Goal: Task Accomplishment & Management: Use online tool/utility

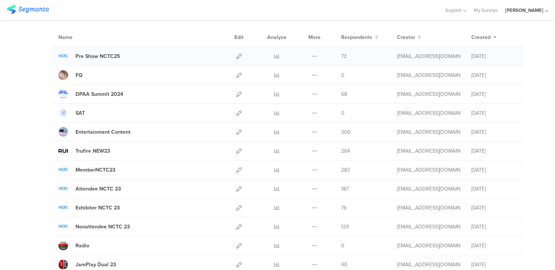
scroll to position [53, 0]
click at [109, 168] on div "MemberNCTC23" at bounding box center [95, 169] width 40 height 8
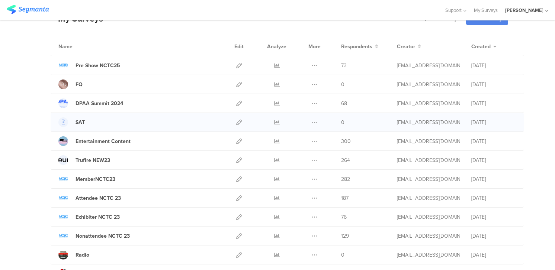
scroll to position [44, 0]
click at [240, 102] on icon at bounding box center [239, 103] width 6 height 6
click at [313, 101] on icon at bounding box center [315, 103] width 6 height 6
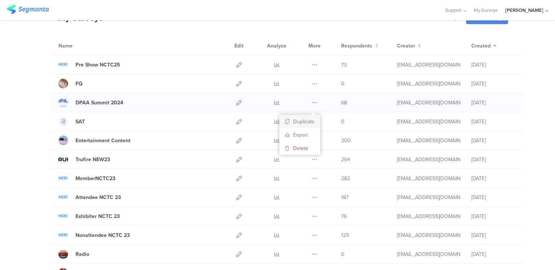
click at [304, 120] on button "Duplicate" at bounding box center [299, 121] width 41 height 13
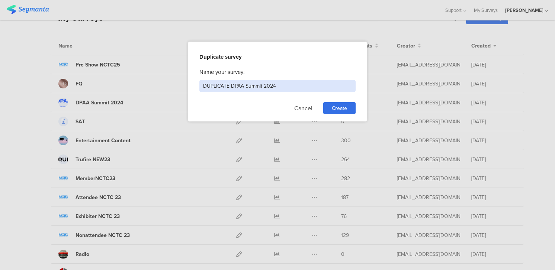
drag, startPoint x: 279, startPoint y: 87, endPoint x: 197, endPoint y: 87, distance: 81.8
click at [197, 87] on div "Duplicate survey Name your survey: DUPLICATE DPAA Summit 2024 Cancel Create" at bounding box center [277, 82] width 178 height 80
type input "DPAA2025"
click at [337, 108] on span "Create" at bounding box center [339, 108] width 15 height 8
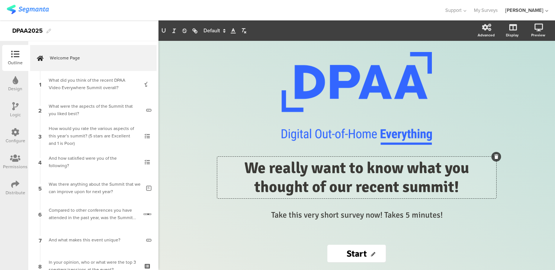
click at [245, 167] on div "We really want to know what you thought of our recent summit! We really want to…" at bounding box center [356, 178] width 279 height 42
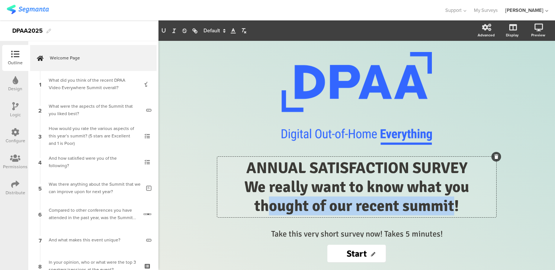
drag, startPoint x: 453, startPoint y: 205, endPoint x: 273, endPoint y: 216, distance: 179.9
click at [273, 216] on p "We really want to know what you thought of our recent summit!" at bounding box center [356, 197] width 275 height 38
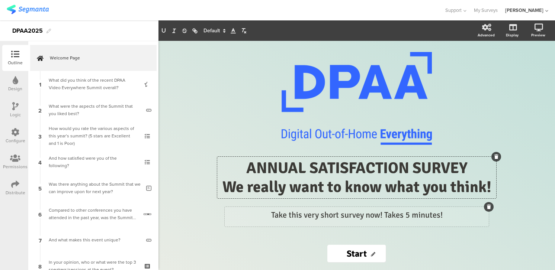
click at [406, 217] on div "Take this very short survey now! Takes 5 minutes! ﻿ Take this very short survey…" at bounding box center [357, 217] width 264 height 20
click at [415, 217] on p "Take this very short survey now! Takes just 5 minutes!﻿" at bounding box center [356, 215] width 260 height 12
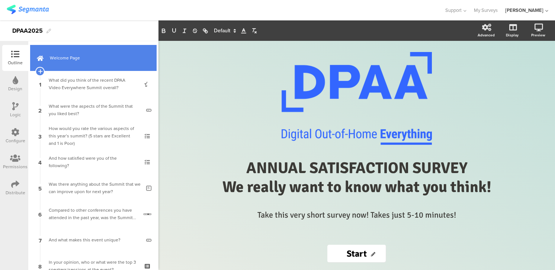
click at [98, 57] on span "Welcome Page" at bounding box center [97, 57] width 95 height 7
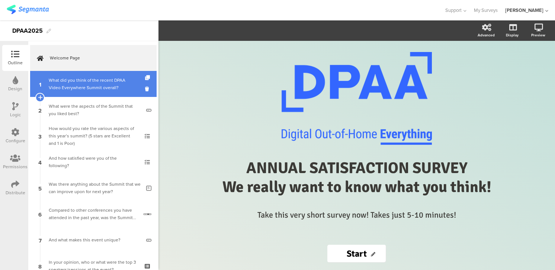
click at [93, 88] on div "What did you think of the recent DPAA Video Everywhere Summit overall?" at bounding box center [93, 84] width 89 height 15
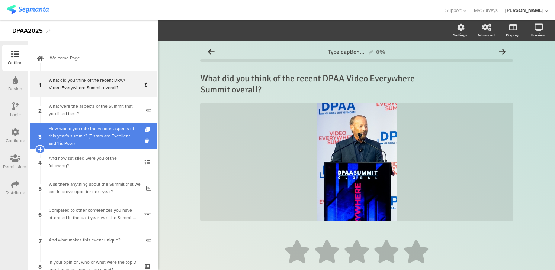
click at [72, 136] on div "How would you rate the various aspects of this year’s summit? (5 stars are﻿ Exc…" at bounding box center [93, 136] width 89 height 22
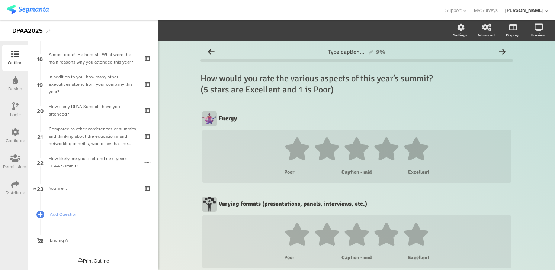
scroll to position [467, 0]
click at [68, 213] on span "Add Question" at bounding box center [97, 215] width 95 height 7
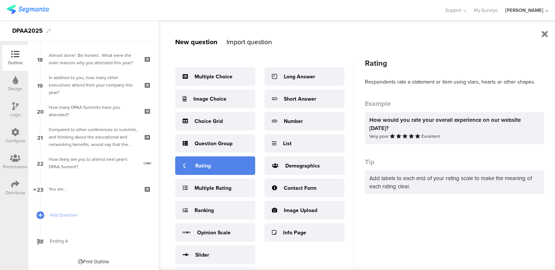
click at [212, 162] on div "Rating" at bounding box center [215, 166] width 80 height 19
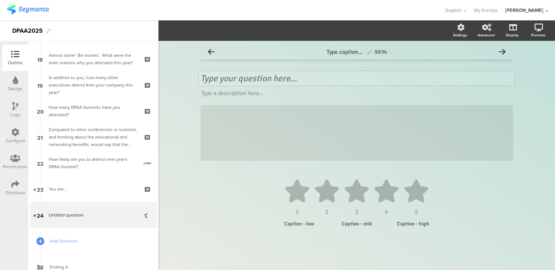
click at [222, 78] on div "Type your question here..." at bounding box center [357, 78] width 316 height 15
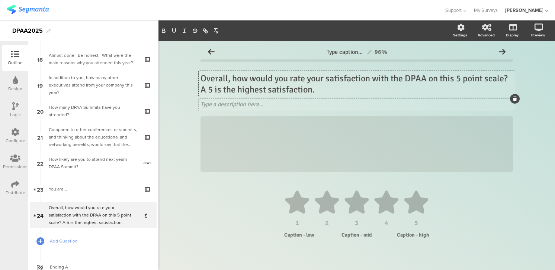
click at [515, 101] on div at bounding box center [515, 99] width 10 height 10
click at [292, 240] on div "Not at all saatisfied" at bounding box center [306, 238] width 44 height 13
drag, startPoint x: 327, startPoint y: 80, endPoint x: 369, endPoint y: 81, distance: 41.7
click at [369, 81] on div "Overall, how would you rate your satisfaction with the DPAA on this 5 point sca…" at bounding box center [357, 84] width 316 height 26
click at [176, 31] on icon "button" at bounding box center [174, 31] width 7 height 7
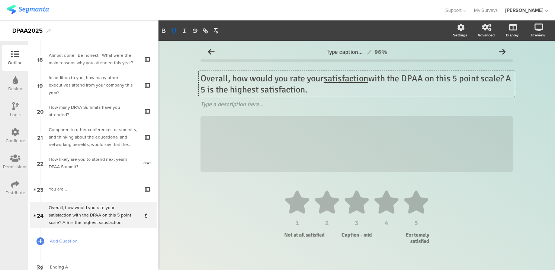
click at [456, 79] on p "Overall, how would you rate your satisfaction with the DPAA on this 5 point sca…" at bounding box center [356, 84] width 312 height 22
click at [502, 79] on p "Overall, how would you rate your satisfaction with the DPAA on a 5 point scale?…" at bounding box center [356, 84] width 312 height 22
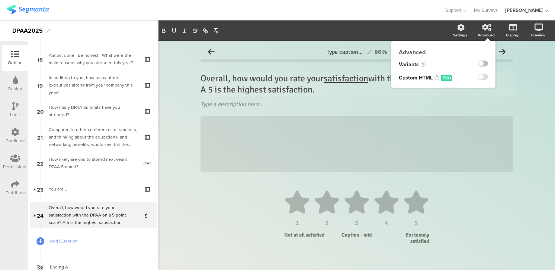
click at [486, 26] on icon at bounding box center [486, 27] width 9 height 7
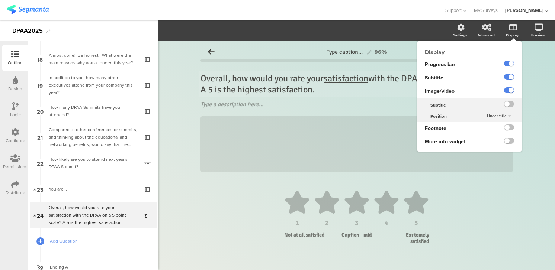
click at [514, 27] on icon at bounding box center [512, 27] width 7 height 7
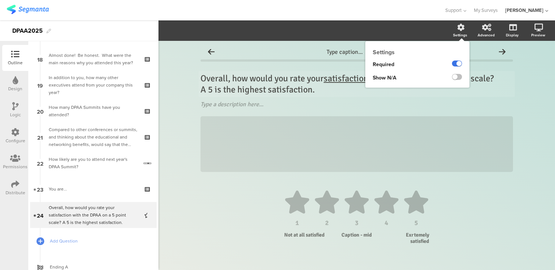
click at [454, 64] on label at bounding box center [457, 64] width 10 height 6
click at [0, 0] on input "checkbox" at bounding box center [0, 0] width 0 height 0
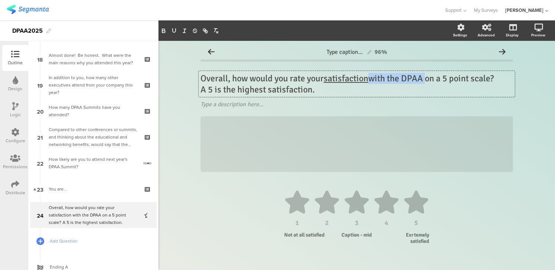
drag, startPoint x: 427, startPoint y: 75, endPoint x: 371, endPoint y: 80, distance: 56.0
click at [371, 80] on div "Overall, how would you rate your satisfaction with the DPAA on a 5 point scale?…" at bounding box center [357, 84] width 316 height 26
click at [175, 32] on icon "button" at bounding box center [174, 31] width 3 height 4
click at [182, 128] on div "Type caption... 96% Overall, how would you rate your satisfaction with the DPAA…" at bounding box center [356, 158] width 396 height 234
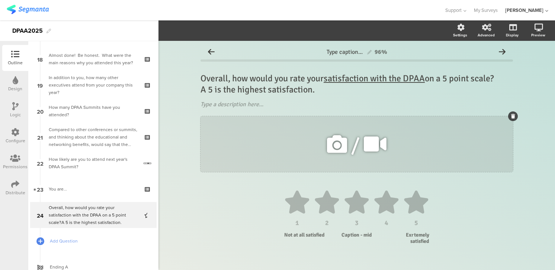
click at [513, 116] on icon at bounding box center [513, 116] width 4 height 4
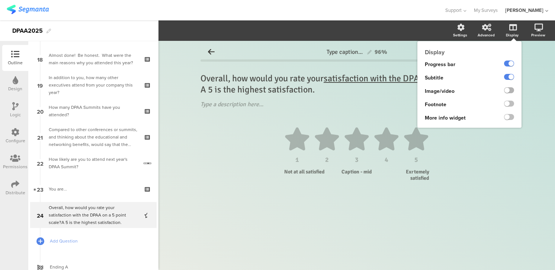
click at [511, 89] on label at bounding box center [509, 90] width 10 height 6
click at [0, 0] on input "checkbox" at bounding box center [0, 0] width 0 height 0
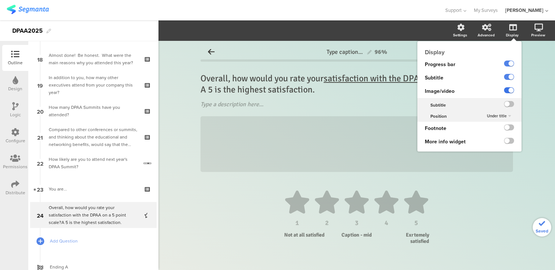
click at [508, 90] on label at bounding box center [509, 90] width 10 height 6
click at [0, 0] on input "checkbox" at bounding box center [0, 0] width 0 height 0
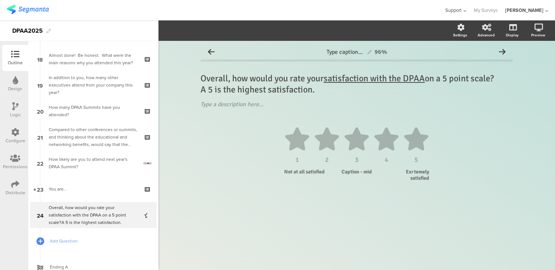
click at [455, 10] on span "Support" at bounding box center [453, 10] width 16 height 7
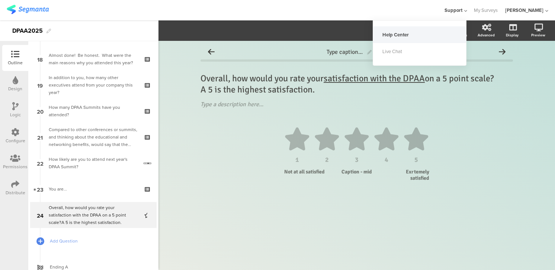
click at [409, 35] on div "Help Center" at bounding box center [419, 34] width 93 height 17
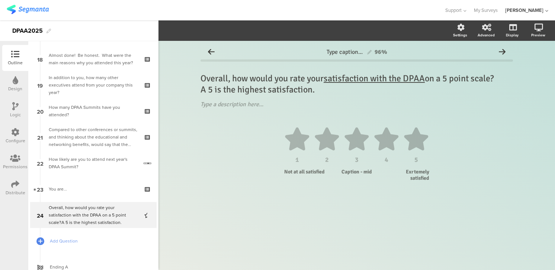
click at [15, 81] on icon at bounding box center [16, 80] width 6 height 8
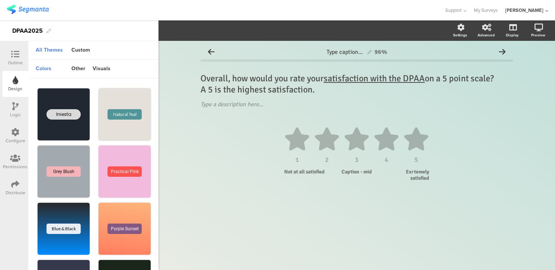
click at [15, 81] on icon at bounding box center [16, 80] width 6 height 8
click at [17, 54] on icon at bounding box center [15, 54] width 8 height 8
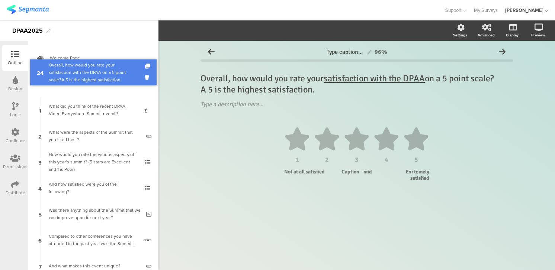
drag, startPoint x: 61, startPoint y: 193, endPoint x: 96, endPoint y: 77, distance: 121.0
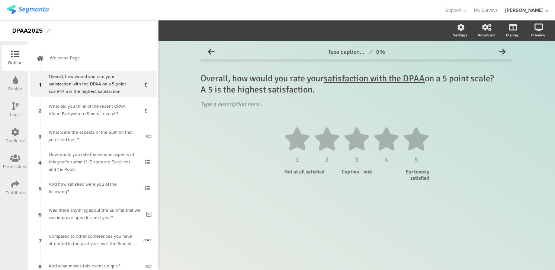
click at [14, 135] on icon at bounding box center [15, 132] width 8 height 8
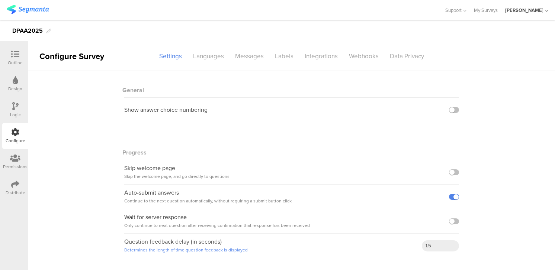
click at [16, 54] on icon at bounding box center [15, 54] width 8 height 8
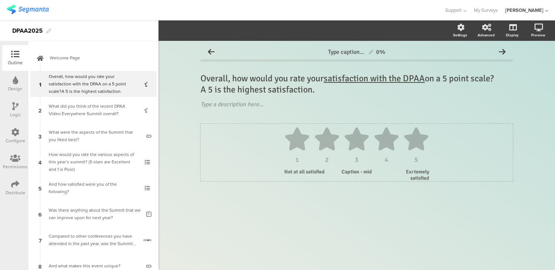
click at [419, 139] on icon at bounding box center [416, 139] width 24 height 23
click at [186, 30] on icon "button" at bounding box center [186, 31] width 4 height 6
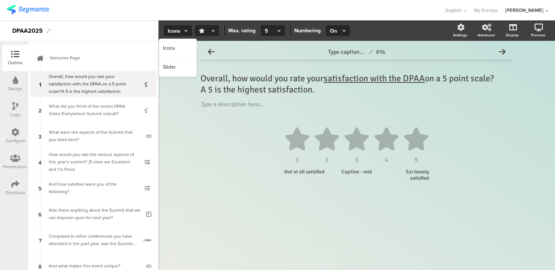
click at [215, 30] on button "button" at bounding box center [207, 30] width 24 height 11
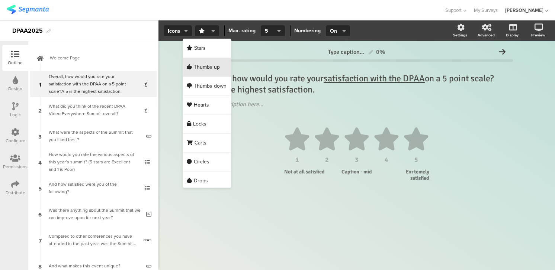
click at [209, 67] on span "Thumbs up" at bounding box center [207, 67] width 26 height 7
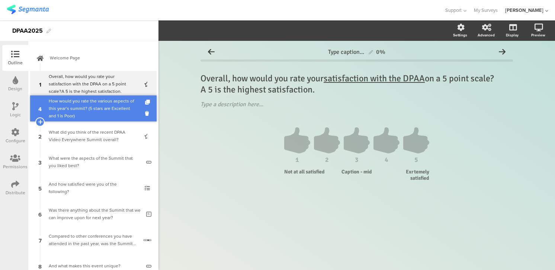
drag, startPoint x: 75, startPoint y: 162, endPoint x: 78, endPoint y: 109, distance: 53.7
click at [94, 113] on div "How would you rate the various aspects of this year’s summit? (5 stars are﻿ Exc…" at bounding box center [93, 110] width 89 height 22
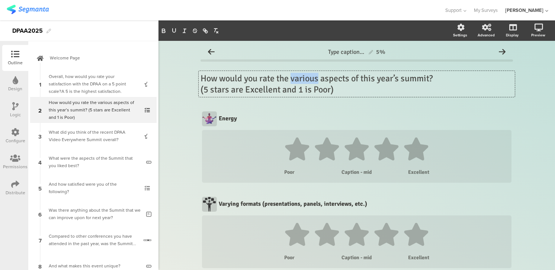
drag, startPoint x: 293, startPoint y: 78, endPoint x: 319, endPoint y: 79, distance: 25.7
click at [319, 79] on div "How would you rate the various aspects of this year’s summit? (5 stars are ﻿ Ex…" at bounding box center [357, 84] width 316 height 26
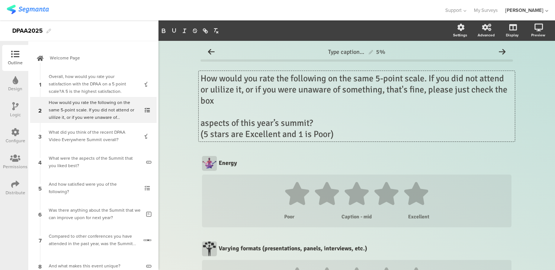
click at [217, 102] on p "How would you rate the following on the same 5-point scale. If you did not atte…" at bounding box center [356, 89] width 312 height 33
drag, startPoint x: 203, startPoint y: 123, endPoint x: 327, endPoint y: 126, distance: 124.6
click at [327, 126] on p "aspects of this year’s summit?" at bounding box center [356, 122] width 312 height 11
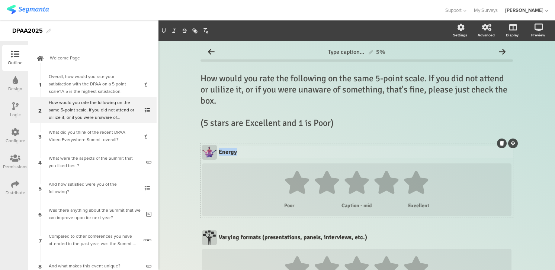
drag, startPoint x: 237, startPoint y: 152, endPoint x: 218, endPoint y: 151, distance: 19.8
click at [218, 151] on div "Energy Energy Energy" at bounding box center [365, 153] width 296 height 12
click at [358, 187] on icon at bounding box center [356, 182] width 24 height 23
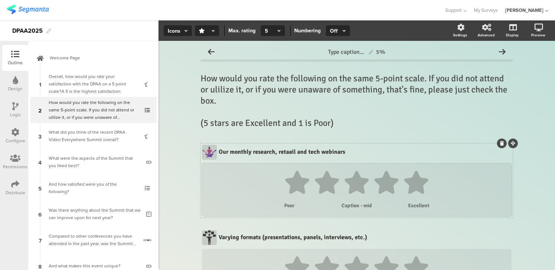
click at [420, 184] on icon at bounding box center [416, 182] width 24 height 23
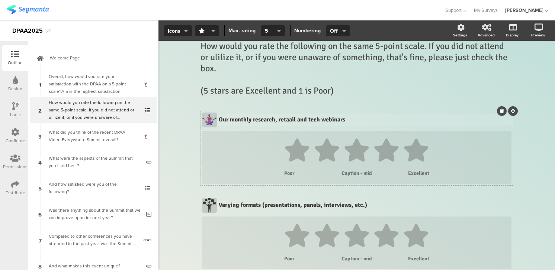
scroll to position [33, 0]
click at [415, 155] on icon at bounding box center [416, 149] width 24 height 23
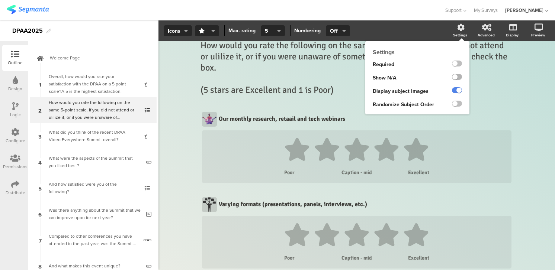
click at [459, 78] on label at bounding box center [457, 77] width 10 height 6
click at [0, 0] on input "checkbox" at bounding box center [0, 0] width 0 height 0
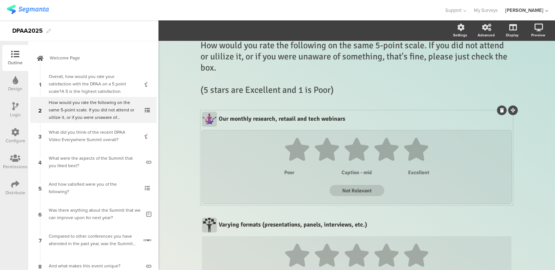
click at [371, 192] on textarea "Not Relevant" at bounding box center [356, 191] width 55 height 6
type textarea "Not Relevan"
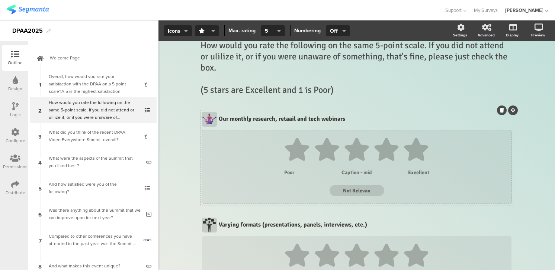
type textarea "Not Relevan"
type textarea "Not Relev"
type textarea "Not Releva"
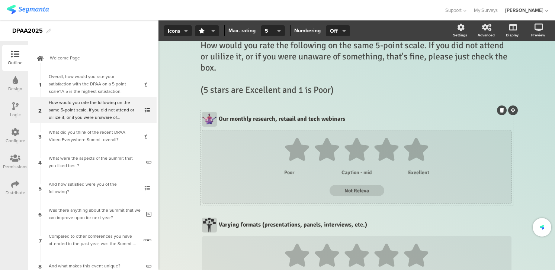
type textarea "Not Releva"
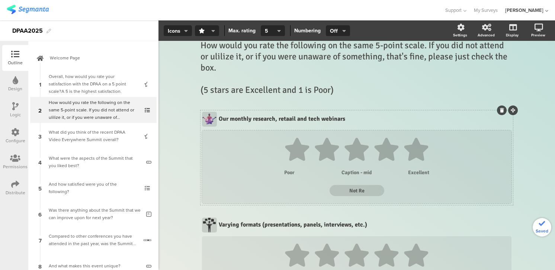
type textarea "Not R"
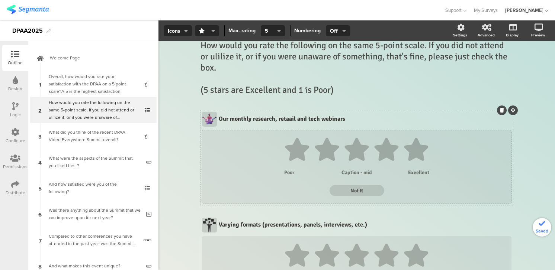
type textarea "Not R"
type textarea "Not"
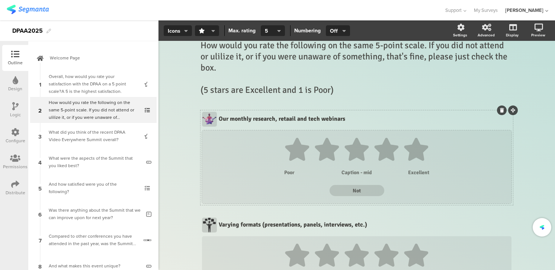
type textarea "Not"
type textarea "No"
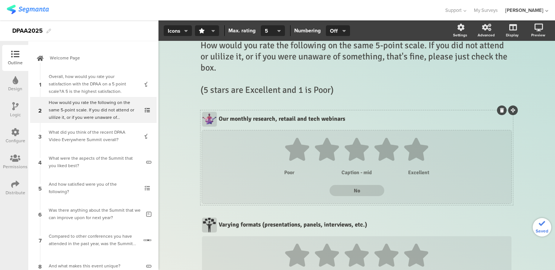
type textarea "No"
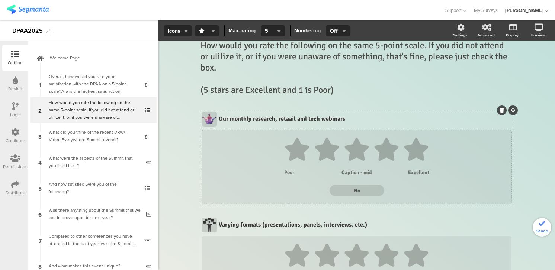
type textarea "No"
type textarea "N"
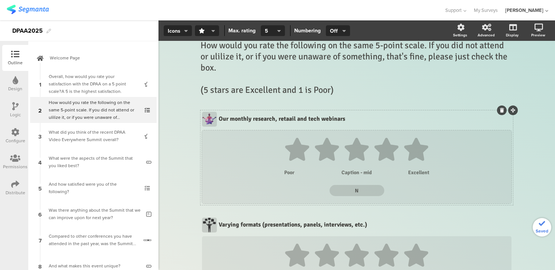
type textarea "N"
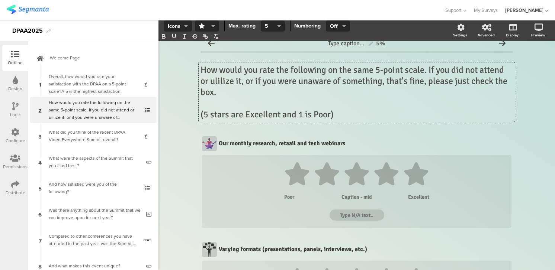
scroll to position [0, 0]
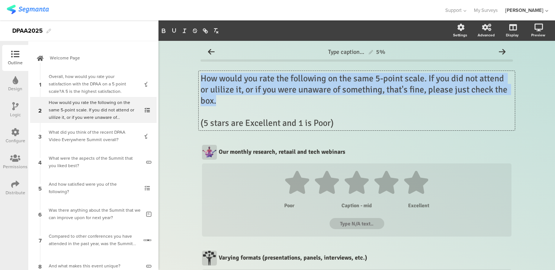
drag, startPoint x: 455, startPoint y: 71, endPoint x: 404, endPoint y: 96, distance: 56.7
click at [404, 96] on div "How would you rate the following on the same 5-point scale. If you did not atte…" at bounding box center [357, 100] width 316 height 59
click at [404, 96] on p "How would you rate the following on the same 5-point scale. If you did not atte…" at bounding box center [356, 89] width 312 height 33
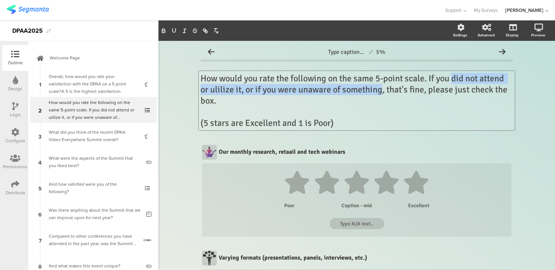
drag, startPoint x: 455, startPoint y: 78, endPoint x: 382, endPoint y: 93, distance: 74.5
click at [382, 93] on p "How would you rate the following on the same 5-point scale. If you did not atte…" at bounding box center [356, 89] width 312 height 33
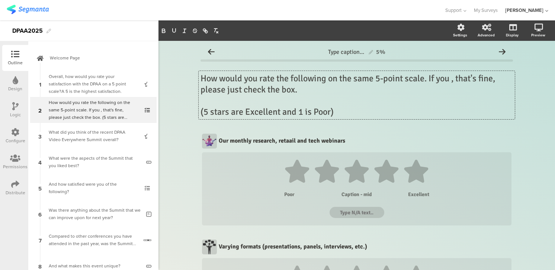
type textarea "N"
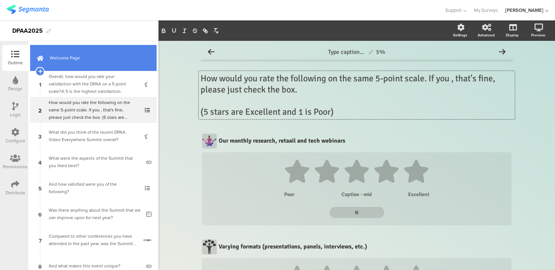
type textarea "N"
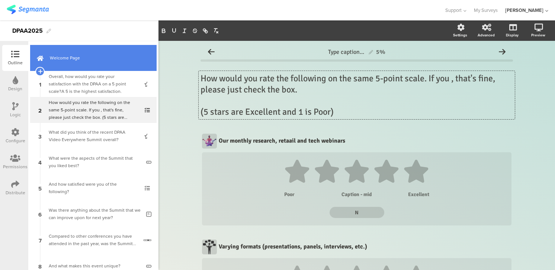
type textarea "N"
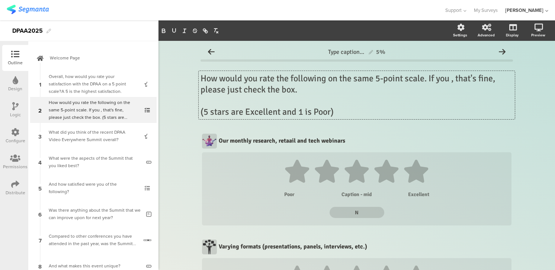
type textarea "No"
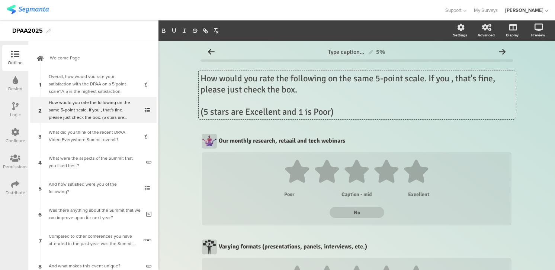
type textarea "No"
click at [454, 79] on p "How would you rate the following on the same 5-point scale. If you , that's fin…" at bounding box center [356, 84] width 312 height 22
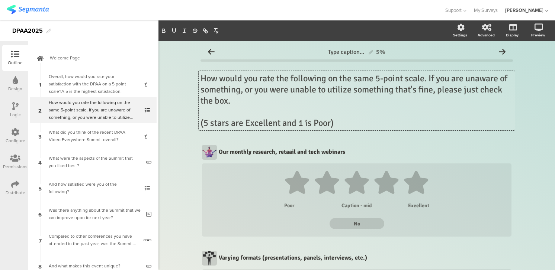
click at [216, 101] on p "How would you rate the following on the same 5-point scale. If you are unaware …" at bounding box center [356, 89] width 312 height 33
click at [234, 103] on p "How would you rate the following on the same 5-point scale. If you are unaware …" at bounding box center [356, 89] width 312 height 33
click at [363, 224] on textarea "No" at bounding box center [356, 224] width 55 height 6
type textarea "N"
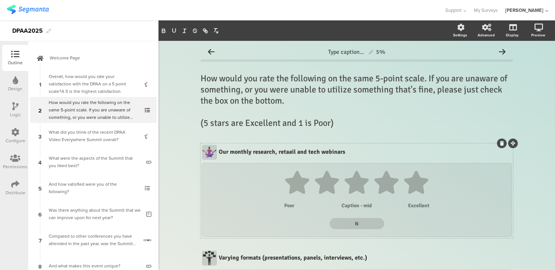
type textarea "N"
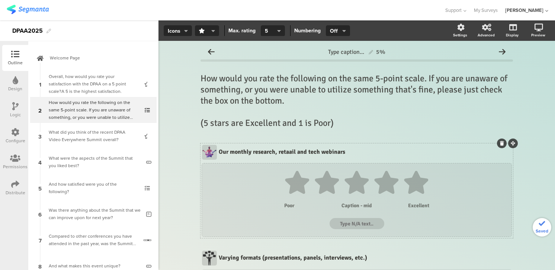
type textarea "U"
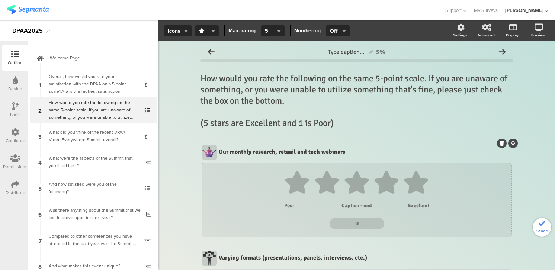
type textarea "U"
type textarea "Un"
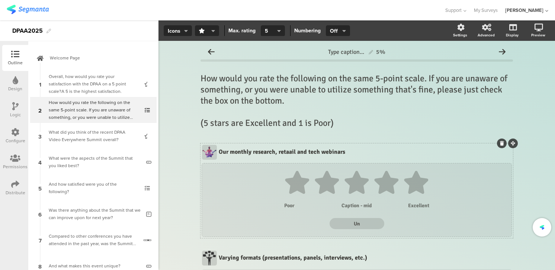
type textarea "Un"
type textarea "Una"
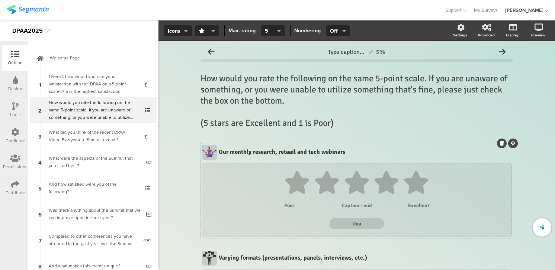
type textarea "Una"
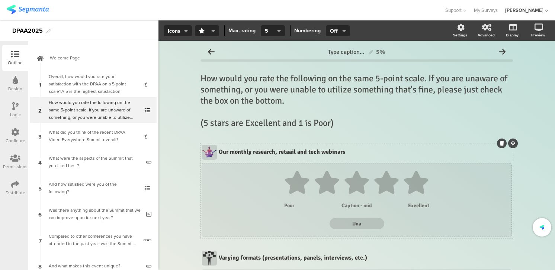
type textarea "Una"
type textarea "Unaw"
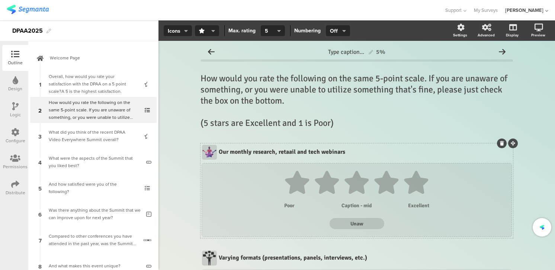
type textarea "Unaw"
type textarea "Unawar"
type textarea "Unawa"
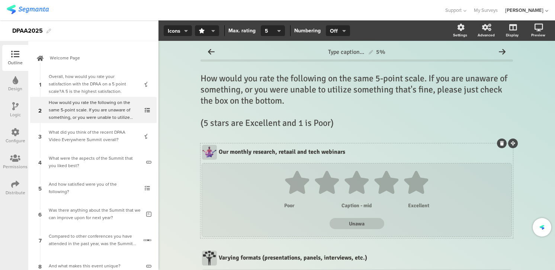
type textarea "Unawa"
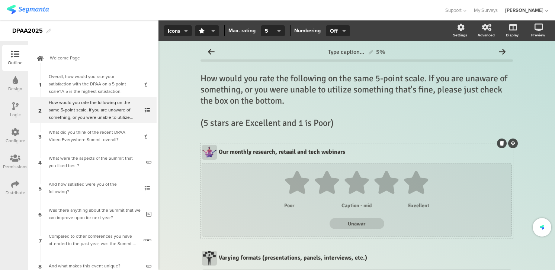
type textarea "Unaware"
type textarea "Unawar"
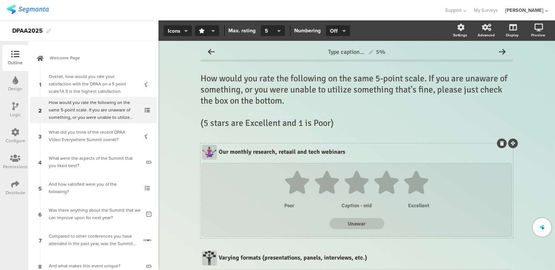
type textarea "Unawar"
type textarea "Unaware"
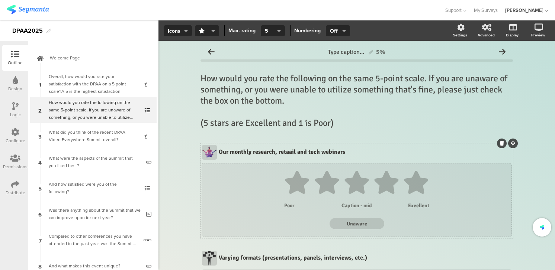
type textarea "Unaware"
type textarea "Unaware/"
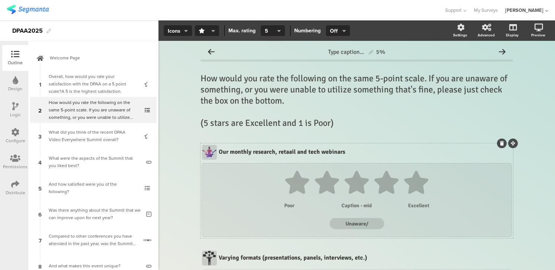
type textarea "Unaware/"
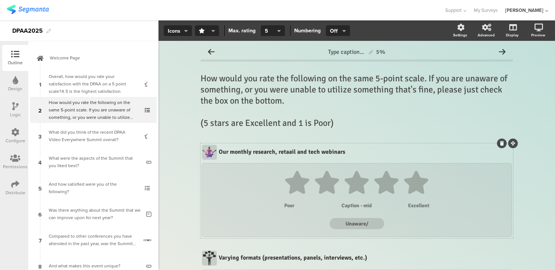
type textarea "Unaware/D"
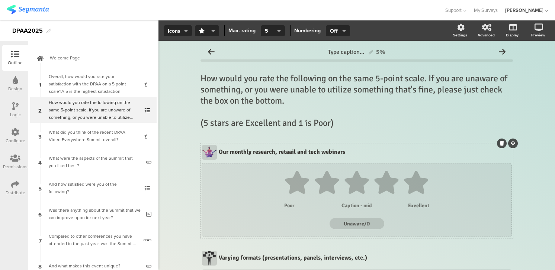
type textarea "Unaware/D"
type textarea "Unaware/Di"
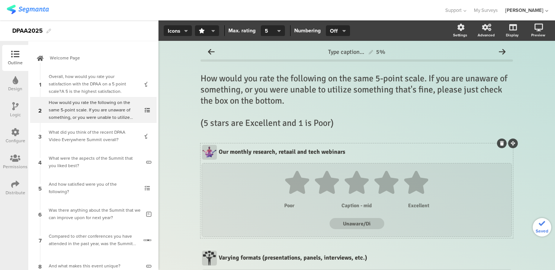
type textarea "Unaware/Di"
type textarea "Unaware/D"
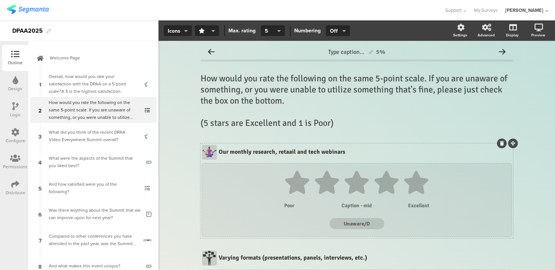
type textarea "Unaware/D"
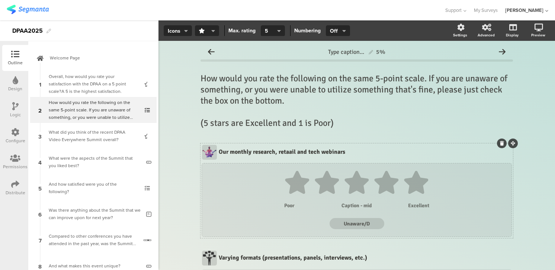
type textarea "Unaware/D"
type textarea "Unaware/"
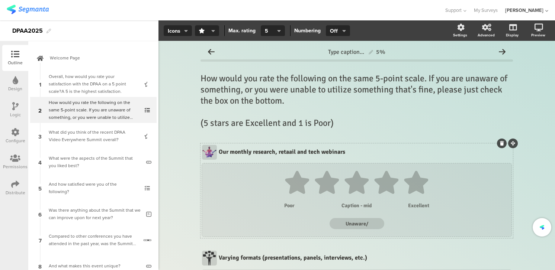
type textarea "Unaware/"
type textarea "Unaware"
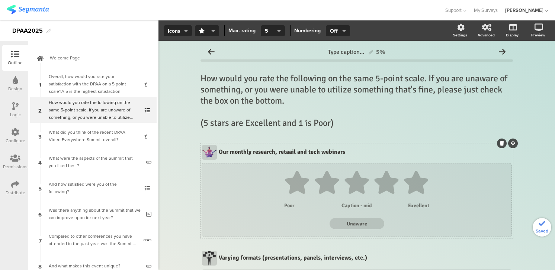
type textarea "Unaware"
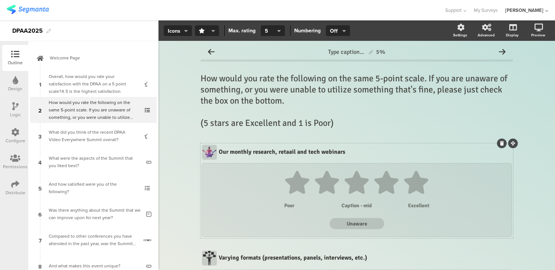
type textarea "Unaware o"
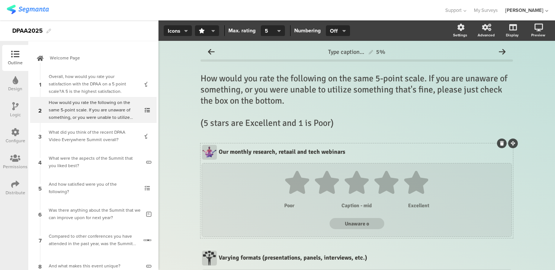
type textarea "Unaware o"
type textarea "Unaware or"
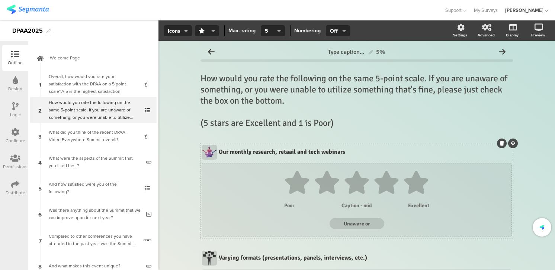
type textarea "Unaware or"
type textarea "Unaware or di"
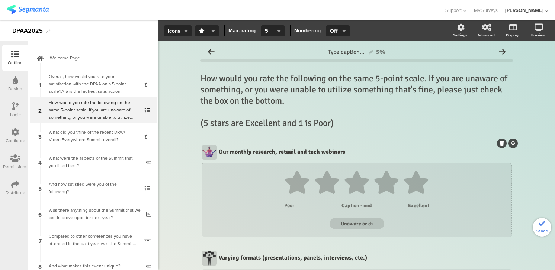
type textarea "Unaware or di"
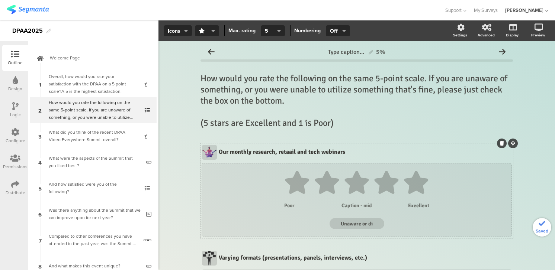
type textarea "Unaware or di"
type textarea "Unaware or did"
drag, startPoint x: 355, startPoint y: 225, endPoint x: 388, endPoint y: 223, distance: 32.8
click at [388, 223] on div "1 2 3 4 5 Poor Caption - mid Excellent Unaware or did not u" at bounding box center [356, 200] width 294 height 58
click at [365, 225] on textarea "Unaware/didnt utiliz" at bounding box center [356, 224] width 55 height 6
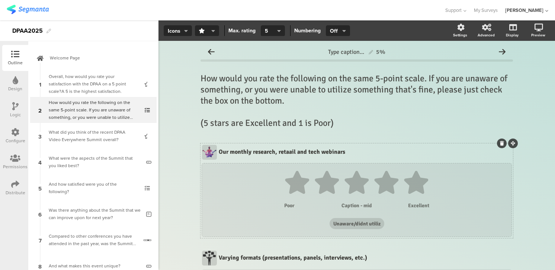
drag, startPoint x: 356, startPoint y: 225, endPoint x: 380, endPoint y: 223, distance: 23.8
click at [380, 223] on textarea "Unaware/didnt utiliz" at bounding box center [356, 224] width 55 height 6
click at [374, 224] on textarea at bounding box center [356, 224] width 55 height 6
click at [289, 151] on div "Our monthly research, retaail and tech webinars Our monthly research, retaail a…" at bounding box center [365, 153] width 296 height 12
click at [303, 153] on p "Our monthly research, retail and tech webinars" at bounding box center [365, 151] width 293 height 7
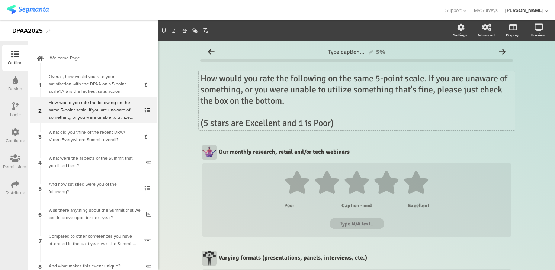
click at [216, 101] on div "How would you rate the following on the same 5-point scale. If you are unaware …" at bounding box center [357, 100] width 316 height 59
click at [329, 79] on p "How would you rate the following on the same 5-point scale. If you are unaware …" at bounding box center [356, 89] width 312 height 33
click at [455, 80] on p "How would you rate the following things on the same 5-point scale. If you are u…" at bounding box center [356, 89] width 312 height 33
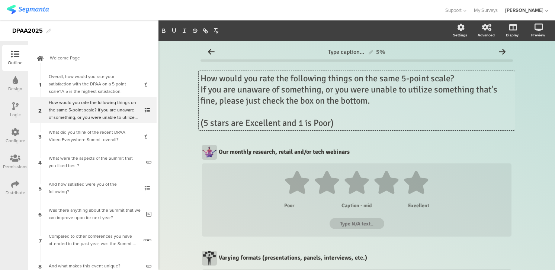
click at [322, 90] on p "If you are unaware of something, or you were unable to utilize something that's…" at bounding box center [356, 95] width 312 height 22
drag, startPoint x: 322, startPoint y: 90, endPoint x: 282, endPoint y: 94, distance: 40.0
click at [282, 94] on p "If you are unaware of something, or you were unable to utilize something that's…" at bounding box center [356, 95] width 312 height 22
click at [335, 91] on p "If you are unaware of it, or you were unable to utilize something that's fine, …" at bounding box center [356, 95] width 312 height 22
click at [355, 91] on p "If you are unaware of it, or you weren't unable to utilize something that's fin…" at bounding box center [356, 95] width 312 height 22
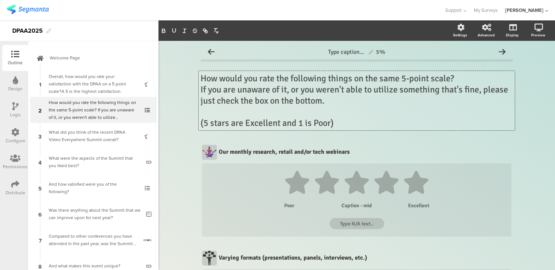
click at [441, 91] on p "If you are unaware of it, or you weren't able to utilize something that's fine,…" at bounding box center [356, 95] width 312 height 22
drag, startPoint x: 323, startPoint y: 102, endPoint x: 257, endPoint y: 102, distance: 65.8
click at [257, 102] on p "If you are unaware of it, or you weren't able to utilize something that's fine,…" at bounding box center [356, 95] width 312 height 22
click at [272, 100] on p "If you are unaware of it, or you weren't able to utilize something that's fine,…" at bounding box center [356, 95] width 312 height 22
click at [256, 102] on p "If you are unaware of it, or you weren't able to utilize something that's fine,…" at bounding box center [356, 95] width 312 height 22
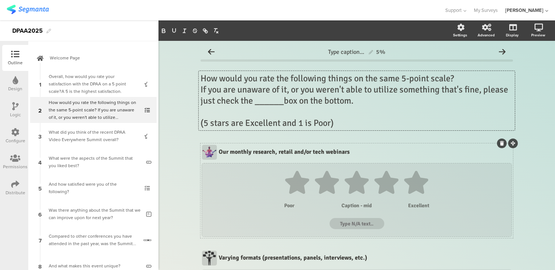
click at [369, 222] on textarea at bounding box center [356, 224] width 55 height 6
drag, startPoint x: 284, startPoint y: 103, endPoint x: 255, endPoint y: 102, distance: 28.3
click at [255, 102] on div "How would you rate the following things on the same 5-point scale? If you are u…" at bounding box center [357, 100] width 316 height 59
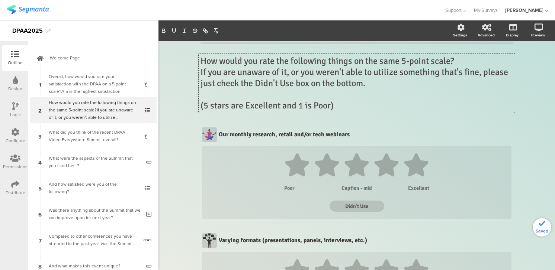
scroll to position [18, 0]
click at [211, 134] on div at bounding box center [209, 134] width 15 height 15
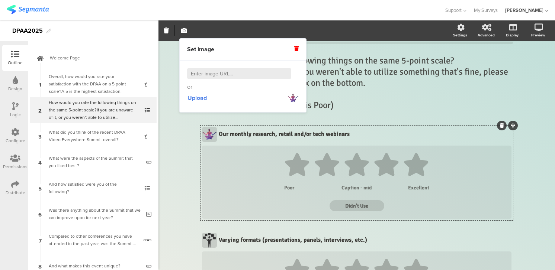
click at [211, 134] on div at bounding box center [209, 134] width 15 height 15
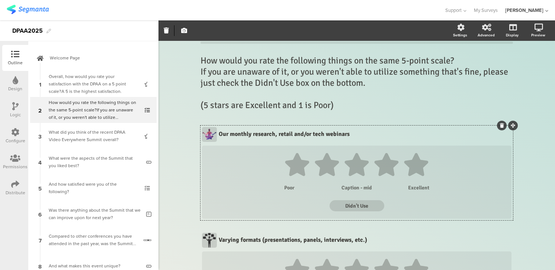
click at [211, 134] on div at bounding box center [209, 134] width 15 height 15
click at [209, 134] on div at bounding box center [209, 134] width 15 height 15
click at [215, 140] on div at bounding box center [209, 134] width 15 height 15
click at [212, 133] on div at bounding box center [209, 134] width 15 height 15
click at [212, 132] on div at bounding box center [209, 134] width 15 height 15
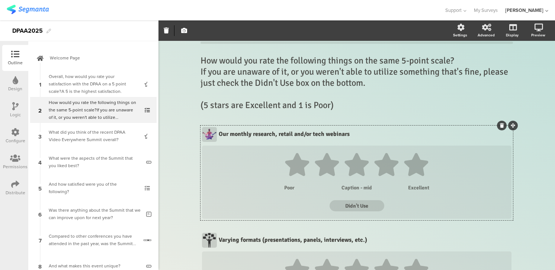
scroll to position [0, 0]
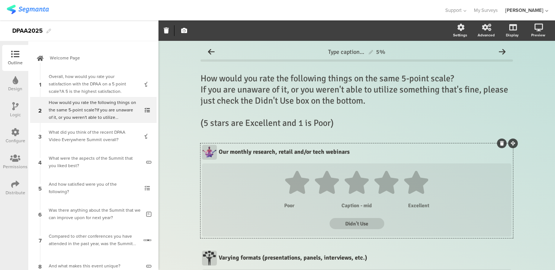
click at [209, 151] on div at bounding box center [209, 152] width 15 height 15
click at [219, 152] on div "Our monthly research, retail and/or tech webinars Our monthly research, retail …" at bounding box center [365, 153] width 296 height 12
click at [212, 150] on div at bounding box center [209, 152] width 15 height 15
click at [208, 152] on div at bounding box center [209, 152] width 15 height 15
click at [208, 155] on div at bounding box center [209, 152] width 15 height 15
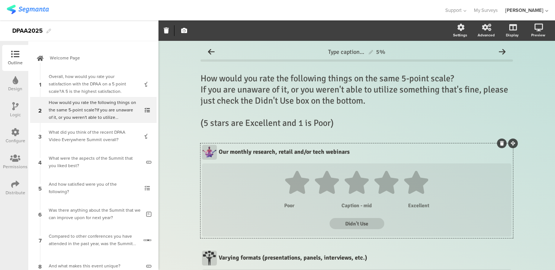
click at [208, 155] on div at bounding box center [209, 152] width 15 height 15
click at [209, 153] on div at bounding box center [209, 152] width 15 height 15
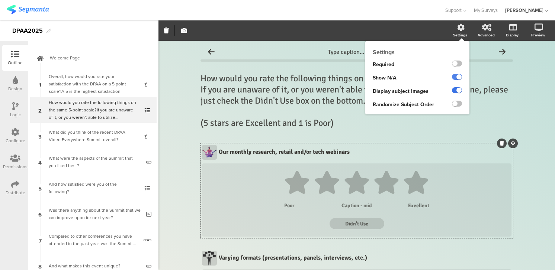
click at [454, 91] on label at bounding box center [457, 90] width 10 height 6
click at [0, 0] on input "checkbox" at bounding box center [0, 0] width 0 height 0
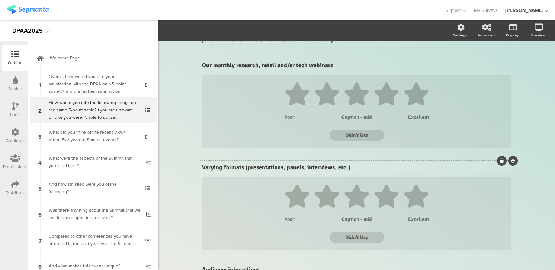
scroll to position [77, 0]
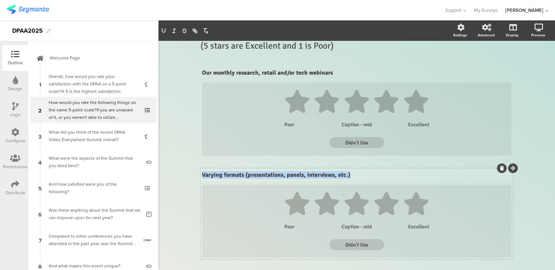
drag, startPoint x: 355, startPoint y: 167, endPoint x: 364, endPoint y: 180, distance: 15.1
click at [364, 180] on div "Varying formats (presentations, panels, interviews, etc.) Varying formats (pres…" at bounding box center [356, 176] width 313 height 12
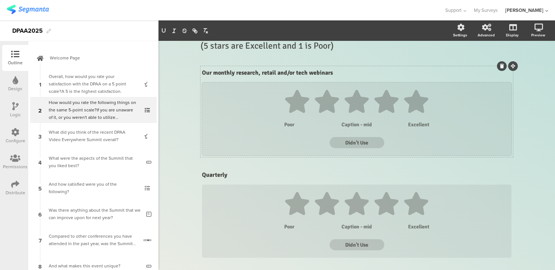
click at [369, 144] on textarea "Didn't Use" at bounding box center [356, 143] width 55 height 6
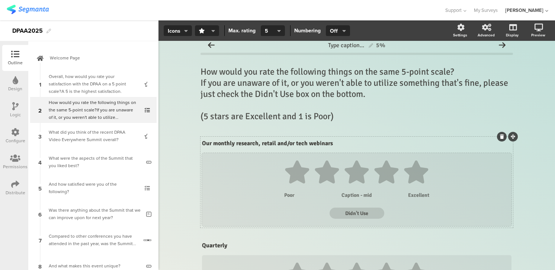
scroll to position [0, 0]
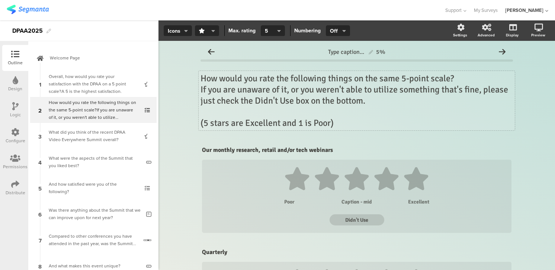
click at [297, 102] on div "How would you rate the following things on the same 5-point scale? If you are u…" at bounding box center [357, 100] width 316 height 59
click at [366, 222] on textarea "Didn't Use" at bounding box center [356, 220] width 55 height 6
click at [368, 222] on textarea "Didn't Use" at bounding box center [356, 220] width 55 height 6
click at [365, 221] on textarea "Didn't Use NA" at bounding box center [356, 220] width 55 height 6
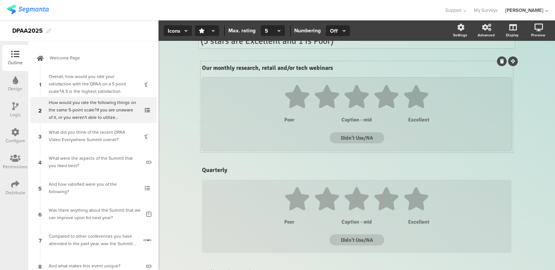
scroll to position [93, 0]
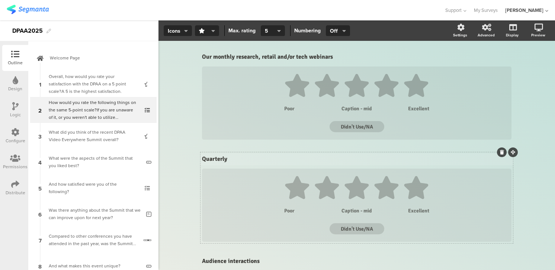
click at [242, 160] on div "Quarterly Quarterly 1 2 3 4 5 Poor Caption - mid Excellent Didn't Use/NA" at bounding box center [356, 197] width 312 height 91
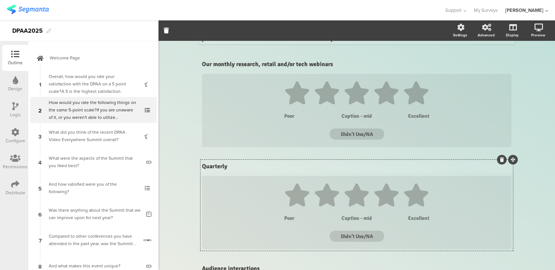
scroll to position [84, 0]
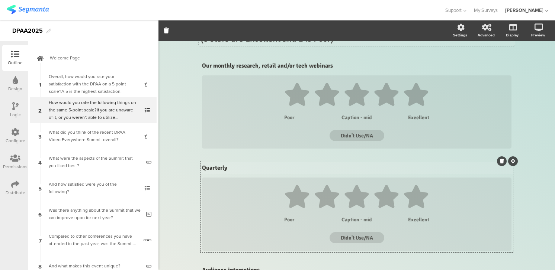
click at [236, 167] on div "Quarterly Quarterly" at bounding box center [356, 168] width 313 height 12
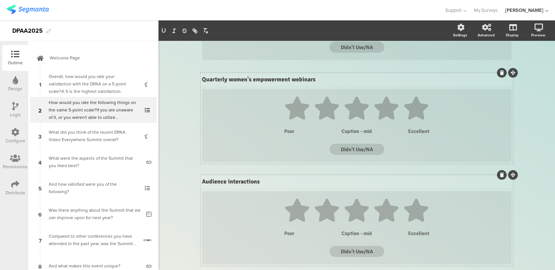
scroll to position [171, 0]
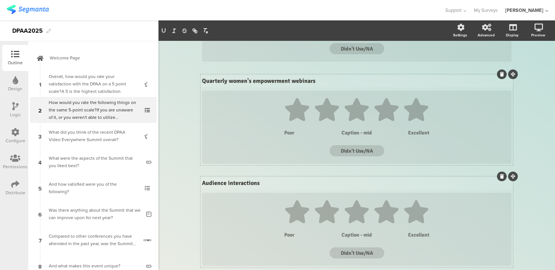
drag, startPoint x: 261, startPoint y: 183, endPoint x: 205, endPoint y: 178, distance: 56.0
click at [205, 178] on div "Audience interactions Audience interactions Audience interactions" at bounding box center [356, 184] width 313 height 12
drag, startPoint x: 203, startPoint y: 183, endPoint x: 261, endPoint y: 189, distance: 57.9
click at [261, 189] on div "Audience interactions Audience interactions Audience interactions" at bounding box center [356, 184] width 313 height 12
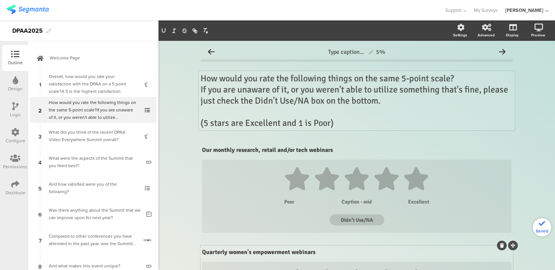
scroll to position [1, 0]
click at [444, 88] on div "How would you rate the following things on the same 5-point scale? If you are u…" at bounding box center [357, 99] width 316 height 59
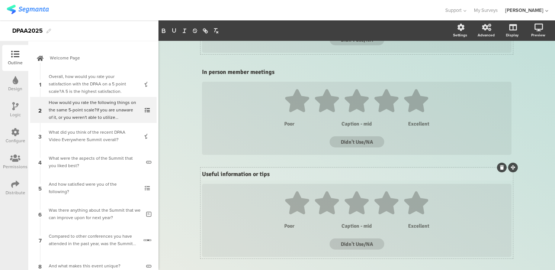
scroll to position [281, 0]
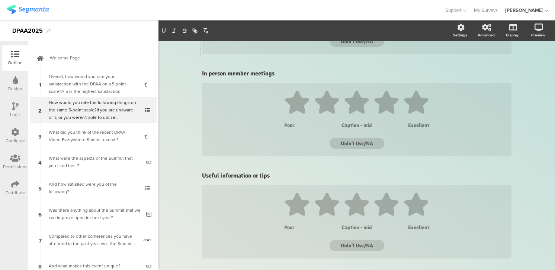
drag, startPoint x: 273, startPoint y: 177, endPoint x: 189, endPoint y: 173, distance: 83.4
click at [189, 173] on div "Type caption... 5% How would you rate the following things on the same 5-point …" at bounding box center [356, 188] width 396 height 857
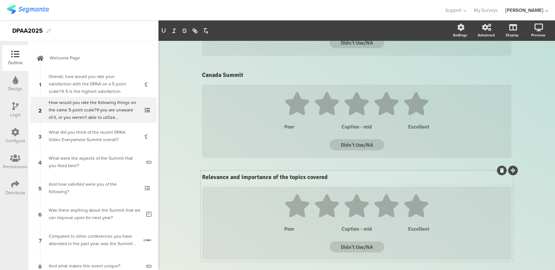
scroll to position [380, 0]
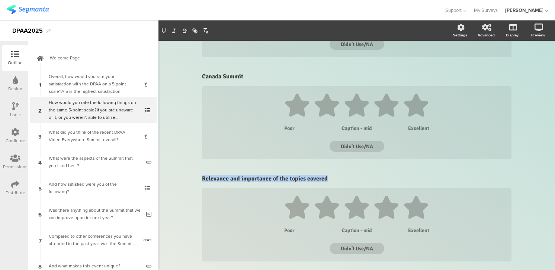
drag, startPoint x: 329, startPoint y: 177, endPoint x: 208, endPoint y: 169, distance: 121.5
click at [208, 169] on div "Our monthly research, retail and/or tech webinars Our monthly research, retail …" at bounding box center [356, 115] width 312 height 705
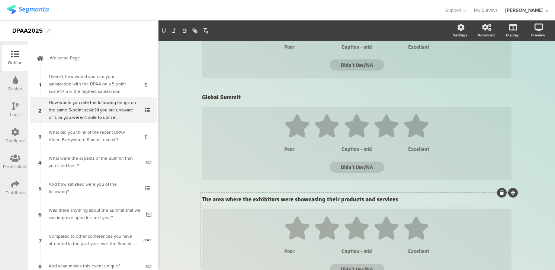
scroll to position [460, 0]
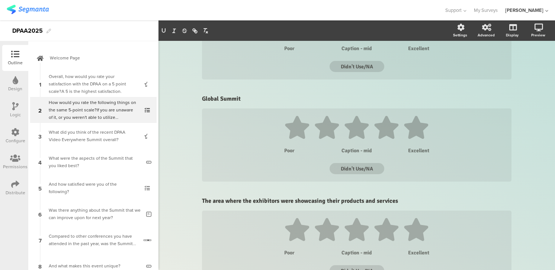
drag, startPoint x: 399, startPoint y: 202, endPoint x: 198, endPoint y: 191, distance: 201.1
click at [198, 191] on div "Type caption... 5% How would you rate the following things on the same 5-point …" at bounding box center [356, 9] width 327 height 857
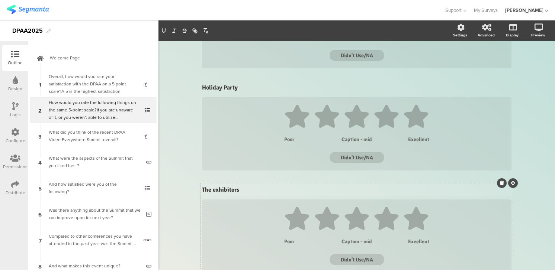
scroll to position [572, 0]
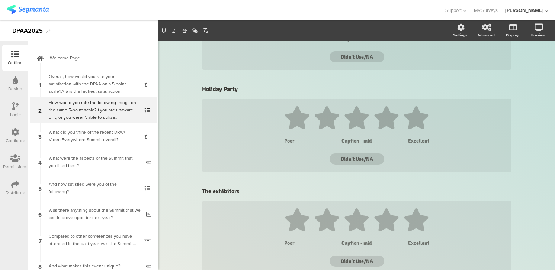
drag, startPoint x: 244, startPoint y: 191, endPoint x: 184, endPoint y: 191, distance: 59.9
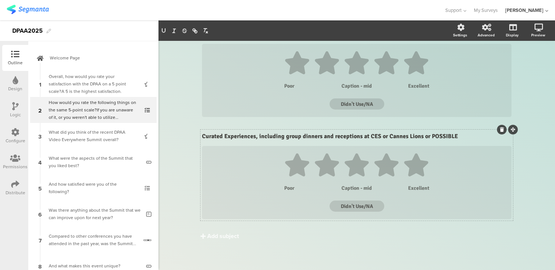
scroll to position [627, 0]
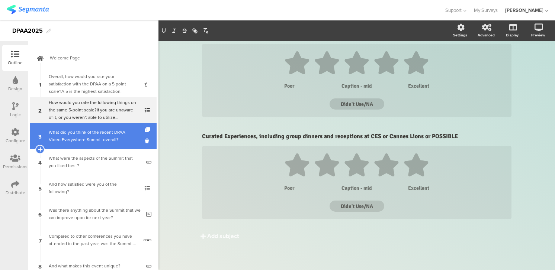
click at [62, 134] on div "What did you think of the recent DPAA Video Everywhere Summit overall?" at bounding box center [93, 136] width 89 height 15
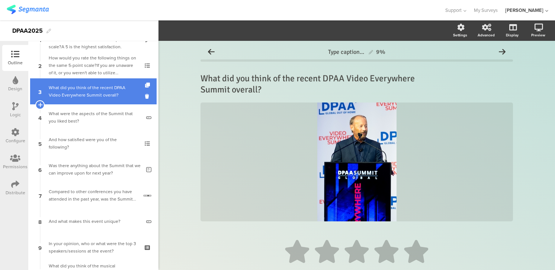
scroll to position [45, 0]
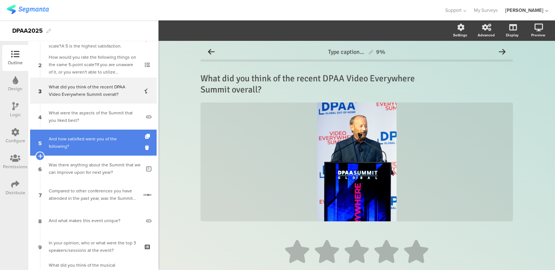
click at [86, 140] on div "And how satisfied were you of the following?" at bounding box center [93, 142] width 89 height 15
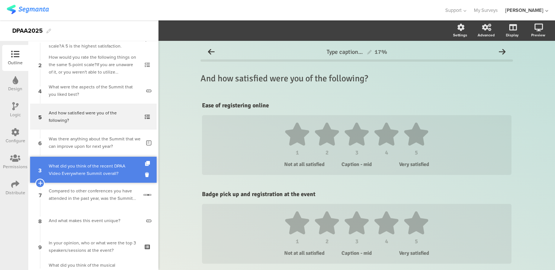
drag, startPoint x: 74, startPoint y: 91, endPoint x: 73, endPoint y: 170, distance: 79.2
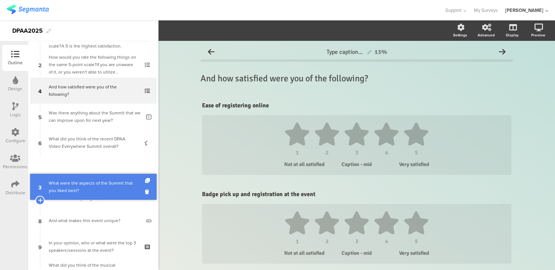
drag, startPoint x: 70, startPoint y: 91, endPoint x: 63, endPoint y: 186, distance: 95.8
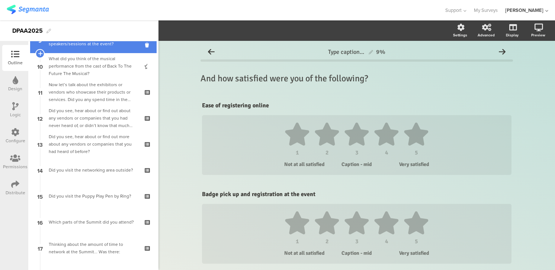
scroll to position [494, 0]
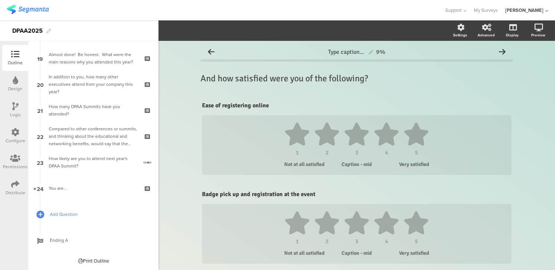
click at [58, 215] on span "Add Question" at bounding box center [97, 214] width 95 height 7
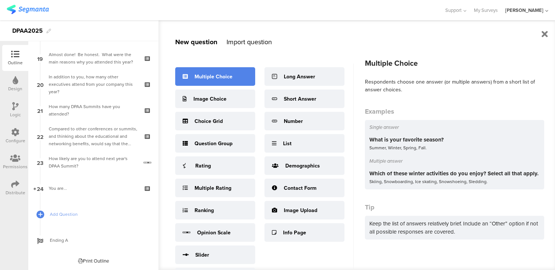
click at [222, 76] on div "Multiple Choice" at bounding box center [213, 77] width 38 height 8
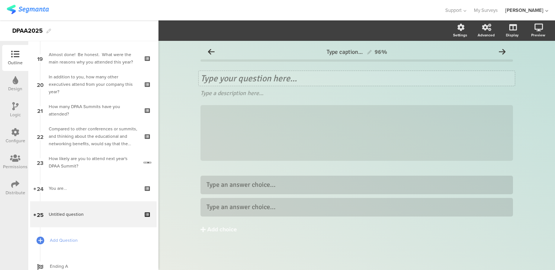
click at [207, 78] on div "Type your question here..." at bounding box center [357, 78] width 316 height 15
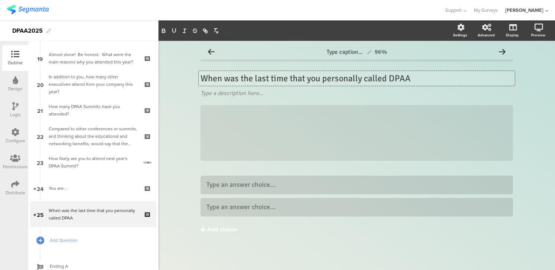
click at [387, 79] on p "When was the last time that you personally called DPAA" at bounding box center [356, 78] width 312 height 11
click at [427, 79] on p "When was the last time that you personally called/emailed, texted DPAA" at bounding box center [356, 78] width 312 height 11
click at [482, 77] on p "When was the last time that you personally called/emailed/texted DPAA" at bounding box center [356, 78] width 312 height 11
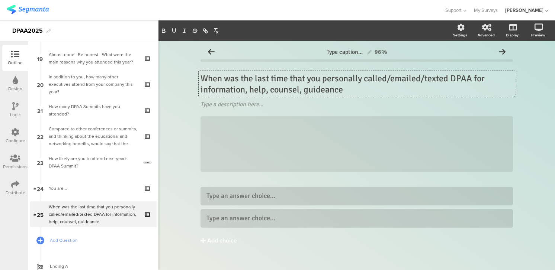
click at [305, 91] on p "When was the last time that you personally called/emailed/texted DPAA for infor…" at bounding box center [356, 84] width 312 height 22
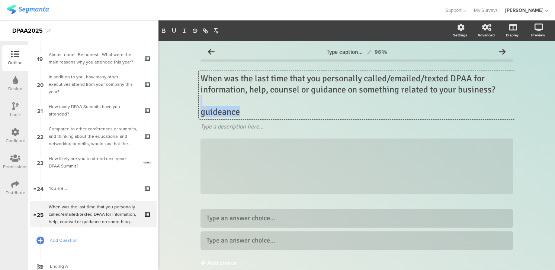
drag, startPoint x: 244, startPoint y: 114, endPoint x: 183, endPoint y: 96, distance: 63.6
click at [183, 96] on div "Type caption... 96% When was the last time that you personally called/emailed/t…" at bounding box center [356, 171] width 396 height 261
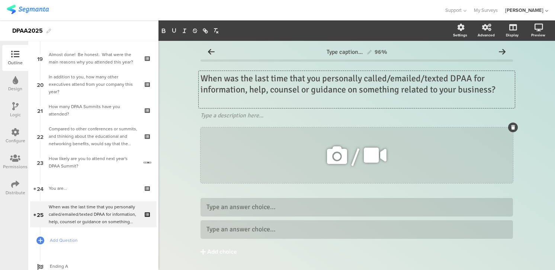
click at [513, 127] on icon at bounding box center [513, 127] width 4 height 4
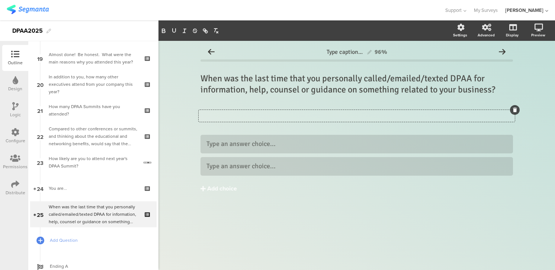
click at [516, 109] on div at bounding box center [515, 110] width 10 height 10
click at [279, 168] on div at bounding box center [356, 166] width 300 height 9
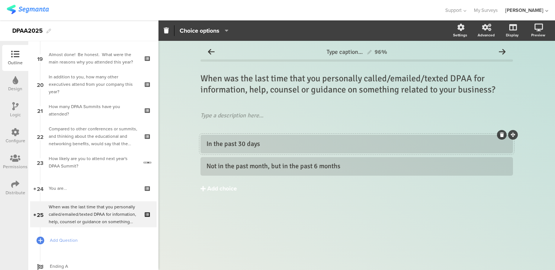
click at [226, 189] on div "Add choice" at bounding box center [222, 189] width 30 height 8
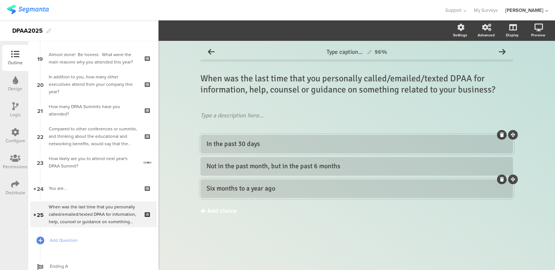
click at [214, 210] on div "Add choice" at bounding box center [222, 211] width 30 height 8
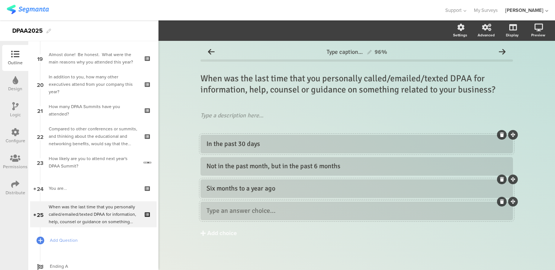
click at [200, 224] on button "Add choice" at bounding box center [356, 233] width 312 height 19
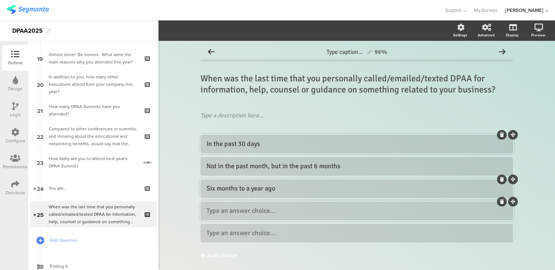
click at [200, 247] on button "Add choice" at bounding box center [356, 256] width 312 height 19
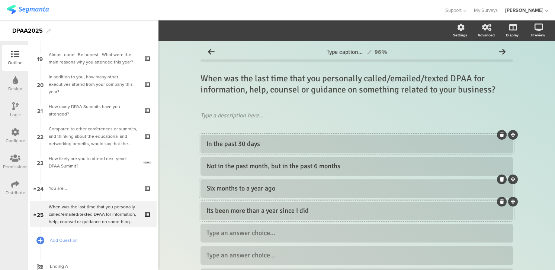
click at [211, 212] on div "Its been more than a year since I did" at bounding box center [356, 211] width 300 height 9
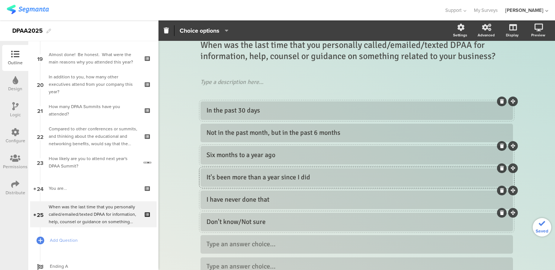
scroll to position [43, 0]
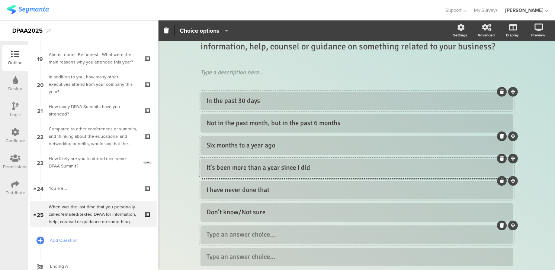
click at [502, 226] on icon at bounding box center [502, 225] width 4 height 4
click at [501, 225] on icon at bounding box center [502, 225] width 4 height 4
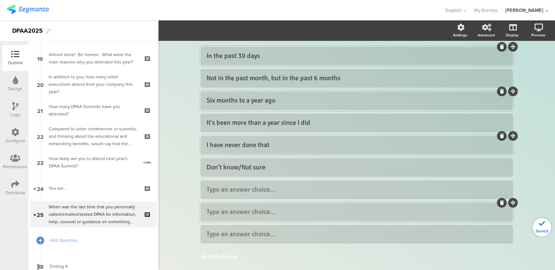
scroll to position [92, 0]
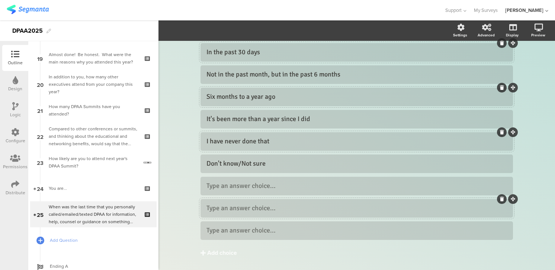
click at [502, 199] on icon at bounding box center [502, 199] width 4 height 4
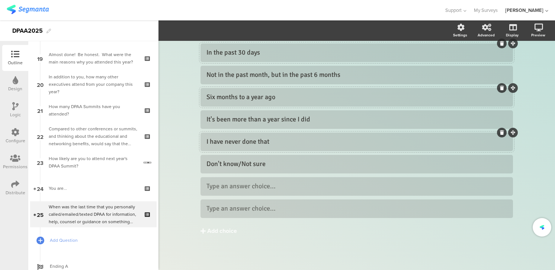
scroll to position [91, 0]
click at [502, 199] on icon at bounding box center [502, 199] width 4 height 4
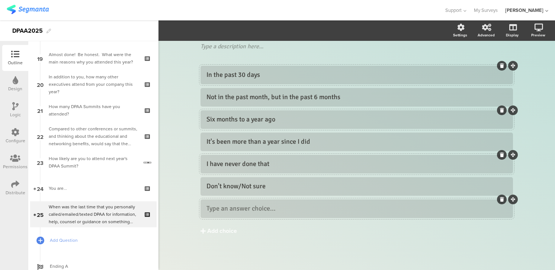
click at [501, 201] on icon at bounding box center [502, 199] width 4 height 4
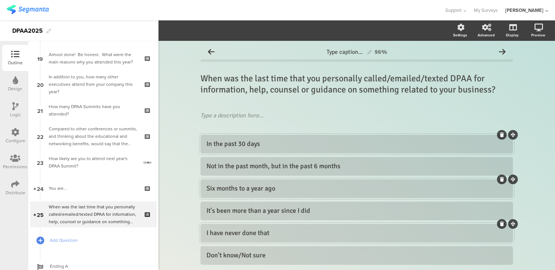
scroll to position [4, 0]
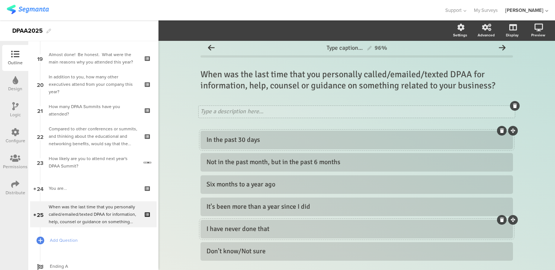
click at [207, 113] on div "Type a description here..." at bounding box center [357, 112] width 316 height 12
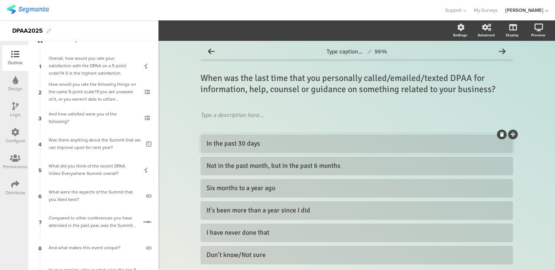
scroll to position [0, 0]
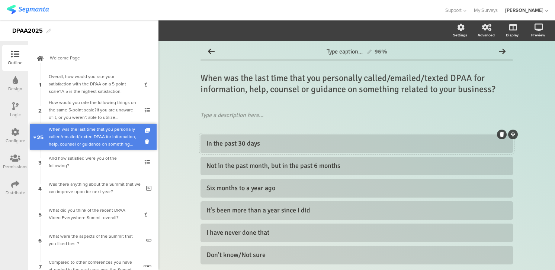
drag, startPoint x: 120, startPoint y: 208, endPoint x: 107, endPoint y: 131, distance: 78.8
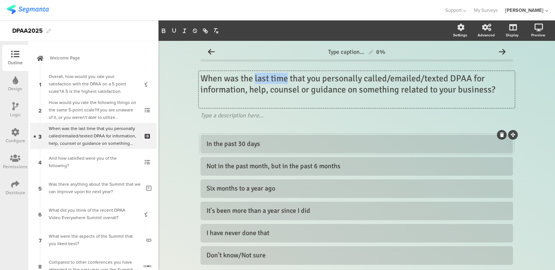
drag, startPoint x: 256, startPoint y: 79, endPoint x: 288, endPoint y: 79, distance: 32.3
click at [288, 79] on div "When was the last time that you personally called/emailed/texted DPAA for infor…" at bounding box center [357, 89] width 316 height 37
click at [516, 109] on div at bounding box center [515, 110] width 10 height 10
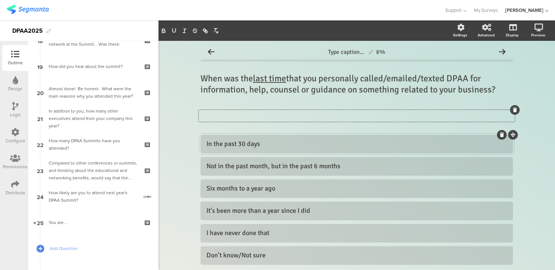
scroll to position [520, 0]
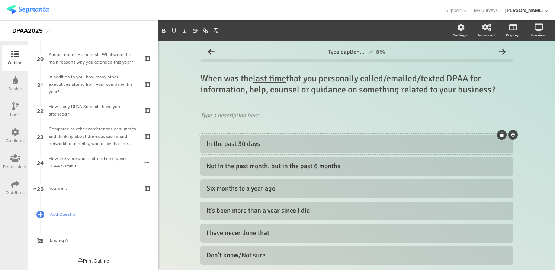
click at [70, 215] on span "Add Question" at bounding box center [97, 214] width 95 height 7
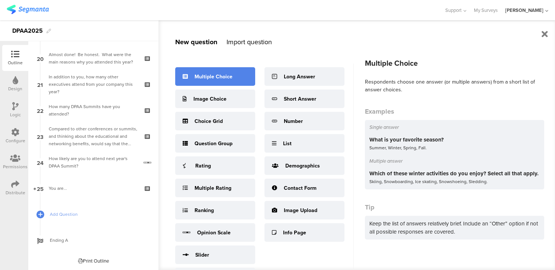
click at [217, 75] on div "Multiple Choice" at bounding box center [213, 77] width 38 height 8
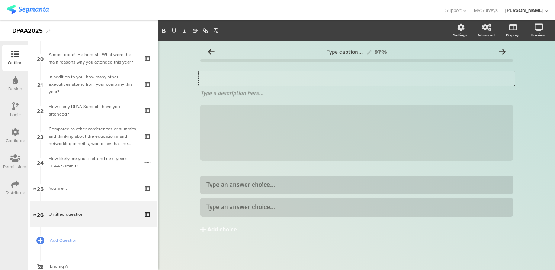
click at [208, 76] on div "Type your question here..." at bounding box center [357, 78] width 316 height 15
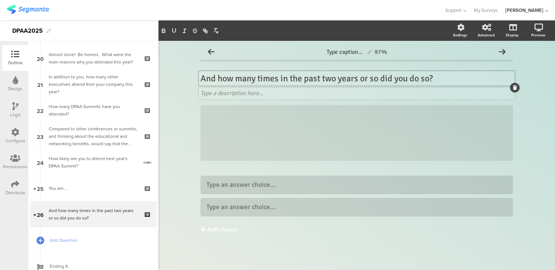
click at [514, 88] on icon at bounding box center [515, 88] width 4 height 4
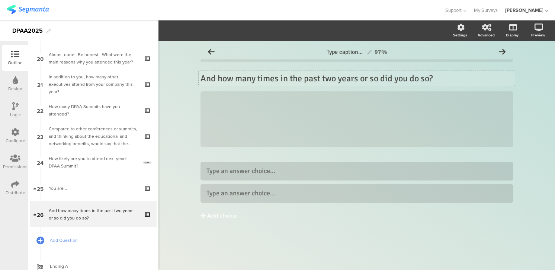
click at [0, 0] on icon at bounding box center [0, 0] width 0 height 0
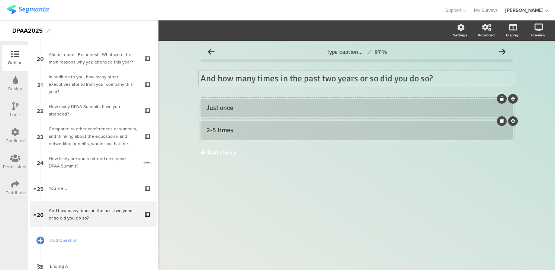
click at [223, 152] on div "Add choice" at bounding box center [222, 153] width 30 height 8
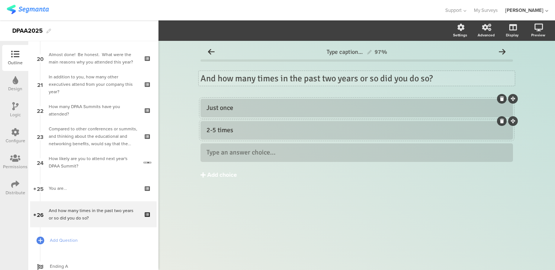
click at [200, 166] on button "Add choice" at bounding box center [356, 175] width 312 height 19
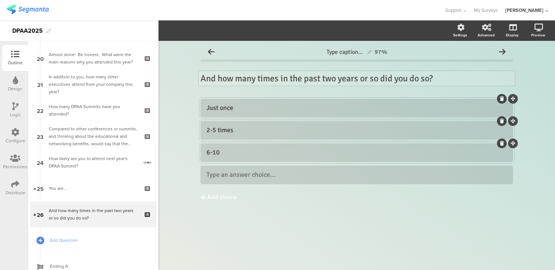
click at [257, 79] on div "And how many times in the past two years or so did you do so? And how many time…" at bounding box center [357, 78] width 316 height 15
drag, startPoint x: 406, startPoint y: 79, endPoint x: 464, endPoint y: 77, distance: 57.3
click at [464, 77] on p "And how many separate times in the past two years or so did you do so?" at bounding box center [356, 78] width 312 height 11
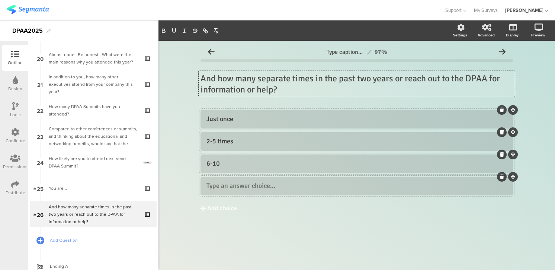
click at [374, 77] on p "And how many separate times in the past two years or reach out to the DPAA for …" at bounding box center [356, 84] width 312 height 22
click at [406, 81] on p "And how many separate times in the past two years or reach out to the DPAA for …" at bounding box center [356, 84] width 312 height 22
click at [224, 190] on div at bounding box center [356, 186] width 300 height 9
click at [213, 210] on div "Add choice" at bounding box center [222, 209] width 30 height 8
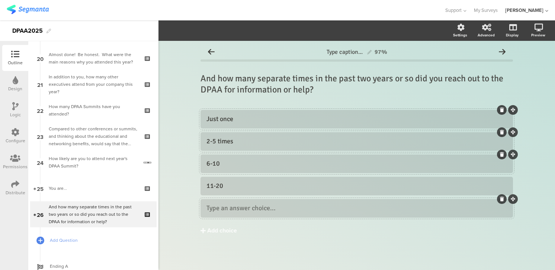
click at [200, 222] on button "Add choice" at bounding box center [356, 231] width 312 height 19
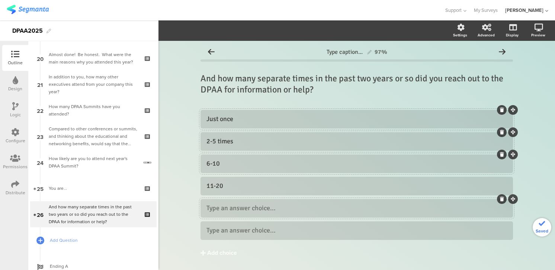
click at [200, 244] on button "Add choice" at bounding box center [356, 253] width 312 height 19
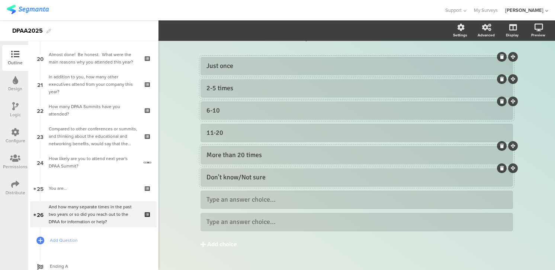
scroll to position [67, 0]
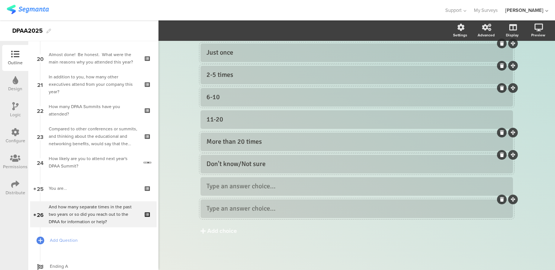
click at [502, 202] on icon at bounding box center [502, 199] width 4 height 4
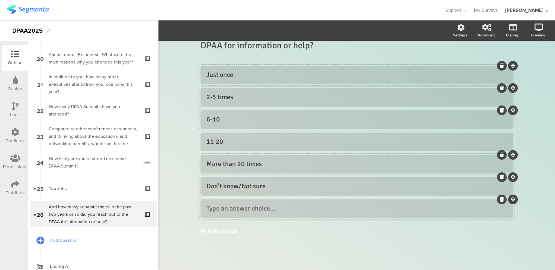
click at [501, 198] on icon at bounding box center [502, 199] width 4 height 4
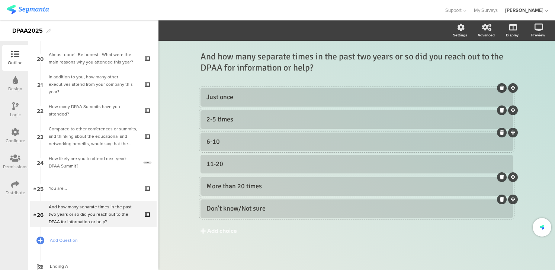
scroll to position [22, 0]
click at [227, 142] on div "6-10" at bounding box center [356, 142] width 300 height 9
click at [231, 166] on div "11-20" at bounding box center [356, 164] width 300 height 9
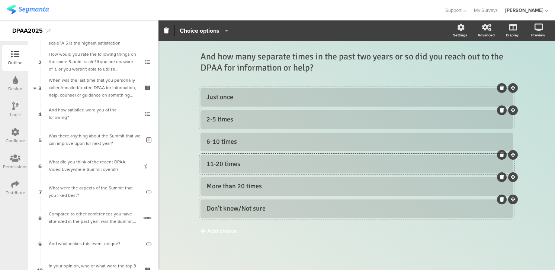
scroll to position [0, 0]
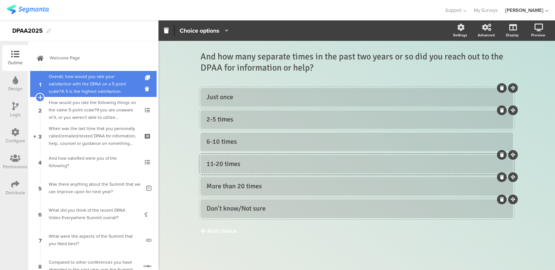
click at [131, 82] on div "Overall, how would you rate your satisfaction with the DPAA on a 5 point scale?…" at bounding box center [93, 84] width 89 height 22
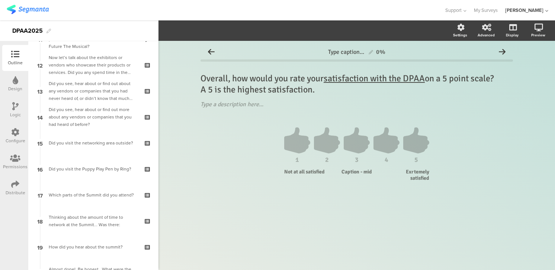
scroll to position [546, 0]
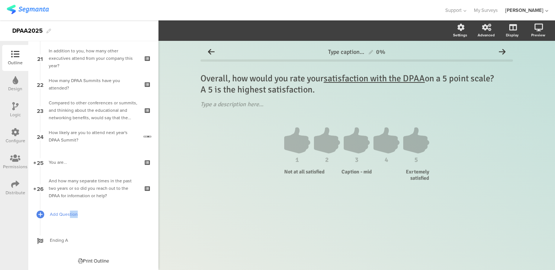
drag, startPoint x: 70, startPoint y: 216, endPoint x: 80, endPoint y: 213, distance: 10.3
click at [80, 213] on span "Add Question" at bounding box center [97, 214] width 95 height 7
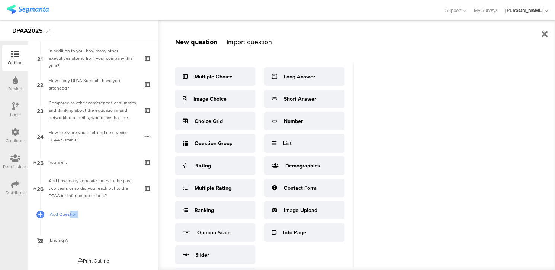
click at [69, 214] on span "Add Question" at bounding box center [97, 214] width 95 height 7
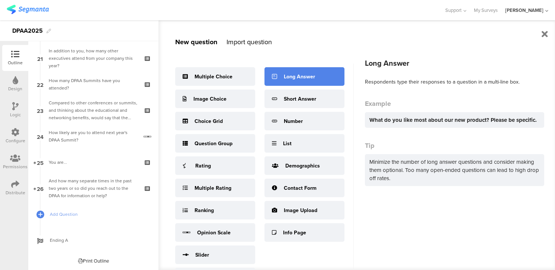
click at [297, 77] on div "Long Answer" at bounding box center [299, 77] width 31 height 8
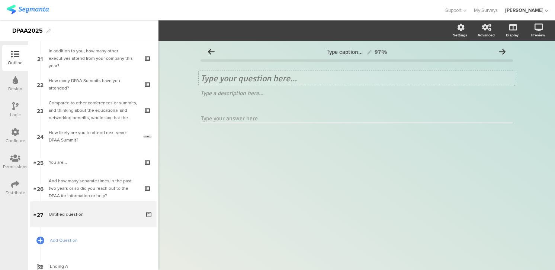
click at [230, 78] on div "Type your question here..." at bounding box center [357, 78] width 316 height 15
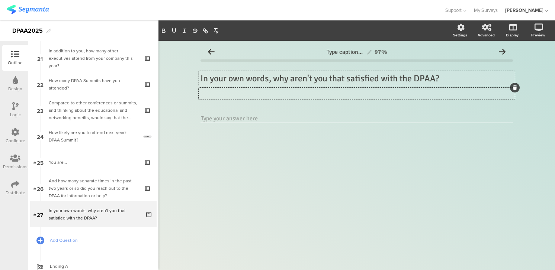
click at [514, 87] on icon at bounding box center [515, 88] width 4 height 4
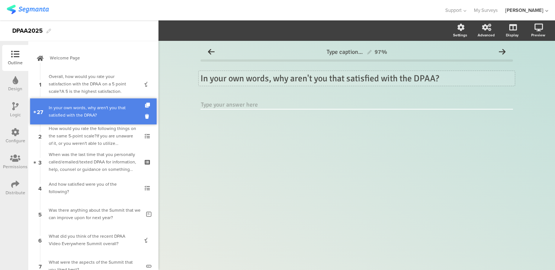
drag, startPoint x: 63, startPoint y: 215, endPoint x: 102, endPoint y: 112, distance: 110.5
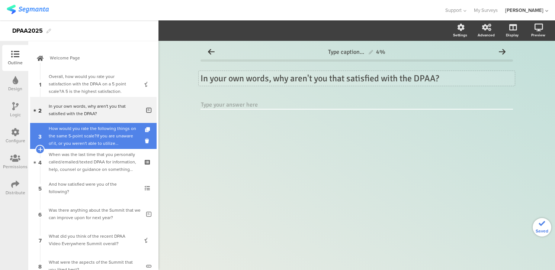
click at [92, 128] on div "How would you rate the following things on the same 5-point scale?If you are un…" at bounding box center [93, 136] width 89 height 22
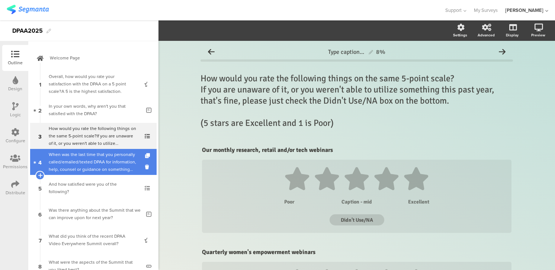
click at [82, 158] on div "When was the last time that you personally called/emailed/texted DPAA for infor…" at bounding box center [93, 162] width 89 height 22
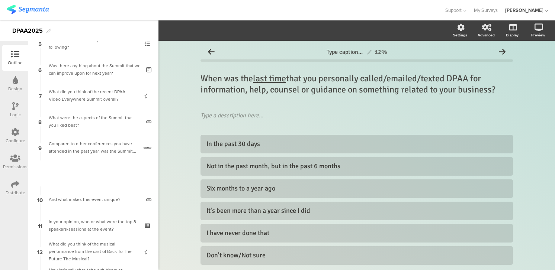
scroll to position [26, 0]
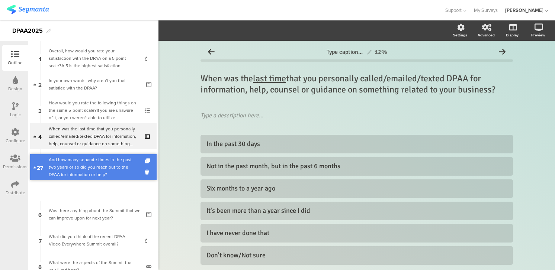
drag, startPoint x: 92, startPoint y: 187, endPoint x: 103, endPoint y: 166, distance: 23.8
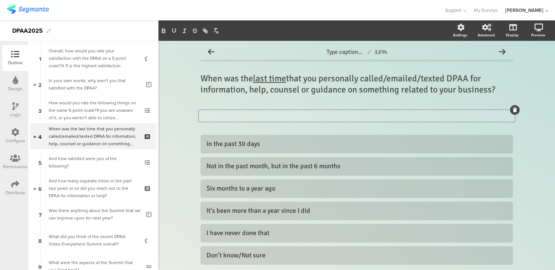
click at [513, 110] on icon at bounding box center [515, 110] width 4 height 4
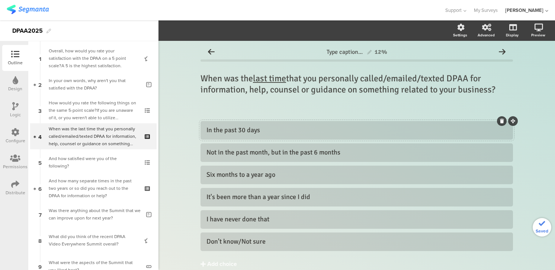
scroll to position [33, 0]
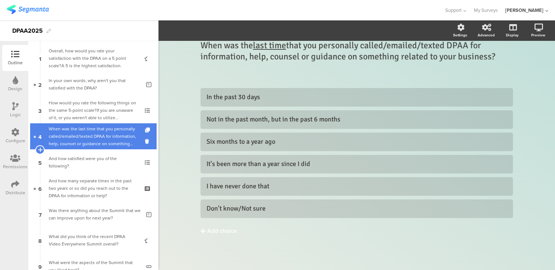
click at [110, 139] on div "When was the last time that you personally called/emailed/texted DPAA for infor…" at bounding box center [93, 136] width 89 height 22
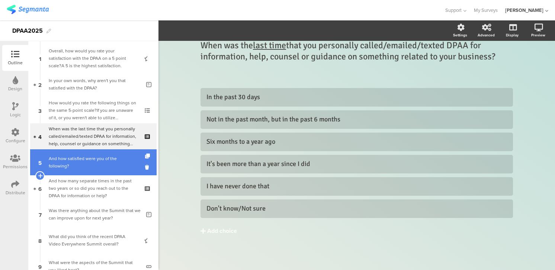
click at [101, 160] on div "And how satisfied were you of the following?" at bounding box center [93, 162] width 89 height 15
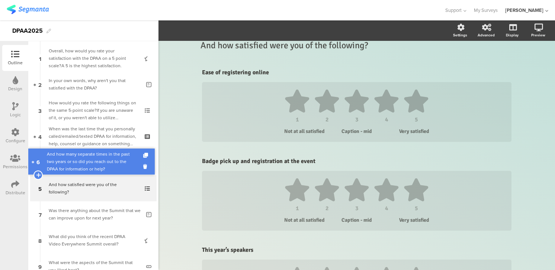
drag, startPoint x: 93, startPoint y: 184, endPoint x: 96, endPoint y: 158, distance: 26.2
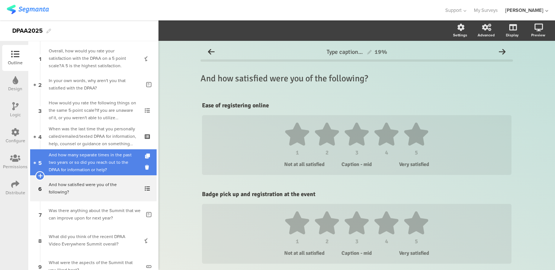
click at [114, 167] on div "And how many separate times in the past two years or so did you reach out to th…" at bounding box center [93, 162] width 89 height 22
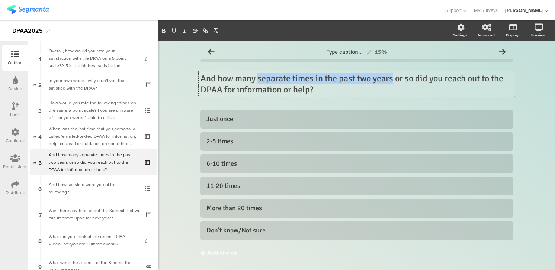
drag, startPoint x: 259, startPoint y: 79, endPoint x: 393, endPoint y: 78, distance: 134.2
click at [393, 78] on div "And how many separate times in the past two years or so did you reach out to th…" at bounding box center [357, 84] width 316 height 26
click at [177, 30] on icon "button" at bounding box center [174, 31] width 7 height 7
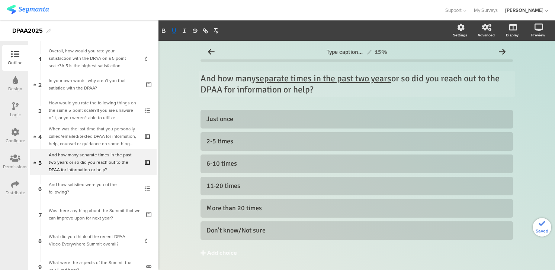
click at [171, 77] on div "Type caption... 15% And how many separate times in the past two years or so did…" at bounding box center [356, 166] width 396 height 251
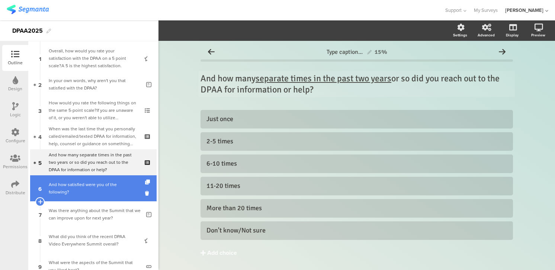
click at [87, 186] on div "And how satisfied were you of the following?" at bounding box center [93, 188] width 89 height 15
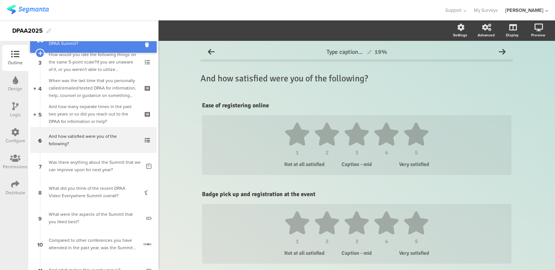
scroll to position [67, 0]
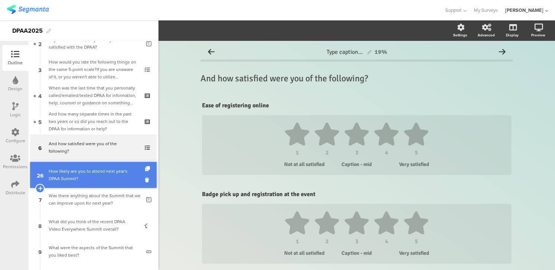
drag, startPoint x: 61, startPoint y: 178, endPoint x: 39, endPoint y: 172, distance: 22.9
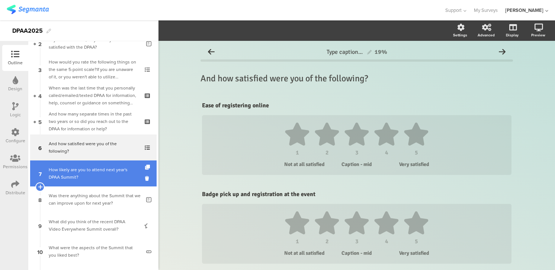
click at [103, 169] on div "How likely are you to attend next year's DPAA Summit?" at bounding box center [93, 173] width 89 height 15
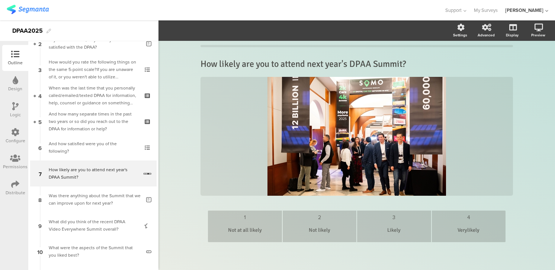
scroll to position [16, 0]
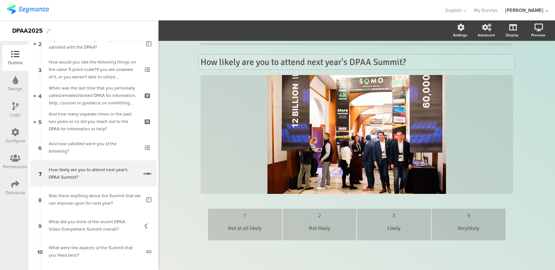
click at [326, 61] on div "How likely are you to attend next year's DPAA Summit? How likely are you to att…" at bounding box center [356, 125] width 312 height 152
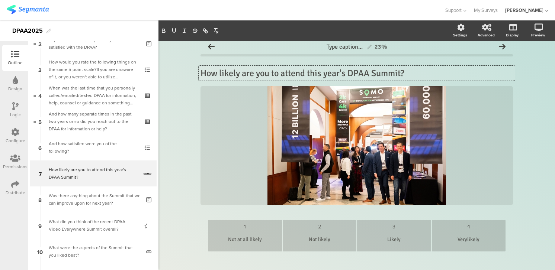
click at [401, 75] on p "How likely are you to attend this year's DPAA Summit?" at bounding box center [356, 73] width 312 height 11
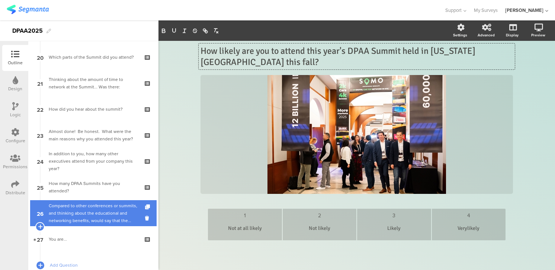
scroll to position [572, 0]
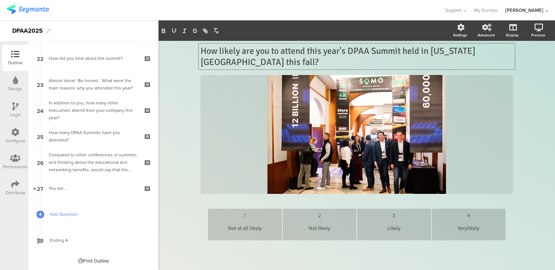
click at [68, 215] on span "Add Question" at bounding box center [97, 214] width 95 height 7
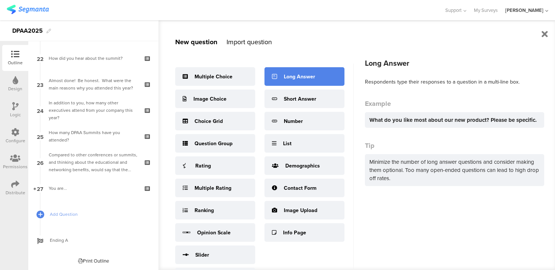
click at [290, 78] on div "Long Answer" at bounding box center [299, 77] width 31 height 8
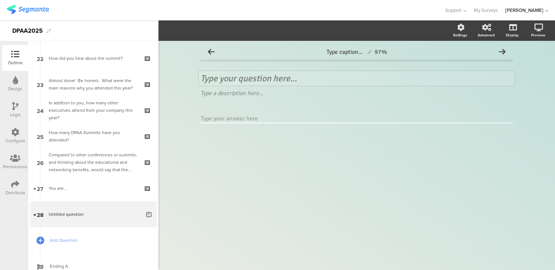
click at [275, 79] on div "Type your question here..." at bounding box center [357, 78] width 316 height 15
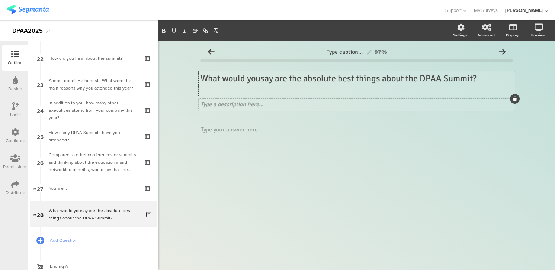
click at [516, 98] on icon at bounding box center [515, 99] width 4 height 4
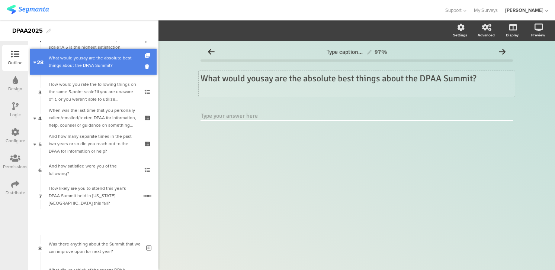
scroll to position [15, 0]
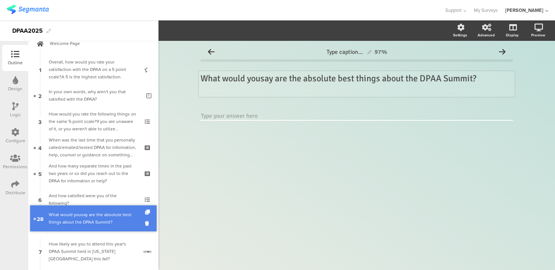
drag, startPoint x: 82, startPoint y: 190, endPoint x: 94, endPoint y: 221, distance: 33.3
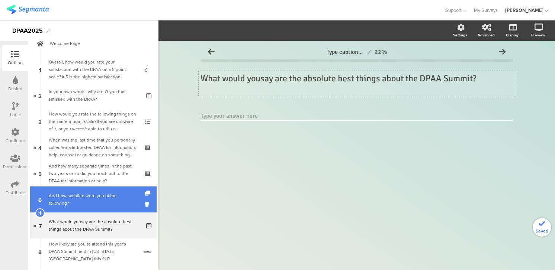
click at [102, 199] on div "And how satisfied were you of the following?" at bounding box center [93, 199] width 89 height 15
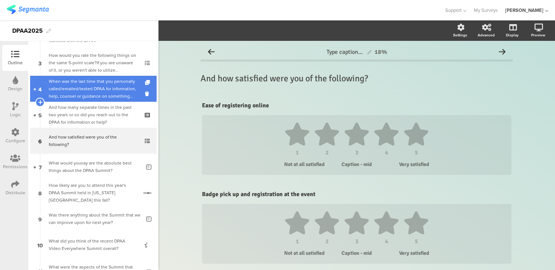
scroll to position [75, 0]
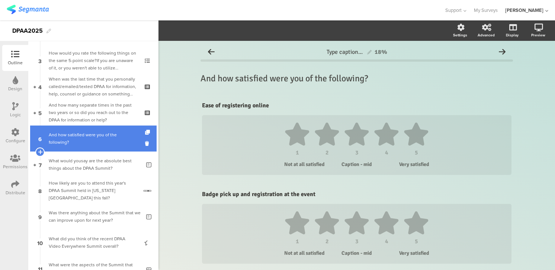
click at [119, 140] on div "And how satisfied were you of the following?" at bounding box center [93, 138] width 89 height 15
click at [147, 144] on icon at bounding box center [148, 143] width 6 height 7
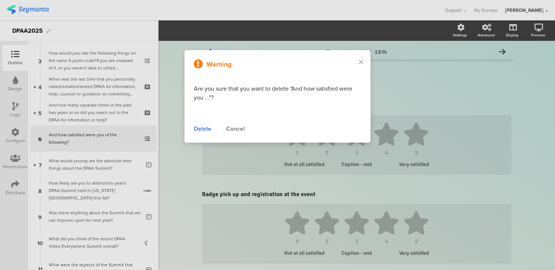
click at [203, 131] on div "Delete" at bounding box center [202, 129] width 17 height 9
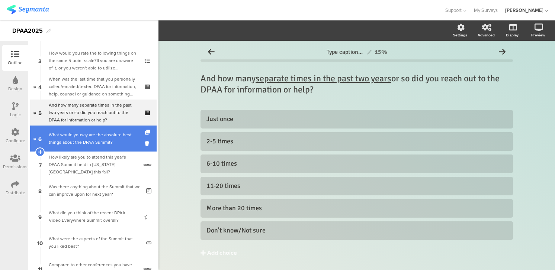
click at [90, 141] on div "What would yousay are the absolute best things about the DPAA Summit?" at bounding box center [95, 138] width 92 height 15
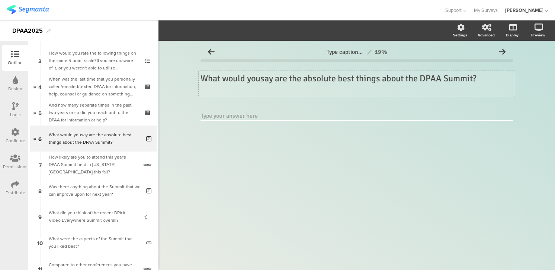
click at [261, 77] on div "What would yousay are the absolute best things about the DPAA Summit? What woul…" at bounding box center [357, 84] width 316 height 26
click at [424, 78] on p "What would you say are the absolute best things about the DPAA Summit?" at bounding box center [356, 78] width 312 height 11
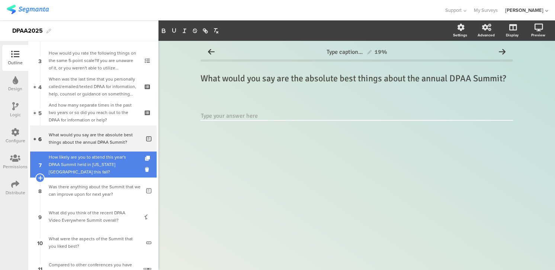
click at [99, 164] on div "How likely are you to attend this year's DPAA Summit held in [US_STATE][GEOGRAP…" at bounding box center [93, 165] width 89 height 22
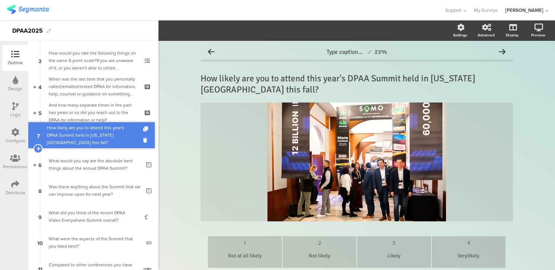
drag, startPoint x: 99, startPoint y: 164, endPoint x: 103, endPoint y: 136, distance: 28.5
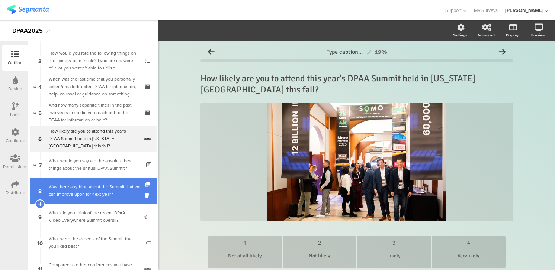
click at [99, 188] on div "Was there anything about the Summit that we can improve upon for next year?" at bounding box center [95, 190] width 92 height 15
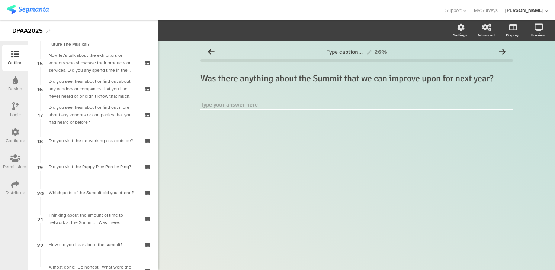
scroll to position [572, 0]
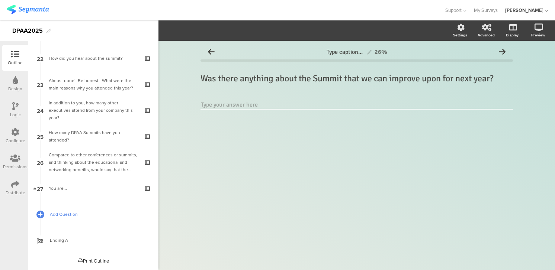
click at [74, 215] on span "Add Question" at bounding box center [97, 214] width 95 height 7
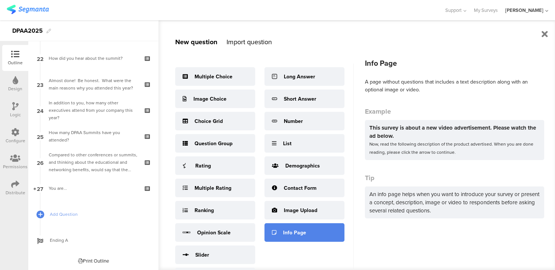
click at [294, 234] on div "Info Page" at bounding box center [294, 233] width 23 height 8
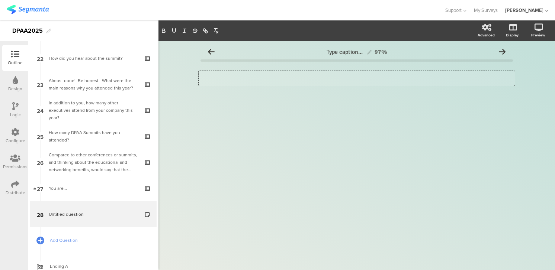
click at [210, 77] on div "Type a description here..." at bounding box center [357, 78] width 316 height 15
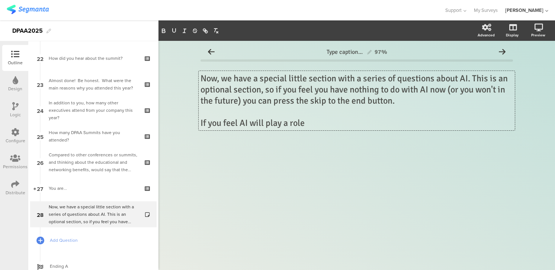
click at [251, 124] on p "If you feel AI will play a role" at bounding box center [356, 122] width 312 height 11
click at [367, 122] on p "If you feel AI plays a role or will play a role" at bounding box center [356, 122] width 312 height 11
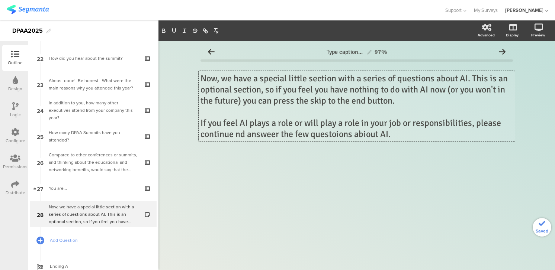
click at [367, 135] on p "If you feel AI plays a role or will play a role in your job or responsibilities…" at bounding box center [356, 128] width 312 height 22
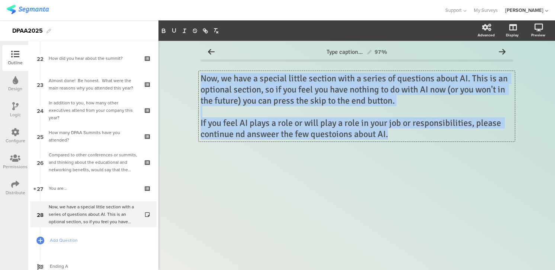
drag, startPoint x: 392, startPoint y: 136, endPoint x: 196, endPoint y: 68, distance: 207.3
click at [196, 68] on div "Type caption... 97% Now, we have a special little section with a series of ques…" at bounding box center [356, 113] width 327 height 144
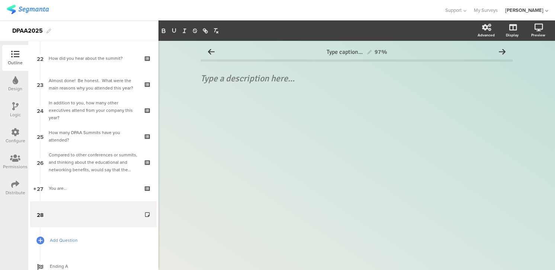
click at [73, 238] on span "Add Question" at bounding box center [97, 240] width 95 height 7
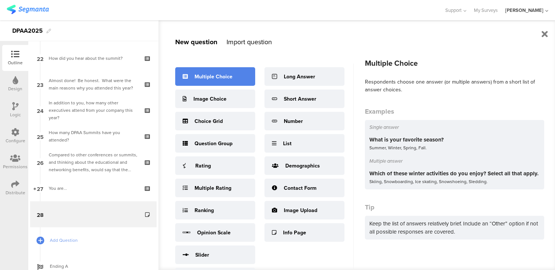
click at [212, 79] on div "Multiple Choice" at bounding box center [213, 77] width 38 height 8
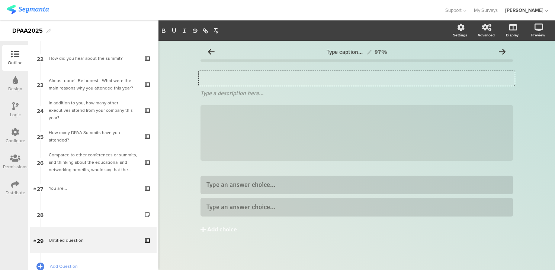
click at [230, 77] on div "Type your question here..." at bounding box center [357, 78] width 316 height 15
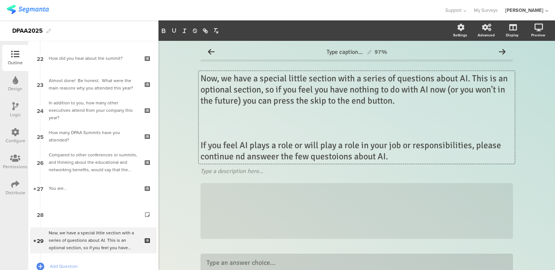
click at [311, 78] on p "Now, we have a special little section with a series of questions about AI. This…" at bounding box center [356, 89] width 312 height 33
drag, startPoint x: 398, startPoint y: 80, endPoint x: 364, endPoint y: 81, distance: 34.6
click at [364, 81] on p "Now, we have a special little section with a series of questions about AI. This…" at bounding box center [356, 89] width 312 height 33
click at [463, 79] on p "Now, we have a special little section with a a few questions about AI. This is …" at bounding box center [356, 89] width 312 height 33
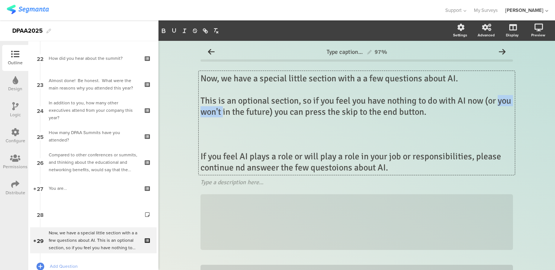
drag, startPoint x: 238, startPoint y: 112, endPoint x: 195, endPoint y: 112, distance: 43.1
click at [195, 112] on div "Type caption... 97% Now, we have a special little section with a a few question…" at bounding box center [356, 199] width 327 height 317
click at [220, 121] on p at bounding box center [356, 122] width 312 height 11
click at [359, 113] on p "This is an optional section, so if you feel you have nothing to do with AI now …" at bounding box center [356, 106] width 312 height 22
click at [416, 112] on p "This is an optional section, so if you feel you have nothing to do with AI now …" at bounding box center [356, 106] width 312 height 22
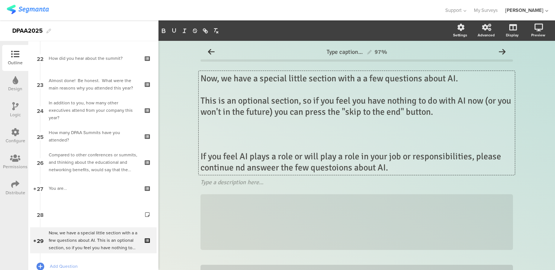
click at [233, 145] on p at bounding box center [356, 145] width 312 height 11
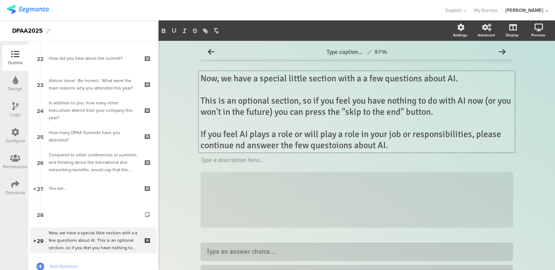
click at [247, 147] on p "If you feel AI plays a role or will play a role in your job or responsibilities…" at bounding box center [356, 140] width 312 height 22
click at [271, 146] on p "If you feel AI plays a role or will play a role in your job or responsibilities…" at bounding box center [356, 140] width 312 height 22
click at [278, 145] on p "If you feel AI plays a role or will play a role in your job or responsibilities…" at bounding box center [356, 140] width 312 height 22
click at [309, 148] on p "If you feel AI plays a role or will play a role in your job or responsibilities…" at bounding box center [356, 140] width 312 height 22
click at [340, 147] on p "If you feel AI plays a role or will play a role in your job or responsibilities…" at bounding box center [356, 140] width 312 height 22
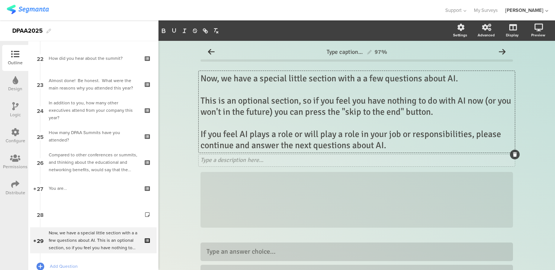
click at [514, 155] on icon at bounding box center [515, 154] width 4 height 4
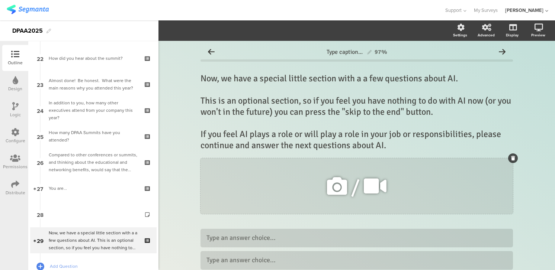
click at [512, 159] on icon at bounding box center [513, 158] width 4 height 4
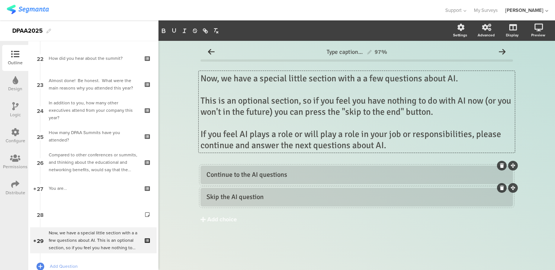
click at [201, 135] on div "Now, we have a special little section with a a few questions about AI. This is …" at bounding box center [357, 112] width 316 height 82
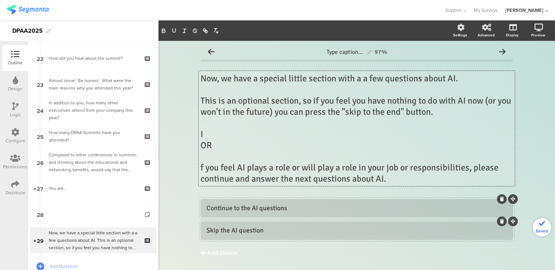
click at [208, 132] on p "I" at bounding box center [356, 134] width 312 height 11
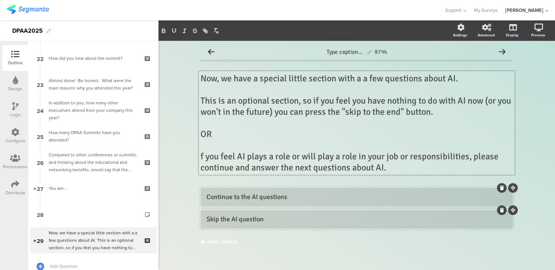
click at [200, 156] on p "f you feel AI plays a role or will play a role in your job or responsibilities,…" at bounding box center [356, 162] width 312 height 22
drag, startPoint x: 472, startPoint y: 158, endPoint x: 406, endPoint y: 160, distance: 66.6
click at [406, 160] on p "If you feel AI plays a role or will play a role in your job or responsibilities…" at bounding box center [356, 162] width 312 height 22
drag, startPoint x: 297, startPoint y: 168, endPoint x: 277, endPoint y: 168, distance: 20.1
click at [277, 168] on p "If you feel AI plays a role or will play a role in your job, please continue an…" at bounding box center [356, 162] width 312 height 22
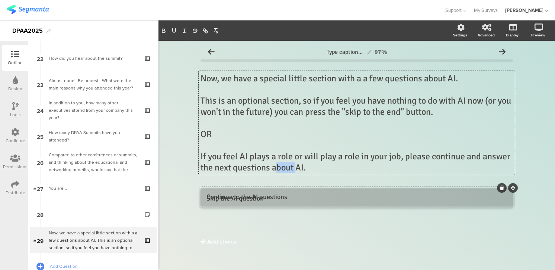
drag, startPoint x: 513, startPoint y: 210, endPoint x: 513, endPoint y: 189, distance: 20.5
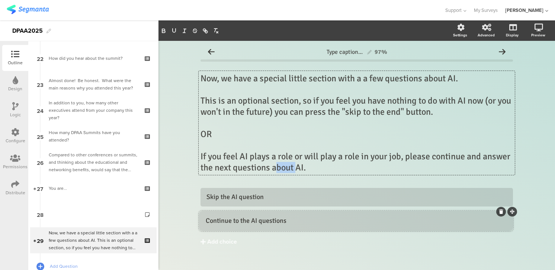
drag, startPoint x: 511, startPoint y: 189, endPoint x: 510, endPoint y: 212, distance: 23.8
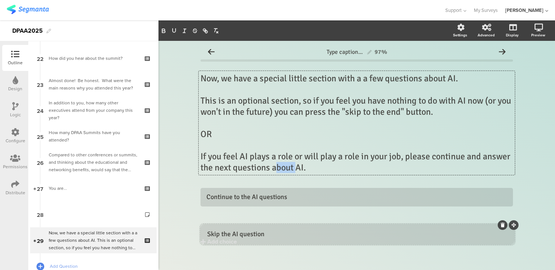
drag, startPoint x: 511, startPoint y: 188, endPoint x: 511, endPoint y: 225, distance: 37.2
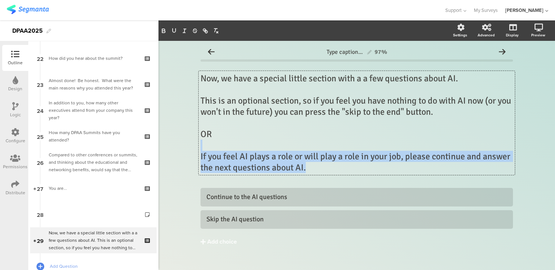
drag, startPoint x: 309, startPoint y: 169, endPoint x: 204, endPoint y: 141, distance: 109.0
click at [204, 141] on div "Now, we have a special little section with a a few questions about AI. This is …" at bounding box center [356, 123] width 312 height 100
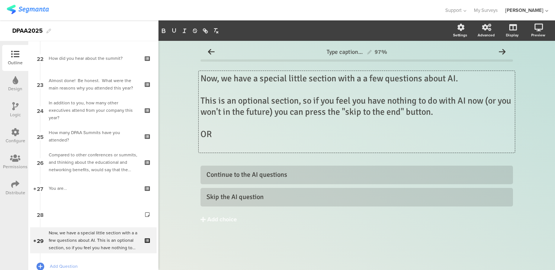
click at [201, 99] on p "This is an optional section, so if you feel you have nothing to do with AI now …" at bounding box center [356, 106] width 312 height 22
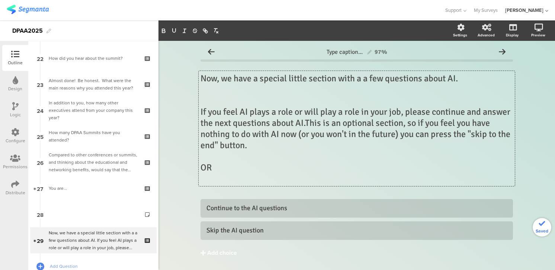
click at [203, 99] on p at bounding box center [356, 100] width 312 height 11
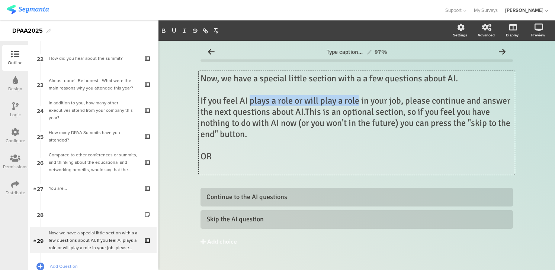
drag, startPoint x: 250, startPoint y: 101, endPoint x: 358, endPoint y: 101, distance: 107.8
click at [358, 101] on p "If you feel AI plays a role or will play a role in your job, please continue an…" at bounding box center [356, 117] width 312 height 45
click at [177, 29] on icon "button" at bounding box center [174, 31] width 7 height 7
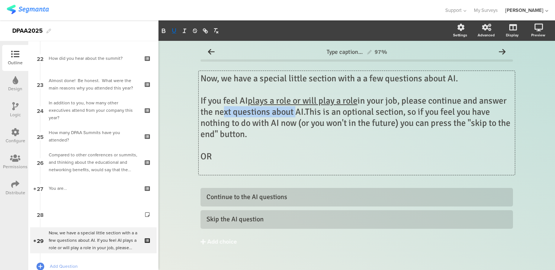
drag, startPoint x: 295, startPoint y: 112, endPoint x: 218, endPoint y: 112, distance: 77.3
click at [218, 112] on p "If you feel AI plays a role or will play a role in your job, please continue an…" at bounding box center [356, 117] width 312 height 45
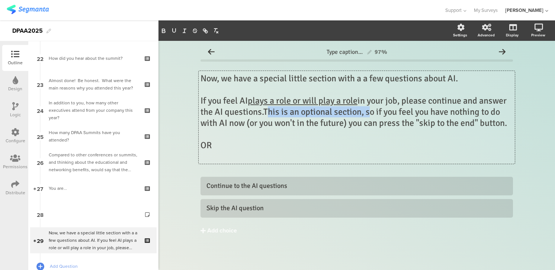
drag, startPoint x: 265, startPoint y: 113, endPoint x: 367, endPoint y: 113, distance: 102.3
click at [367, 113] on p "If you feel AI plays a role or will play a role in your job, please continue an…" at bounding box center [356, 111] width 312 height 33
copy p "This is an optional section,"
click at [464, 76] on p "Now, we have a special little section with a a few questions about AI." at bounding box center [356, 78] width 312 height 11
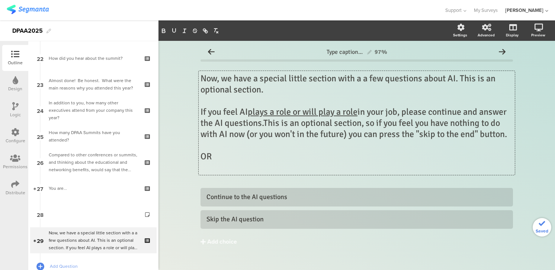
click at [463, 80] on p "Now, we have a special little section with a a few questions about AI. This is …" at bounding box center [356, 84] width 312 height 22
click at [264, 124] on p "If you feel AI plays a role or will play a role in your job, please continue an…" at bounding box center [356, 122] width 312 height 33
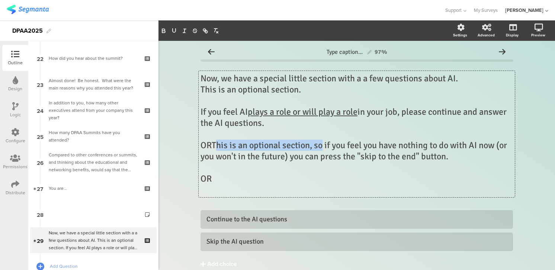
drag, startPoint x: 323, startPoint y: 145, endPoint x: 216, endPoint y: 145, distance: 106.3
click at [216, 145] on p "ORThis is an optional section, so if you feel you have nothing to do with AI no…" at bounding box center [356, 151] width 312 height 22
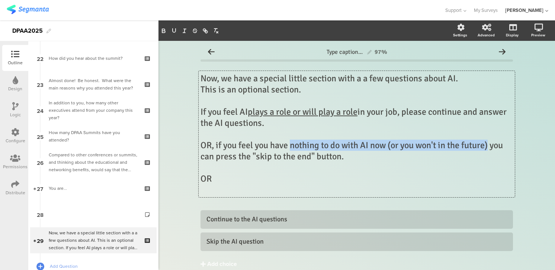
drag, startPoint x: 290, startPoint y: 146, endPoint x: 491, endPoint y: 145, distance: 200.4
click at [491, 145] on p "OR, if you feel you have nothing to do with AI now (or you won't in the future)…" at bounding box center [356, 151] width 312 height 22
click at [177, 29] on icon "button" at bounding box center [174, 31] width 7 height 7
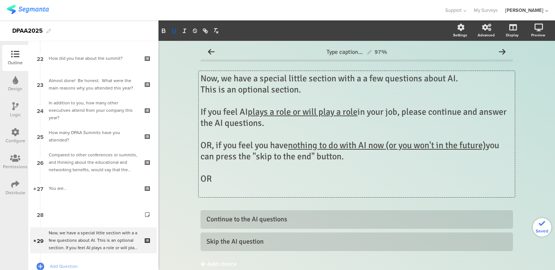
click at [379, 156] on p "OR, if you feel you have nothing to do with AI now (or you won't in the future)…" at bounding box center [356, 151] width 312 height 22
drag, startPoint x: 273, startPoint y: 157, endPoint x: 310, endPoint y: 155, distance: 37.6
click at [310, 155] on p "OR, if you feel you have nothing to do with AI now (or you won't in the future)…" at bounding box center [356, 151] width 312 height 22
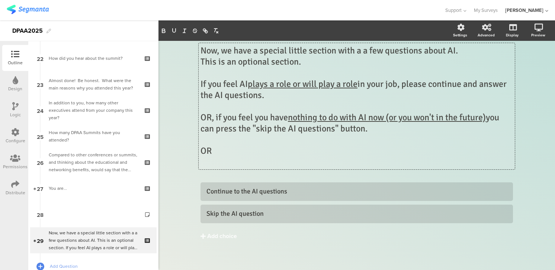
scroll to position [33, 0]
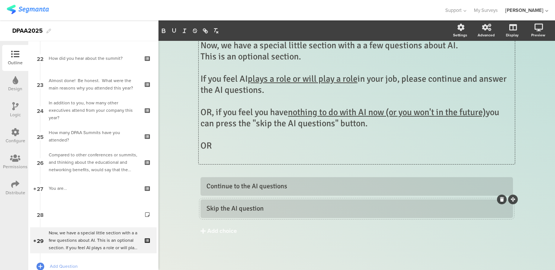
click at [264, 209] on div "Skip the AI question" at bounding box center [356, 209] width 300 height 9
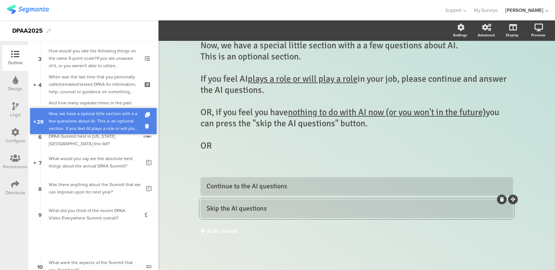
scroll to position [70, 0]
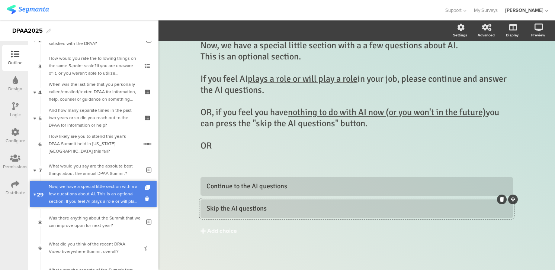
drag, startPoint x: 105, startPoint y: 239, endPoint x: 101, endPoint y: 192, distance: 46.6
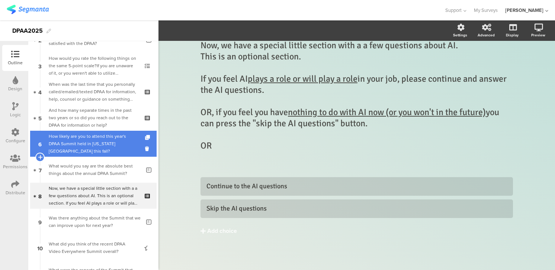
click at [87, 147] on div "How likely are you to attend this year's DPAA Summit held in [US_STATE][GEOGRAP…" at bounding box center [93, 144] width 89 height 22
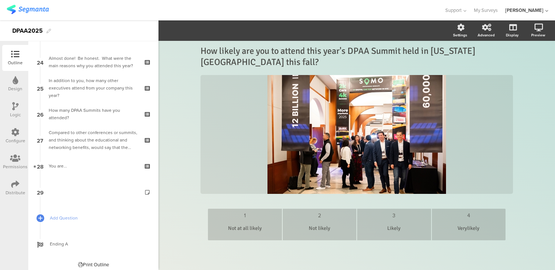
scroll to position [624, 0]
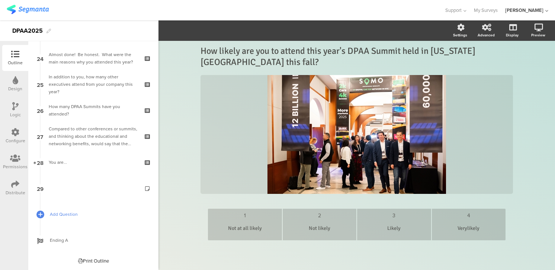
click at [67, 211] on span "Add Question" at bounding box center [97, 214] width 95 height 7
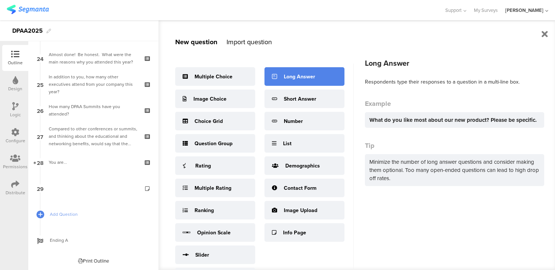
click at [280, 78] on div "Long Answer" at bounding box center [304, 76] width 80 height 19
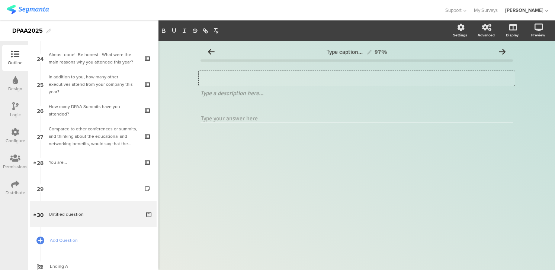
click at [207, 80] on div "Type your question here..." at bounding box center [357, 78] width 316 height 15
click at [272, 78] on p "Why are you attenbding?" at bounding box center [356, 78] width 312 height 11
click at [202, 78] on p "Why are you attending?" at bounding box center [356, 78] width 312 height 11
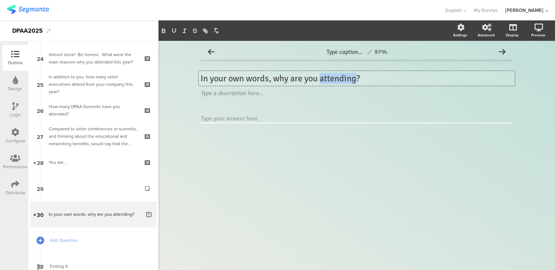
drag, startPoint x: 321, startPoint y: 80, endPoint x: 357, endPoint y: 80, distance: 35.3
click at [357, 80] on p "In your own words, why are you attending?" at bounding box center [356, 78] width 312 height 11
drag, startPoint x: 381, startPoint y: 78, endPoint x: 198, endPoint y: 69, distance: 182.8
click at [198, 69] on div "Type caption... 97% In your own words, why are you the Summit ? In your own wor…" at bounding box center [356, 97] width 327 height 112
copy p "In your own words, why are you the Summit ?"
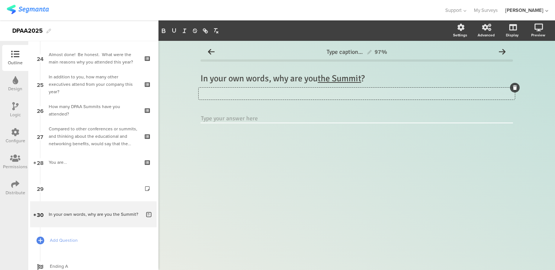
click at [513, 88] on icon at bounding box center [515, 88] width 4 height 4
click at [77, 241] on span "Add Question" at bounding box center [97, 240] width 95 height 7
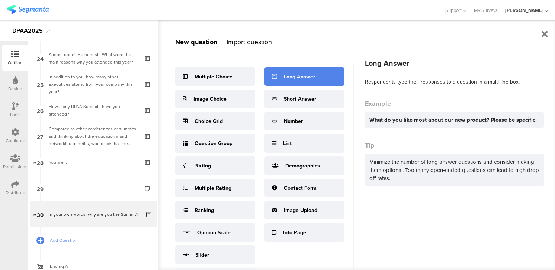
click at [303, 77] on div "Long Answer" at bounding box center [299, 77] width 31 height 8
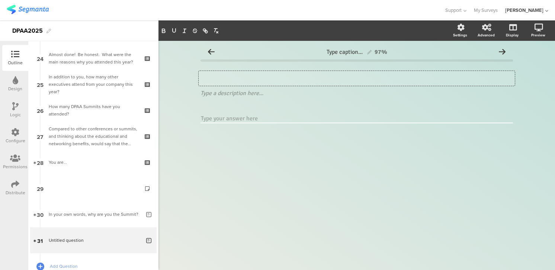
click at [220, 78] on div "Type your question here..." at bounding box center [357, 78] width 316 height 15
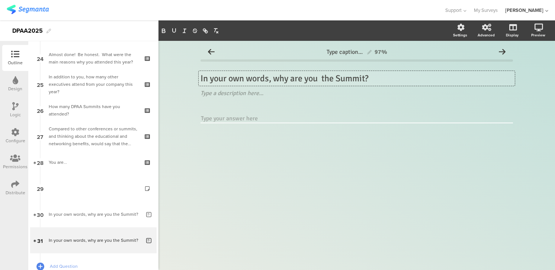
click at [303, 80] on p "In your own words, why are you the Summit?" at bounding box center [356, 78] width 312 height 11
click at [333, 79] on p "In your own words, why aren't you the Summit?" at bounding box center [356, 78] width 312 height 11
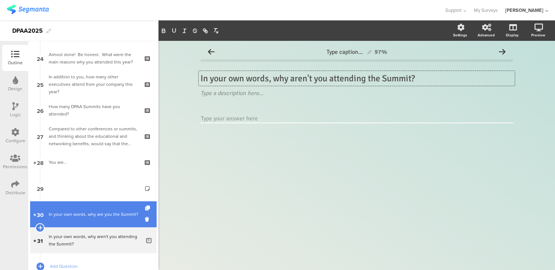
click at [79, 216] on div "In your own words, why are you the Summit?" at bounding box center [95, 214] width 92 height 7
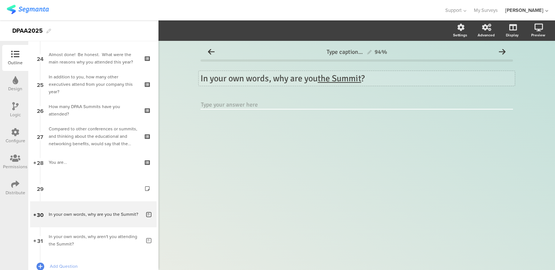
click at [321, 79] on div "In your own words, why are you the Summit ? In your own words, why are you the …" at bounding box center [357, 78] width 316 height 15
click at [362, 81] on p "In your own words, why are you attending the Summit ?" at bounding box center [356, 78] width 312 height 11
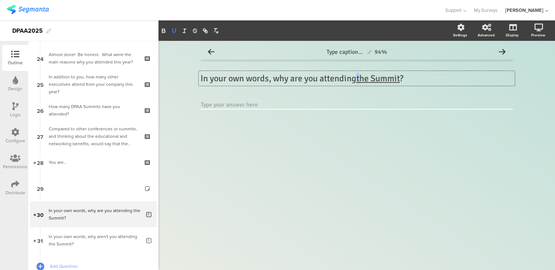
click at [176, 30] on icon "button" at bounding box center [174, 31] width 7 height 7
click at [296, 95] on div "Type caption... 94% In your own words, why are you attending the Summit ? In yo…" at bounding box center [356, 90] width 312 height 91
drag, startPoint x: 321, startPoint y: 80, endPoint x: 361, endPoint y: 82, distance: 39.9
click at [361, 82] on div "In your own words, why are you attending the Summit ? In your own words, why ar…" at bounding box center [357, 78] width 316 height 15
click at [174, 30] on icon "button" at bounding box center [174, 31] width 7 height 7
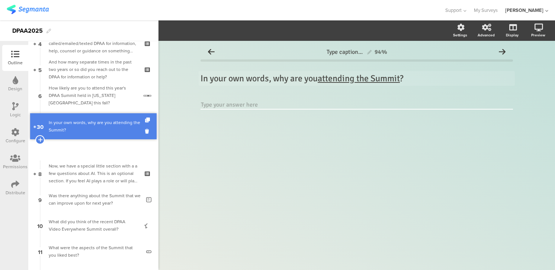
scroll to position [67, 0]
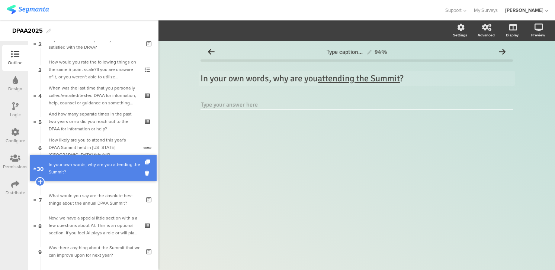
drag, startPoint x: 86, startPoint y: 211, endPoint x: 99, endPoint y: 166, distance: 46.7
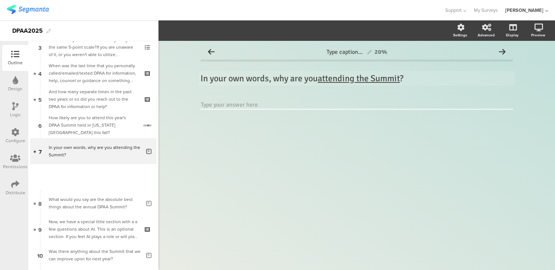
scroll to position [119, 0]
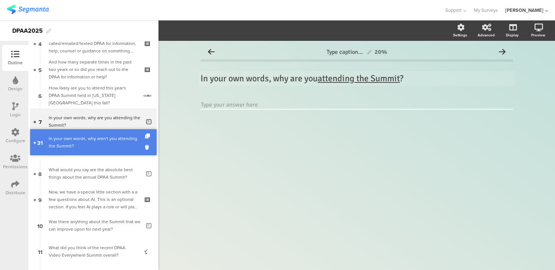
drag, startPoint x: 76, startPoint y: 189, endPoint x: 55, endPoint y: 143, distance: 50.3
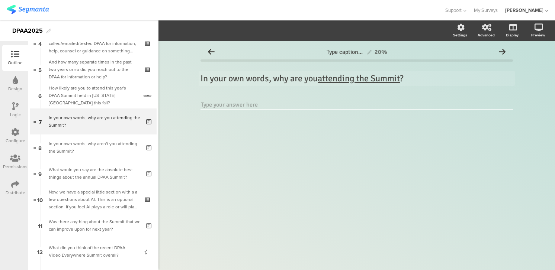
click at [252, 92] on div "Type caption... 20% In your own words, why are you attending the Summit ? In yo…" at bounding box center [356, 90] width 312 height 91
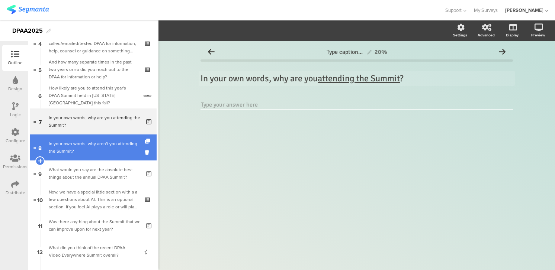
click at [120, 144] on div "In your own words, why aren't you attending the Summit?" at bounding box center [95, 147] width 92 height 15
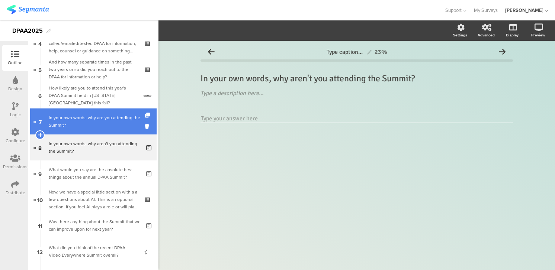
click at [133, 125] on div "In your own words, why are you attending the Summit?" at bounding box center [95, 121] width 92 height 15
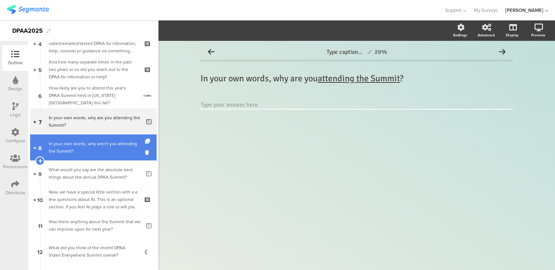
click at [119, 152] on div "In your own words, why aren't you attending the Summit?" at bounding box center [95, 147] width 92 height 15
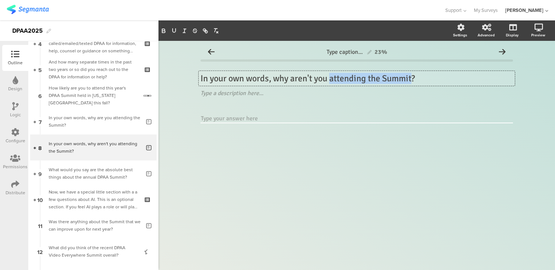
drag, startPoint x: 332, startPoint y: 79, endPoint x: 412, endPoint y: 78, distance: 80.3
click at [412, 78] on div "In your own words, why aren't you attending the Summit? In your own words, why …" at bounding box center [357, 78] width 316 height 15
click at [177, 32] on icon "button" at bounding box center [174, 31] width 7 height 7
click at [516, 88] on icon at bounding box center [515, 88] width 4 height 4
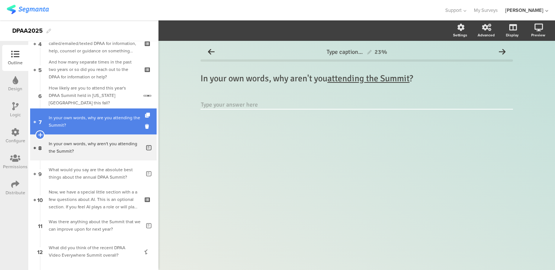
click at [122, 123] on div "In your own words, why are you attending the Summit?" at bounding box center [95, 121] width 92 height 15
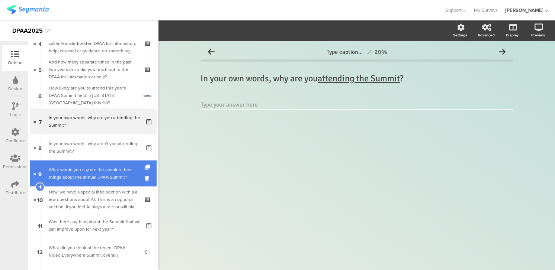
scroll to position [119, 0]
click at [111, 174] on div "What would you say are the absolute best things about the annual DPAA Summit?" at bounding box center [95, 173] width 92 height 15
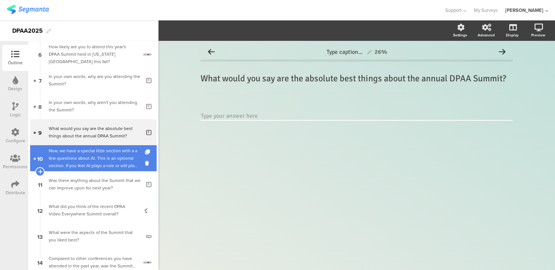
scroll to position [161, 0]
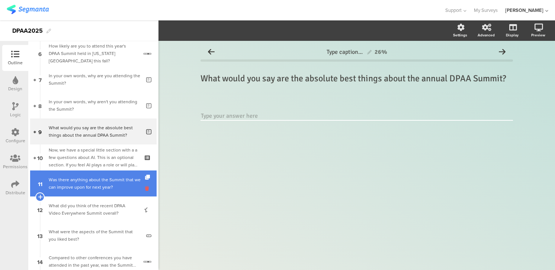
click at [147, 187] on icon at bounding box center [148, 188] width 6 height 7
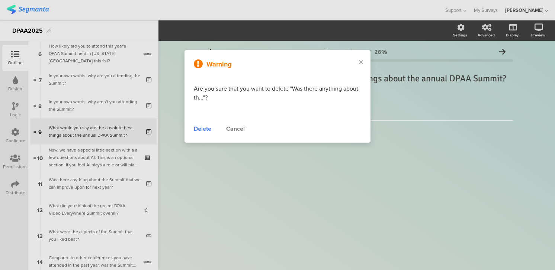
click at [202, 131] on div "Delete" at bounding box center [202, 129] width 17 height 9
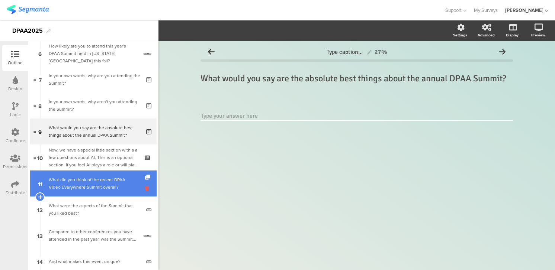
click at [148, 188] on icon at bounding box center [148, 188] width 6 height 7
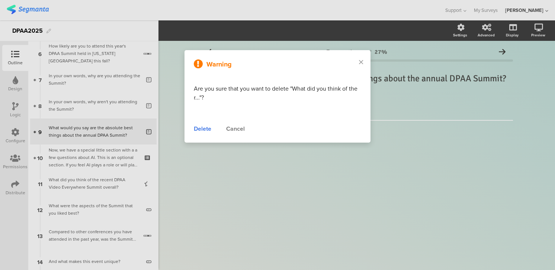
click at [203, 129] on div "Delete" at bounding box center [202, 129] width 17 height 9
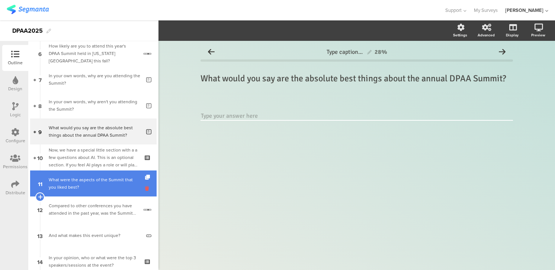
click at [147, 187] on icon at bounding box center [148, 188] width 6 height 7
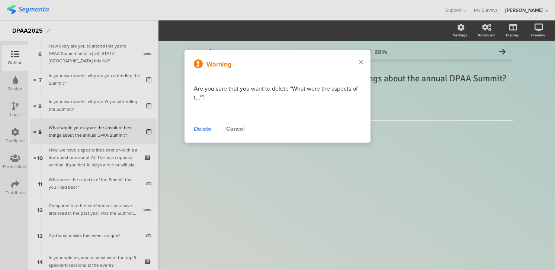
click at [201, 128] on div "Delete" at bounding box center [202, 129] width 17 height 9
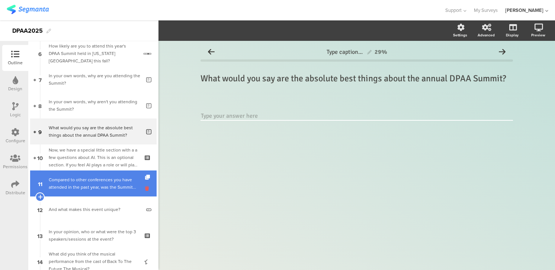
click at [147, 188] on icon at bounding box center [148, 188] width 6 height 7
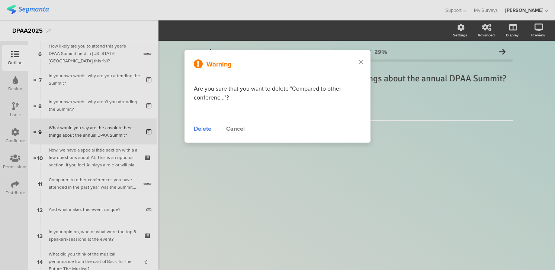
click at [201, 129] on div "Delete" at bounding box center [202, 129] width 17 height 9
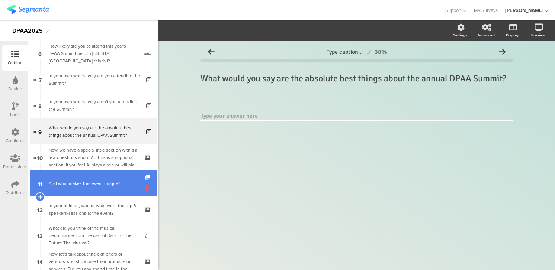
click at [147, 187] on icon at bounding box center [148, 188] width 6 height 7
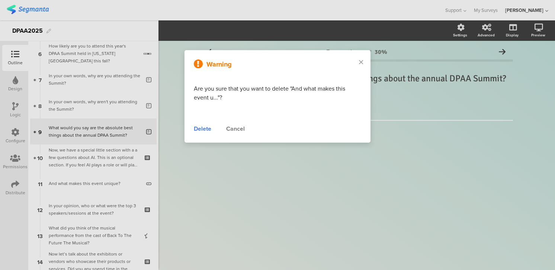
click at [207, 129] on div "Delete" at bounding box center [202, 129] width 17 height 9
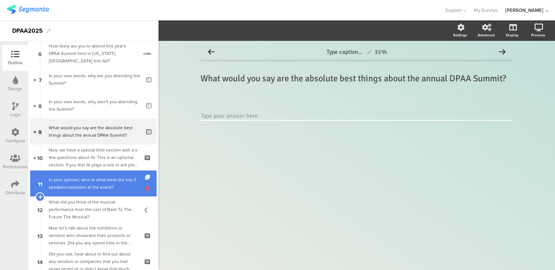
click at [147, 189] on icon at bounding box center [148, 188] width 6 height 7
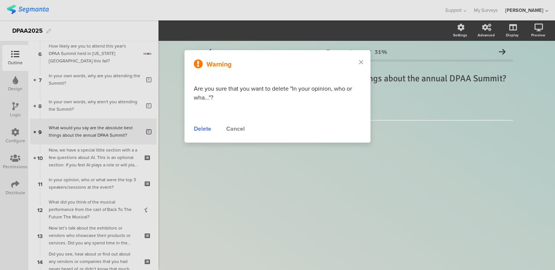
click at [202, 129] on div "Delete" at bounding box center [202, 129] width 17 height 9
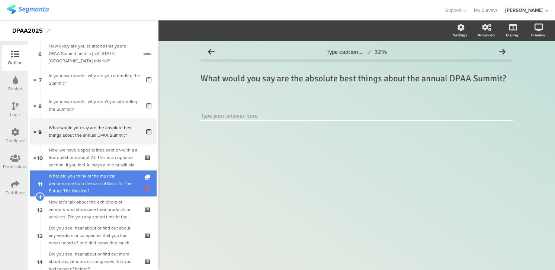
click at [148, 188] on icon at bounding box center [148, 188] width 6 height 7
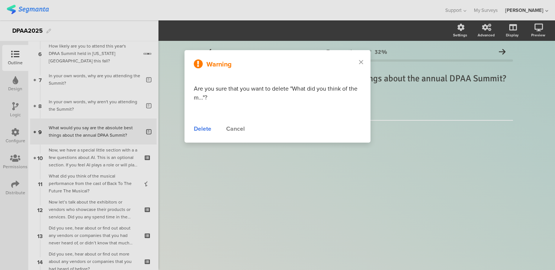
click at [201, 128] on div "Delete" at bounding box center [202, 129] width 17 height 9
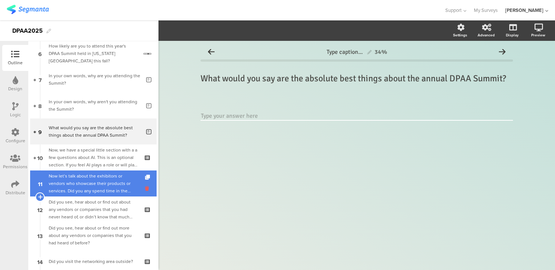
click at [147, 188] on icon at bounding box center [148, 188] width 6 height 7
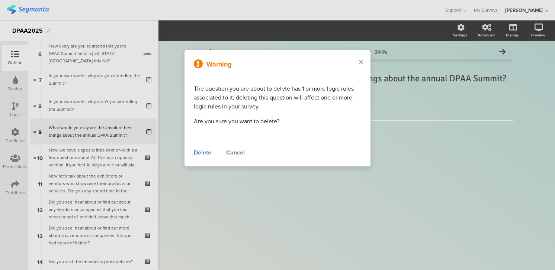
click at [200, 154] on div "Delete" at bounding box center [202, 152] width 17 height 9
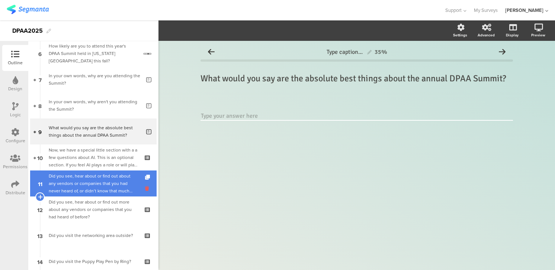
click at [147, 189] on icon at bounding box center [148, 188] width 6 height 7
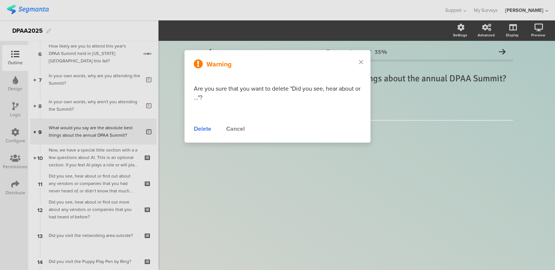
click at [205, 129] on div "Delete" at bounding box center [202, 129] width 17 height 9
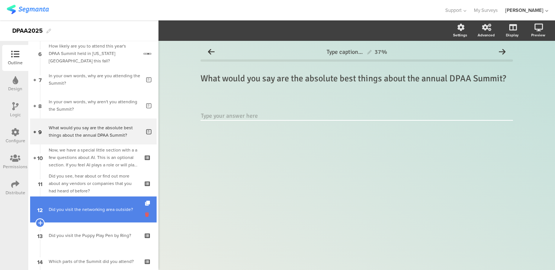
click at [147, 214] on icon at bounding box center [148, 214] width 6 height 7
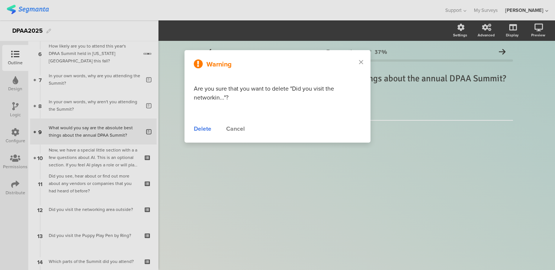
click at [206, 129] on div "Delete" at bounding box center [202, 129] width 17 height 9
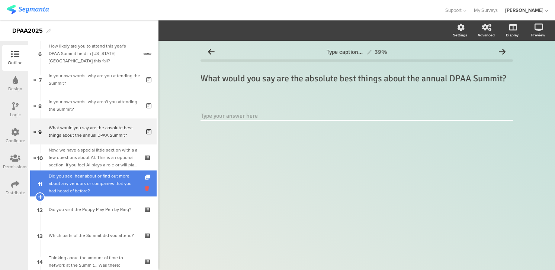
click at [148, 189] on icon at bounding box center [148, 188] width 6 height 7
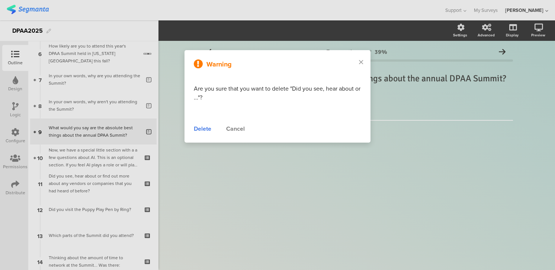
click at [205, 128] on div "Delete" at bounding box center [202, 129] width 17 height 9
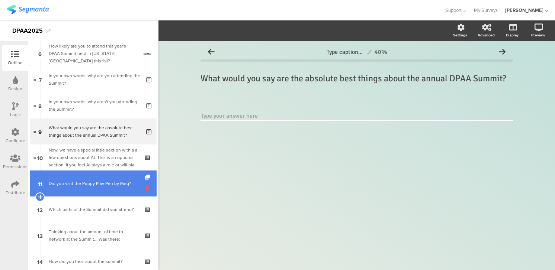
click at [148, 189] on icon at bounding box center [148, 188] width 6 height 7
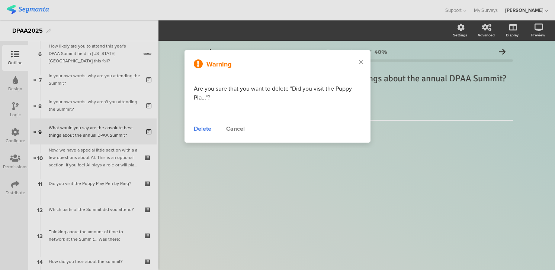
click at [207, 131] on div "Delete" at bounding box center [202, 129] width 17 height 9
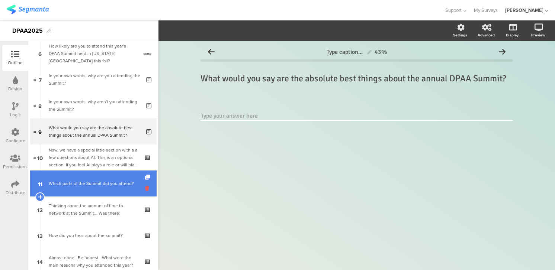
click at [148, 189] on icon at bounding box center [148, 188] width 6 height 7
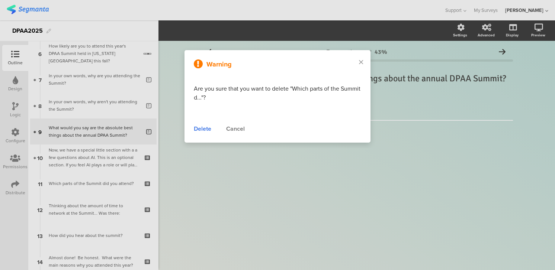
click at [205, 131] on div "Delete" at bounding box center [202, 129] width 17 height 9
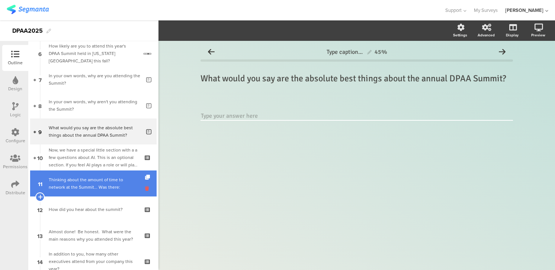
click at [148, 190] on icon at bounding box center [148, 188] width 6 height 7
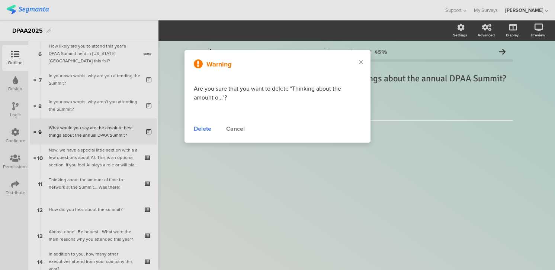
click at [202, 130] on div "Delete" at bounding box center [202, 129] width 17 height 9
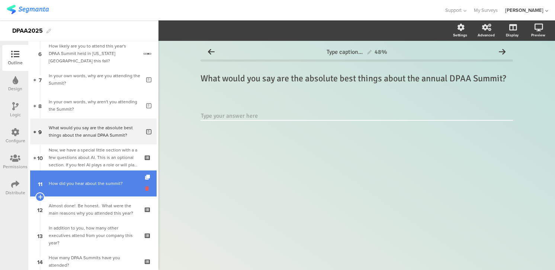
click at [147, 189] on icon at bounding box center [148, 188] width 6 height 7
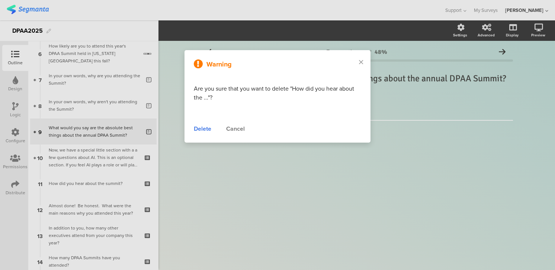
click at [203, 131] on div "Delete" at bounding box center [202, 129] width 17 height 9
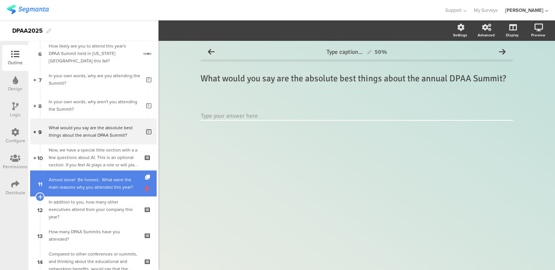
click at [148, 189] on icon at bounding box center [148, 188] width 6 height 7
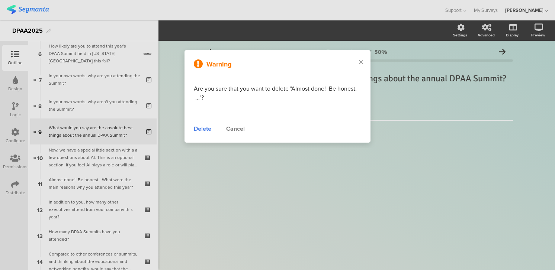
click at [203, 130] on div "Delete" at bounding box center [202, 129] width 17 height 9
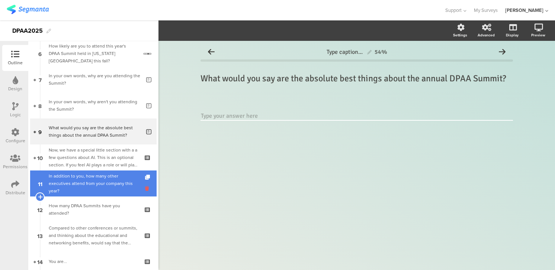
click at [148, 188] on icon at bounding box center [148, 188] width 6 height 7
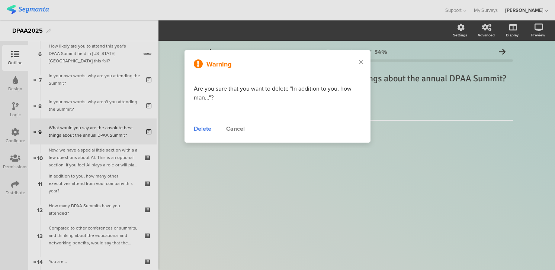
click at [203, 129] on div "Delete" at bounding box center [202, 129] width 17 height 9
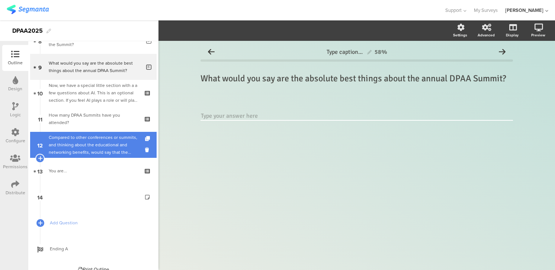
scroll to position [230, 0]
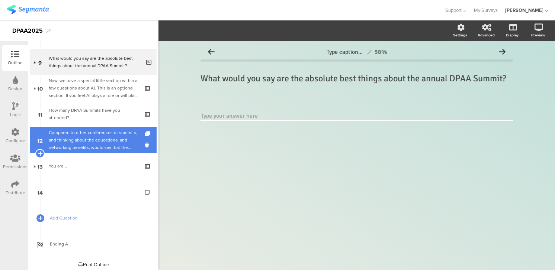
click at [116, 142] on div "Compared to other conferences or summits, and thinking about the educational an…" at bounding box center [93, 140] width 89 height 22
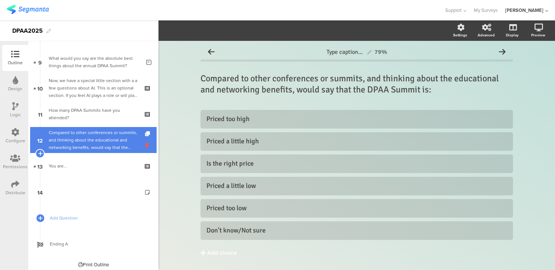
click at [147, 143] on icon at bounding box center [148, 145] width 6 height 7
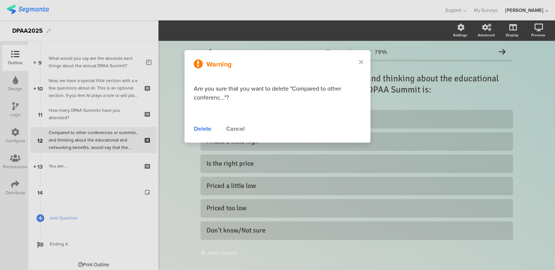
click at [202, 131] on div "Delete" at bounding box center [202, 129] width 17 height 9
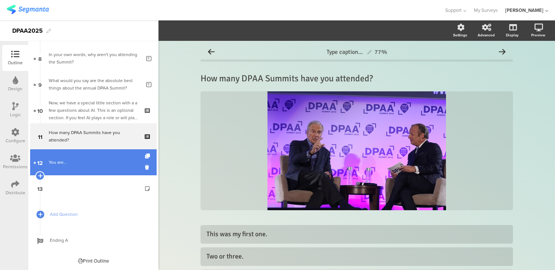
click at [108, 160] on div "You are..." at bounding box center [93, 162] width 89 height 7
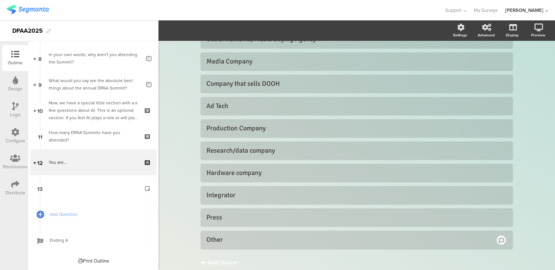
scroll to position [159, 0]
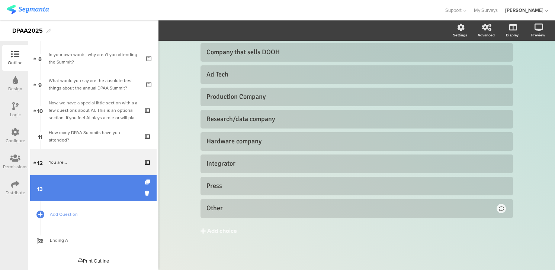
click at [115, 186] on link "13" at bounding box center [93, 189] width 126 height 26
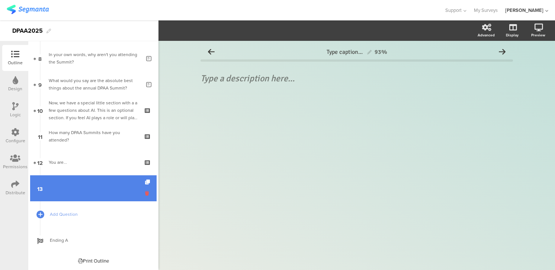
click at [148, 192] on icon at bounding box center [148, 193] width 6 height 7
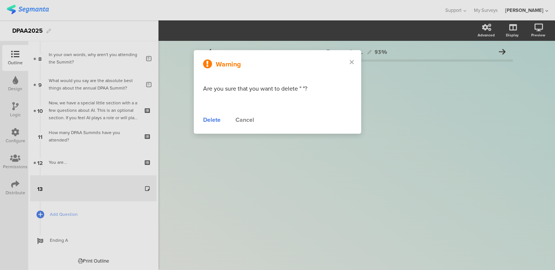
click at [212, 120] on div "Delete" at bounding box center [211, 120] width 17 height 9
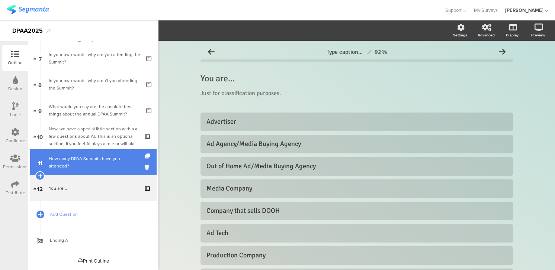
scroll to position [156, 0]
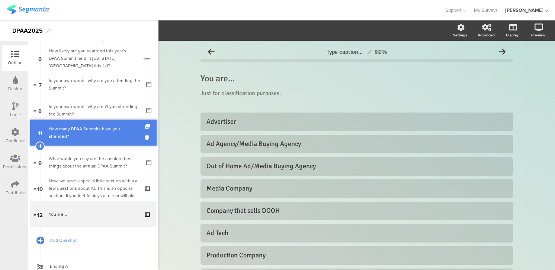
drag, startPoint x: 121, startPoint y: 160, endPoint x: 132, endPoint y: 130, distance: 31.6
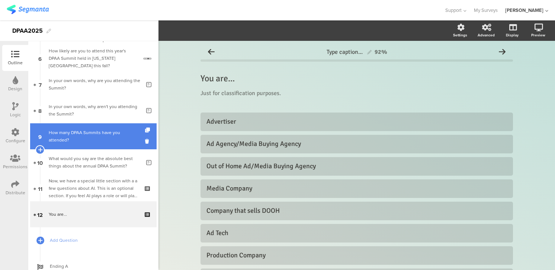
click at [102, 141] on div "How many DPAA Summits have you attended?" at bounding box center [93, 136] width 89 height 15
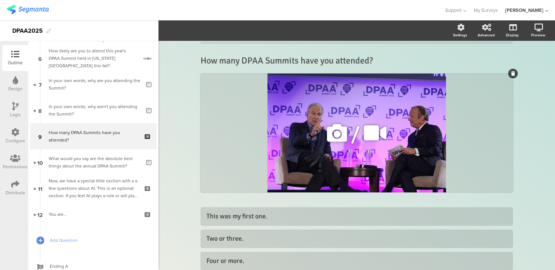
scroll to position [5, 0]
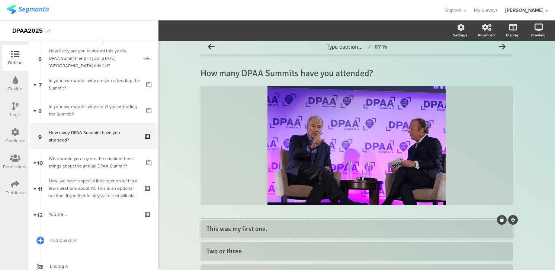
click at [219, 230] on div "This was my first one." at bounding box center [356, 229] width 300 height 9
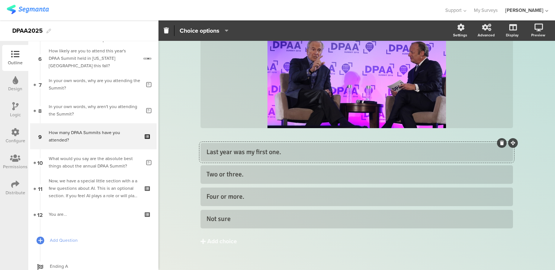
scroll to position [83, 0]
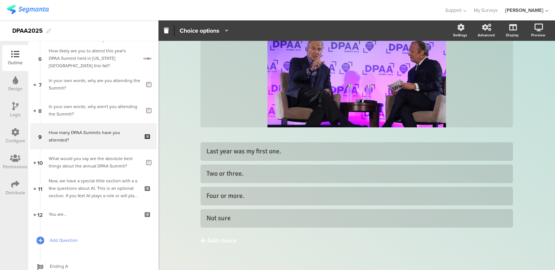
click at [73, 239] on span "Add Question" at bounding box center [97, 240] width 95 height 7
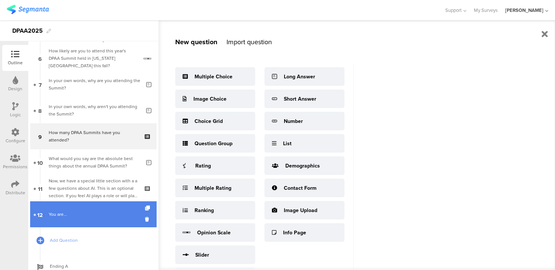
click at [58, 214] on div "You are..." at bounding box center [93, 214] width 89 height 7
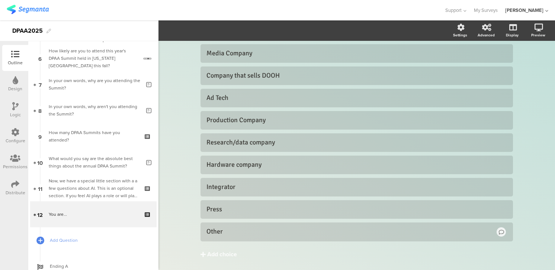
scroll to position [159, 0]
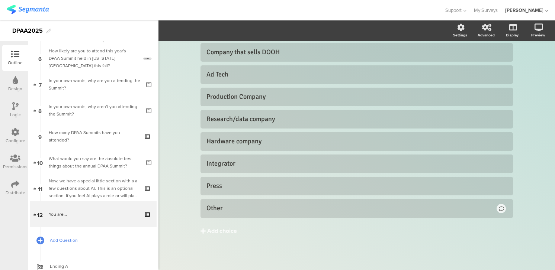
click at [64, 238] on span "Add Question" at bounding box center [97, 240] width 95 height 7
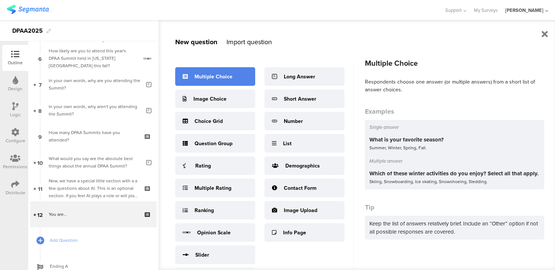
click at [217, 77] on div "Multiple Choice" at bounding box center [213, 77] width 38 height 8
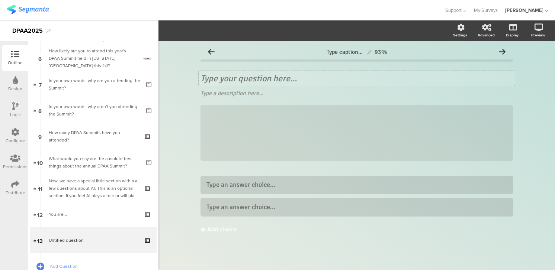
click at [223, 81] on div "Type your question here..." at bounding box center [357, 78] width 316 height 15
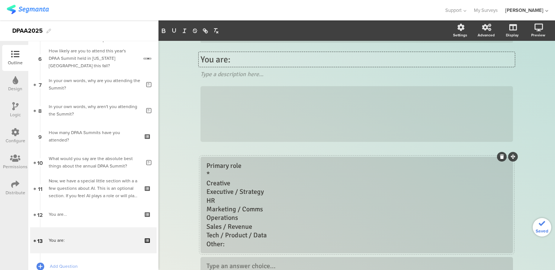
scroll to position [21, 0]
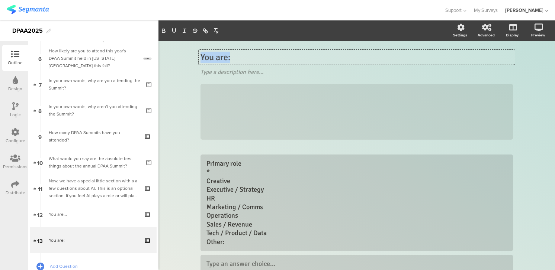
drag, startPoint x: 235, startPoint y: 55, endPoint x: 187, endPoint y: 58, distance: 47.7
click at [187, 58] on div "Type caption... 93% You are: You are: You are: Type a description here... /" at bounding box center [356, 173] width 396 height 306
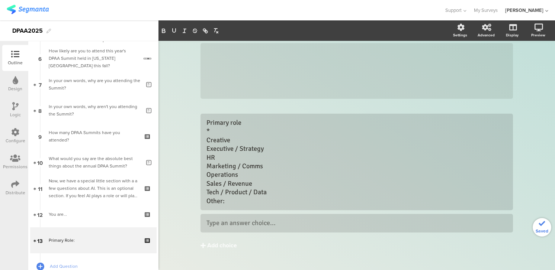
scroll to position [62, 0]
drag, startPoint x: 212, startPoint y: 133, endPoint x: 202, endPoint y: 117, distance: 18.7
click at [202, 117] on div "Primary role * Creative Executive / Strategy HR Marketing / Comms Operations Sa…" at bounding box center [356, 161] width 312 height 97
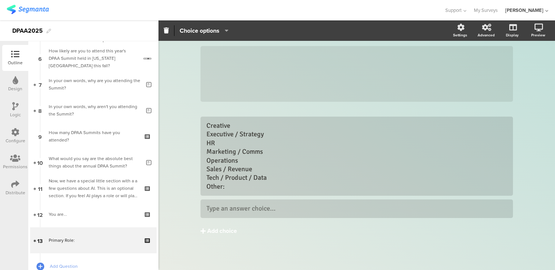
scroll to position [59, 0]
click at [214, 235] on div "Add choice" at bounding box center [222, 232] width 30 height 8
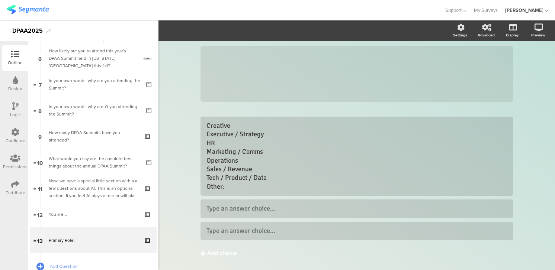
click at [214, 255] on div "Add choice" at bounding box center [222, 254] width 30 height 8
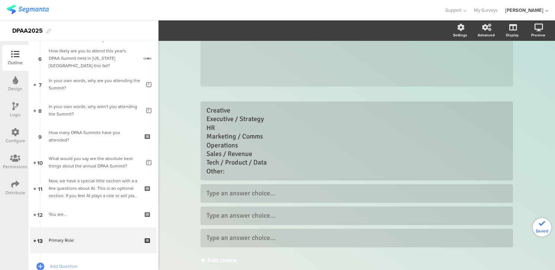
scroll to position [84, 0]
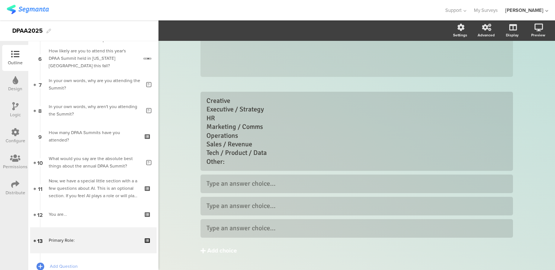
click at [214, 254] on div "Add choice" at bounding box center [222, 251] width 30 height 8
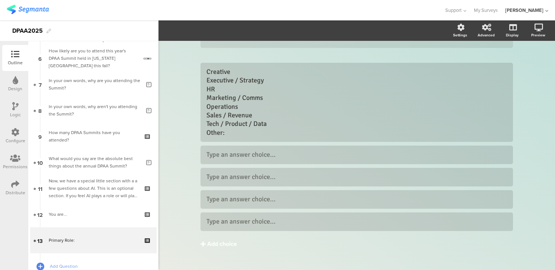
click at [212, 247] on div "Add choice" at bounding box center [222, 245] width 30 height 8
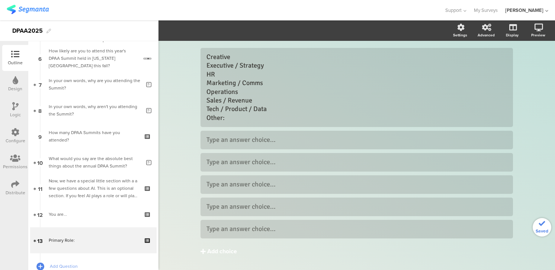
scroll to position [141, 0]
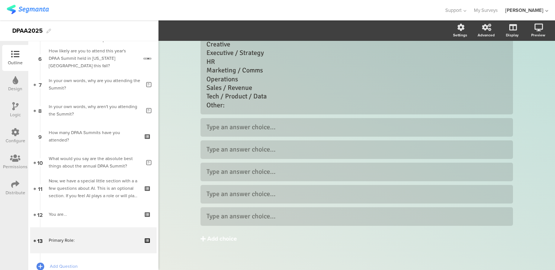
click at [212, 241] on div "Add choice" at bounding box center [222, 239] width 30 height 8
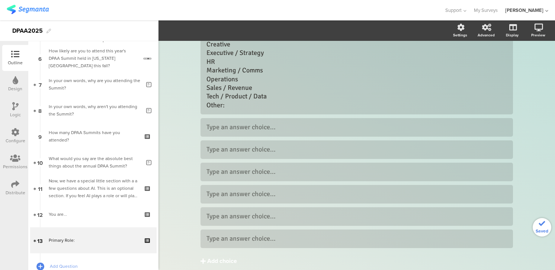
scroll to position [155, 0]
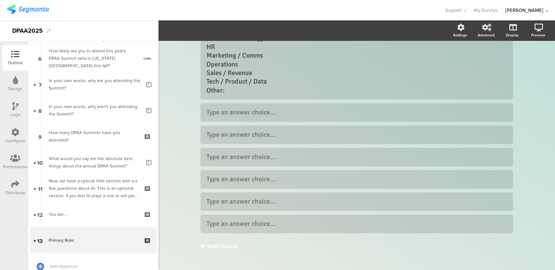
click at [211, 248] on div "Add choice" at bounding box center [222, 247] width 30 height 8
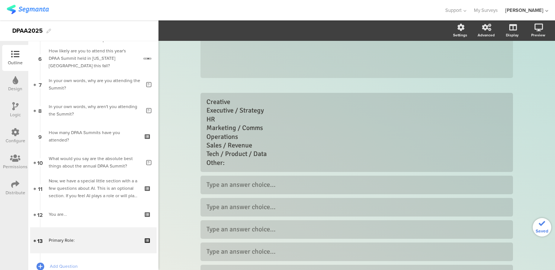
scroll to position [79, 0]
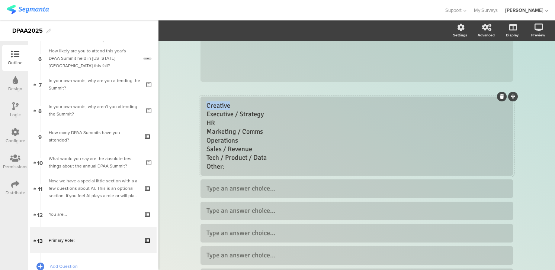
drag, startPoint x: 207, startPoint y: 105, endPoint x: 251, endPoint y: 105, distance: 43.9
click at [251, 105] on div "Creative Executive / Strategy HR Marketing / Comms Operations Sales / Revenue T…" at bounding box center [356, 137] width 300 height 70
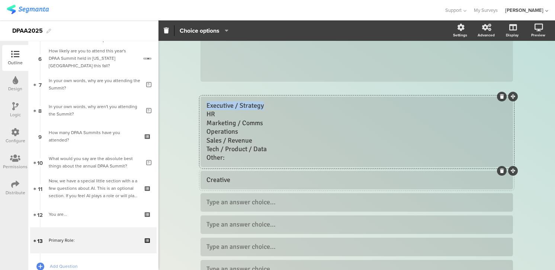
drag, startPoint x: 207, startPoint y: 106, endPoint x: 277, endPoint y: 106, distance: 69.9
click at [277, 106] on div "Executive / Strategy HR Marketing / Comms Operations Sales / Revenue Tech / Pro…" at bounding box center [356, 132] width 300 height 61
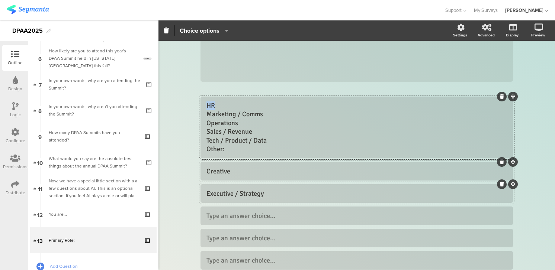
drag, startPoint x: 206, startPoint y: 106, endPoint x: 237, endPoint y: 105, distance: 30.9
click at [237, 105] on div "HR Marketing / Comms Operations Sales / Revenue Tech / Product / Data Other:" at bounding box center [356, 128] width 300 height 52
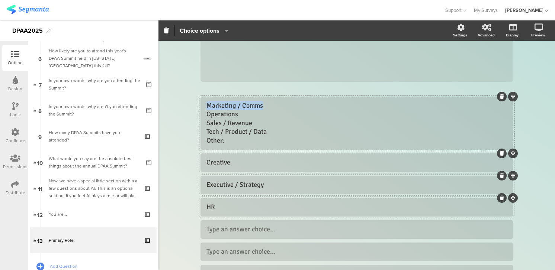
drag, startPoint x: 208, startPoint y: 106, endPoint x: 285, endPoint y: 106, distance: 77.0
click at [285, 106] on div "Marketing / Comms Operations Sales / Revenue Tech / Product / Data Other:" at bounding box center [356, 124] width 300 height 44
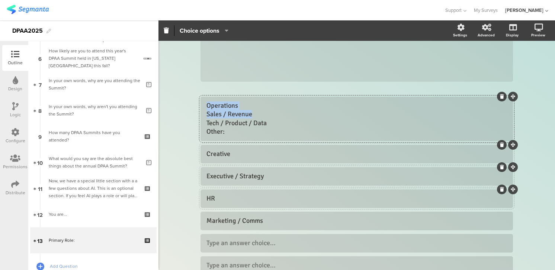
drag, startPoint x: 206, startPoint y: 106, endPoint x: 268, endPoint y: 112, distance: 61.6
click at [268, 112] on div "Operations Sales / Revenue Tech / Product / Data Other:" at bounding box center [356, 119] width 300 height 35
click at [276, 104] on div "Operations Sales / Revenue Tech / Product / Data Other:" at bounding box center [356, 119] width 300 height 35
drag, startPoint x: 239, startPoint y: 107, endPoint x: 175, endPoint y: 102, distance: 64.6
click at [175, 102] on div "Type caption... 93% Primary Role: Primary Role: Type a description here... /" at bounding box center [356, 156] width 396 height 388
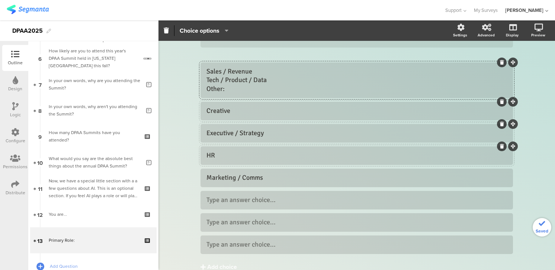
scroll to position [117, 0]
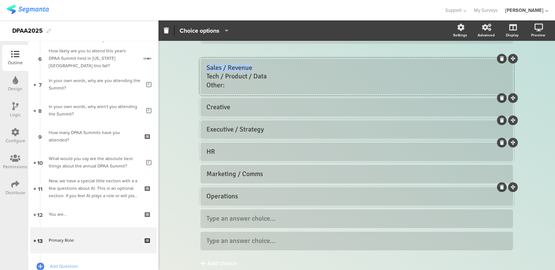
drag, startPoint x: 256, startPoint y: 67, endPoint x: 189, endPoint y: 66, distance: 66.6
click at [189, 66] on div "Type caption... 93% Primary Role: Primary Role: Type a description here... /" at bounding box center [356, 113] width 396 height 379
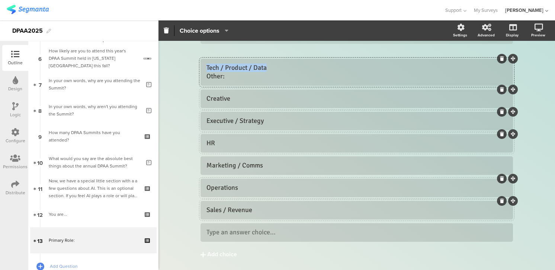
drag, startPoint x: 270, startPoint y: 68, endPoint x: 199, endPoint y: 67, distance: 71.0
click at [199, 67] on div "Type caption... 93% Primary Role: Primary Role: Type a description here... /" at bounding box center [356, 109] width 327 height 370
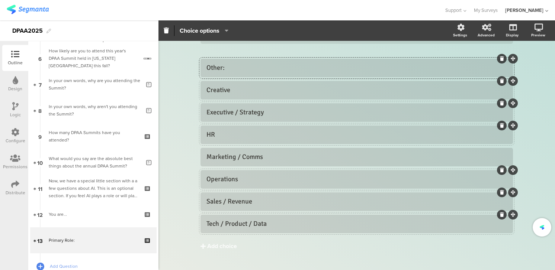
scroll to position [132, 0]
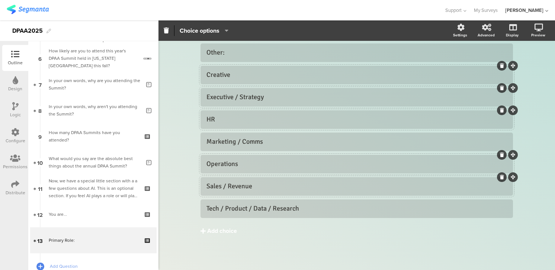
click at [228, 230] on div "Add choice" at bounding box center [222, 232] width 30 height 8
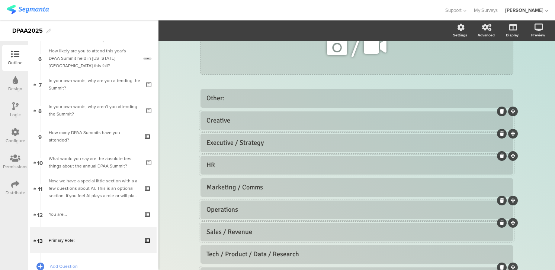
scroll to position [155, 0]
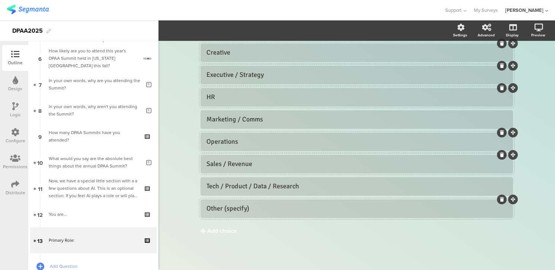
click at [236, 209] on div "Other (specify)" at bounding box center [356, 209] width 300 height 9
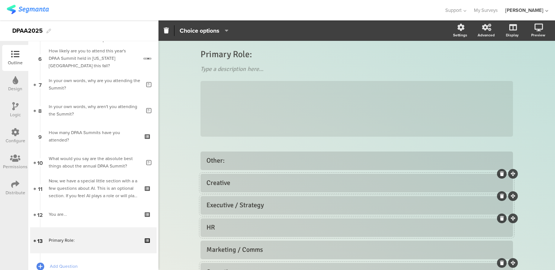
scroll to position [0, 0]
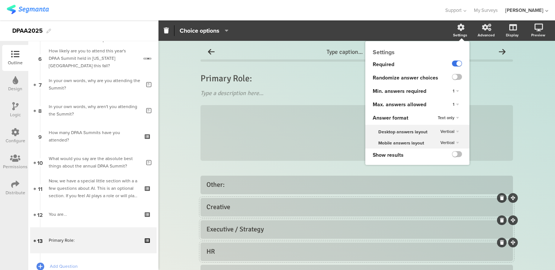
click at [454, 65] on label at bounding box center [457, 64] width 10 height 6
click at [0, 0] on input "checkbox" at bounding box center [0, 0] width 0 height 0
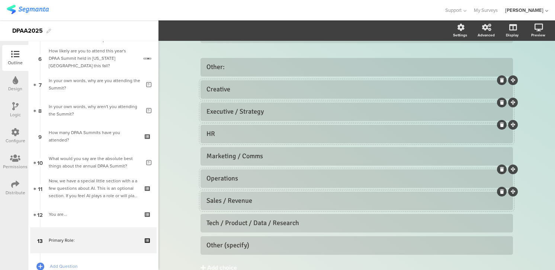
scroll to position [155, 0]
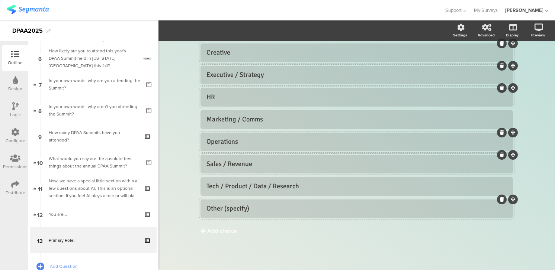
click at [413, 208] on div "Other (specify)" at bounding box center [356, 209] width 300 height 9
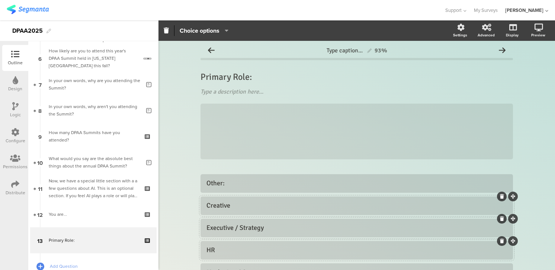
scroll to position [0, 0]
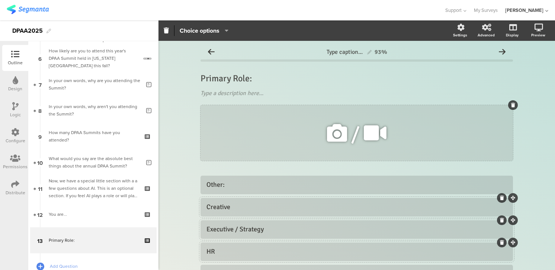
click at [514, 106] on icon at bounding box center [513, 105] width 4 height 4
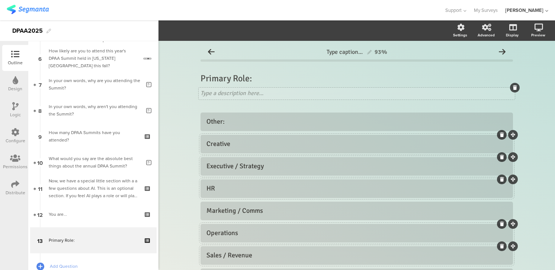
click at [513, 88] on icon at bounding box center [515, 88] width 4 height 4
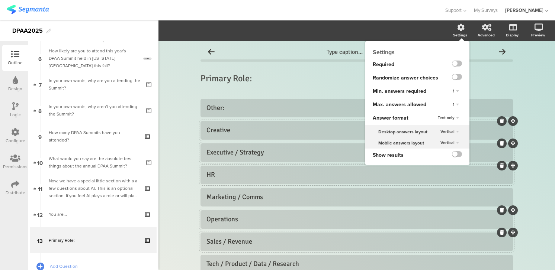
click at [445, 118] on span "Text only" at bounding box center [446, 118] width 17 height 6
click at [441, 123] on span "Text only" at bounding box center [433, 125] width 15 height 6
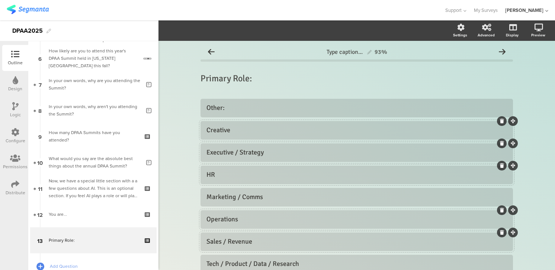
scroll to position [1, 0]
click at [285, 49] on div "93%" at bounding box center [356, 51] width 312 height 15
click at [176, 29] on span "Layout" at bounding box center [173, 30] width 18 height 9
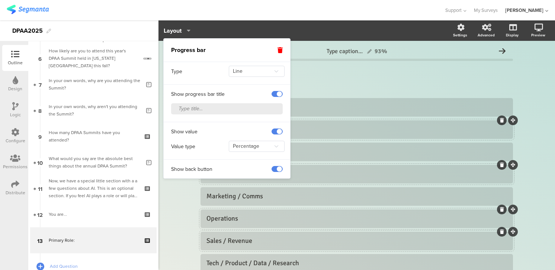
click at [274, 92] on span at bounding box center [276, 94] width 11 height 6
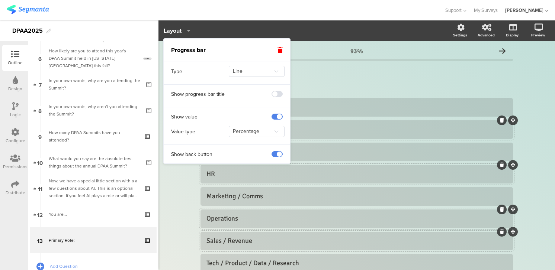
click at [274, 154] on span at bounding box center [276, 154] width 11 height 6
click at [275, 116] on span at bounding box center [276, 117] width 11 height 6
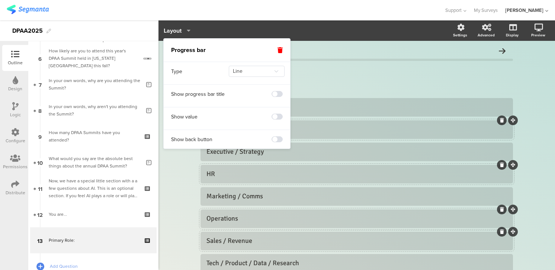
click at [175, 30] on span "Layout" at bounding box center [173, 30] width 18 height 9
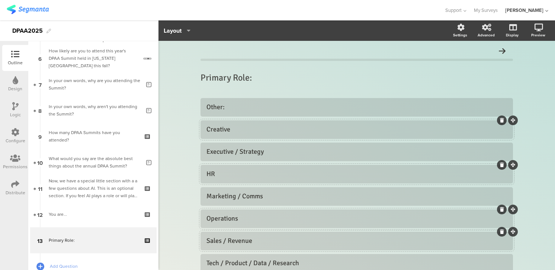
scroll to position [78, 0]
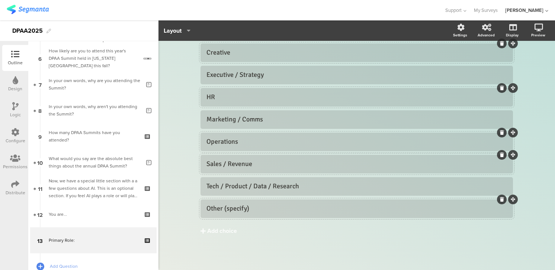
click at [292, 209] on div "Other (specify)" at bounding box center [356, 209] width 300 height 9
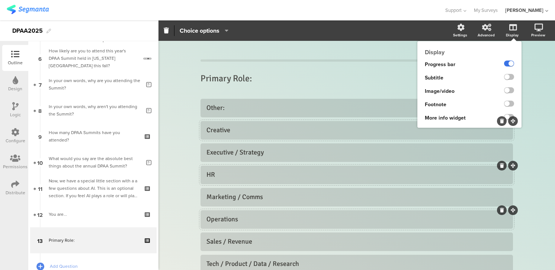
click at [506, 64] on label at bounding box center [509, 64] width 10 height 6
click at [0, 0] on input "checkbox" at bounding box center [0, 0] width 0 height 0
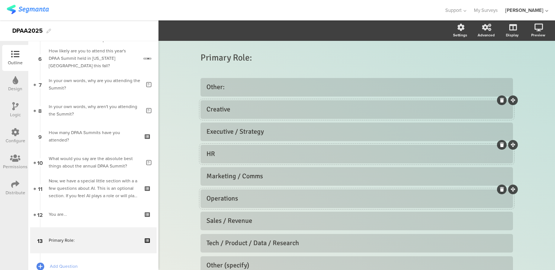
scroll to position [57, 0]
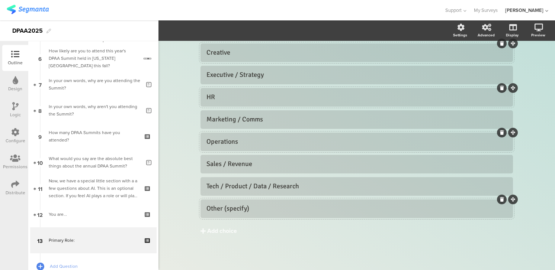
click at [256, 210] on div "Other (specify)" at bounding box center [356, 209] width 300 height 9
click at [226, 32] on icon "button" at bounding box center [224, 31] width 7 height 6
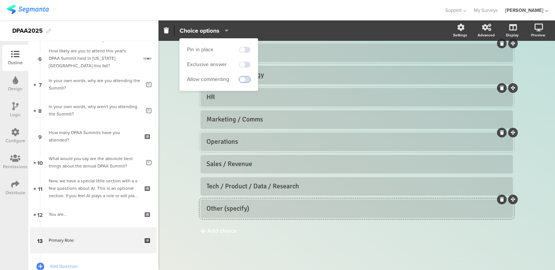
click at [249, 79] on span at bounding box center [244, 80] width 11 height 6
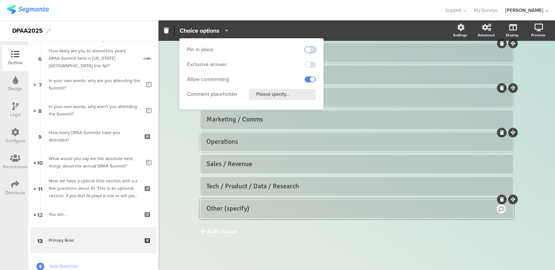
click at [313, 49] on span at bounding box center [310, 50] width 11 height 6
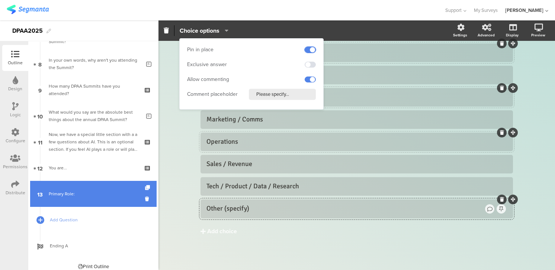
scroll to position [208, 0]
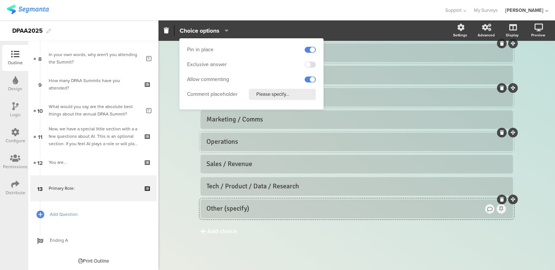
click at [71, 211] on span "Add Question" at bounding box center [97, 214] width 95 height 7
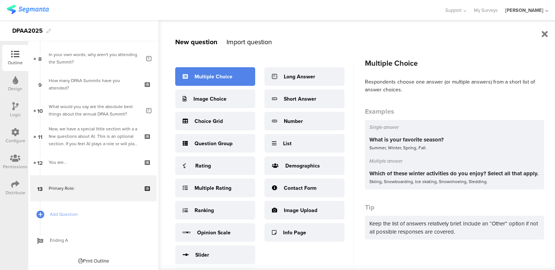
click at [213, 74] on div "Multiple Choice" at bounding box center [213, 77] width 38 height 8
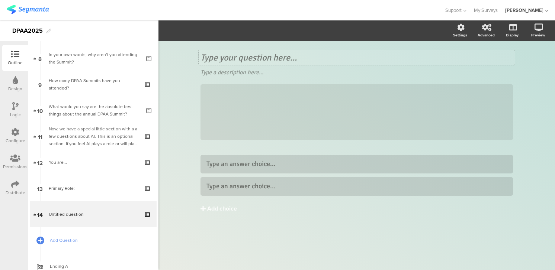
click at [211, 57] on div "Type your question here..." at bounding box center [357, 57] width 316 height 15
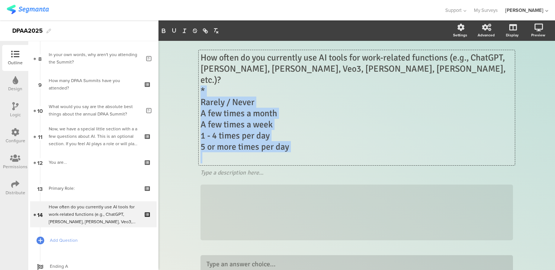
drag, startPoint x: 201, startPoint y: 78, endPoint x: 332, endPoint y: 145, distance: 146.3
click at [332, 145] on div "How often do you currently use AI tools for work-related functions (e.g., ChatG…" at bounding box center [356, 108] width 312 height 112
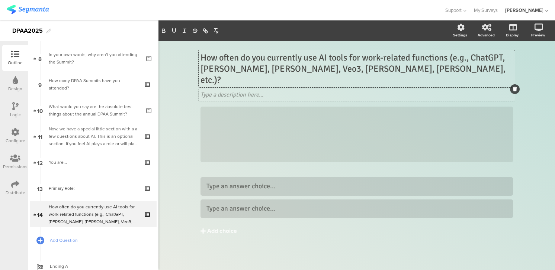
click at [515, 87] on icon at bounding box center [515, 89] width 4 height 4
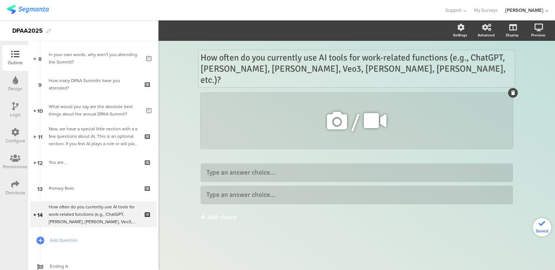
click at [513, 91] on icon at bounding box center [513, 93] width 4 height 4
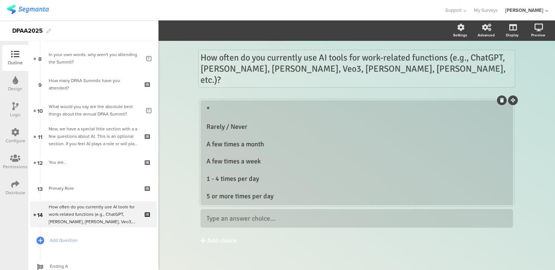
click at [207, 116] on div "* Rarely / Never A few times a month A few times a week 1 - 4 times per day 5 o…" at bounding box center [356, 153] width 300 height 96
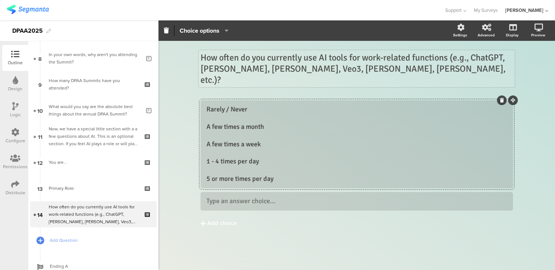
drag, startPoint x: 206, startPoint y: 116, endPoint x: 248, endPoint y: 117, distance: 42.0
click at [248, 117] on div "Rarely / Never A few times a month A few times a week 1 - 4 times per day 5 or …" at bounding box center [356, 144] width 312 height 88
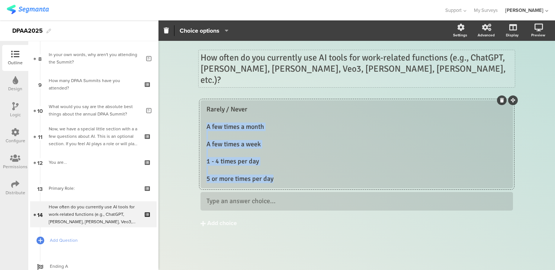
drag, startPoint x: 207, startPoint y: 117, endPoint x: 309, endPoint y: 177, distance: 117.9
click at [309, 177] on div "Rarely / Never A few times a month A few times a week 1 - 4 times per day 5 or …" at bounding box center [356, 155] width 312 height 110
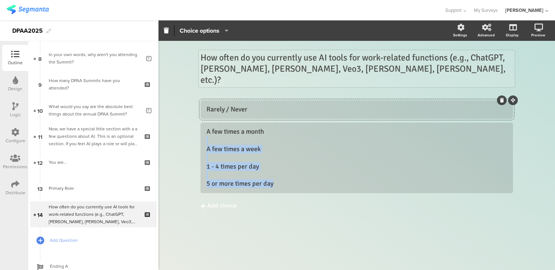
drag, startPoint x: 277, startPoint y: 173, endPoint x: 198, endPoint y: 132, distance: 89.3
click at [198, 132] on div "How often do you currently use AI tools for work-related functions (e.g., ChatG…" at bounding box center [356, 143] width 327 height 205
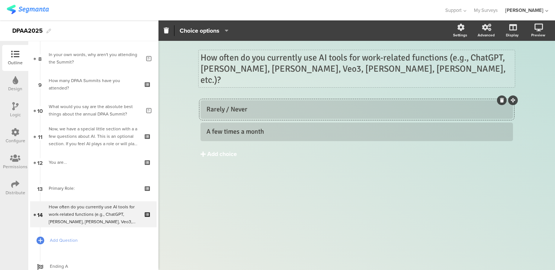
click at [218, 151] on div "Add choice" at bounding box center [222, 155] width 30 height 8
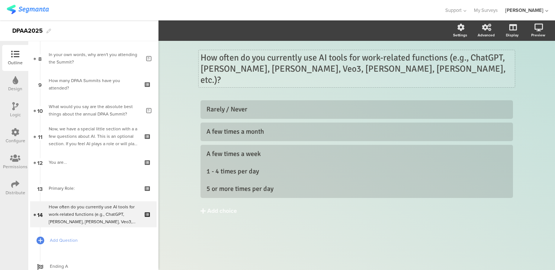
drag, startPoint x: 279, startPoint y: 190, endPoint x: 199, endPoint y: 163, distance: 84.7
click at [199, 163] on div "How often do you currently use AI tools for work-related functions (e.g., ChatG…" at bounding box center [356, 145] width 327 height 209
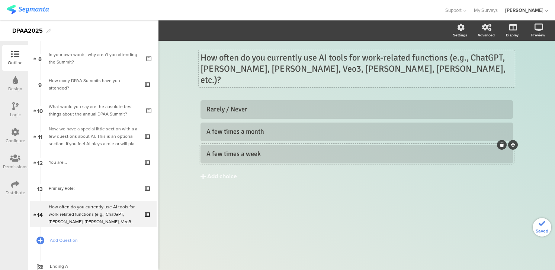
click at [207, 151] on div "A few times a week" at bounding box center [356, 154] width 300 height 9
click at [207, 155] on div "A few times a week" at bounding box center [356, 154] width 300 height 9
click at [206, 167] on button "Add choice" at bounding box center [356, 176] width 312 height 19
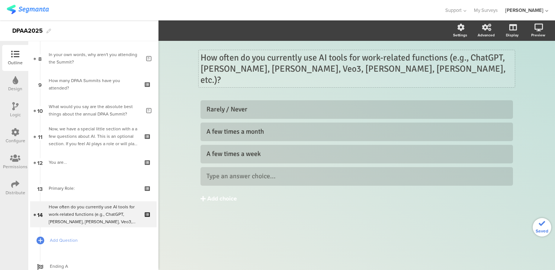
click at [212, 166] on div "Rarely / Never A few times a month A few times a week" at bounding box center [356, 154] width 312 height 108
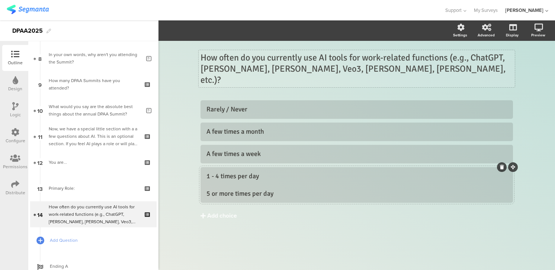
drag, startPoint x: 275, startPoint y: 192, endPoint x: 194, endPoint y: 182, distance: 82.0
click at [194, 182] on div "How often do you currently use AI tools for work-related functions (e.g., ChatG…" at bounding box center [356, 148] width 327 height 214
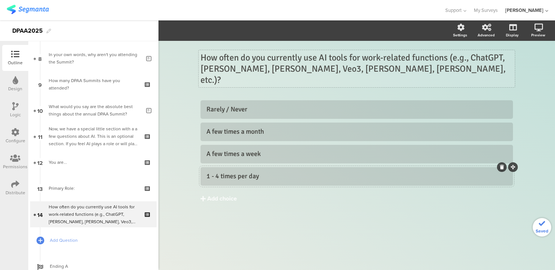
click at [206, 173] on div "1 - 4 times per day" at bounding box center [356, 176] width 300 height 9
click at [210, 177] on div "1 - 4 times per day" at bounding box center [356, 176] width 300 height 9
click at [214, 195] on div "Add choice" at bounding box center [222, 199] width 30 height 8
click at [214, 186] on div "Rarely / Never A few times a month A few times a week" at bounding box center [356, 154] width 312 height 108
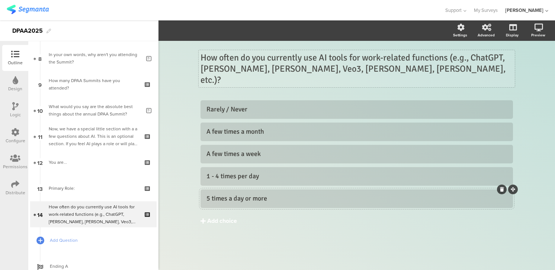
click at [220, 218] on div "Add choice" at bounding box center [222, 222] width 30 height 8
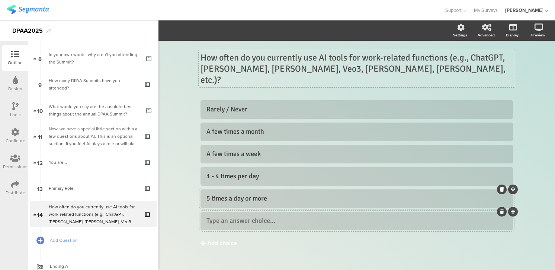
click at [200, 234] on button "Add choice" at bounding box center [356, 243] width 312 height 19
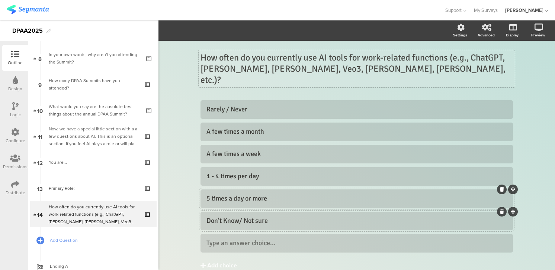
click at [244, 217] on div "Don't Know/ Not sure" at bounding box center [356, 221] width 300 height 9
click at [501, 232] on icon at bounding box center [502, 234] width 4 height 4
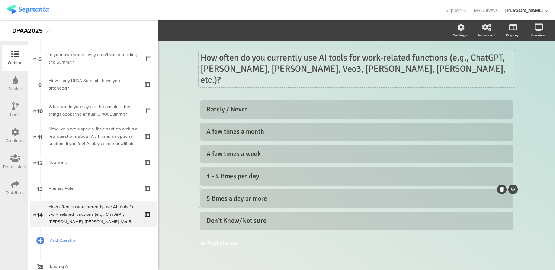
click at [62, 238] on span "Add Question" at bounding box center [97, 240] width 95 height 7
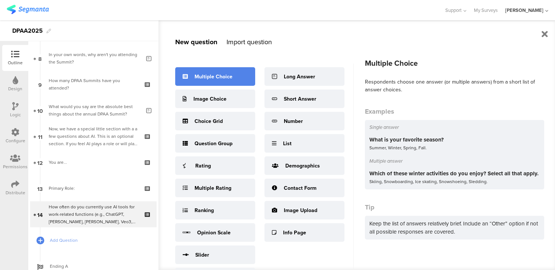
click at [202, 74] on div "Multiple Choice" at bounding box center [213, 77] width 38 height 8
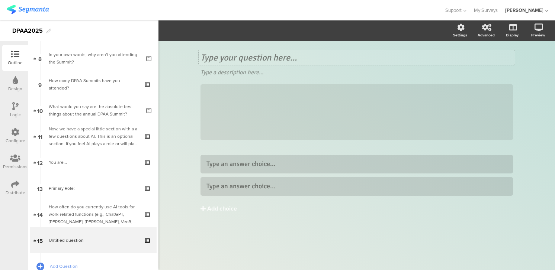
click at [215, 58] on div "Type your question here..." at bounding box center [357, 57] width 316 height 15
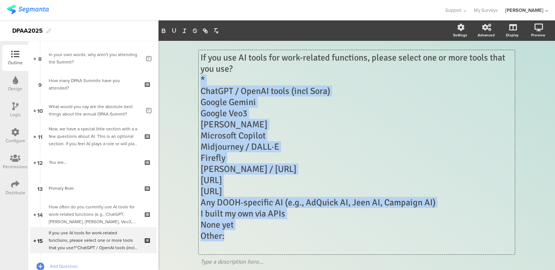
drag, startPoint x: 201, startPoint y: 79, endPoint x: 314, endPoint y: 240, distance: 196.5
click at [314, 240] on div "If you use AI tools for work-related functions, please select one or more tools…" at bounding box center [356, 152] width 312 height 201
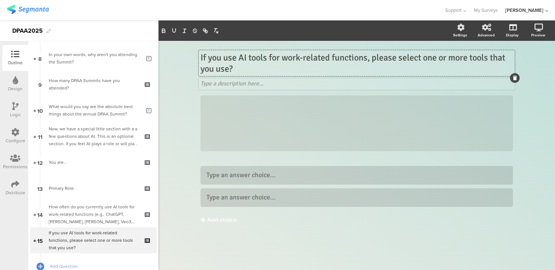
click at [513, 78] on icon at bounding box center [515, 78] width 4 height 4
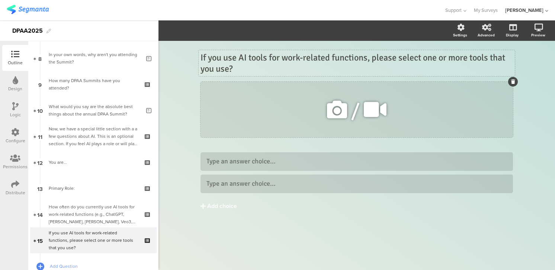
click at [510, 80] on div at bounding box center [513, 82] width 10 height 10
click at [512, 80] on icon at bounding box center [513, 82] width 4 height 4
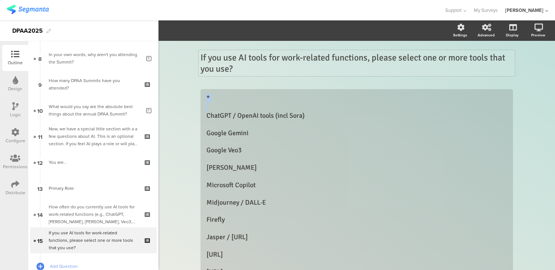
drag, startPoint x: 207, startPoint y: 117, endPoint x: 199, endPoint y: 91, distance: 26.6
click at [199, 91] on div "If you use AI tools for work-related functions, please select one or more tools…" at bounding box center [356, 233] width 327 height 384
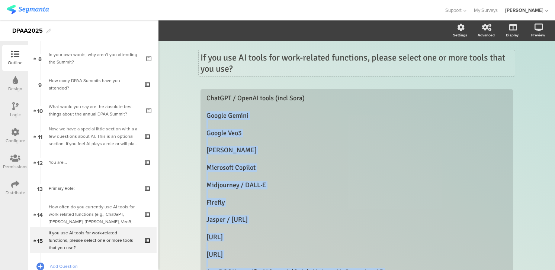
scroll to position [138, 0]
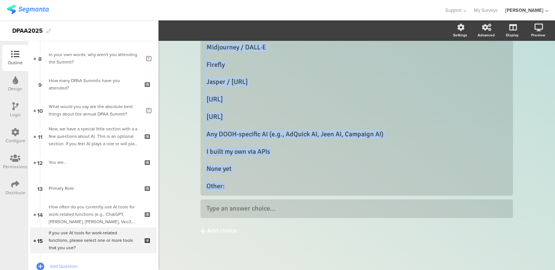
drag, startPoint x: 206, startPoint y: 115, endPoint x: 268, endPoint y: 248, distance: 146.4
click at [268, 248] on div "ChatGPT / OpenAI tools (incl Sora) Google Gemini Google Veo3 Claude Microsoft C…" at bounding box center [356, 108] width 312 height 315
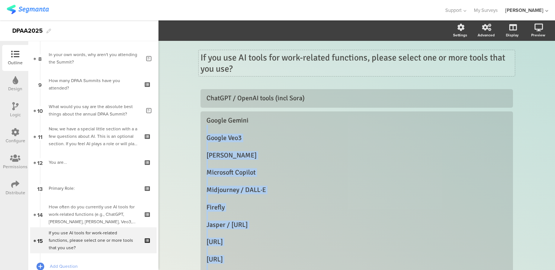
scroll to position [120, 0]
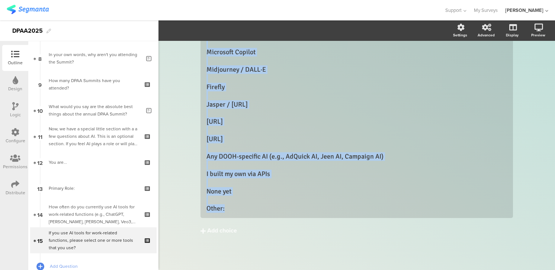
drag, startPoint x: 208, startPoint y: 129, endPoint x: 292, endPoint y: 289, distance: 180.5
click at [292, 270] on html "You are using an unsupported version of Internet Explorer. Unsupported browsers…" at bounding box center [277, 135] width 555 height 270
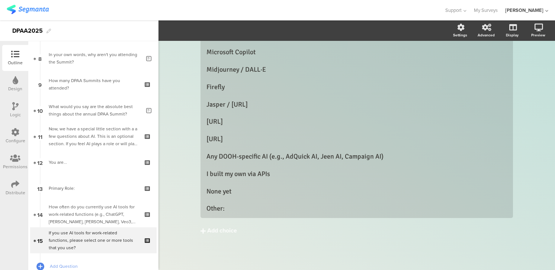
scroll to position [0, 0]
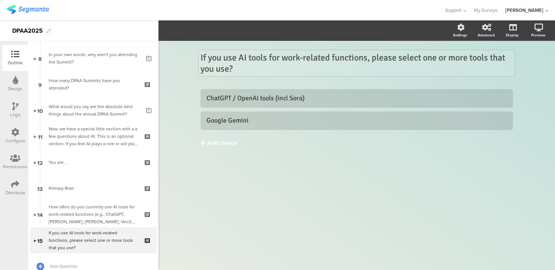
click at [217, 141] on div "Add choice" at bounding box center [222, 143] width 30 height 8
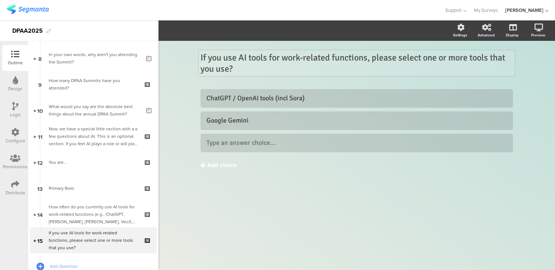
click at [216, 164] on div "Add choice" at bounding box center [222, 166] width 30 height 8
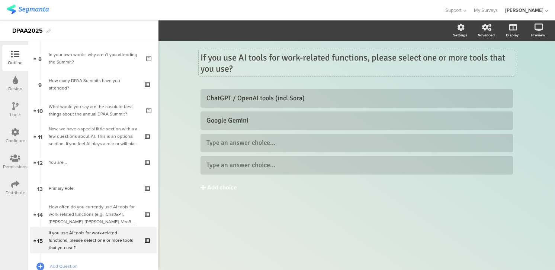
click at [220, 189] on div "Add choice" at bounding box center [222, 188] width 30 height 8
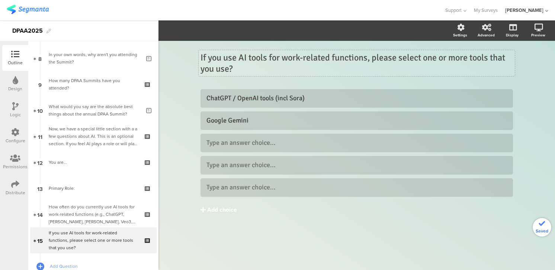
click at [219, 210] on div "Add choice" at bounding box center [222, 210] width 30 height 8
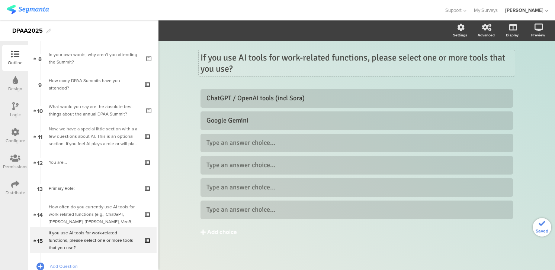
click at [219, 232] on div "Add choice" at bounding box center [222, 233] width 30 height 8
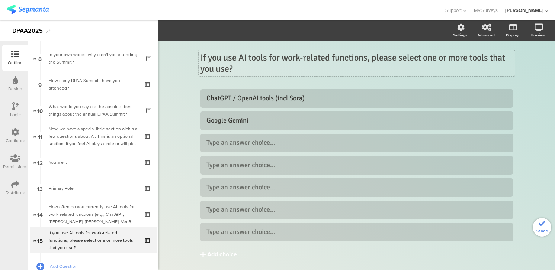
click at [219, 252] on div "Add choice" at bounding box center [222, 255] width 30 height 8
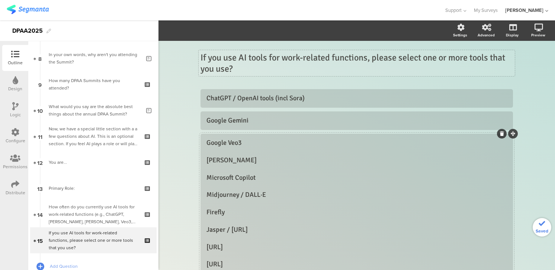
click at [207, 151] on div "Google Veo3 Claude Microsoft Copilot Midjourney / DALL·E Firefly Jasper / Copy.…" at bounding box center [356, 239] width 300 height 200
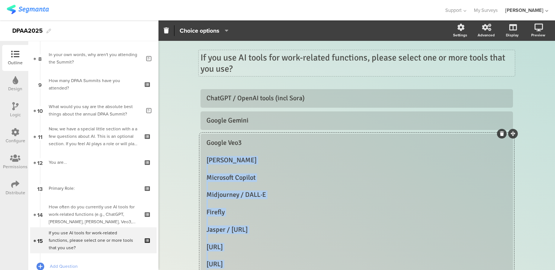
scroll to position [237, 0]
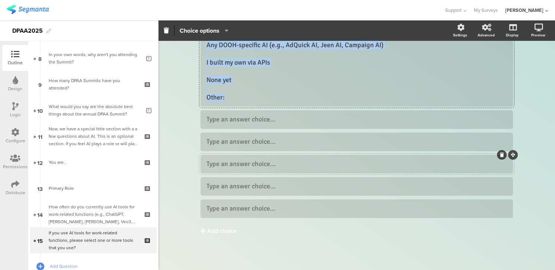
drag, startPoint x: 206, startPoint y: 161, endPoint x: 276, endPoint y: 156, distance: 69.7
click at [276, 156] on div "ChatGPT / OpenAI tools (incl Sora) Google Gemini Google Veo3 Claude Microsoft C…" at bounding box center [356, 35] width 312 height 366
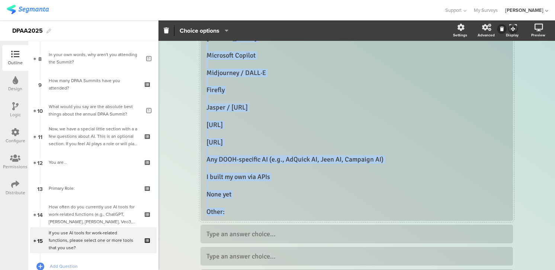
scroll to position [219, 0]
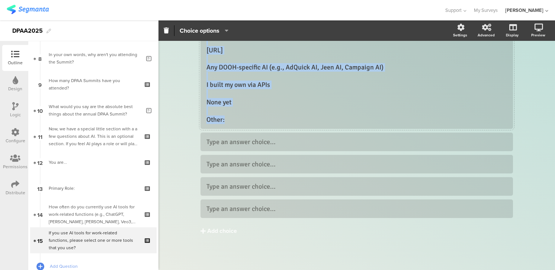
drag, startPoint x: 206, startPoint y: 128, endPoint x: 256, endPoint y: 125, distance: 49.5
click at [256, 125] on div "Claude Microsoft Copilot Midjourney / DALL·E Firefly Jasper / Copy.ai Read.ai O…" at bounding box center [356, 33] width 300 height 186
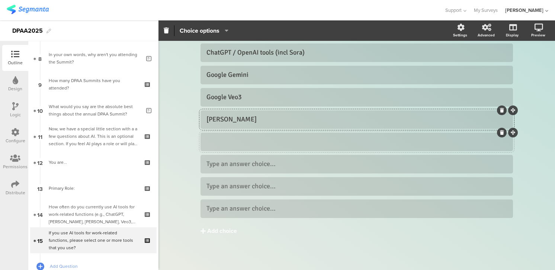
scroll to position [45, 0]
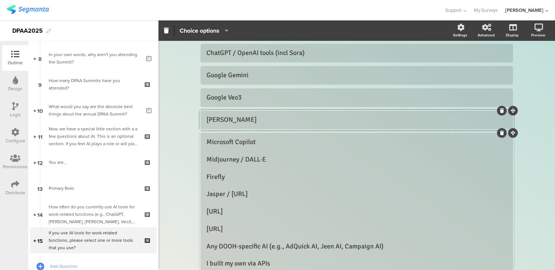
click at [206, 151] on div "Microsoft Copilot Midjourney / DALL·E Firefly Jasper / Copy.ai Read.ai Otter.ai…" at bounding box center [356, 220] width 300 height 165
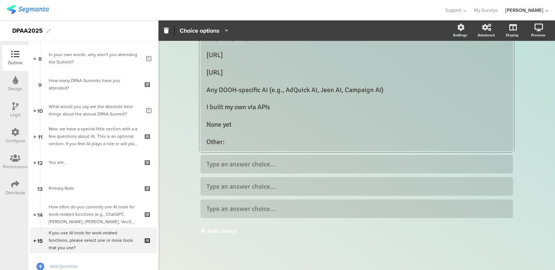
drag, startPoint x: 215, startPoint y: 149, endPoint x: 299, endPoint y: 294, distance: 167.0
click at [299, 270] on html "You are using an unsupported version of Internet Explorer. Unsupported browsers…" at bounding box center [277, 135] width 555 height 270
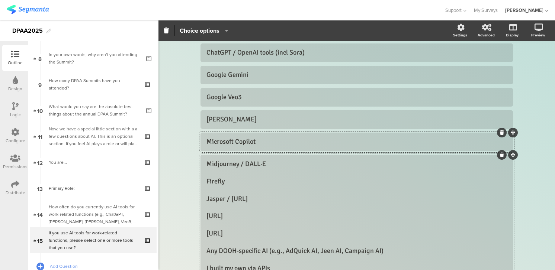
scroll to position [45, 0]
click at [206, 173] on div "Midjourney / DALL·E Firefly Jasper / Copy.ai Read.ai Otter.ai Any DOOH‑specific…" at bounding box center [356, 234] width 300 height 148
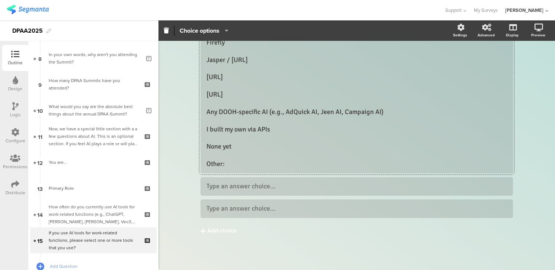
drag, startPoint x: 206, startPoint y: 173, endPoint x: 269, endPoint y: 287, distance: 130.1
click at [269, 270] on html "You are using an unsupported version of Internet Explorer. Unsupported browsers…" at bounding box center [277, 135] width 555 height 270
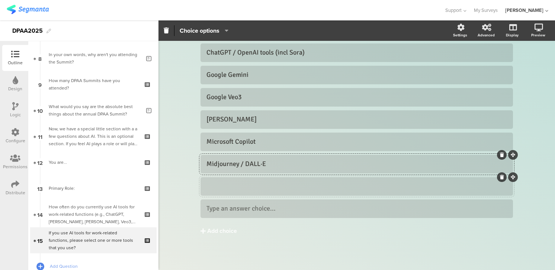
scroll to position [45, 0]
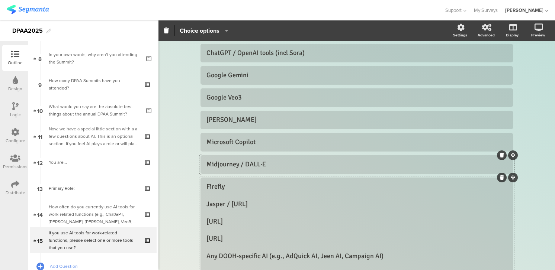
click at [206, 194] on div "Firefly Jasper / Copy.ai Read.ai Otter.ai Any DOOH‑specific AI (e.g., AdQuick A…" at bounding box center [356, 248] width 300 height 131
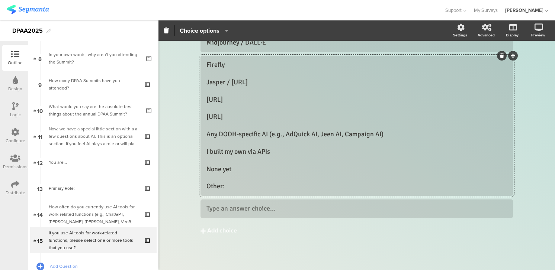
drag, startPoint x: 207, startPoint y: 195, endPoint x: 276, endPoint y: 290, distance: 117.0
click at [276, 270] on html "You are using an unsupported version of Internet Explorer. Unsupported browsers…" at bounding box center [277, 135] width 555 height 270
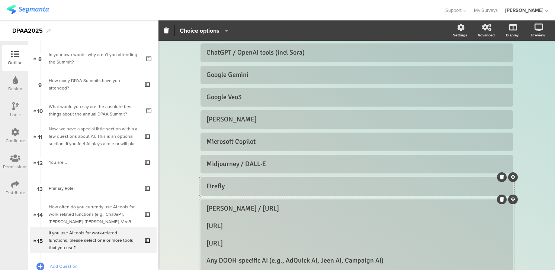
scroll to position [45, 0]
click at [207, 216] on div "Jasper / Copy.ai Read.ai Otter.ai Any DOOH‑specific AI (e.g., AdQuick AI, Jeen …" at bounding box center [356, 261] width 300 height 113
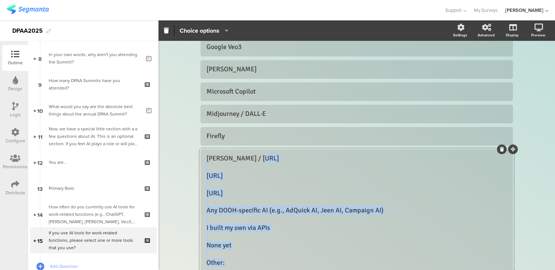
scroll to position [150, 0]
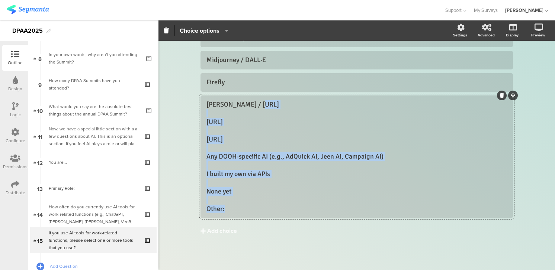
drag, startPoint x: 209, startPoint y: 218, endPoint x: 250, endPoint y: 273, distance: 68.6
click at [250, 270] on html "You are using an unsupported version of Internet Explorer. Unsupported browsers…" at bounding box center [277, 135] width 555 height 270
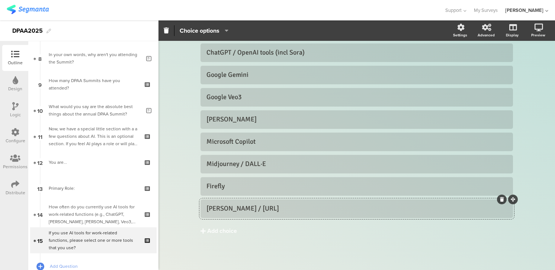
scroll to position [46, 0]
click at [218, 228] on div "Add choice" at bounding box center [222, 232] width 30 height 8
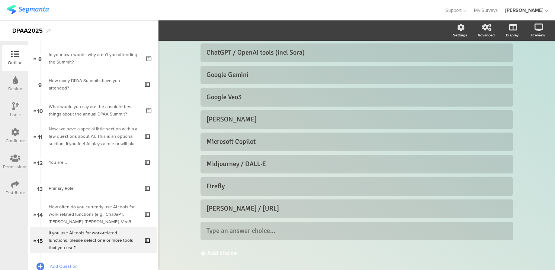
click at [216, 251] on div "Add choice" at bounding box center [222, 254] width 30 height 8
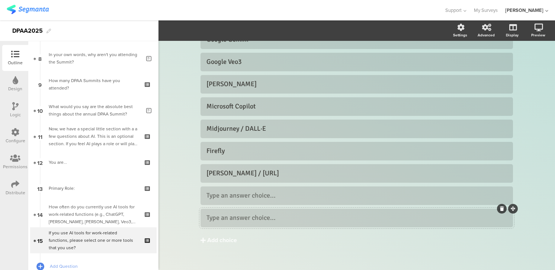
scroll to position [81, 0]
click at [214, 241] on div "Add choice" at bounding box center [222, 240] width 30 height 8
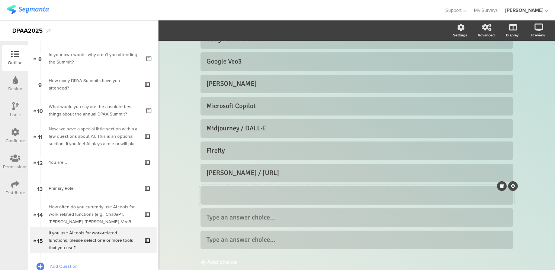
scroll to position [81, 0]
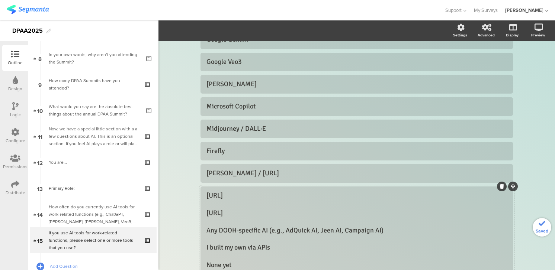
click at [207, 203] on div "Read.ai Otter.ai Any DOOH‑specific AI (e.g., AdQuick AI, Jeen AI, Campaign AI) …" at bounding box center [356, 239] width 300 height 96
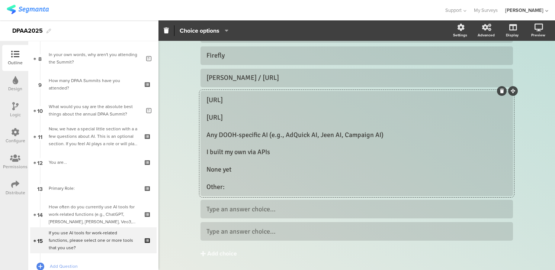
scroll to position [199, 0]
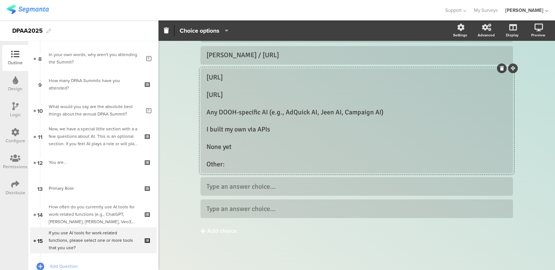
drag, startPoint x: 209, startPoint y: 204, endPoint x: 278, endPoint y: 273, distance: 97.5
click at [278, 270] on html "You are using an unsupported version of Internet Explorer. Unsupported browsers…" at bounding box center [277, 135] width 555 height 270
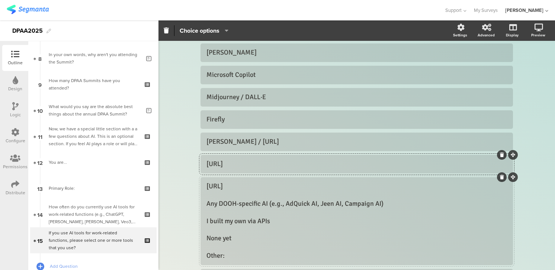
scroll to position [112, 0]
click at [207, 187] on div "Otter.ai Any DOOH‑specific AI (e.g., AdQuick AI, Jeen AI, Campaign AI) I built …" at bounding box center [356, 222] width 300 height 78
click at [206, 196] on div "Otter.ai Any DOOH‑specific AI (e.g., AdQuick AI, Jeen AI, Campaign AI) I built …" at bounding box center [356, 222] width 300 height 78
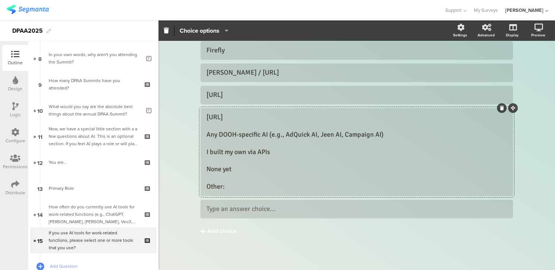
drag, startPoint x: 208, startPoint y: 197, endPoint x: 258, endPoint y: 264, distance: 83.4
click at [258, 264] on div "ChatGPT / OpenAI tools (incl Sora) Google Gemini Google Veo3" at bounding box center [356, 87] width 312 height 360
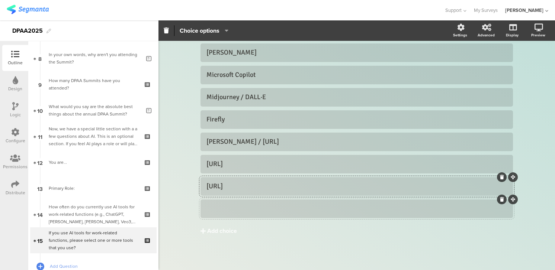
scroll to position [112, 0]
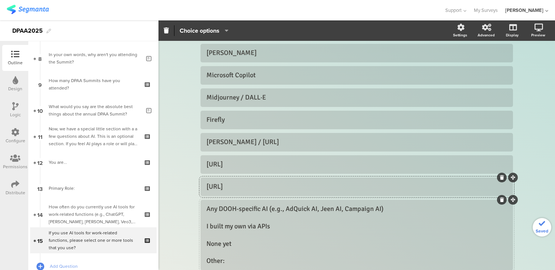
click at [207, 216] on div "Any DOOH‑specific AI (e.g., AdQuick AI, Jeen AI, Campaign AI) I built my own vi…" at bounding box center [356, 235] width 300 height 61
drag, startPoint x: 205, startPoint y: 218, endPoint x: 247, endPoint y: 250, distance: 53.3
click at [247, 250] on div "Any DOOH‑specific AI (e.g., AdQuick AI, Jeen AI, Campaign AI) I built my own vi…" at bounding box center [356, 235] width 312 height 71
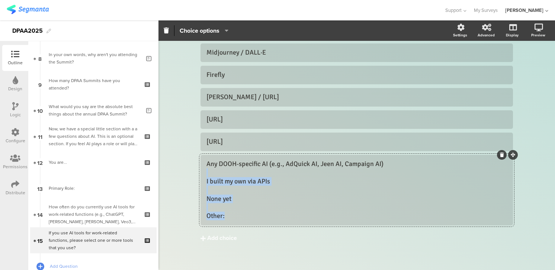
scroll to position [165, 0]
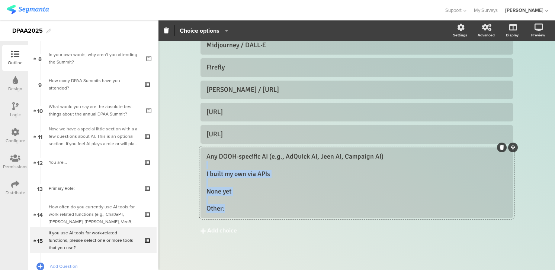
drag, startPoint x: 215, startPoint y: 218, endPoint x: 264, endPoint y: 280, distance: 79.2
click at [264, 270] on html "You are using an unsupported version of Internet Explorer. Unsupported browsers…" at bounding box center [277, 135] width 555 height 270
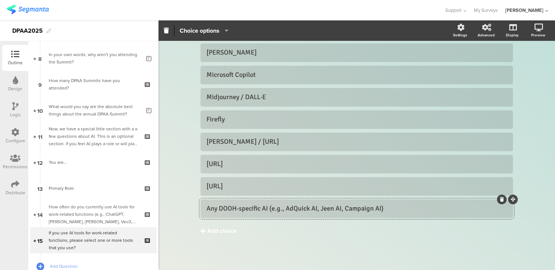
scroll to position [113, 0]
click at [219, 232] on div "Add choice" at bounding box center [222, 232] width 30 height 8
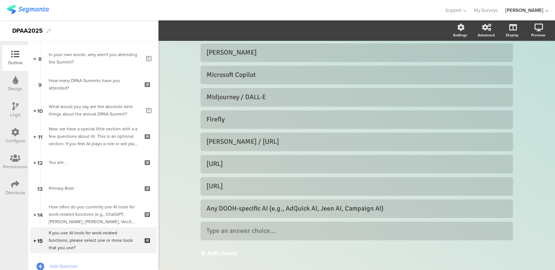
click at [209, 254] on div "Add choice" at bounding box center [222, 254] width 30 height 8
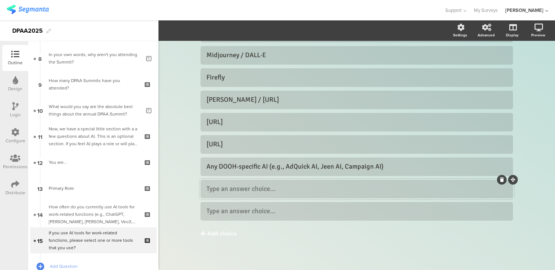
scroll to position [155, 0]
click at [216, 234] on div "Add choice" at bounding box center [222, 233] width 30 height 8
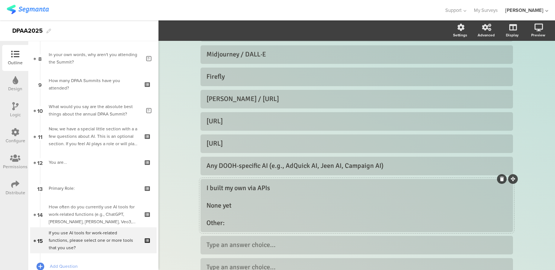
scroll to position [155, 0]
click at [206, 197] on div at bounding box center [356, 206] width 312 height 53
click at [206, 187] on div at bounding box center [356, 206] width 312 height 53
click at [207, 188] on div "I built my own via APIs None yet Other:" at bounding box center [356, 206] width 300 height 44
drag, startPoint x: 210, startPoint y: 198, endPoint x: 252, endPoint y: 231, distance: 53.0
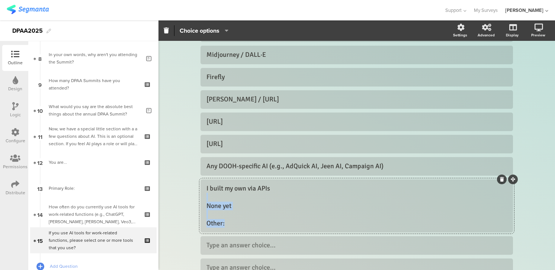
click at [252, 231] on div "I built my own via APIs None yet Other:" at bounding box center [356, 206] width 312 height 53
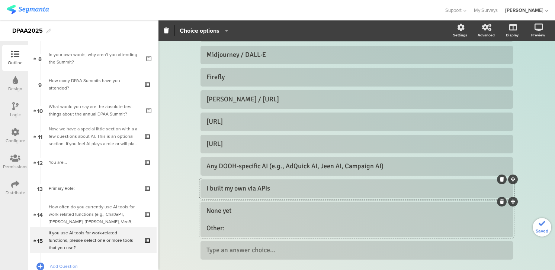
click at [206, 220] on div "None yet Other:" at bounding box center [356, 220] width 300 height 26
drag, startPoint x: 208, startPoint y: 220, endPoint x: 240, endPoint y: 233, distance: 34.5
click at [240, 233] on div "None yet Other:" at bounding box center [356, 220] width 300 height 30
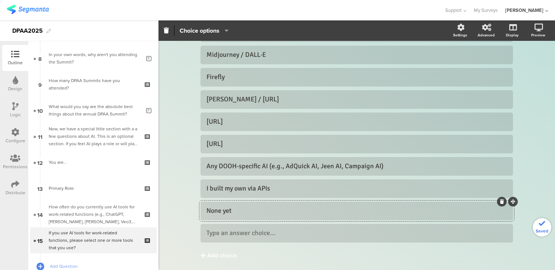
scroll to position [155, 0]
click at [276, 234] on div at bounding box center [356, 233] width 300 height 9
click at [207, 238] on div "Other:" at bounding box center [356, 233] width 300 height 9
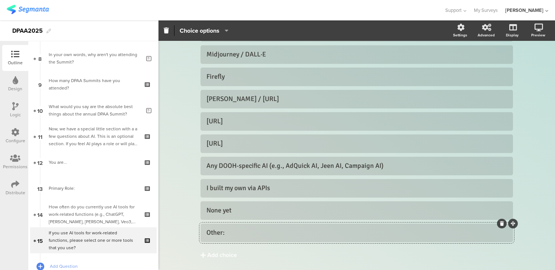
click at [226, 233] on div "Other:" at bounding box center [356, 233] width 300 height 9
click at [254, 229] on div "Other" at bounding box center [356, 233] width 300 height 9
click at [227, 29] on icon "button" at bounding box center [224, 31] width 7 height 6
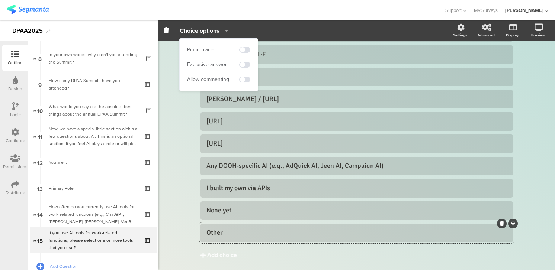
click at [219, 51] on div "Pin in place" at bounding box center [218, 49] width 63 height 11
click at [247, 49] on span at bounding box center [244, 50] width 11 height 6
click at [246, 79] on span at bounding box center [244, 80] width 11 height 6
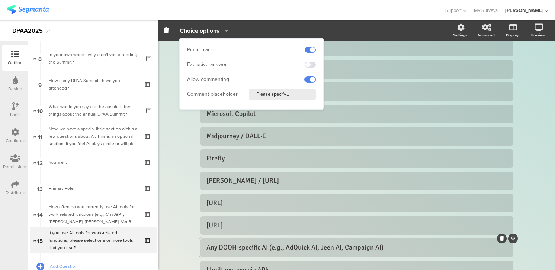
scroll to position [0, 0]
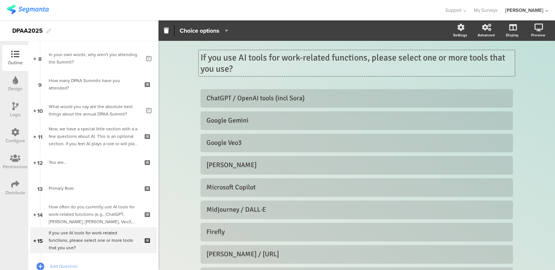
click at [361, 72] on div "If you use AI tools for work-related functions, please select one or more tools…" at bounding box center [357, 63] width 316 height 26
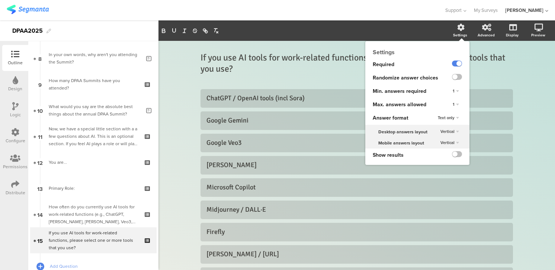
click at [458, 103] on div "1" at bounding box center [456, 104] width 12 height 9
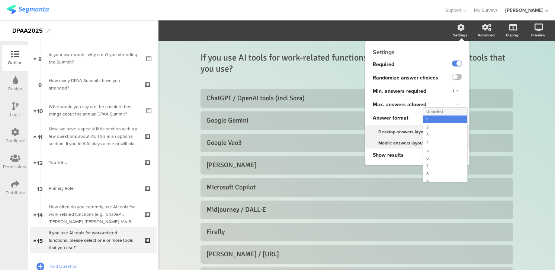
click at [447, 113] on div "Unlimited" at bounding box center [445, 112] width 44 height 8
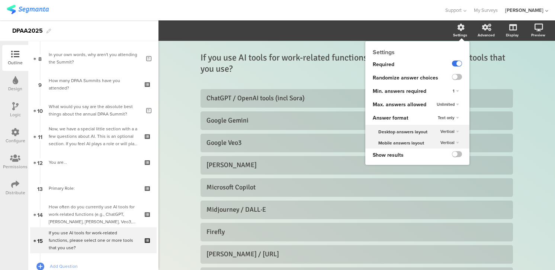
click at [454, 62] on label at bounding box center [457, 64] width 10 height 6
click at [0, 0] on input "checkbox" at bounding box center [0, 0] width 0 height 0
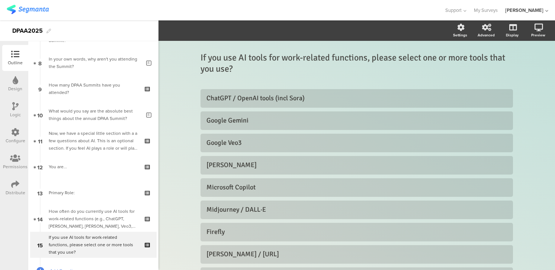
scroll to position [185, 0]
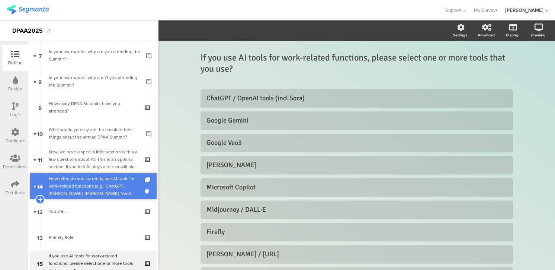
drag, startPoint x: 67, startPoint y: 239, endPoint x: 78, endPoint y: 189, distance: 51.7
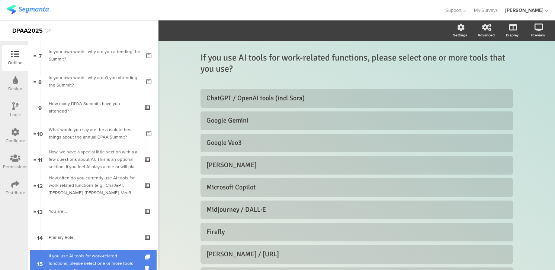
scroll to position [194, 0]
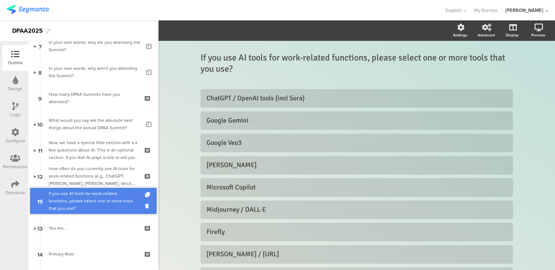
drag, startPoint x: 73, startPoint y: 254, endPoint x: 78, endPoint y: 201, distance: 53.4
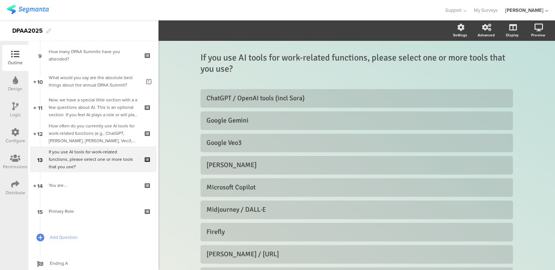
scroll to position [242, 0]
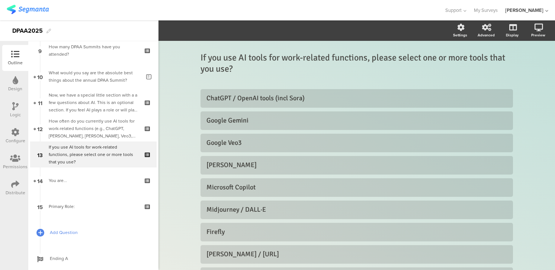
click at [61, 230] on span "Add Question" at bounding box center [97, 232] width 95 height 7
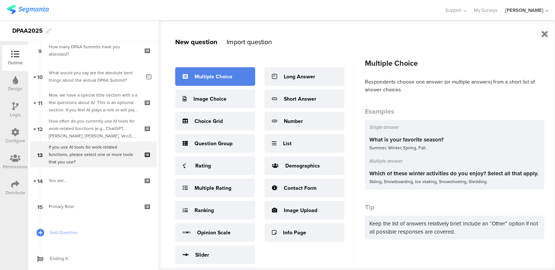
click at [222, 77] on div "Multiple Choice" at bounding box center [213, 77] width 38 height 8
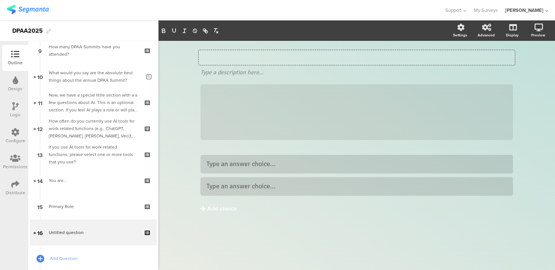
click at [201, 56] on div "Type your question here..." at bounding box center [357, 57] width 316 height 15
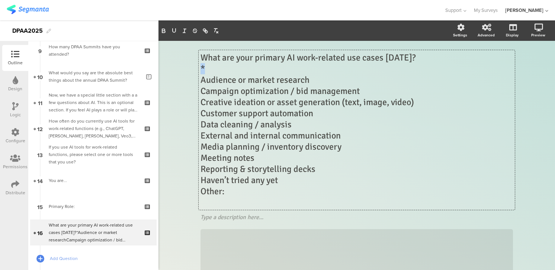
drag, startPoint x: 201, startPoint y: 68, endPoint x: 219, endPoint y: 66, distance: 18.7
click at [219, 66] on p "*" at bounding box center [356, 68] width 312 height 11
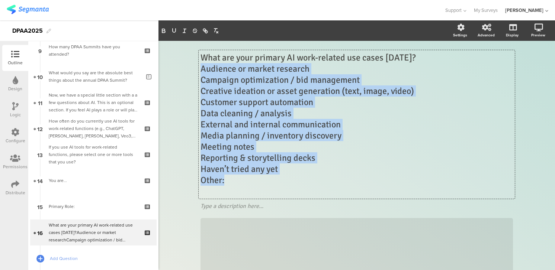
drag, startPoint x: 202, startPoint y: 68, endPoint x: 272, endPoint y: 177, distance: 129.6
click at [272, 177] on div "What are your primary AI work-related use cases today? Audience or market resea…" at bounding box center [356, 124] width 312 height 145
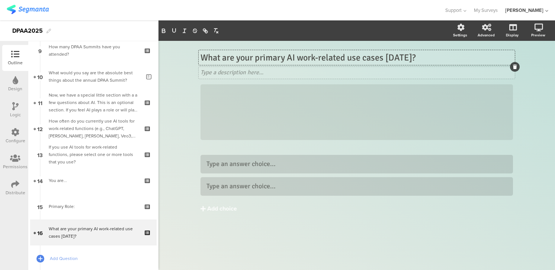
click at [512, 67] on div at bounding box center [515, 67] width 10 height 10
click at [513, 67] on icon at bounding box center [515, 67] width 4 height 4
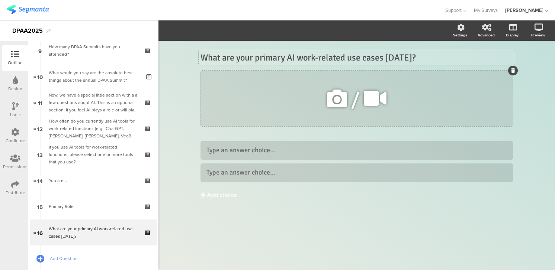
click at [510, 71] on div at bounding box center [513, 71] width 10 height 10
click at [511, 69] on icon at bounding box center [513, 70] width 4 height 4
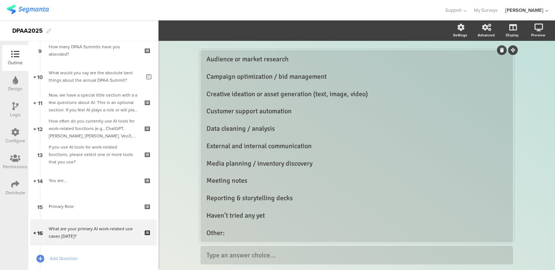
scroll to position [74, 0]
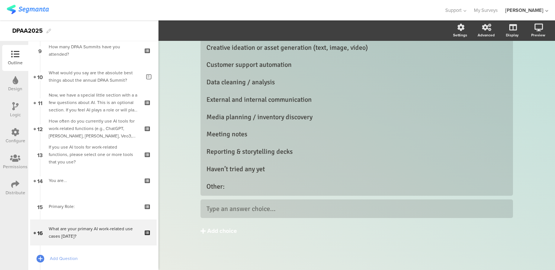
click at [204, 230] on icon at bounding box center [202, 231] width 5 height 6
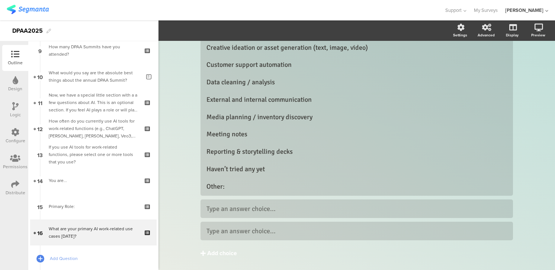
click at [205, 252] on icon at bounding box center [202, 254] width 5 height 6
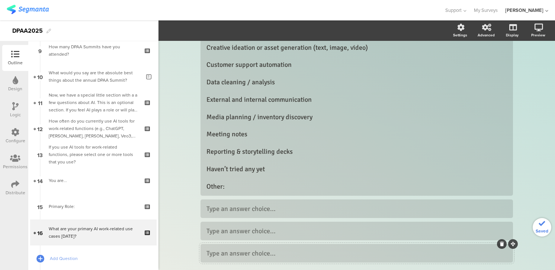
scroll to position [108, 0]
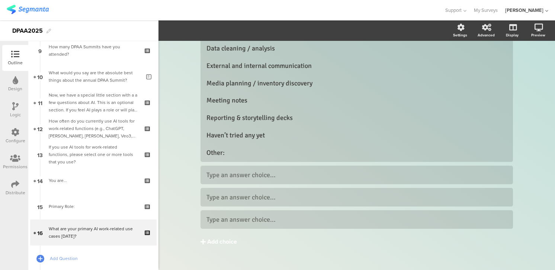
click at [204, 243] on icon at bounding box center [202, 242] width 5 height 6
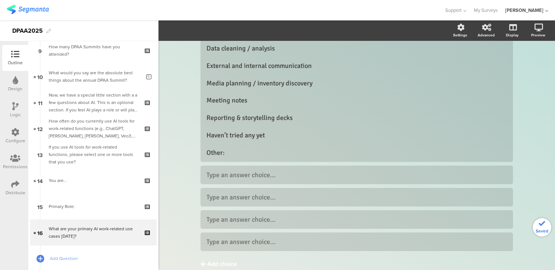
scroll to position [141, 0]
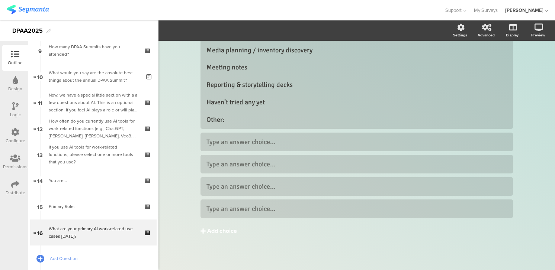
click at [205, 232] on icon at bounding box center [202, 231] width 5 height 6
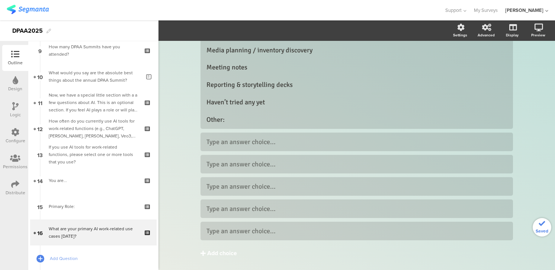
scroll to position [163, 0]
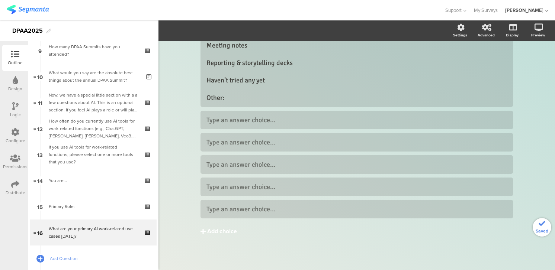
click at [205, 232] on icon at bounding box center [202, 232] width 5 height 6
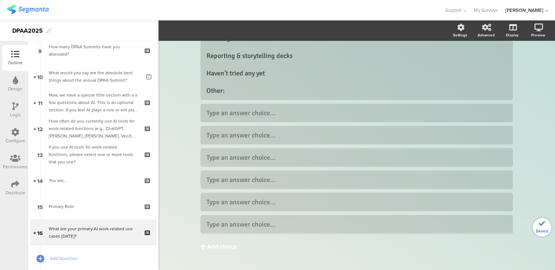
scroll to position [186, 0]
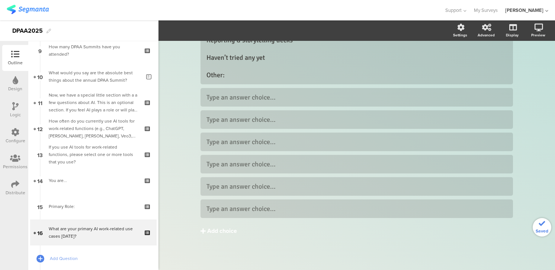
click at [205, 232] on icon at bounding box center [202, 231] width 5 height 6
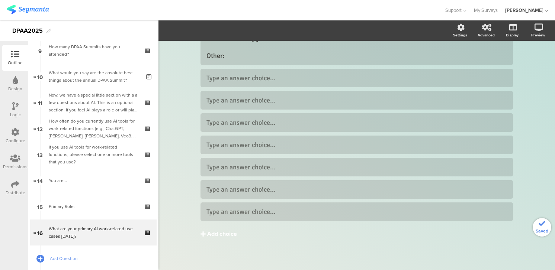
click at [205, 232] on icon at bounding box center [202, 234] width 5 height 6
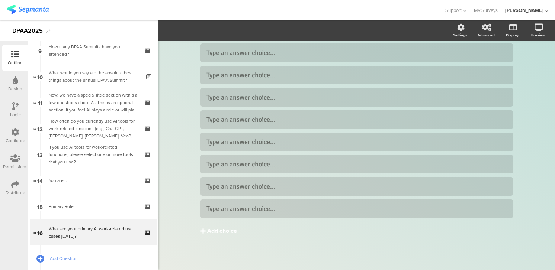
click at [205, 232] on icon at bounding box center [202, 231] width 5 height 6
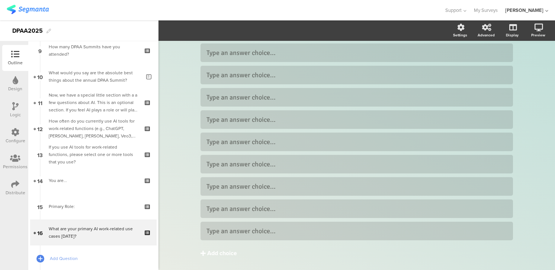
click at [205, 253] on icon at bounding box center [202, 254] width 5 height 6
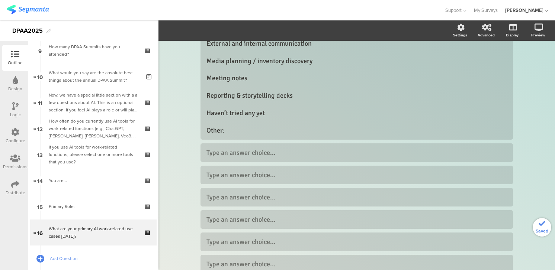
scroll to position [0, 0]
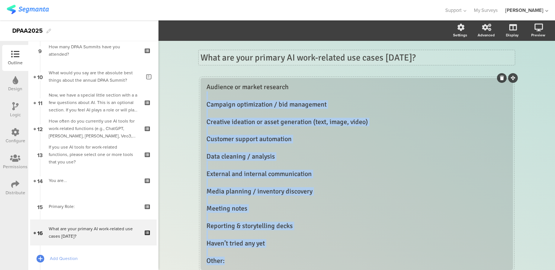
drag, startPoint x: 209, startPoint y: 95, endPoint x: 312, endPoint y: 264, distance: 197.9
click at [312, 264] on div "Audience or market research Campaign optimization / bid management Creative ide…" at bounding box center [356, 174] width 300 height 183
copy div "Campaign optimization / bid management Creative ideation or asset generation (t…"
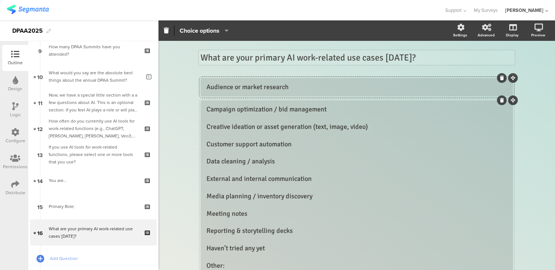
click at [208, 118] on div "Campaign optimization / bid management Creative ideation or asset generation (t…" at bounding box center [356, 187] width 300 height 165
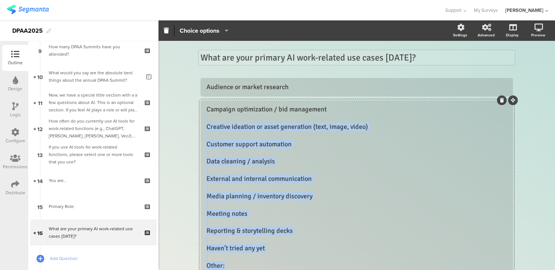
drag, startPoint x: 209, startPoint y: 120, endPoint x: 306, endPoint y: 264, distance: 173.4
click at [306, 264] on div "Campaign optimization / bid management Creative ideation or asset generation (t…" at bounding box center [356, 187] width 300 height 165
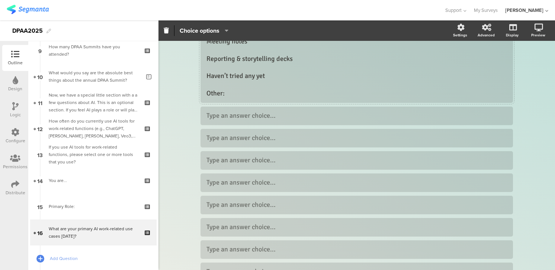
scroll to position [161, 0]
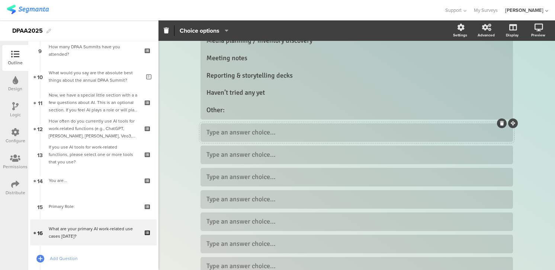
drag, startPoint x: 206, startPoint y: 157, endPoint x: 267, endPoint y: 133, distance: 65.0
click at [267, 133] on div "Audience or market research Campaign optimization / bid management Creative ide…" at bounding box center [356, 107] width 312 height 381
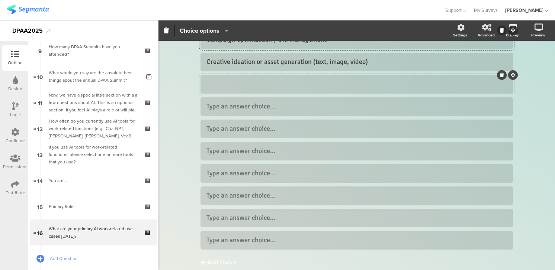
scroll to position [70, 0]
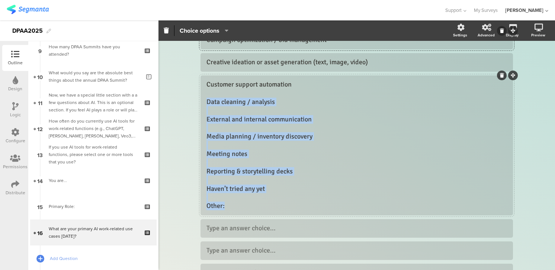
drag, startPoint x: 207, startPoint y: 102, endPoint x: 290, endPoint y: 207, distance: 134.1
click at [290, 207] on div "Customer support automation Data cleaning / analysis External and internal comm…" at bounding box center [356, 145] width 300 height 131
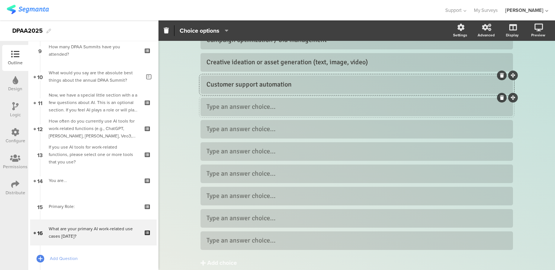
click at [206, 124] on div "Audience or market research Campaign optimization / bid management Creative ide…" at bounding box center [356, 130] width 312 height 242
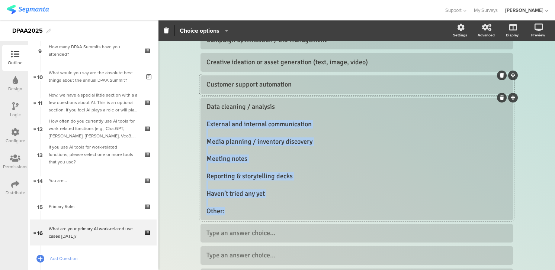
drag, startPoint x: 207, startPoint y: 124, endPoint x: 262, endPoint y: 211, distance: 103.0
click at [262, 211] on div "Data cleaning / analysis External and internal communication Media planning / i…" at bounding box center [356, 159] width 300 height 113
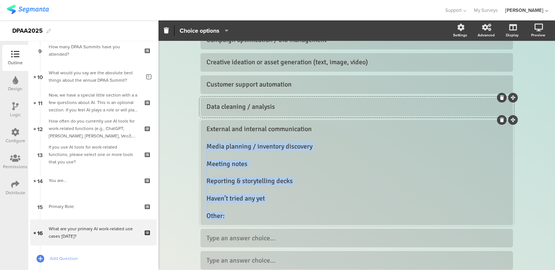
drag, startPoint x: 208, startPoint y: 147, endPoint x: 267, endPoint y: 220, distance: 94.1
click at [267, 220] on div "External and internal communication Media planning / inventory discovery Meetin…" at bounding box center [356, 173] width 300 height 96
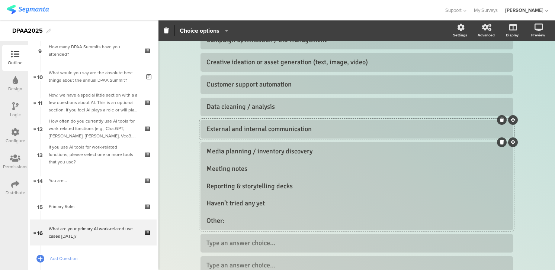
drag, startPoint x: 206, startPoint y: 168, endPoint x: 240, endPoint y: 207, distance: 51.9
click at [240, 207] on div "Media planning / inventory discovery Meeting notes Reporting & storytelling dec…" at bounding box center [356, 186] width 312 height 88
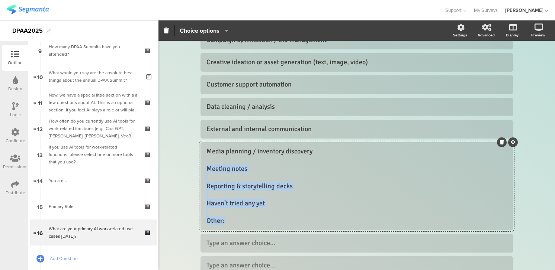
drag, startPoint x: 207, startPoint y: 170, endPoint x: 252, endPoint y: 228, distance: 74.2
click at [252, 228] on div "Media planning / inventory discovery Meeting notes Reporting & storytelling dec…" at bounding box center [356, 186] width 312 height 88
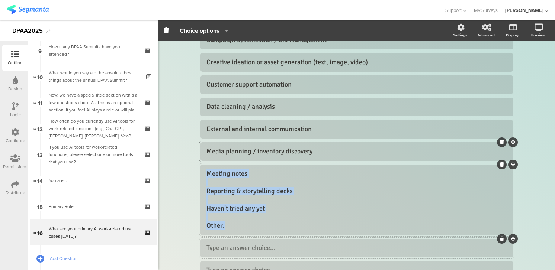
drag, startPoint x: 206, startPoint y: 174, endPoint x: 251, endPoint y: 228, distance: 69.5
click at [251, 228] on div "Meeting notes Reporting & storytelling decks Haven’t tried any yet Other:" at bounding box center [356, 200] width 300 height 61
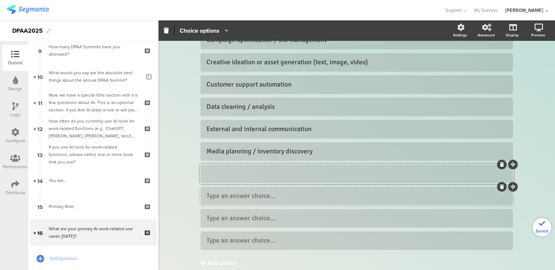
click at [214, 174] on div at bounding box center [356, 174] width 300 height 9
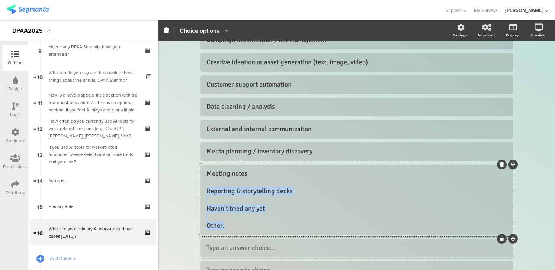
drag, startPoint x: 207, startPoint y: 190, endPoint x: 248, endPoint y: 230, distance: 56.8
click at [248, 230] on div "Meeting notes Reporting & storytelling decks Haven’t tried any yet Other:" at bounding box center [356, 200] width 300 height 61
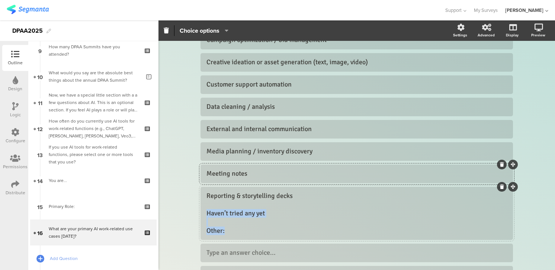
drag, startPoint x: 207, startPoint y: 214, endPoint x: 246, endPoint y: 242, distance: 47.5
click at [246, 242] on div "Audience or market research Campaign optimization / bid management Creative ide…" at bounding box center [356, 147] width 312 height 276
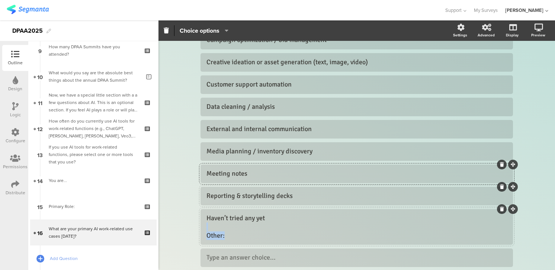
drag, startPoint x: 207, startPoint y: 225, endPoint x: 233, endPoint y: 239, distance: 29.9
click at [233, 239] on div "Haven’t tried any yet Other:" at bounding box center [356, 227] width 300 height 26
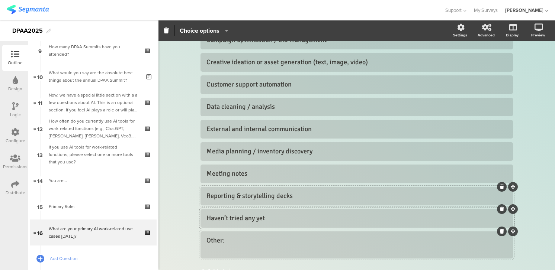
click at [227, 252] on div "Other:" at bounding box center [356, 244] width 300 height 17
click at [261, 248] on div "Other" at bounding box center [356, 244] width 300 height 17
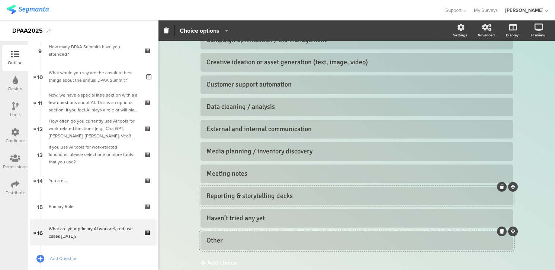
click at [226, 32] on icon "button" at bounding box center [224, 31] width 7 height 6
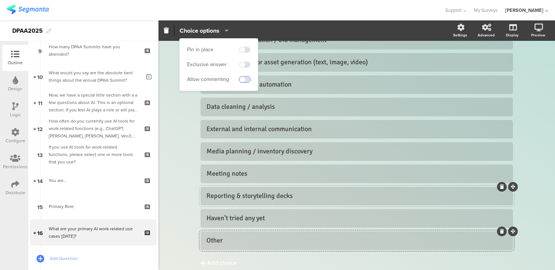
click at [248, 79] on span at bounding box center [244, 80] width 11 height 6
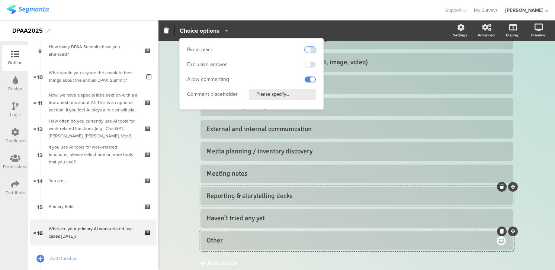
click at [312, 51] on span at bounding box center [310, 50] width 11 height 6
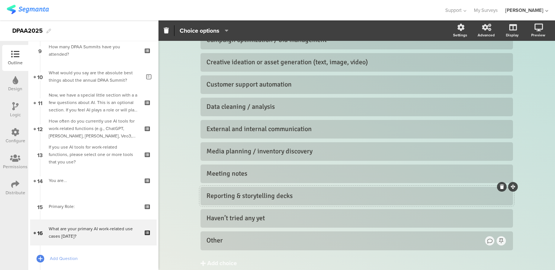
click at [182, 135] on div "What are your primary AI work-related use cases today? What are your primary AI…" at bounding box center [356, 136] width 396 height 331
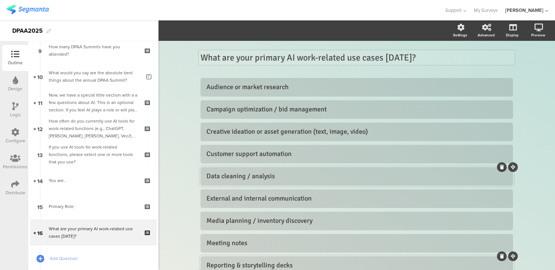
scroll to position [2, 0]
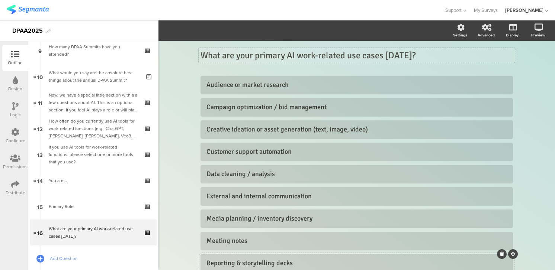
click at [419, 54] on div "What are your primary AI work-related use cases today? What are your primary AI…" at bounding box center [357, 55] width 316 height 15
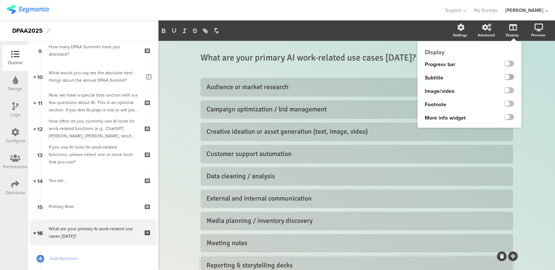
click at [511, 75] on label at bounding box center [509, 77] width 10 height 6
click at [0, 0] on input "checkbox" at bounding box center [0, 0] width 0 height 0
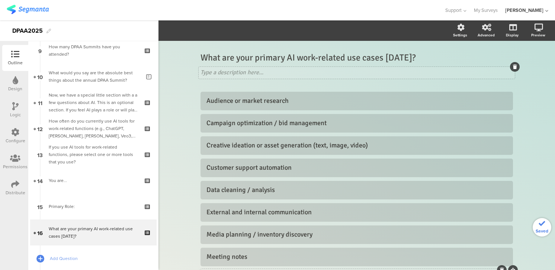
click at [262, 73] on div "Type a description here..." at bounding box center [357, 73] width 316 height 12
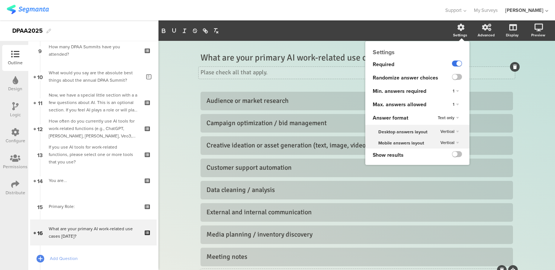
click at [453, 63] on label at bounding box center [457, 64] width 10 height 6
click at [0, 0] on input "checkbox" at bounding box center [0, 0] width 0 height 0
click at [458, 103] on div "1" at bounding box center [456, 104] width 12 height 9
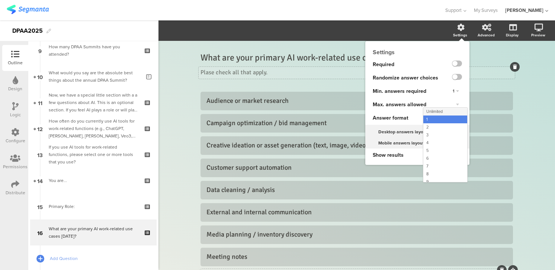
click at [434, 110] on span "Unlimited" at bounding box center [434, 112] width 16 height 6
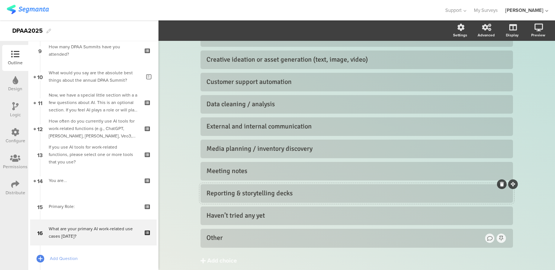
scroll to position [87, 0]
click at [64, 257] on span "Add Question" at bounding box center [97, 258] width 95 height 7
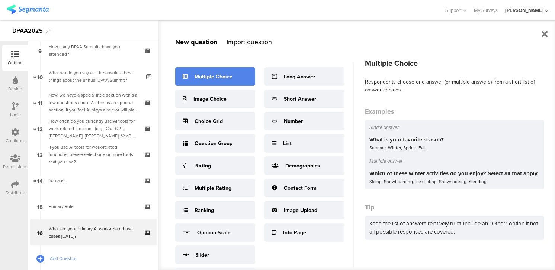
click at [224, 76] on div "Multiple Choice" at bounding box center [213, 77] width 38 height 8
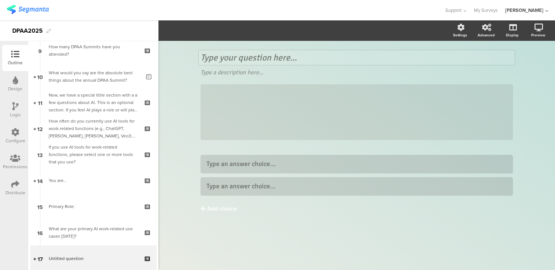
click at [203, 58] on div "Type your question here..." at bounding box center [357, 57] width 316 height 15
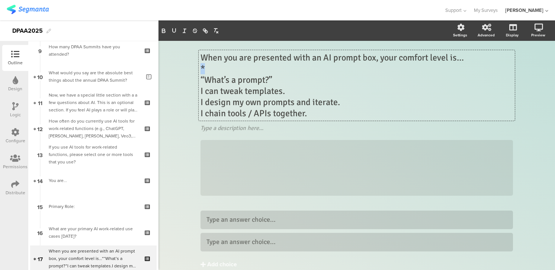
drag, startPoint x: 200, startPoint y: 67, endPoint x: 224, endPoint y: 68, distance: 23.8
click at [224, 68] on p "*" at bounding box center [356, 68] width 312 height 11
click at [514, 122] on icon at bounding box center [515, 122] width 4 height 4
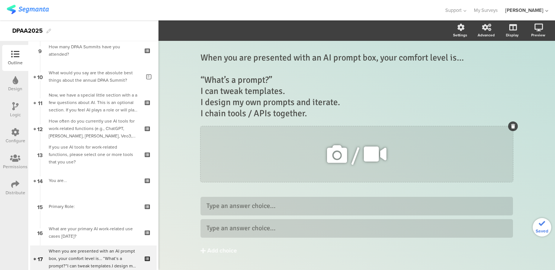
click at [513, 128] on icon at bounding box center [513, 126] width 4 height 4
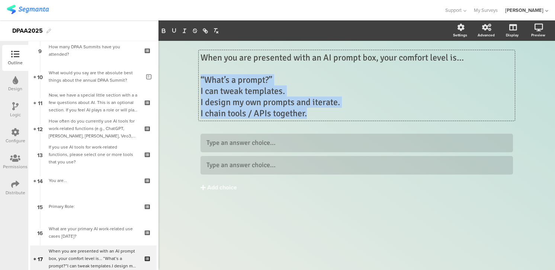
drag, startPoint x: 200, startPoint y: 77, endPoint x: 351, endPoint y: 117, distance: 156.3
click at [351, 117] on div "When you are presented with an AI prompt box, your comfort level is… “What’s a …" at bounding box center [357, 85] width 316 height 71
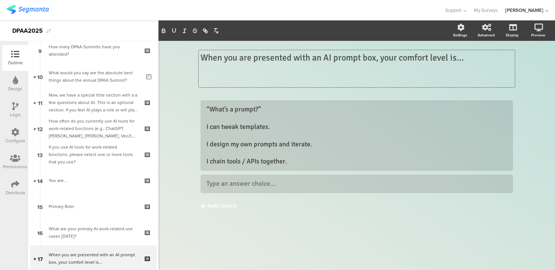
drag, startPoint x: 206, startPoint y: 126, endPoint x: 269, endPoint y: 139, distance: 64.5
click at [269, 139] on div "“What’s a prompt?” I can tweak templates. I design my own prompts and iterate. …" at bounding box center [356, 135] width 312 height 71
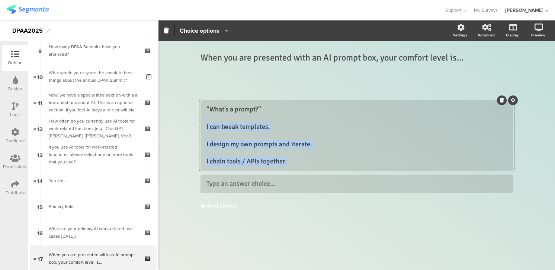
drag, startPoint x: 289, startPoint y: 162, endPoint x: 191, endPoint y: 120, distance: 107.1
click at [191, 120] on div "When you are presented with an AI prompt box, your comfort level is… When you a…" at bounding box center [356, 155] width 396 height 229
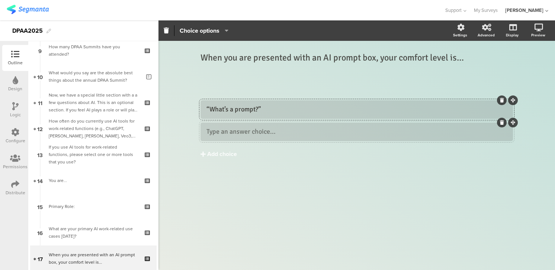
click at [206, 138] on div at bounding box center [356, 132] width 312 height 19
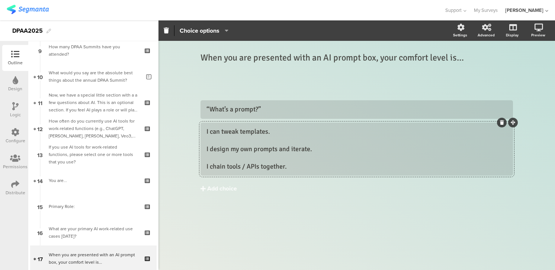
drag, startPoint x: 207, startPoint y: 156, endPoint x: 334, endPoint y: 182, distance: 129.7
click at [334, 176] on div "I can tweak templates. I design my own prompts and iterate. I chain tools / API…" at bounding box center [356, 149] width 312 height 53
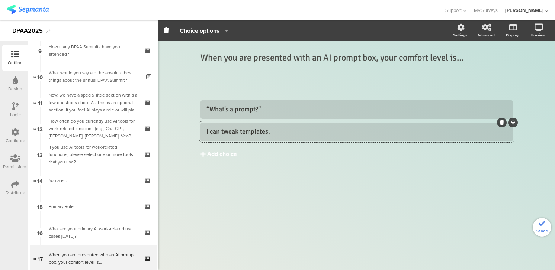
click at [226, 177] on div "“What’s a prompt?” I can tweak templates. Add choice" at bounding box center [356, 144] width 312 height 89
click at [211, 156] on div "Add choice" at bounding box center [222, 155] width 30 height 8
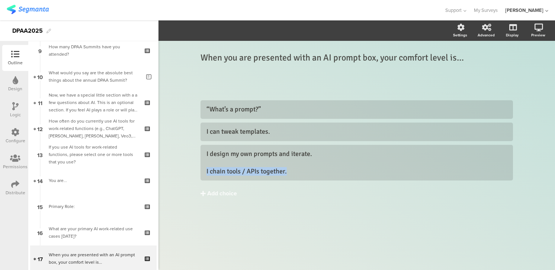
drag, startPoint x: 309, startPoint y: 173, endPoint x: 182, endPoint y: 169, distance: 127.2
click at [182, 169] on div "When you are presented with an AI prompt box, your comfort level is… When you a…" at bounding box center [356, 155] width 396 height 229
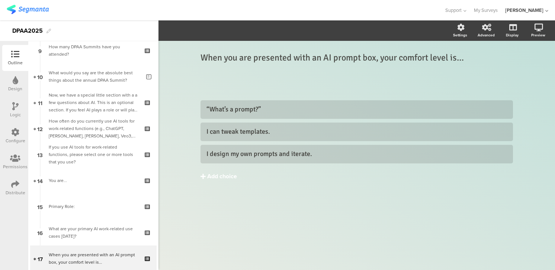
click at [214, 194] on div "“What’s a prompt?” I can tweak templates. I design my own prompts and iterate. …" at bounding box center [356, 156] width 312 height 112
click at [214, 173] on div "Add choice" at bounding box center [222, 177] width 30 height 8
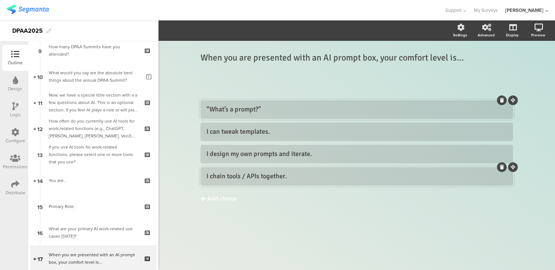
click at [273, 109] on div "“What’s a prompt?”" at bounding box center [356, 109] width 300 height 9
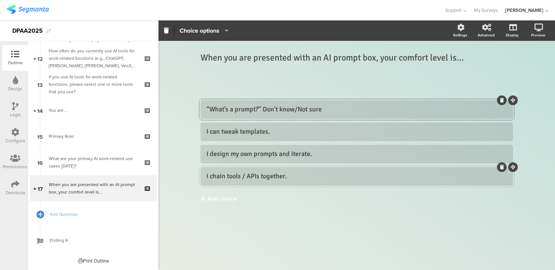
scroll to position [312, 0]
click at [61, 215] on span "Add Question" at bounding box center [97, 214] width 95 height 7
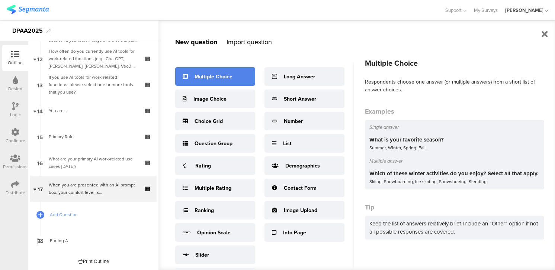
click at [243, 82] on div "Multiple Choice" at bounding box center [215, 76] width 80 height 19
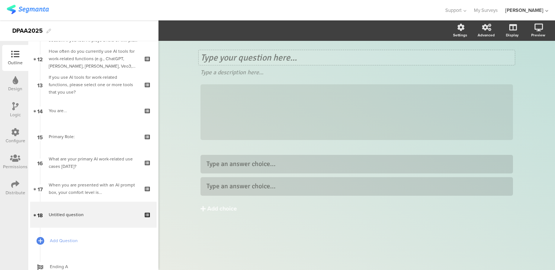
click at [202, 57] on div "Type your question here..." at bounding box center [357, 57] width 316 height 15
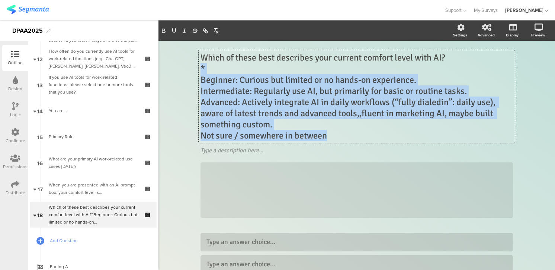
drag, startPoint x: 201, startPoint y: 68, endPoint x: 355, endPoint y: 133, distance: 167.1
click at [355, 133] on div "Which of these best describes your current comfort level with AI? * Beginner: C…" at bounding box center [356, 96] width 312 height 89
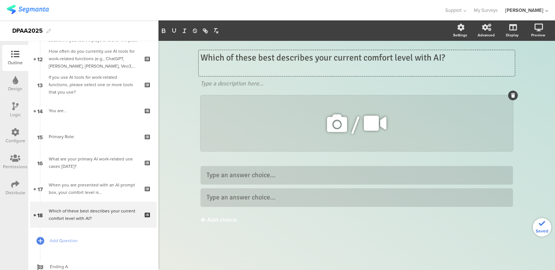
click at [511, 96] on icon at bounding box center [513, 95] width 4 height 4
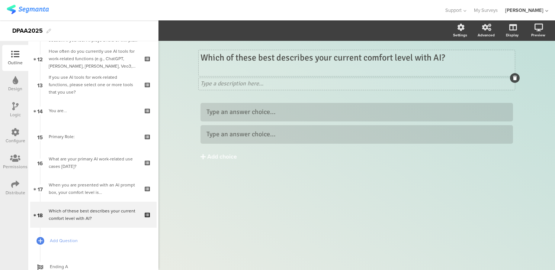
click at [513, 79] on icon at bounding box center [515, 78] width 4 height 4
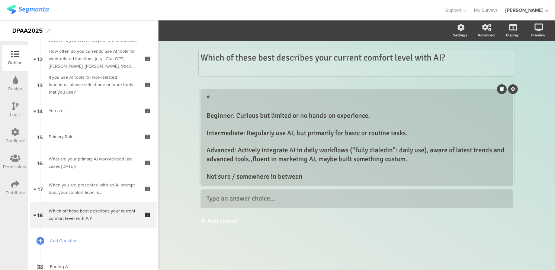
drag, startPoint x: 206, startPoint y: 124, endPoint x: 221, endPoint y: 130, distance: 16.2
click at [221, 130] on div "* Beginner: Curious but limited or no hands-on experience. Intermediate: Regula…" at bounding box center [356, 137] width 312 height 97
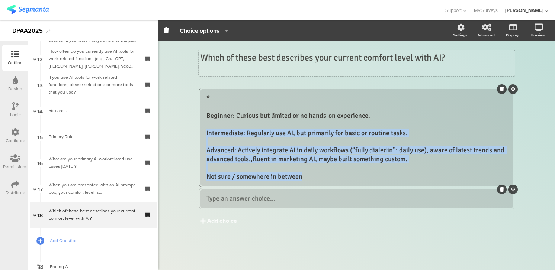
drag, startPoint x: 207, startPoint y: 133, endPoint x: 334, endPoint y: 193, distance: 140.6
click at [334, 193] on div "* Beginner: Curious but limited or no hands-on experience. Intermediate: Regula…" at bounding box center [356, 148] width 312 height 119
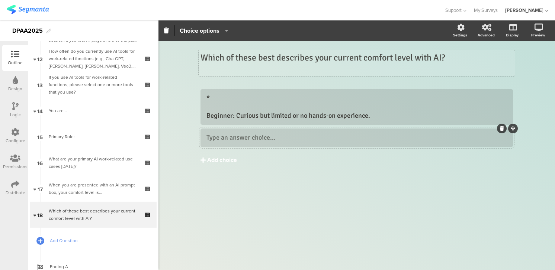
click at [206, 158] on button "Add choice" at bounding box center [356, 160] width 312 height 19
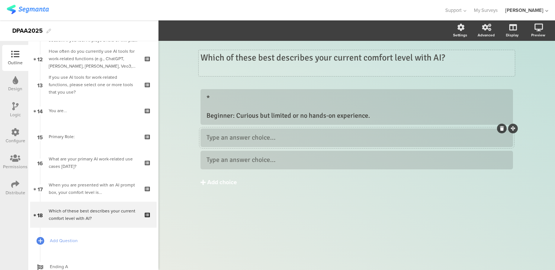
click at [211, 184] on div "Add choice" at bounding box center [222, 183] width 30 height 8
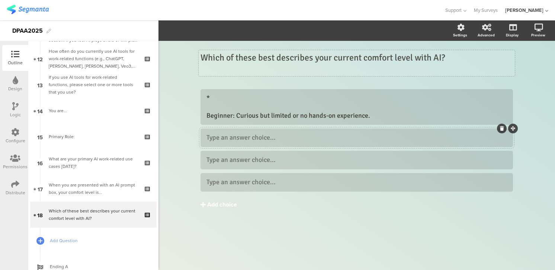
click at [216, 203] on div "Add choice" at bounding box center [222, 205] width 30 height 8
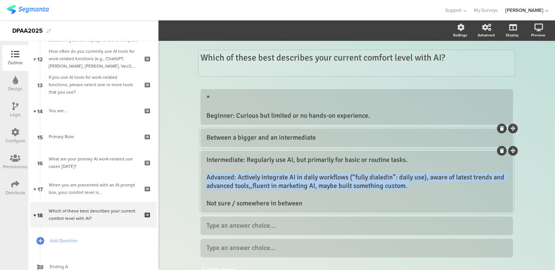
drag, startPoint x: 207, startPoint y: 178, endPoint x: 343, endPoint y: 193, distance: 137.0
click at [343, 193] on div "Intermediate: Regularly use AI, but primarily for basic or routine tasks. Advan…" at bounding box center [356, 182] width 300 height 52
click at [207, 178] on div "Intermediate: Regularly use AI, but primarily for basic or routine tasks. Advan…" at bounding box center [356, 182] width 300 height 52
drag, startPoint x: 207, startPoint y: 178, endPoint x: 322, endPoint y: 211, distance: 118.9
click at [322, 211] on div "Intermediate: Regularly use AI, but primarily for basic or routine tasks. Advan…" at bounding box center [356, 182] width 312 height 62
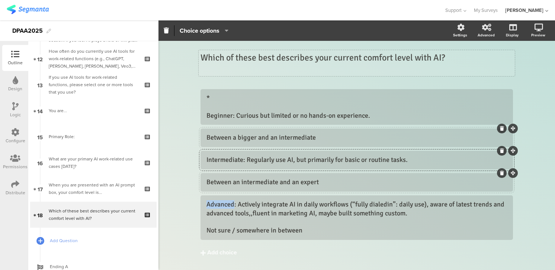
drag, startPoint x: 234, startPoint y: 206, endPoint x: 191, endPoint y: 206, distance: 43.5
click at [191, 206] on div "Which of these best describes your current comfort level with AI? Which of thes…" at bounding box center [356, 166] width 396 height 251
drag, startPoint x: 206, startPoint y: 230, endPoint x: 310, endPoint y: 227, distance: 103.8
click at [310, 227] on div "Expert: Actively integrate AI in daily workflows (“fully dialedin”: daily use),…" at bounding box center [356, 217] width 300 height 35
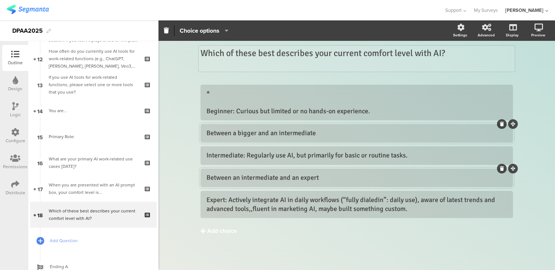
scroll to position [4, 0]
click at [220, 231] on div "Add choice" at bounding box center [222, 232] width 30 height 8
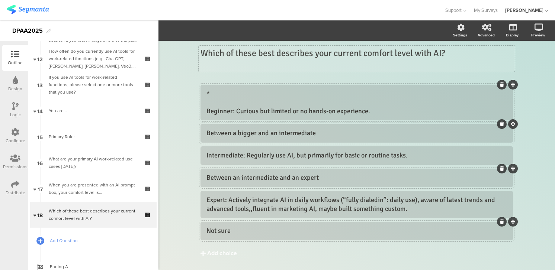
click at [207, 112] on div "* Beginner: Curious but limited or no hands-on experience." at bounding box center [356, 103] width 300 height 26
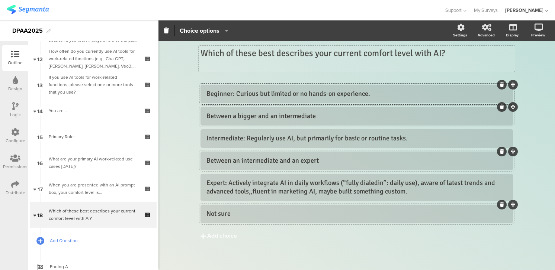
click at [68, 239] on span "Add Question" at bounding box center [97, 240] width 95 height 7
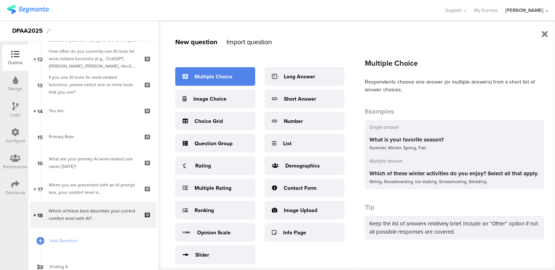
click at [208, 76] on div "Multiple Choice" at bounding box center [213, 77] width 38 height 8
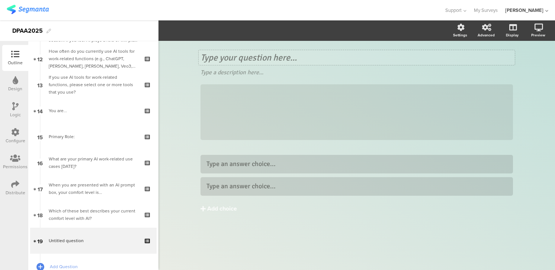
click at [220, 55] on div "Type your question here..." at bounding box center [357, 57] width 316 height 15
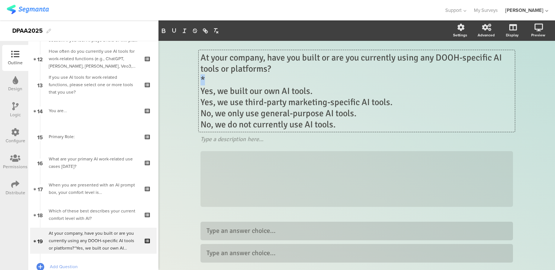
drag, startPoint x: 273, startPoint y: 69, endPoint x: 294, endPoint y: 78, distance: 22.8
click at [294, 78] on div "At your company, have you built or are you currently using any DOOH-specific AI…" at bounding box center [356, 91] width 312 height 78
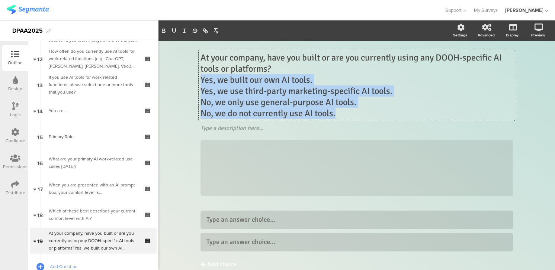
drag, startPoint x: 201, startPoint y: 80, endPoint x: 349, endPoint y: 112, distance: 151.4
click at [349, 112] on div "At your company, have you built or are you currently using any DOOH-specific AI…" at bounding box center [356, 85] width 312 height 67
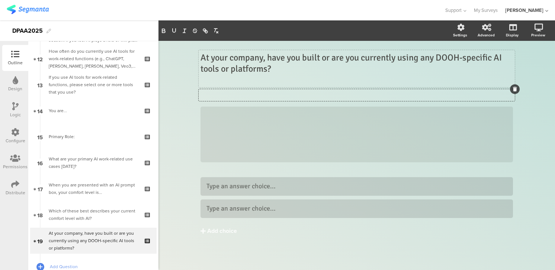
click at [513, 91] on icon at bounding box center [515, 89] width 4 height 4
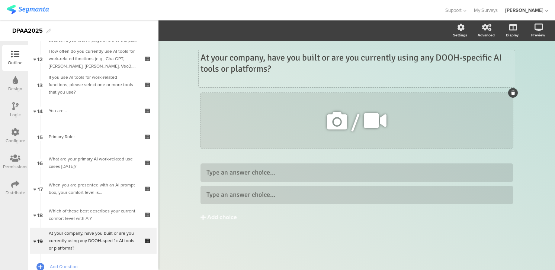
click at [512, 93] on icon at bounding box center [513, 93] width 4 height 4
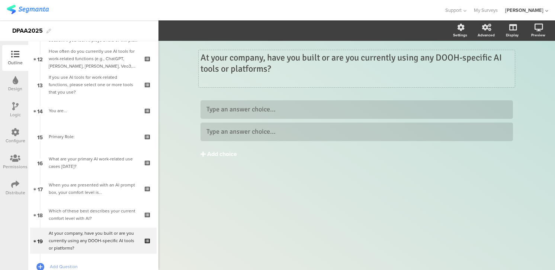
click at [221, 153] on div "Add choice" at bounding box center [222, 155] width 30 height 8
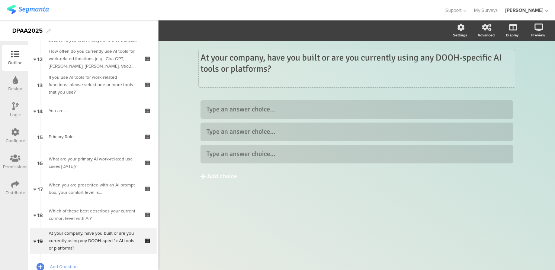
click at [218, 175] on div "Add choice" at bounding box center [222, 177] width 30 height 8
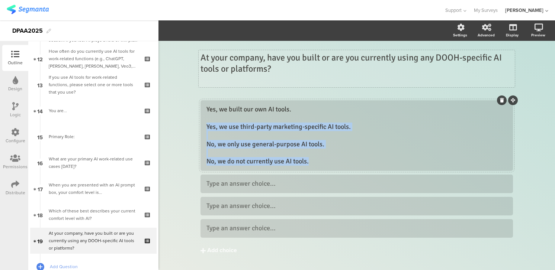
drag, startPoint x: 207, startPoint y: 127, endPoint x: 341, endPoint y: 167, distance: 139.6
click at [341, 167] on div "Yes, we built our own AI tools. Yes, we use third-party marketing-specific AI t…" at bounding box center [356, 135] width 300 height 65
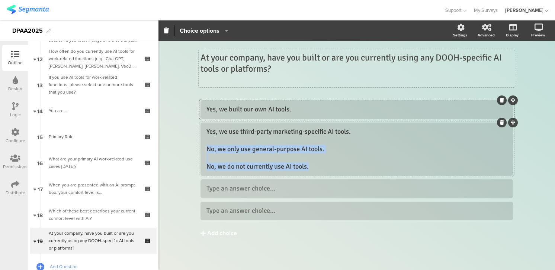
drag, startPoint x: 206, startPoint y: 149, endPoint x: 310, endPoint y: 173, distance: 106.9
click at [310, 173] on div "Yes, we use third-party marketing-specific AI tools. No, we only use general-pu…" at bounding box center [356, 149] width 312 height 53
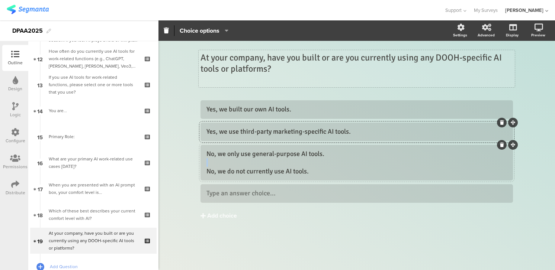
drag, startPoint x: 207, startPoint y: 171, endPoint x: 350, endPoint y: 165, distance: 143.7
click at [350, 165] on div "No, we only use general-purpose AI tools. No, we do not currently use AI tools." at bounding box center [356, 163] width 300 height 26
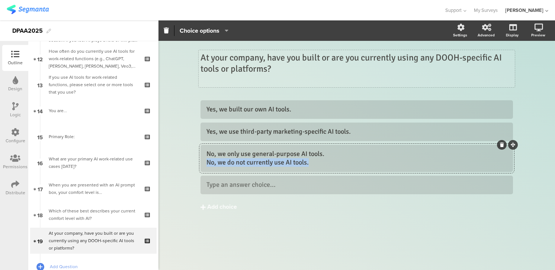
drag, startPoint x: 310, startPoint y: 164, endPoint x: 198, endPoint y: 164, distance: 112.3
click at [198, 164] on div "At your company, have you built or are you currently using any DOOH-specific AI…" at bounding box center [356, 144] width 327 height 206
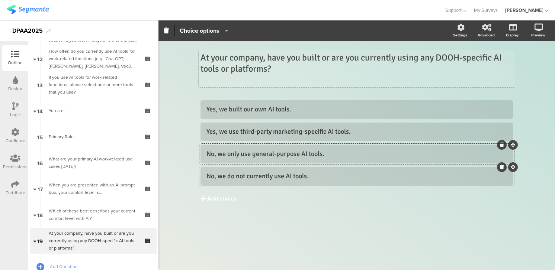
click at [216, 198] on div "Add choice" at bounding box center [222, 199] width 30 height 8
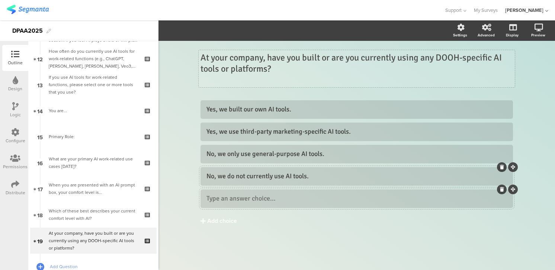
click at [206, 197] on div at bounding box center [356, 199] width 312 height 19
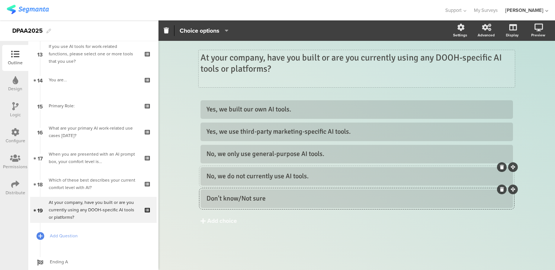
scroll to position [364, 0]
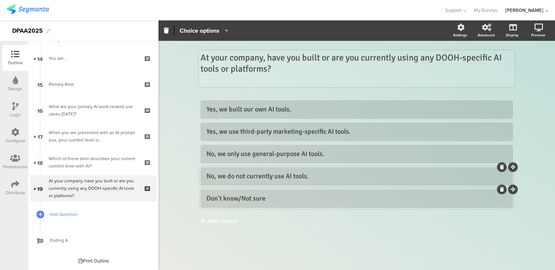
click at [63, 215] on span "Add Question" at bounding box center [97, 214] width 95 height 7
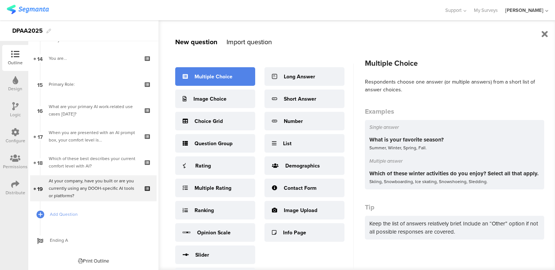
click at [215, 79] on div "Multiple Choice" at bounding box center [213, 77] width 38 height 8
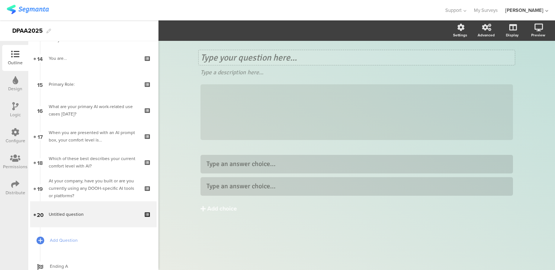
click at [207, 58] on div "Type your question here..." at bounding box center [357, 57] width 316 height 15
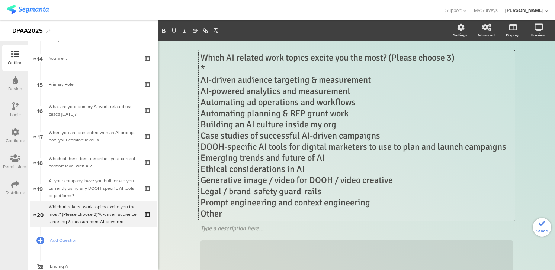
click at [211, 68] on p "*" at bounding box center [356, 68] width 312 height 11
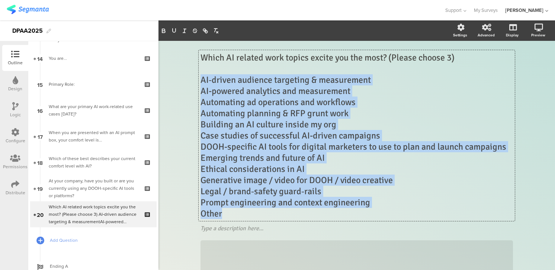
drag, startPoint x: 201, startPoint y: 78, endPoint x: 258, endPoint y: 216, distance: 149.0
click at [258, 216] on div "Which AI related work topics excite you the most? (Please choose 3) AI‑driven a…" at bounding box center [356, 135] width 312 height 167
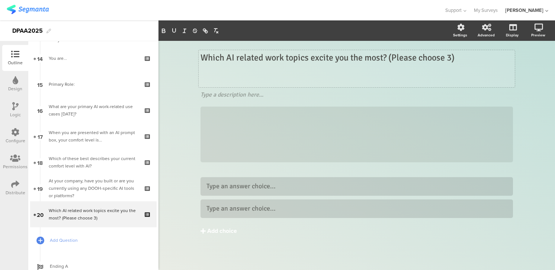
click at [219, 230] on div "Add choice" at bounding box center [222, 232] width 30 height 8
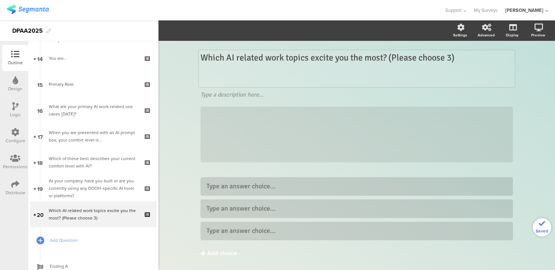
click at [222, 254] on div "Add choice" at bounding box center [222, 254] width 30 height 8
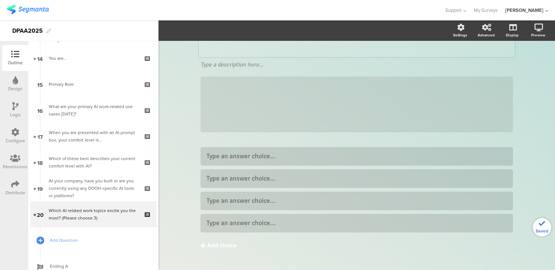
scroll to position [41, 0]
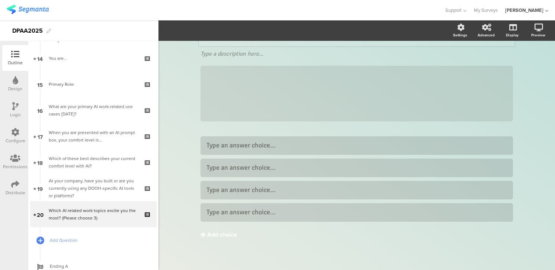
click at [220, 237] on div "Add choice" at bounding box center [222, 235] width 30 height 8
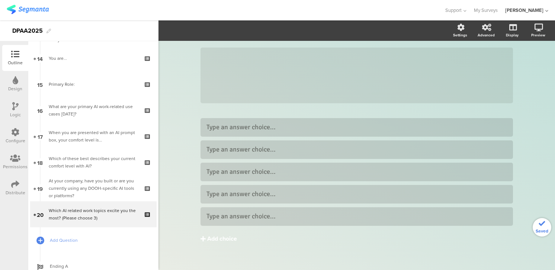
scroll to position [67, 0]
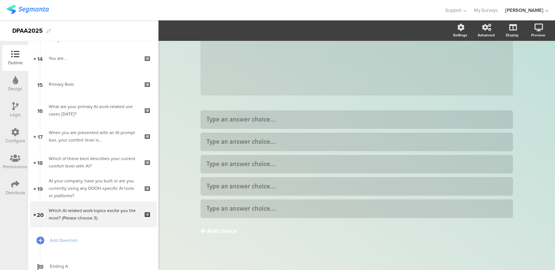
click at [219, 231] on div "Add choice" at bounding box center [222, 232] width 30 height 8
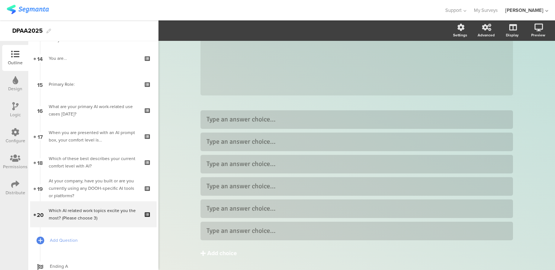
click at [216, 250] on div "Add choice" at bounding box center [222, 254] width 30 height 8
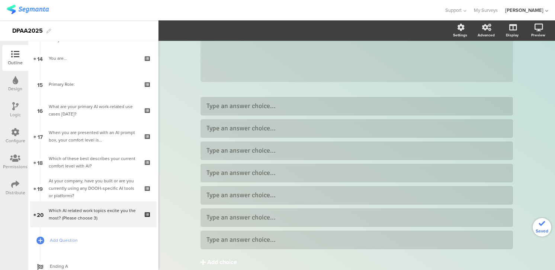
scroll to position [112, 0]
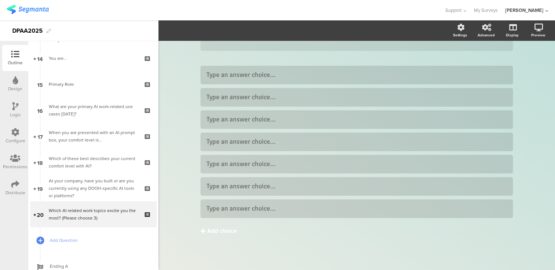
click at [214, 230] on div "Add choice" at bounding box center [222, 232] width 30 height 8
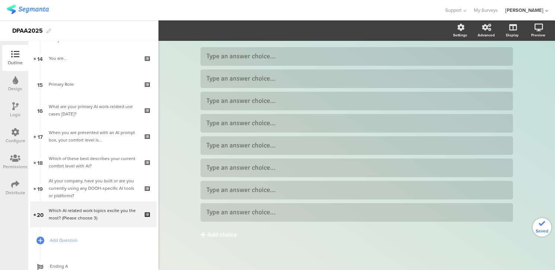
scroll to position [134, 0]
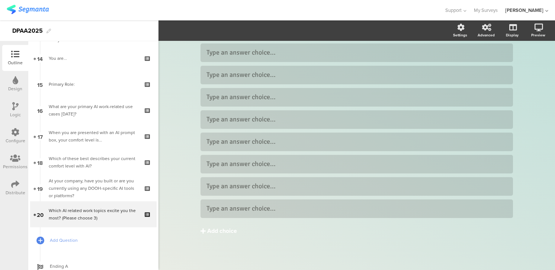
click at [214, 230] on div "Add choice" at bounding box center [222, 232] width 30 height 8
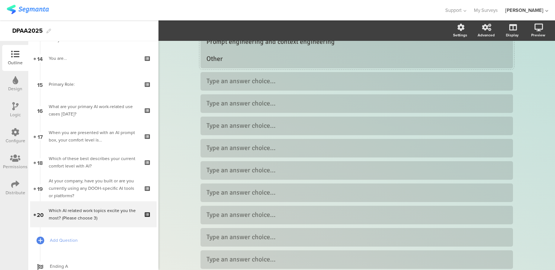
scroll to position [326, 0]
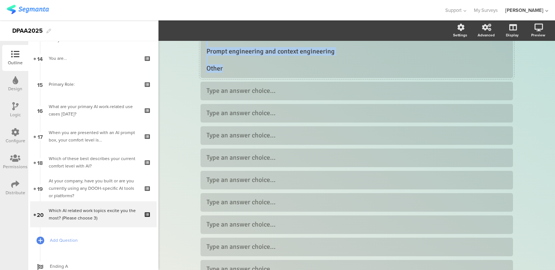
drag, startPoint x: 207, startPoint y: 138, endPoint x: 245, endPoint y: 68, distance: 80.2
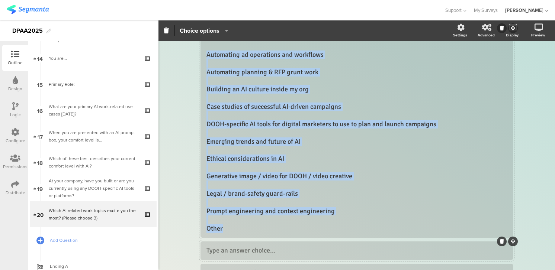
scroll to position [205, 0]
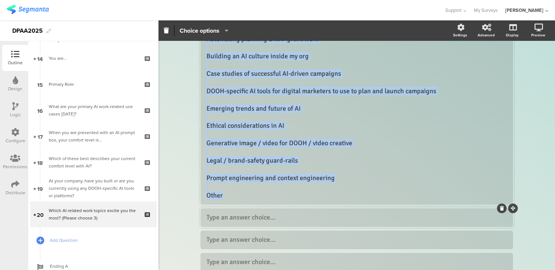
drag, startPoint x: 206, startPoint y: 97, endPoint x: 260, endPoint y: 214, distance: 128.4
click at [260, 214] on div "AI‑driven audience targeting & measurement AI-powered analytics and measurement…" at bounding box center [356, 178] width 312 height 410
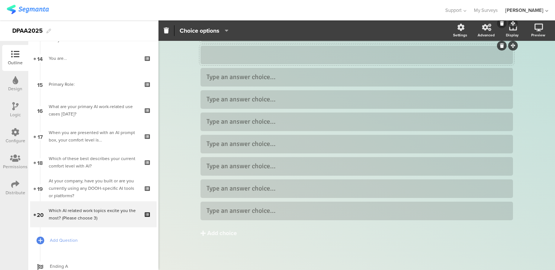
scroll to position [176, 0]
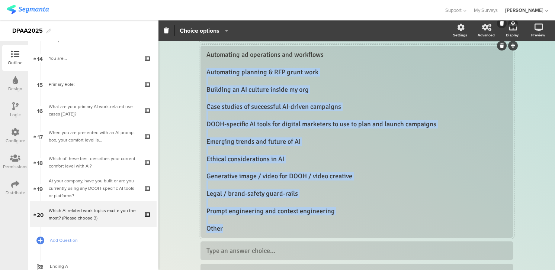
drag, startPoint x: 206, startPoint y: 72, endPoint x: 249, endPoint y: 228, distance: 161.1
click at [249, 228] on div "Automating ad operations and workflows Automating planning & RFP grunt work Bui…" at bounding box center [356, 142] width 300 height 183
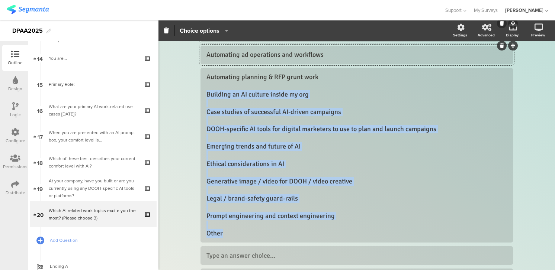
drag, startPoint x: 207, startPoint y: 94, endPoint x: 251, endPoint y: 246, distance: 157.9
click at [251, 246] on div "AI‑driven audience targeting & measurement AI-powered analytics and measurement…" at bounding box center [356, 189] width 312 height 376
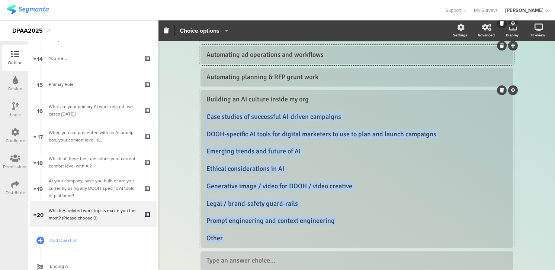
drag, startPoint x: 206, startPoint y: 117, endPoint x: 241, endPoint y: 237, distance: 125.4
click at [241, 237] on div "Building an AI culture inside my org Case studies of successful AI-driven campa…" at bounding box center [356, 169] width 300 height 148
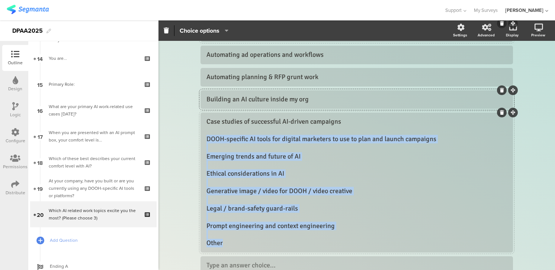
drag, startPoint x: 208, startPoint y: 138, endPoint x: 246, endPoint y: 247, distance: 114.8
click at [246, 247] on div "Case studies of successful AI-driven campaigns DOOH-specific AI tools for digit…" at bounding box center [356, 182] width 300 height 131
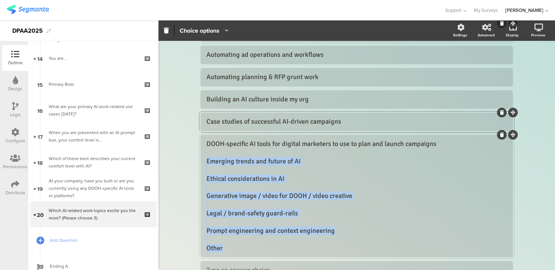
drag, startPoint x: 206, startPoint y: 162, endPoint x: 239, endPoint y: 249, distance: 92.7
click at [239, 249] on div "DOOH-specific AI tools for digital marketers to use to plan and launch campaign…" at bounding box center [356, 196] width 300 height 113
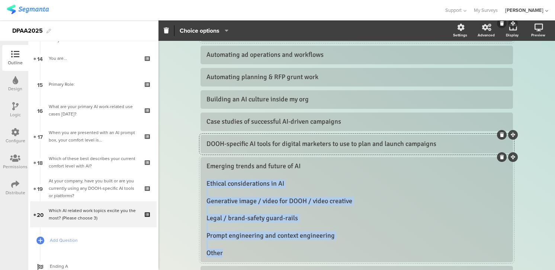
drag, startPoint x: 207, startPoint y: 185, endPoint x: 234, endPoint y: 250, distance: 71.0
click at [234, 250] on div "Emerging trends and future of AI Ethical considerations in AI Generative image …" at bounding box center [356, 210] width 300 height 96
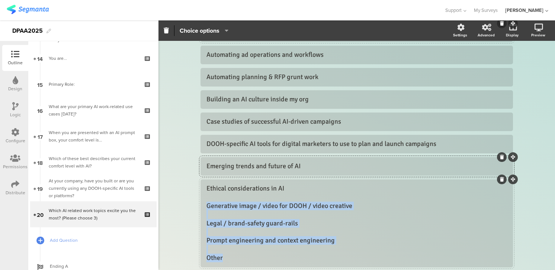
drag, startPoint x: 207, startPoint y: 205, endPoint x: 236, endPoint y: 263, distance: 64.2
click at [236, 263] on div "Ethical considerations in AI Generative image / video for DOOH / video creative…" at bounding box center [356, 223] width 300 height 78
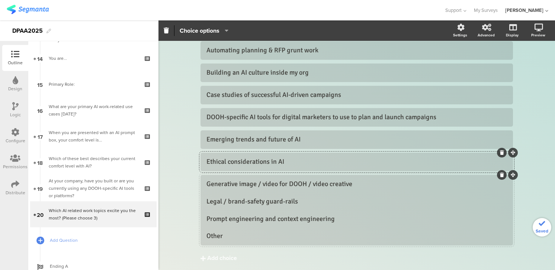
scroll to position [206, 0]
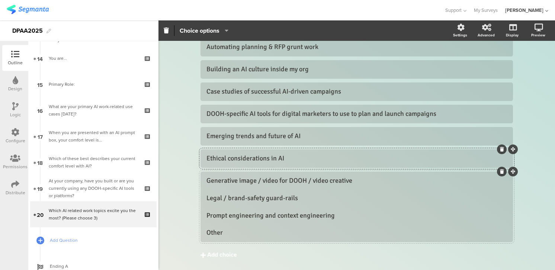
click at [212, 257] on div "Add choice" at bounding box center [222, 255] width 30 height 8
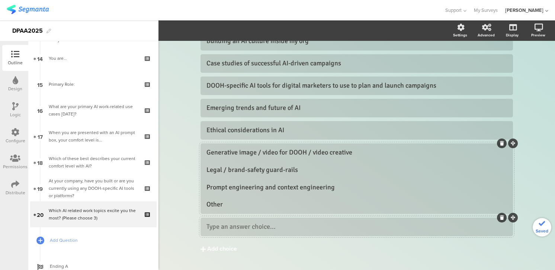
scroll to position [238, 0]
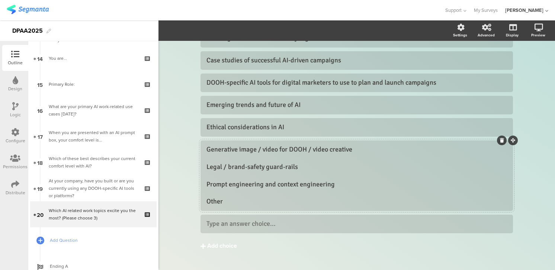
click at [211, 247] on div "Add choice" at bounding box center [222, 246] width 30 height 8
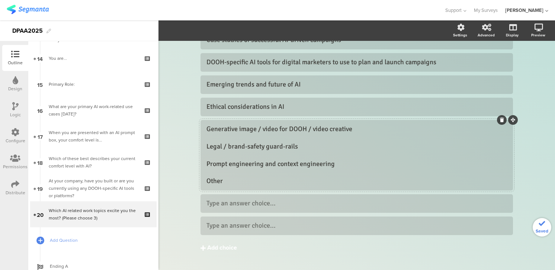
scroll to position [265, 0]
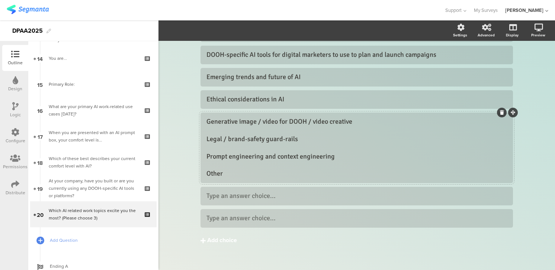
click at [212, 242] on div "Add choice" at bounding box center [222, 241] width 30 height 8
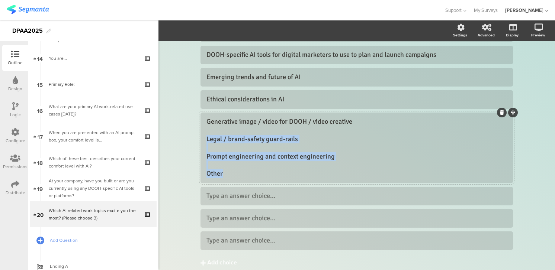
drag, startPoint x: 206, startPoint y: 139, endPoint x: 230, endPoint y: 180, distance: 47.1
click at [230, 180] on div "Generative image / video for DOOH / video creative Legal / brand‑safety guard‑r…" at bounding box center [356, 148] width 312 height 71
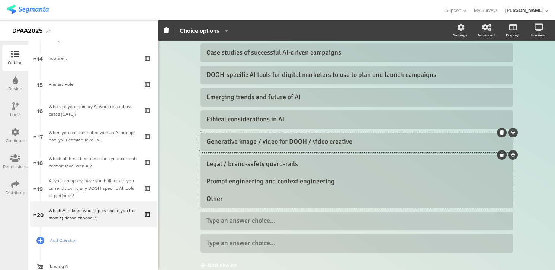
scroll to position [245, 0]
drag, startPoint x: 206, startPoint y: 180, endPoint x: 230, endPoint y: 203, distance: 32.6
click at [230, 203] on div "Legal / brand‑safety guard‑rails Prompt engineering and context engineering Oth…" at bounding box center [356, 182] width 300 height 44
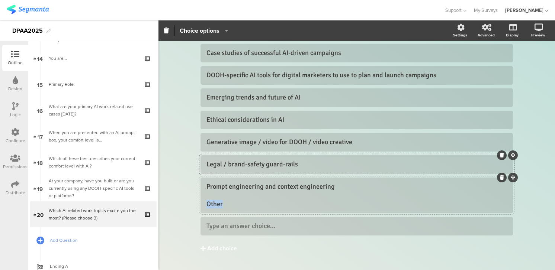
drag, startPoint x: 207, startPoint y: 204, endPoint x: 247, endPoint y: 211, distance: 40.0
click at [247, 211] on div "Prompt engineering and context engineering Other" at bounding box center [356, 196] width 312 height 36
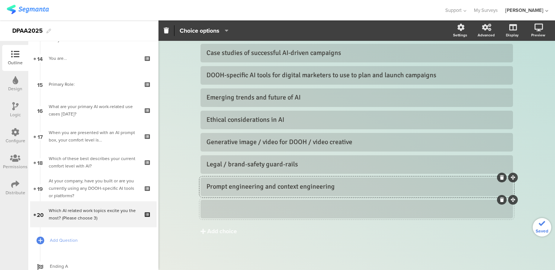
scroll to position [245, 0]
click at [322, 210] on div "Other" at bounding box center [356, 209] width 300 height 9
click at [226, 30] on icon "button" at bounding box center [224, 31] width 7 height 6
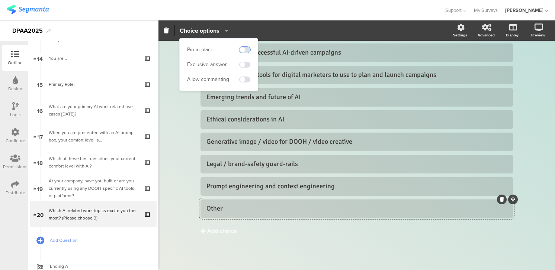
click at [246, 51] on span at bounding box center [244, 50] width 11 height 6
click at [247, 80] on span at bounding box center [244, 80] width 11 height 6
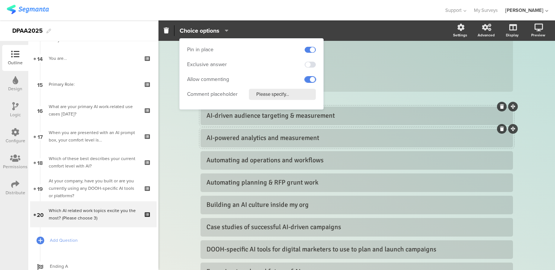
scroll to position [76, 0]
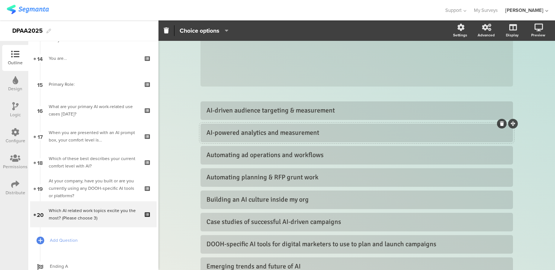
click at [328, 133] on div "AI-powered analytics and measurement" at bounding box center [356, 133] width 300 height 9
click at [281, 133] on div "AI-powered analytics and measurement" at bounding box center [356, 133] width 300 height 9
click at [270, 135] on div "AI-powered analytics, synthetic respondents measurement" at bounding box center [356, 133] width 300 height 9
drag, startPoint x: 376, startPoint y: 132, endPoint x: 334, endPoint y: 135, distance: 42.1
click at [334, 135] on div "AI-powered analytics, synthetic respondents measurement" at bounding box center [356, 133] width 300 height 9
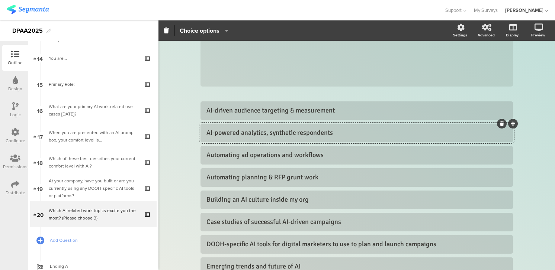
click at [270, 133] on div "AI-powered analytics, synthetic respondents" at bounding box center [356, 133] width 300 height 9
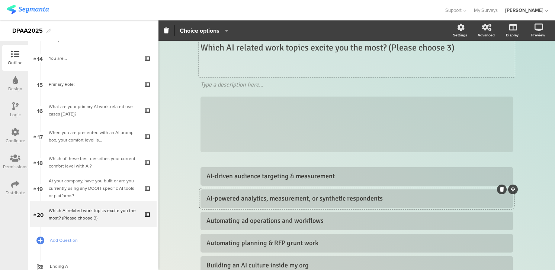
scroll to position [0, 0]
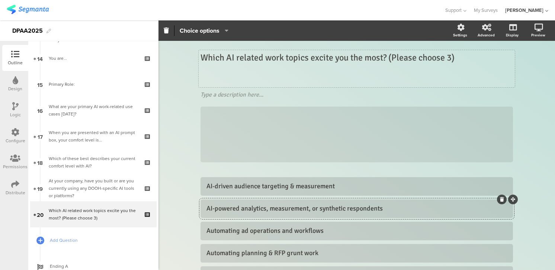
click at [0, 0] on icon at bounding box center [0, 0] width 0 height 0
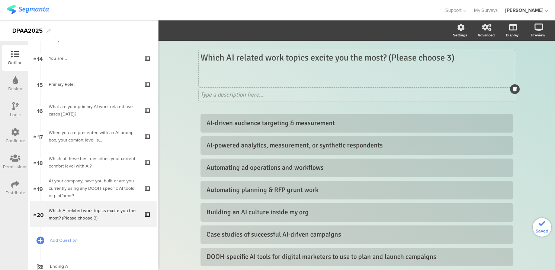
click at [514, 89] on icon at bounding box center [515, 89] width 4 height 4
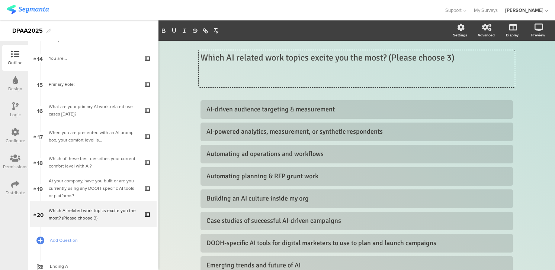
click at [453, 57] on div "Which AI related work topics excite you the most? (Please choose 3) Which AI re…" at bounding box center [357, 68] width 316 height 37
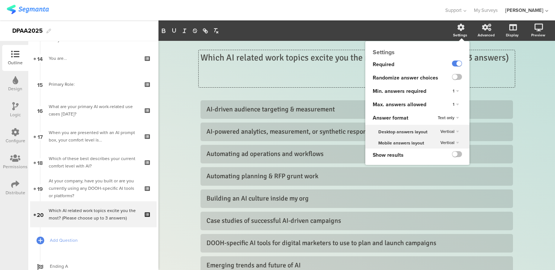
click at [457, 102] on div "1" at bounding box center [456, 104] width 12 height 9
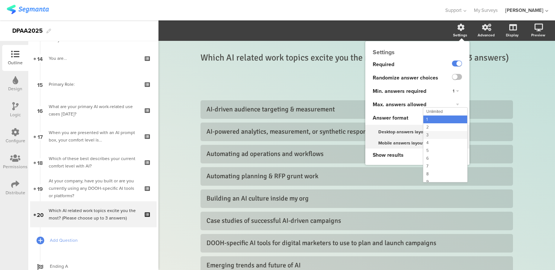
click at [432, 135] on div "3" at bounding box center [445, 135] width 44 height 8
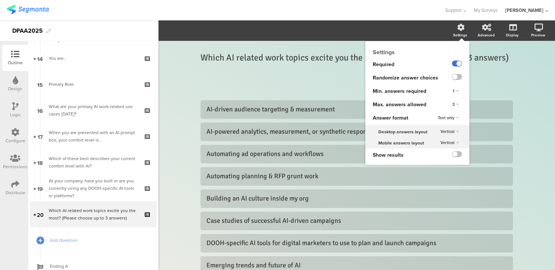
click at [454, 62] on label at bounding box center [457, 64] width 10 height 6
click at [0, 0] on input "checkbox" at bounding box center [0, 0] width 0 height 0
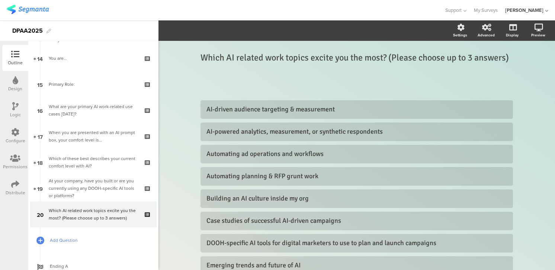
click at [63, 241] on span "Add Question" at bounding box center [97, 240] width 95 height 7
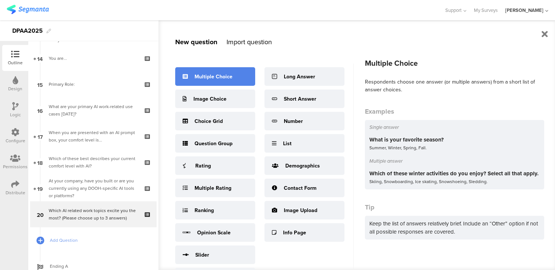
click at [208, 74] on div "Multiple Choice" at bounding box center [213, 77] width 38 height 8
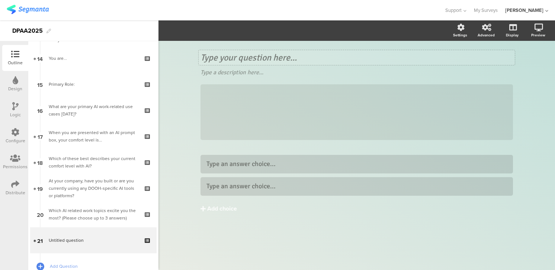
click at [203, 57] on div "Type your question here..." at bounding box center [357, 57] width 316 height 15
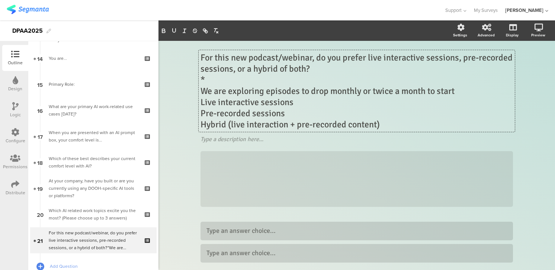
click at [200, 58] on p "For this new podcast/webinar, do you prefer live interactive sessions, pre-reco…" at bounding box center [356, 63] width 312 height 22
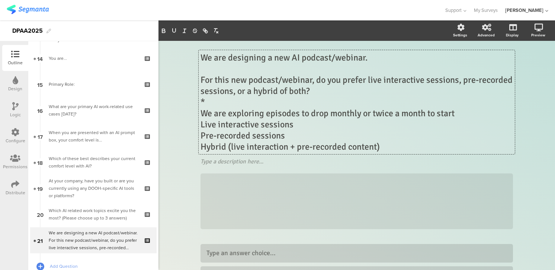
click at [209, 100] on p "*" at bounding box center [356, 102] width 312 height 11
click at [202, 115] on p "We are exploring episodes to drop monthly or twice a month to start" at bounding box center [356, 113] width 312 height 11
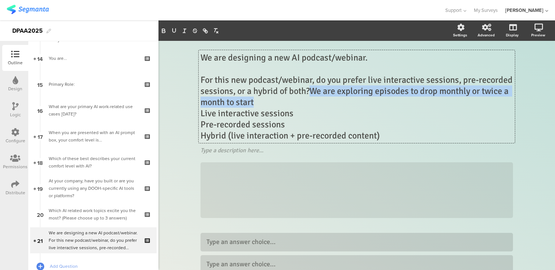
drag, startPoint x: 310, startPoint y: 93, endPoint x: 318, endPoint y: 102, distance: 11.8
click at [318, 102] on p "For this new podcast/webinar, do you prefer live interactive sessions, pre-reco…" at bounding box center [356, 90] width 312 height 33
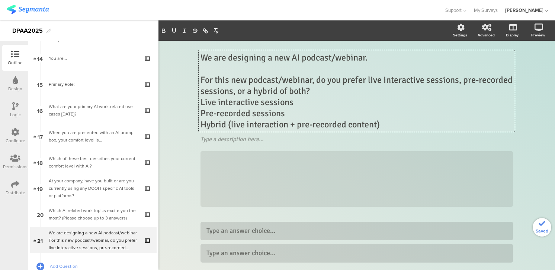
click at [382, 60] on p "We are designing a new AI podcast/webinar." at bounding box center [356, 57] width 312 height 11
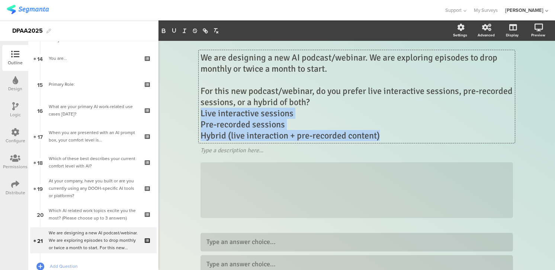
drag, startPoint x: 317, startPoint y: 100, endPoint x: 385, endPoint y: 133, distance: 75.5
click at [385, 133] on div "We are designing a new AI podcast/webinar. We are exploring episodes to drop mo…" at bounding box center [356, 96] width 312 height 89
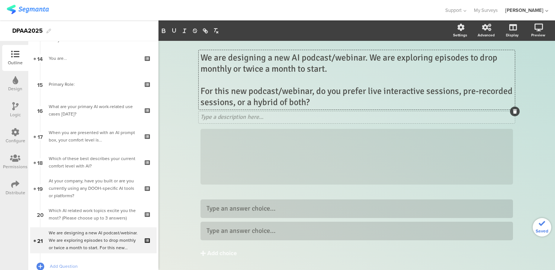
click at [514, 111] on icon at bounding box center [515, 111] width 4 height 4
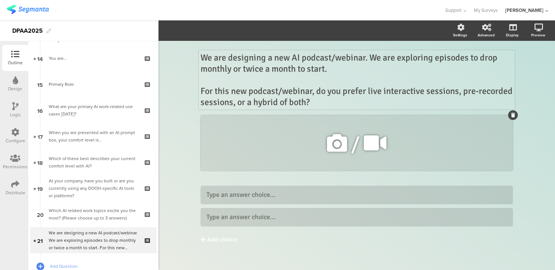
click at [512, 114] on icon at bounding box center [513, 115] width 4 height 4
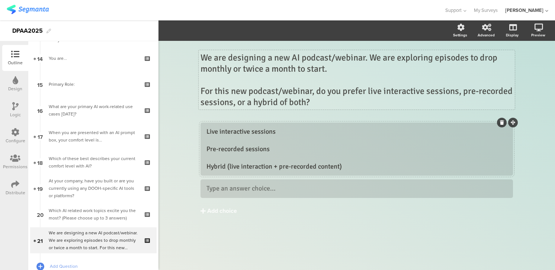
drag, startPoint x: 207, startPoint y: 157, endPoint x: 398, endPoint y: 175, distance: 191.7
click at [398, 171] on div "Live interactive sessions Pre-recorded sessions Hybrid (live interaction + pre-…" at bounding box center [356, 150] width 300 height 44
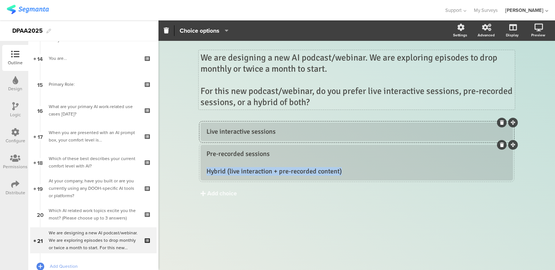
drag, startPoint x: 207, startPoint y: 170, endPoint x: 393, endPoint y: 178, distance: 186.5
click at [393, 178] on div "Pre-recorded sessions Hybrid (live interaction + pre-recorded content)" at bounding box center [356, 163] width 312 height 36
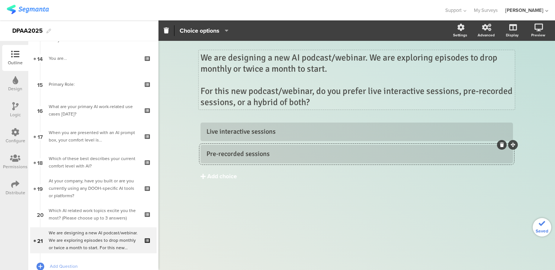
click at [209, 194] on div "Live interactive sessions Pre-recorded sessions Add choice" at bounding box center [356, 167] width 312 height 89
click at [211, 175] on div "Add choice" at bounding box center [222, 177] width 30 height 8
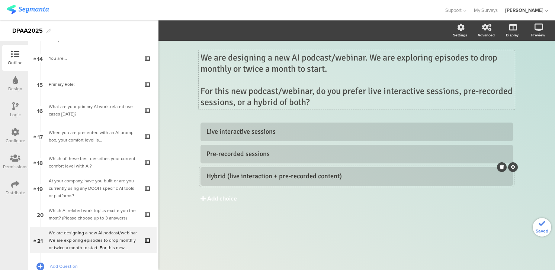
click at [218, 198] on div "Add choice" at bounding box center [222, 199] width 30 height 8
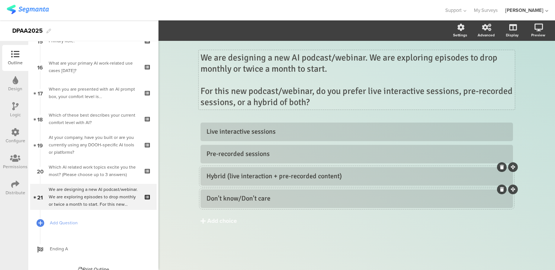
scroll to position [411, 0]
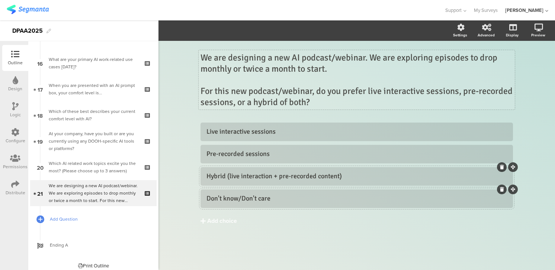
click at [64, 220] on span "Add Question" at bounding box center [97, 219] width 95 height 7
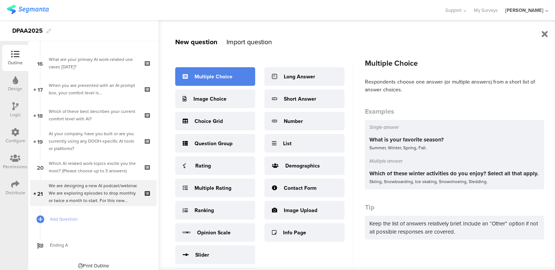
click at [215, 72] on div "Multiple Choice" at bounding box center [215, 76] width 80 height 19
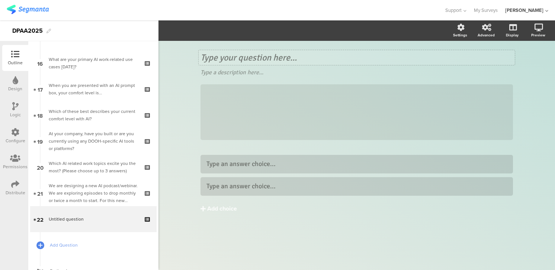
click at [204, 57] on div "Type your question here..." at bounding box center [357, 57] width 316 height 15
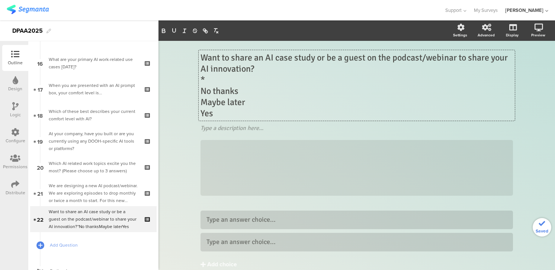
click at [208, 58] on p "Want to share an AI case study or be a guest on the podcast/webinar to share yo…" at bounding box center [356, 63] width 312 height 22
click at [207, 79] on p "*" at bounding box center [356, 79] width 312 height 11
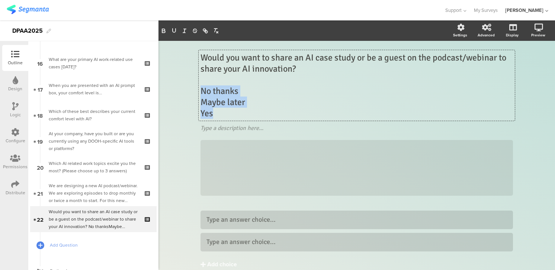
drag, startPoint x: 201, startPoint y: 90, endPoint x: 224, endPoint y: 113, distance: 32.9
click at [224, 113] on div "Would you want to share an AI case study or be a guest on the podcast/webinar t…" at bounding box center [356, 85] width 312 height 67
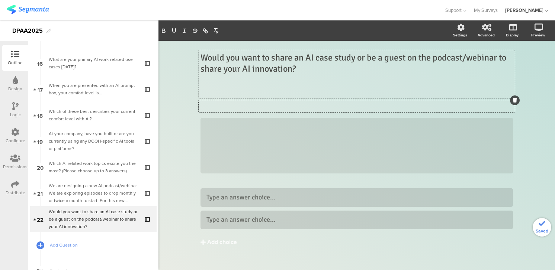
click at [514, 100] on icon at bounding box center [515, 100] width 4 height 4
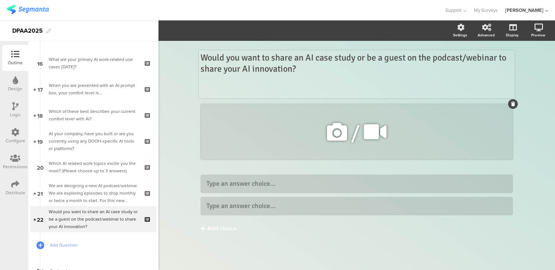
click at [513, 104] on icon at bounding box center [513, 104] width 4 height 4
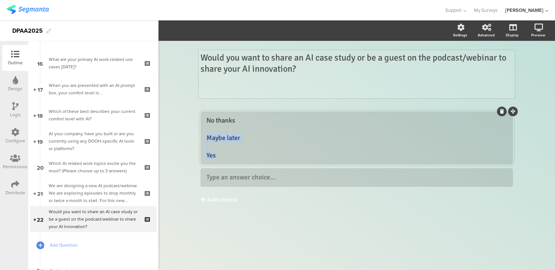
drag, startPoint x: 207, startPoint y: 139, endPoint x: 241, endPoint y: 158, distance: 38.1
click at [241, 158] on div "No thanks Maybe later Yes" at bounding box center [356, 138] width 300 height 44
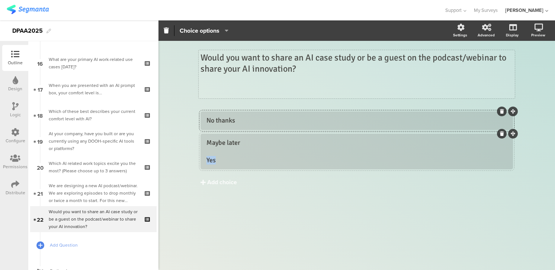
drag, startPoint x: 207, startPoint y: 161, endPoint x: 232, endPoint y: 164, distance: 24.3
click at [232, 164] on div "Maybe later Yes" at bounding box center [356, 152] width 300 height 26
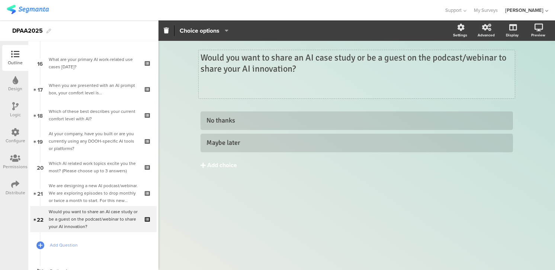
click at [223, 180] on div "No thanks Maybe later Add choice" at bounding box center [356, 156] width 312 height 89
click at [212, 164] on div "Add choice" at bounding box center [222, 166] width 30 height 8
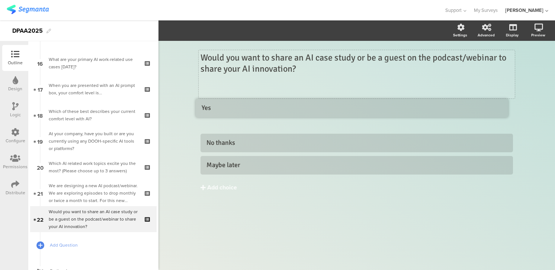
drag, startPoint x: 513, startPoint y: 157, endPoint x: 509, endPoint y: 103, distance: 54.1
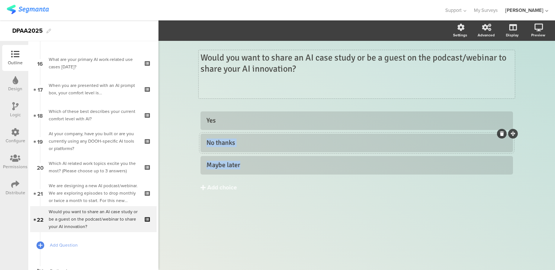
drag, startPoint x: 516, startPoint y: 156, endPoint x: 509, endPoint y: 135, distance: 22.5
click at [509, 135] on div "Yes No thanks Maybe later" at bounding box center [356, 143] width 312 height 63
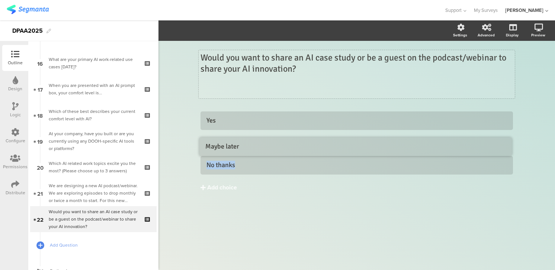
drag, startPoint x: 512, startPoint y: 157, endPoint x: 511, endPoint y: 139, distance: 17.9
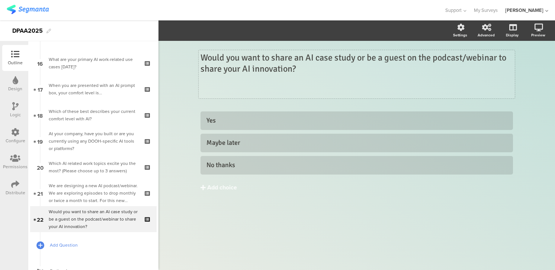
click at [55, 246] on span "Add Question" at bounding box center [97, 245] width 95 height 7
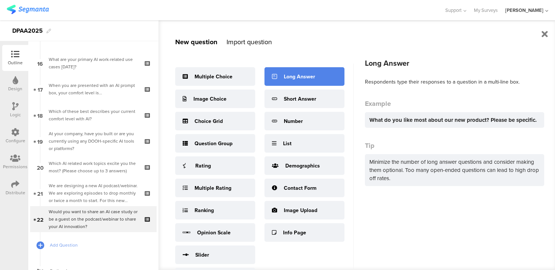
click at [302, 77] on div "Long Answer" at bounding box center [299, 77] width 31 height 8
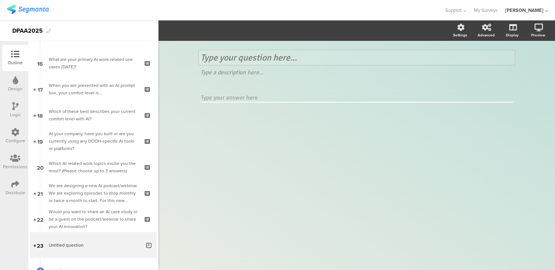
click at [202, 57] on div "Type your question here..." at bounding box center [357, 57] width 316 height 15
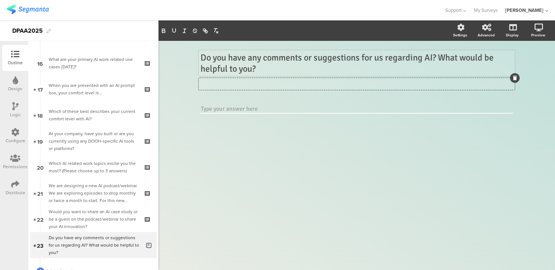
click at [514, 76] on icon at bounding box center [515, 78] width 4 height 4
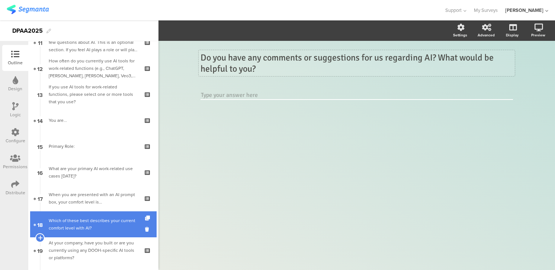
scroll to position [299, 0]
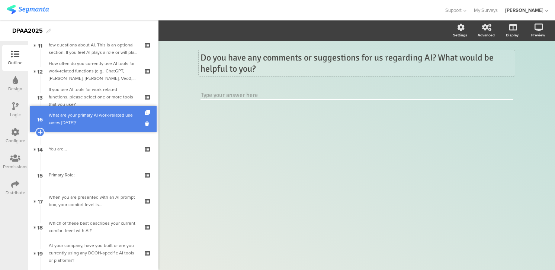
drag, startPoint x: 74, startPoint y: 170, endPoint x: 86, endPoint y: 115, distance: 56.7
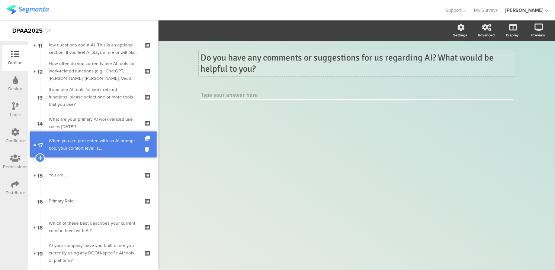
drag, startPoint x: 70, startPoint y: 199, endPoint x: 81, endPoint y: 143, distance: 57.0
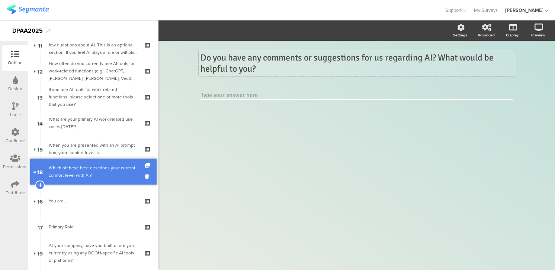
drag, startPoint x: 70, startPoint y: 225, endPoint x: 79, endPoint y: 170, distance: 55.8
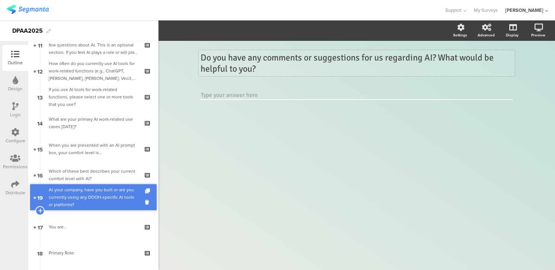
drag, startPoint x: 79, startPoint y: 249, endPoint x: 81, endPoint y: 193, distance: 55.8
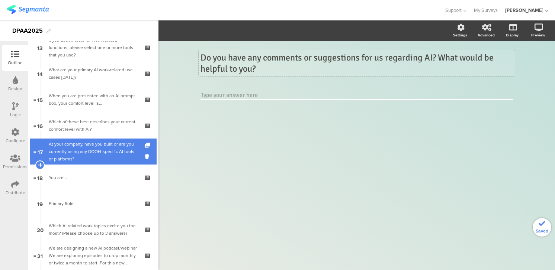
scroll to position [372, 0]
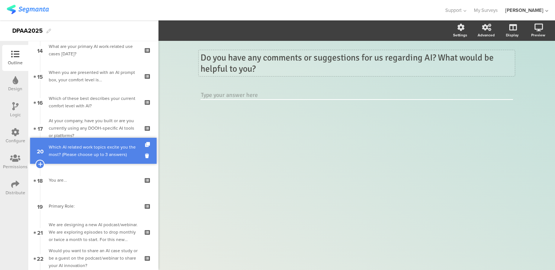
drag, startPoint x: 84, startPoint y: 203, endPoint x: 88, endPoint y: 148, distance: 55.2
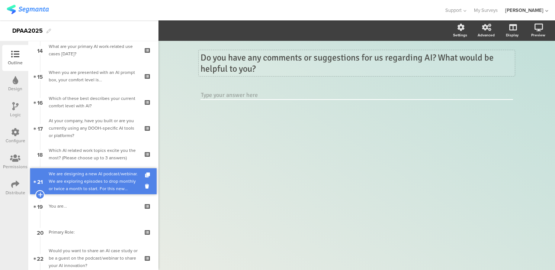
drag, startPoint x: 79, startPoint y: 230, endPoint x: 81, endPoint y: 180, distance: 50.6
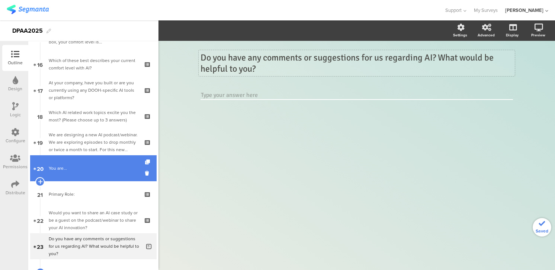
scroll to position [414, 0]
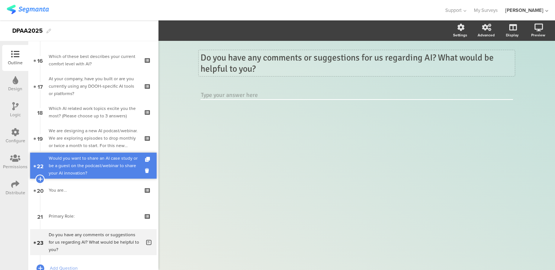
drag, startPoint x: 82, startPoint y: 212, endPoint x: 84, endPoint y: 161, distance: 51.0
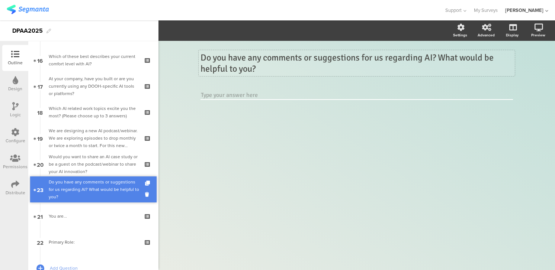
drag, startPoint x: 83, startPoint y: 242, endPoint x: 85, endPoint y: 189, distance: 52.9
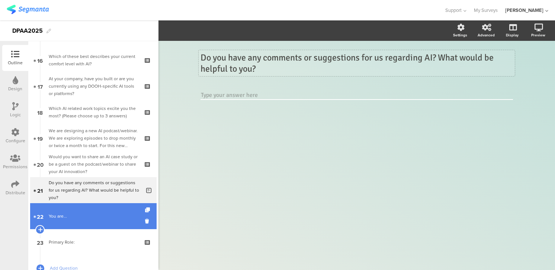
click at [73, 219] on div "You are..." at bounding box center [93, 216] width 89 height 7
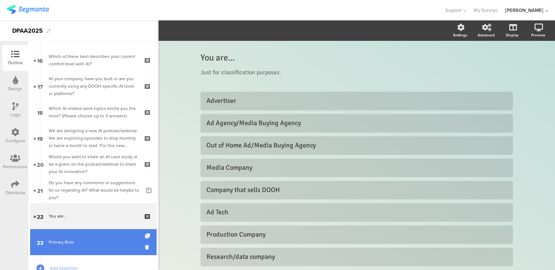
click at [69, 237] on link "23 Primary Role:" at bounding box center [93, 242] width 126 height 26
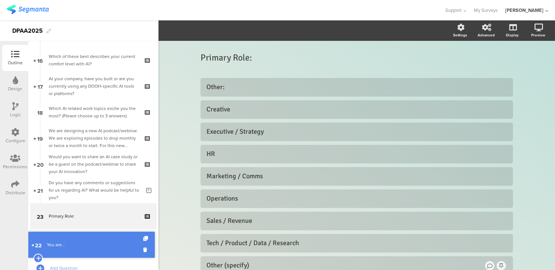
drag, startPoint x: 73, startPoint y: 218, endPoint x: 71, endPoint y: 247, distance: 29.0
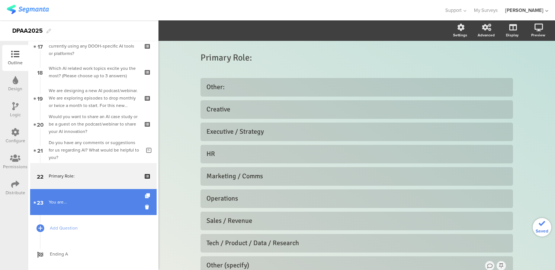
scroll to position [466, 0]
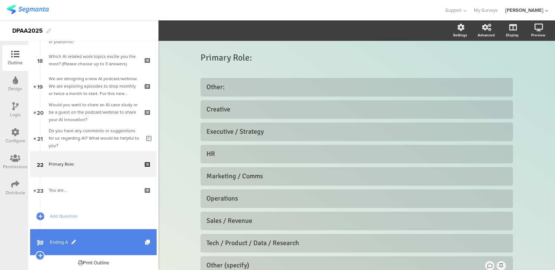
click at [58, 240] on span "Ending A" at bounding box center [97, 242] width 95 height 7
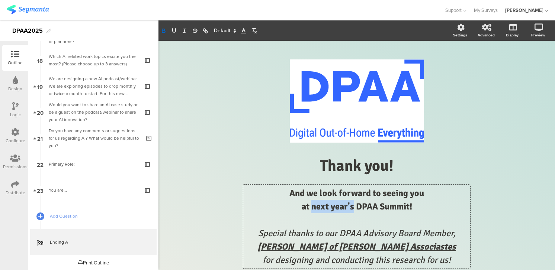
drag, startPoint x: 353, startPoint y: 207, endPoint x: 311, endPoint y: 209, distance: 42.0
click at [311, 209] on div "And we look forward to seeing you ﻿at next year's DPAA Summit! Special thanks t…" at bounding box center [356, 227] width 227 height 84
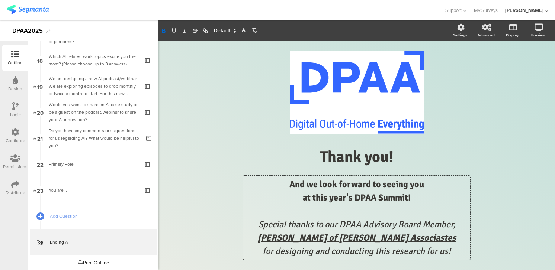
scroll to position [16, 0]
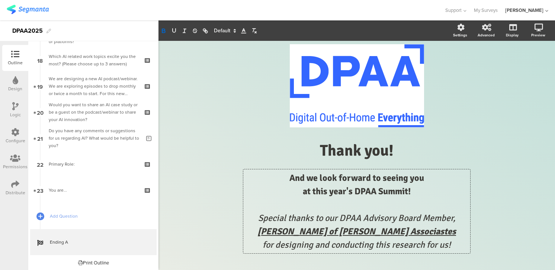
click at [340, 218] on em "Special thanks to our DPAA Advisory Board Member," at bounding box center [356, 218] width 197 height 11
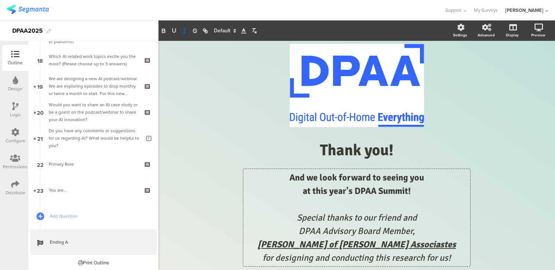
click at [415, 234] on p "﻿ DPAA Advisory Board Member," at bounding box center [356, 231] width 223 height 13
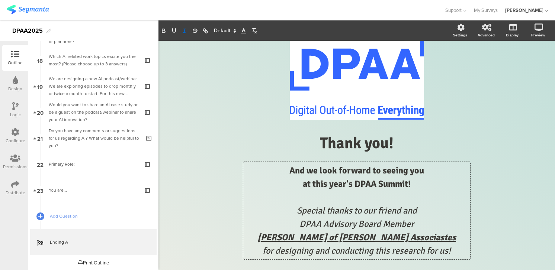
scroll to position [29, 0]
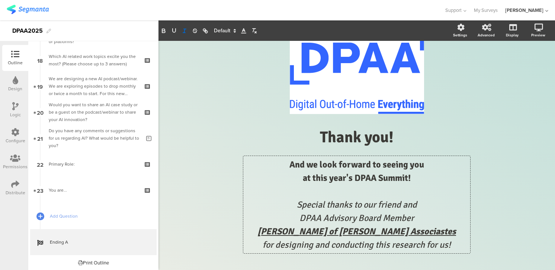
click at [392, 245] on em "for designing and conducting this research for us!" at bounding box center [357, 244] width 188 height 11
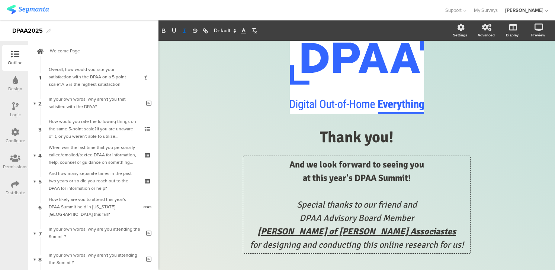
scroll to position [0, 0]
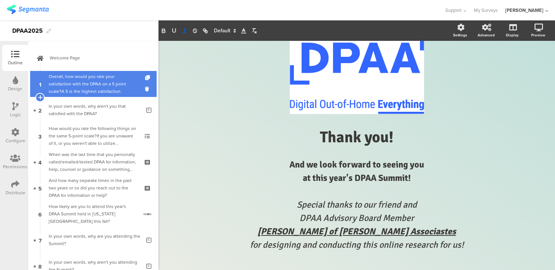
click at [83, 84] on div "Overall, how would you rate your satisfaction with the DPAA on a 5 point scale?…" at bounding box center [93, 84] width 89 height 22
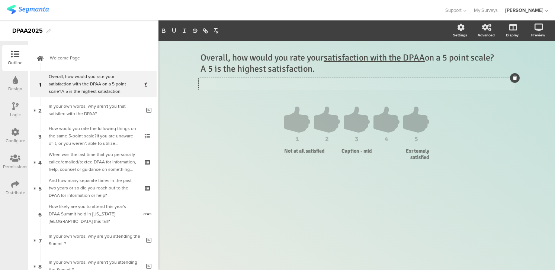
click at [514, 78] on icon at bounding box center [515, 78] width 4 height 4
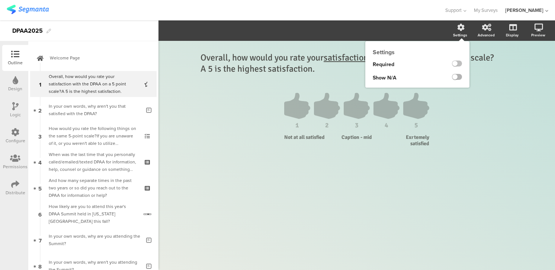
click at [459, 75] on label at bounding box center [457, 77] width 10 height 6
click at [0, 0] on input "checkbox" at bounding box center [0, 0] width 0 height 0
click at [459, 75] on label at bounding box center [457, 77] width 10 height 6
click at [0, 0] on input "checkbox" at bounding box center [0, 0] width 0 height 0
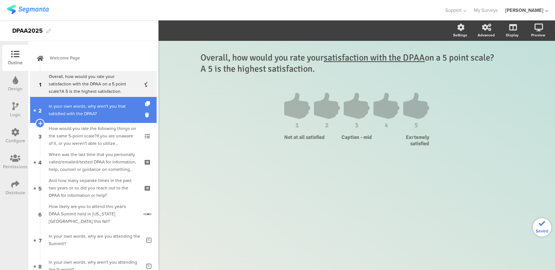
click at [119, 115] on div "In your own words, why aren't you that satisfied with the DPAA?" at bounding box center [95, 110] width 92 height 15
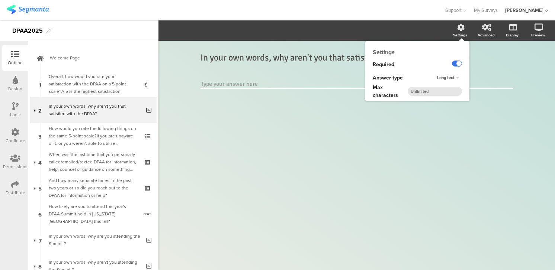
click at [453, 62] on label at bounding box center [457, 64] width 10 height 6
click at [0, 0] on input "checkbox" at bounding box center [0, 0] width 0 height 0
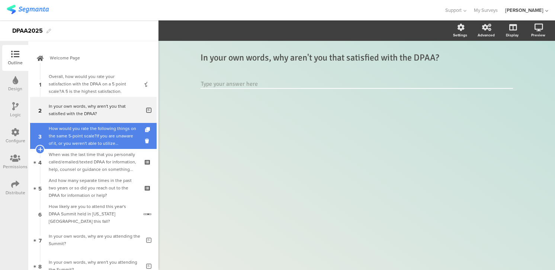
click at [70, 131] on div "How would you rate the following things on the same 5-point scale?If you are un…" at bounding box center [93, 136] width 89 height 22
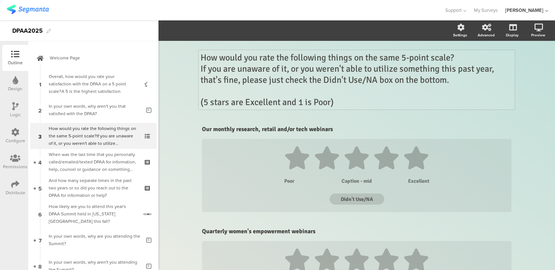
click at [242, 103] on div "How would you rate the following things on the same 5-point scale? If you are u…" at bounding box center [357, 79] width 316 height 59
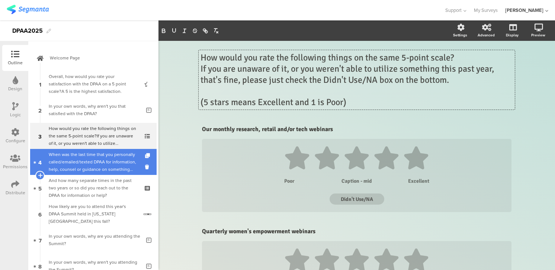
click at [118, 162] on div "When was the last time that you personally called/emailed/texted DPAA for infor…" at bounding box center [93, 162] width 89 height 22
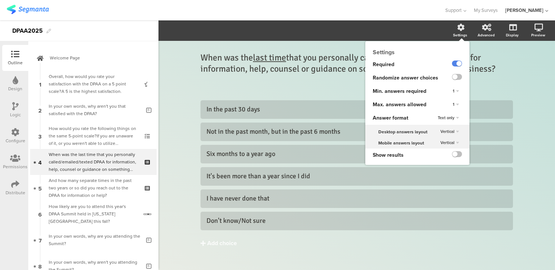
click at [459, 31] on div "Settings" at bounding box center [464, 31] width 26 height 19
click at [455, 63] on label at bounding box center [457, 64] width 10 height 6
click at [0, 0] on input "checkbox" at bounding box center [0, 0] width 0 height 0
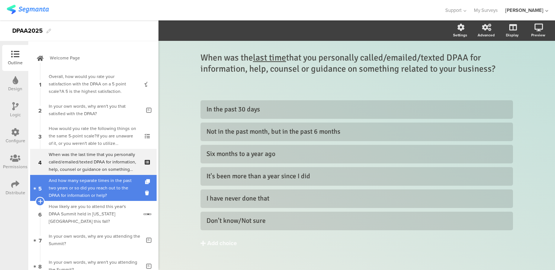
click at [116, 184] on div "And how many separate times in the past two years or so did you reach out to th…" at bounding box center [93, 188] width 89 height 22
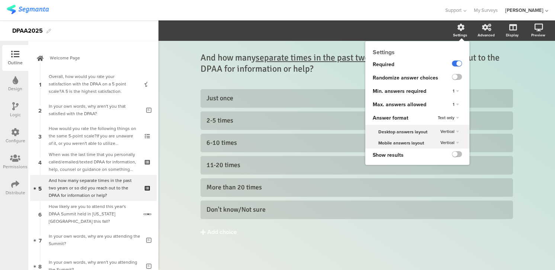
click at [453, 62] on label at bounding box center [457, 64] width 10 height 6
click at [0, 0] on input "checkbox" at bounding box center [0, 0] width 0 height 0
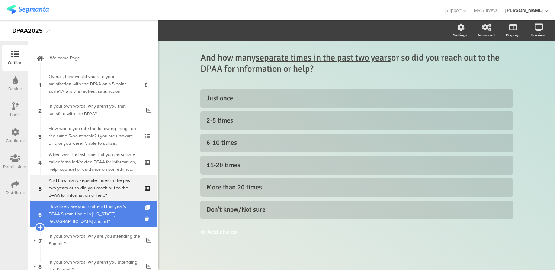
click at [125, 209] on div "How likely are you to attend this year's DPAA Summit held in [US_STATE][GEOGRAP…" at bounding box center [93, 214] width 89 height 22
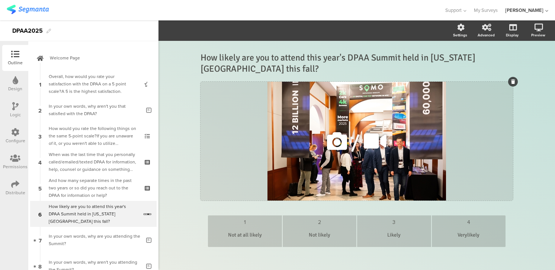
scroll to position [7, 0]
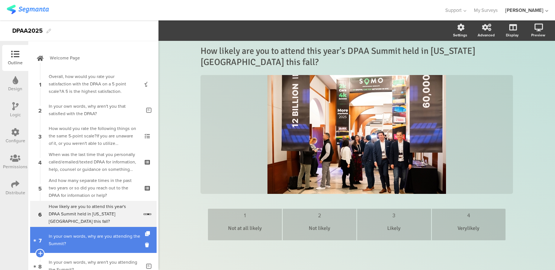
click at [99, 240] on div "In your own words, why are you attending the Summit?" at bounding box center [95, 240] width 92 height 15
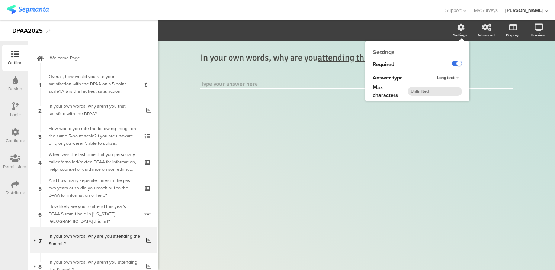
click at [453, 62] on label at bounding box center [457, 64] width 10 height 6
click at [0, 0] on input "checkbox" at bounding box center [0, 0] width 0 height 0
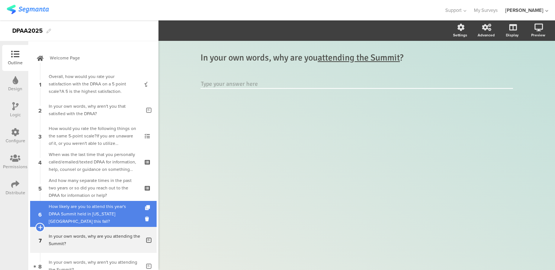
click at [90, 208] on div "How likely are you to attend this year's DPAA Summit held in [US_STATE][GEOGRAP…" at bounding box center [93, 214] width 89 height 22
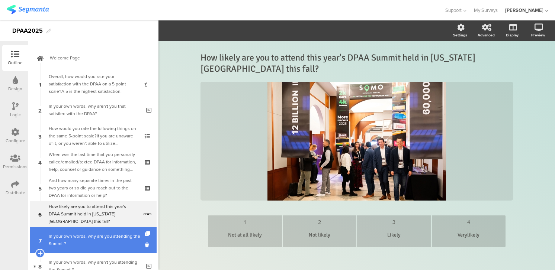
click at [102, 238] on div "In your own words, why are you attending the Summit?" at bounding box center [95, 240] width 92 height 15
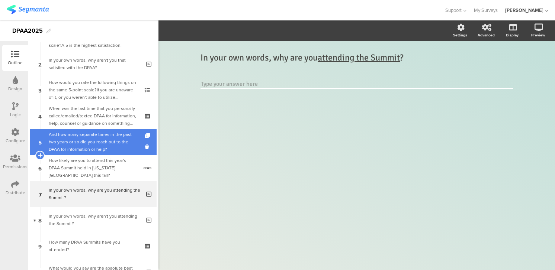
scroll to position [46, 0]
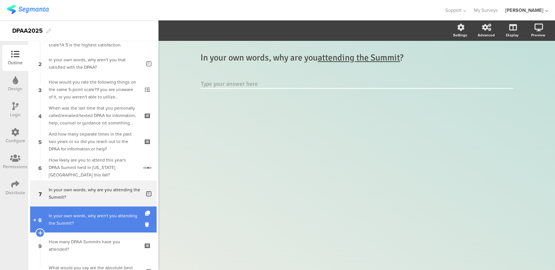
click at [84, 210] on link "8 In your own words, why aren't you attending the Summit?" at bounding box center [93, 220] width 126 height 26
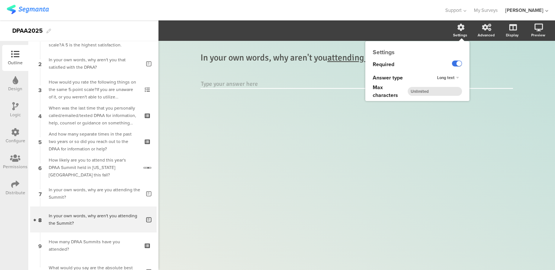
click at [453, 63] on label at bounding box center [457, 64] width 10 height 6
click at [0, 0] on input "checkbox" at bounding box center [0, 0] width 0 height 0
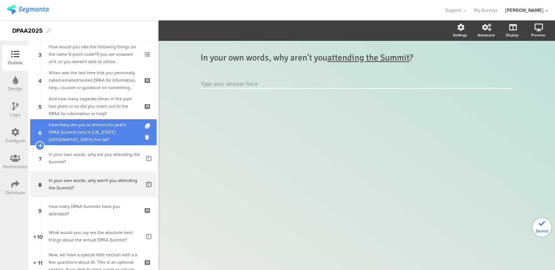
scroll to position [97, 0]
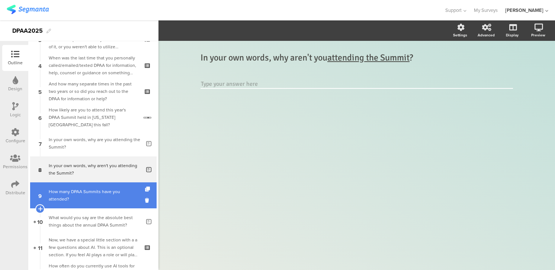
click at [72, 189] on div "How many DPAA Summits have you attended?" at bounding box center [93, 195] width 89 height 15
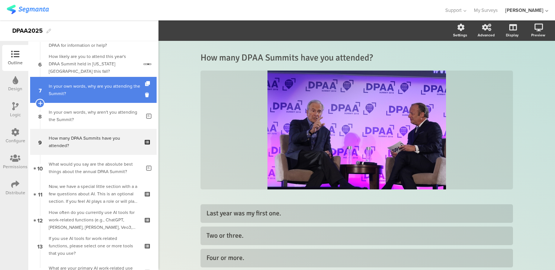
scroll to position [159, 0]
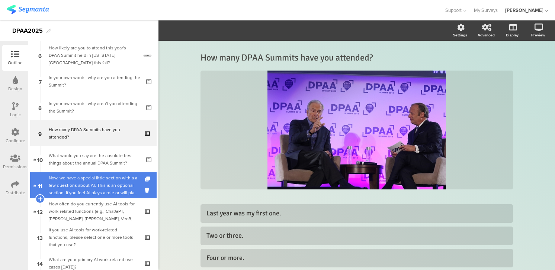
click at [100, 183] on div "Now, we have a special little section with a a few questions about AI. This is …" at bounding box center [93, 185] width 89 height 22
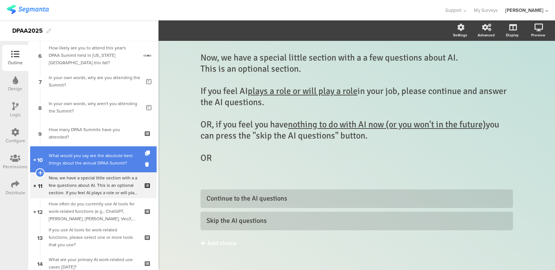
click at [97, 156] on div "What would you say are the absolute best things about the annual DPAA Summit?" at bounding box center [95, 159] width 92 height 15
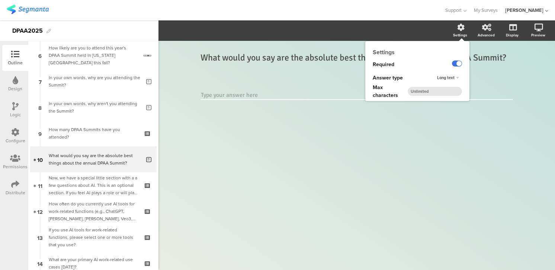
click at [455, 62] on label at bounding box center [457, 64] width 10 height 6
click at [0, 0] on input "checkbox" at bounding box center [0, 0] width 0 height 0
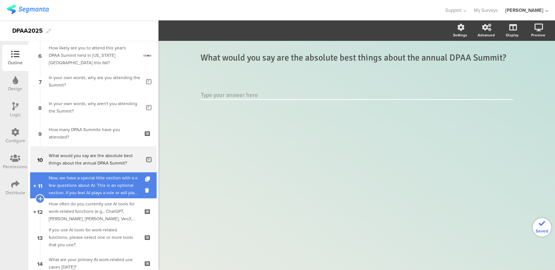
click at [58, 186] on div "Now, we have a special little section with a a few questions about AI. This is …" at bounding box center [93, 185] width 89 height 22
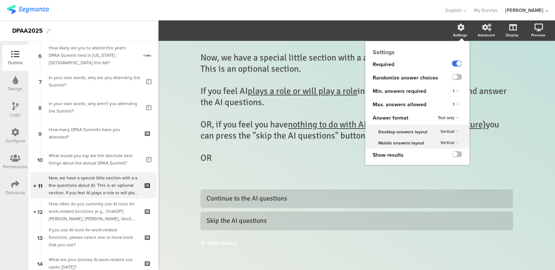
click at [455, 61] on label at bounding box center [457, 64] width 10 height 6
click at [0, 0] on input "checkbox" at bounding box center [0, 0] width 0 height 0
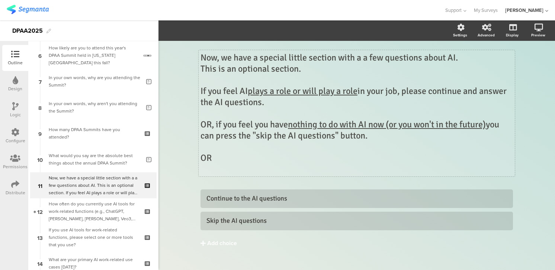
scroll to position [12, 0]
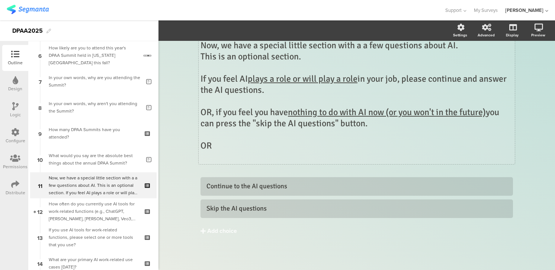
click at [217, 145] on div "Now, we have a special little section with a a few questions about AI. This is …" at bounding box center [357, 101] width 316 height 126
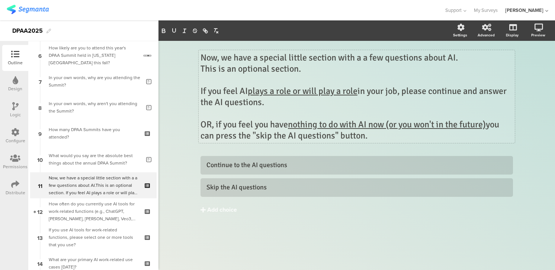
click at [16, 110] on icon at bounding box center [15, 106] width 6 height 8
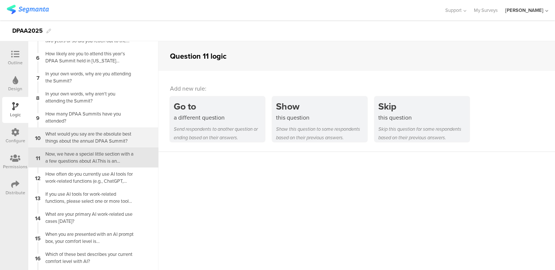
scroll to position [96, 0]
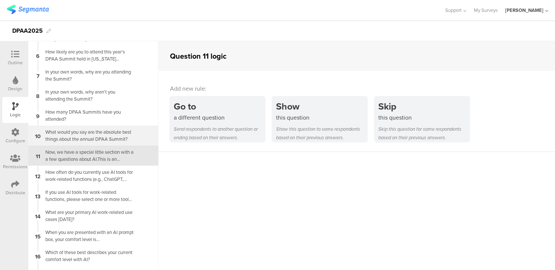
click at [104, 132] on div "What would you say are the absolute best things about the annual DPAA Summit?" at bounding box center [87, 136] width 93 height 14
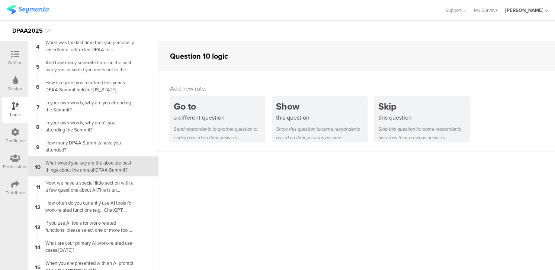
scroll to position [76, 0]
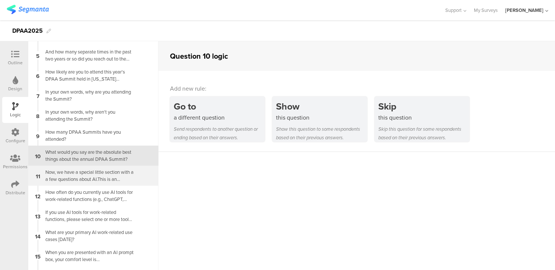
click at [108, 168] on div "11 Now, we have a special little section with a a few questions about AI.This i…" at bounding box center [93, 176] width 130 height 20
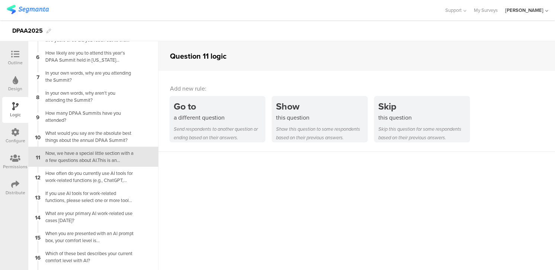
scroll to position [96, 0]
click at [17, 55] on icon at bounding box center [15, 54] width 8 height 8
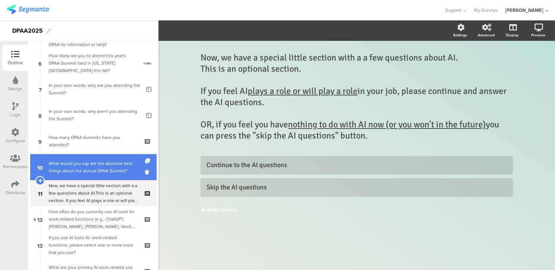
scroll to position [189, 0]
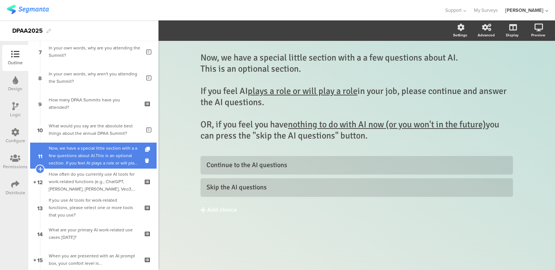
click at [82, 155] on div "Now, we have a special little section with a a few questions about AI.This is a…" at bounding box center [93, 156] width 89 height 22
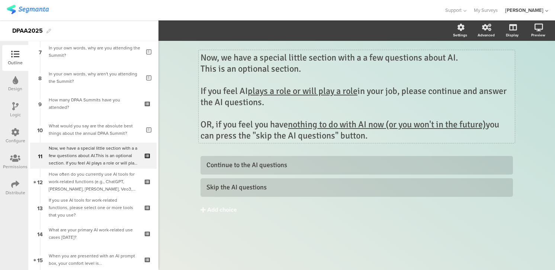
click at [310, 58] on div "Now, we have a special little section with a a few questions about AI. This is …" at bounding box center [357, 96] width 316 height 93
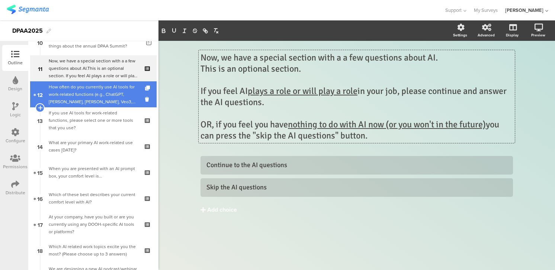
scroll to position [277, 0]
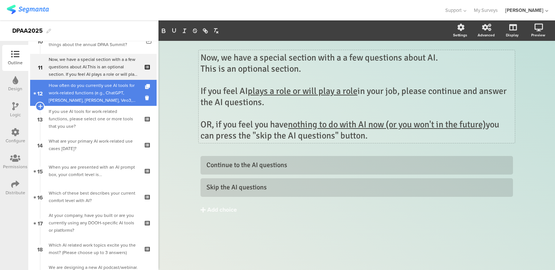
click at [102, 86] on div "How often do you currently use AI tools for work-related functions (e.g., ChatG…" at bounding box center [93, 93] width 89 height 22
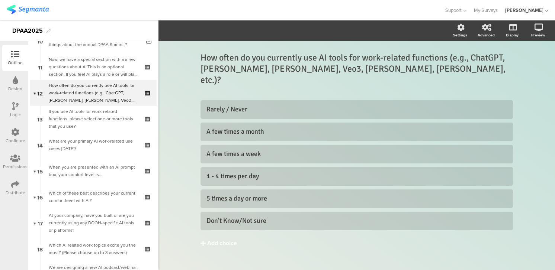
click at [18, 107] on icon at bounding box center [15, 106] width 6 height 8
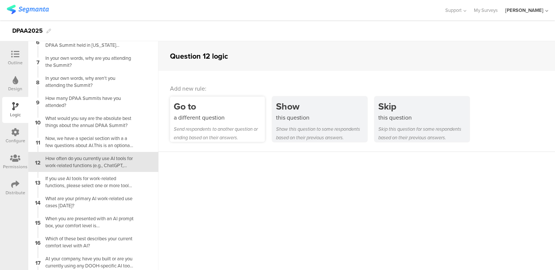
scroll to position [116, 0]
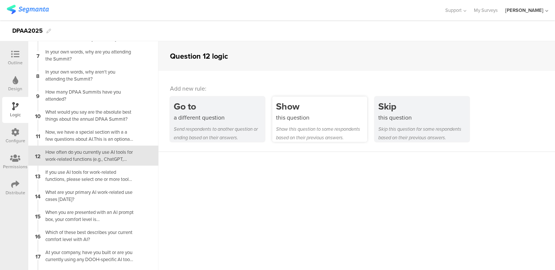
click at [300, 113] on div "this question" at bounding box center [321, 117] width 91 height 9
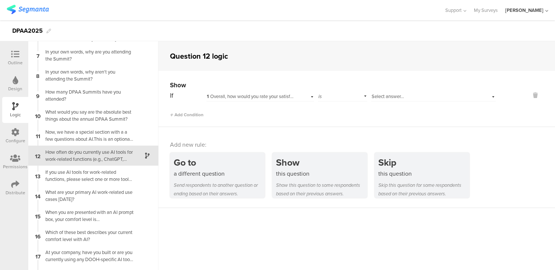
click at [313, 97] on div "1 Overall, how would you rate your satisfaction with the DPAA on a 5 point scal…" at bounding box center [259, 96] width 107 height 12
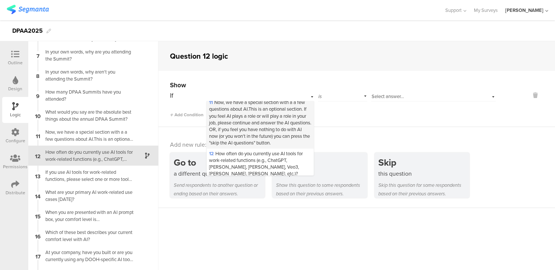
scroll to position [234, 0]
click at [243, 123] on span "11 Now, we have a special section with a a few questions about AI.This is an op…" at bounding box center [260, 120] width 102 height 48
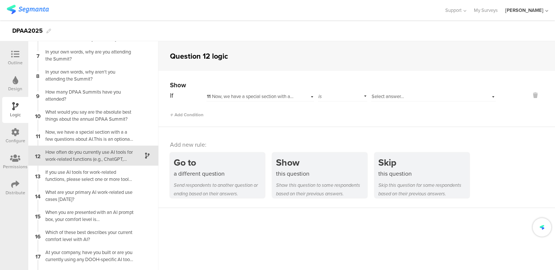
click at [400, 94] on span "Select answer..." at bounding box center [387, 96] width 32 height 7
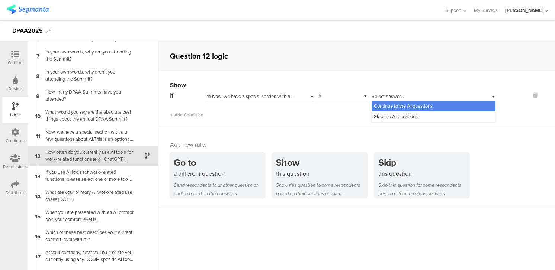
click at [395, 106] on span "Continue to the AI questions" at bounding box center [403, 106] width 59 height 7
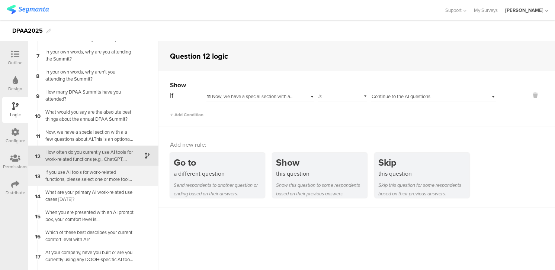
click at [98, 178] on div "If you use AI tools for work-related functions, please select one or more tools…" at bounding box center [87, 176] width 93 height 14
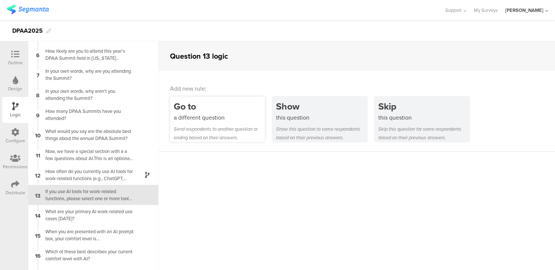
scroll to position [136, 0]
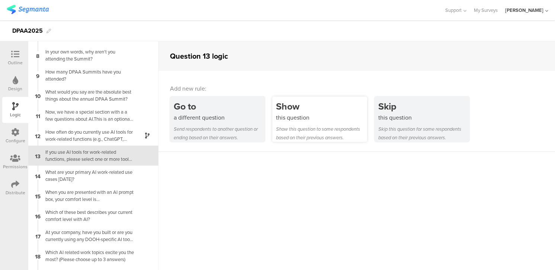
click at [309, 113] on div "Show" at bounding box center [321, 107] width 91 height 14
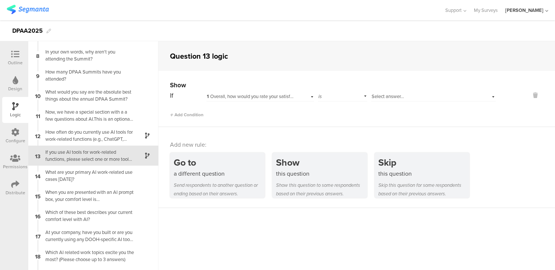
click at [312, 97] on div "1 Overall, how would you rate your satisfaction with the DPAA on a 5 point scal…" at bounding box center [259, 96] width 107 height 12
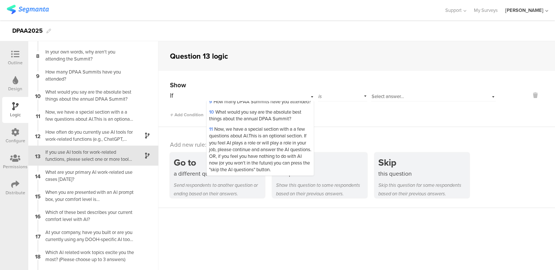
scroll to position [205, 0]
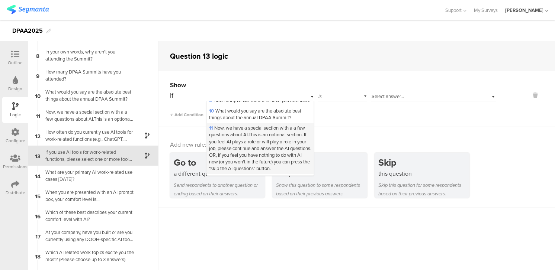
click at [257, 144] on span "11 Now, we have a special section with a a few questions about AI.This is an op…" at bounding box center [260, 149] width 102 height 48
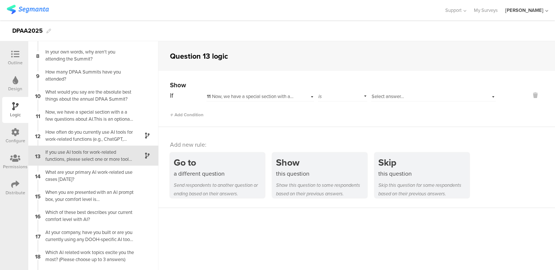
click at [443, 97] on div "Select answer..." at bounding box center [422, 96] width 103 height 7
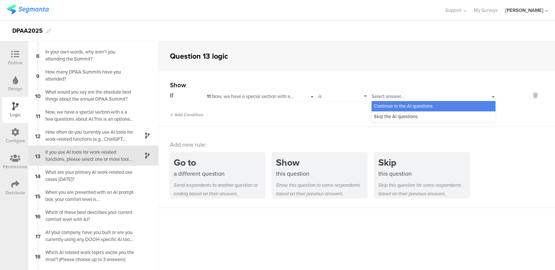
click at [425, 104] on span "Continue to the AI questions" at bounding box center [403, 106] width 59 height 7
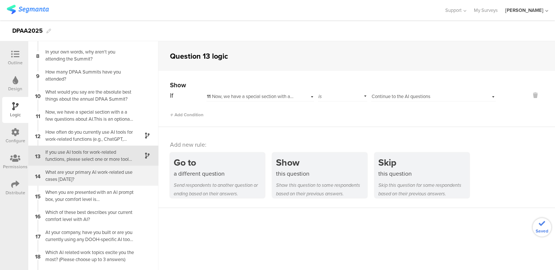
click at [93, 176] on div "What are your primary AI work-related use cases [DATE]?" at bounding box center [87, 176] width 93 height 14
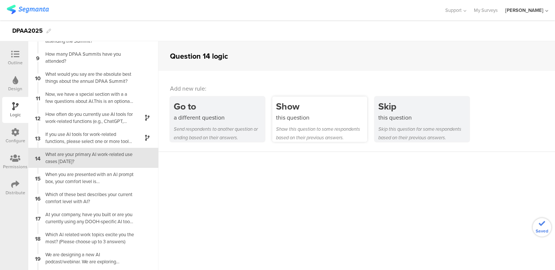
scroll to position [157, 0]
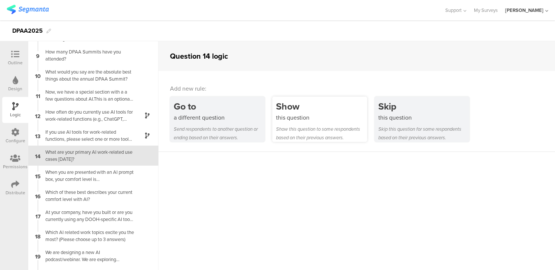
click at [307, 108] on div "Show" at bounding box center [321, 107] width 91 height 14
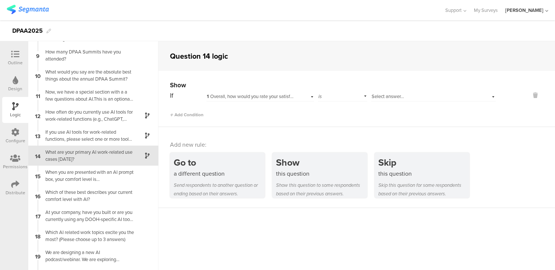
click at [384, 96] on span "Select answer..." at bounding box center [387, 96] width 32 height 7
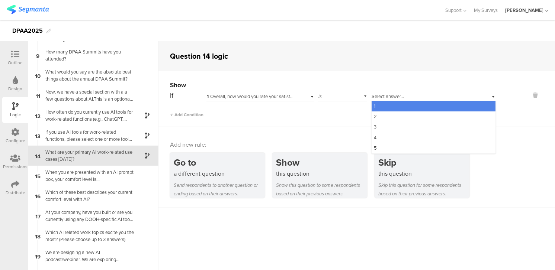
click at [313, 97] on div "1 Overall, how would you rate your satisfaction with the DPAA on a 5 point scal…" at bounding box center [259, 96] width 107 height 12
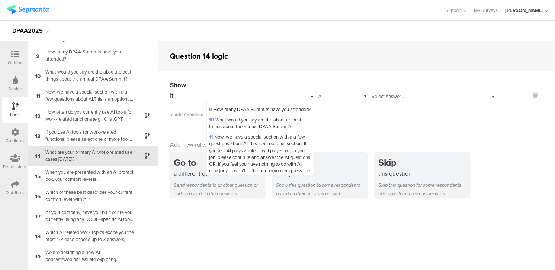
scroll to position [199, 0]
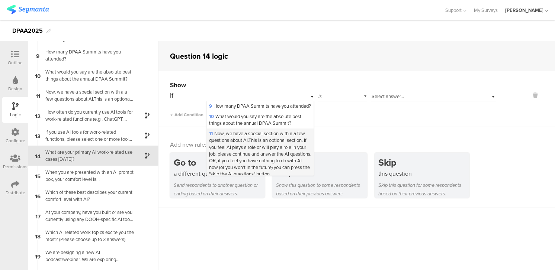
click at [267, 145] on span "11 Now, we have a special section with a a few questions about AI.This is an op…" at bounding box center [260, 154] width 102 height 48
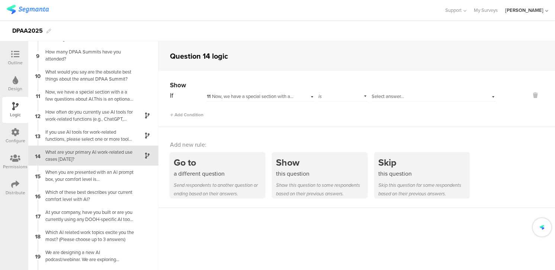
click at [390, 95] on span "Select answer..." at bounding box center [387, 96] width 32 height 7
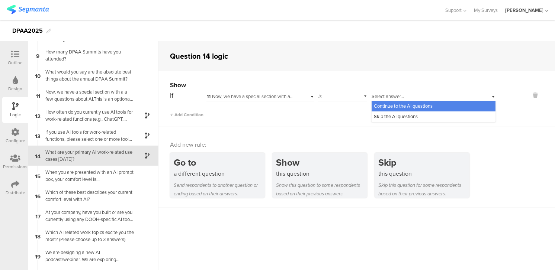
click at [391, 104] on span "Continue to the AI questions" at bounding box center [403, 106] width 59 height 7
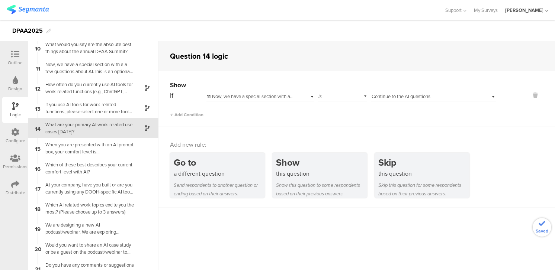
scroll to position [195, 0]
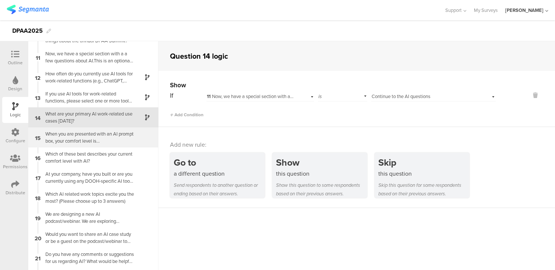
click at [83, 137] on div "When you are presented with an AI prompt box, your comfort level is…" at bounding box center [87, 138] width 93 height 14
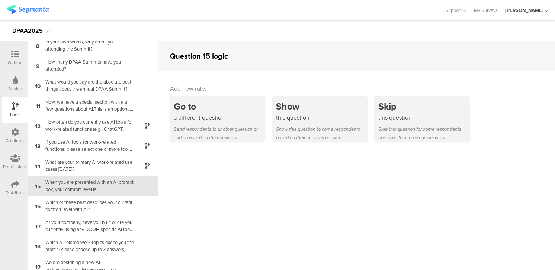
scroll to position [177, 0]
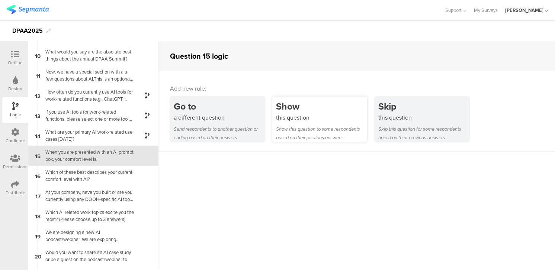
click at [314, 115] on div "this question" at bounding box center [321, 117] width 91 height 9
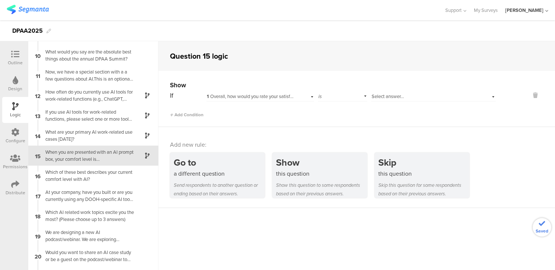
click at [312, 97] on div "1 Overall, how would you rate your satisfaction with the DPAA on a 5 point scal…" at bounding box center [259, 96] width 107 height 12
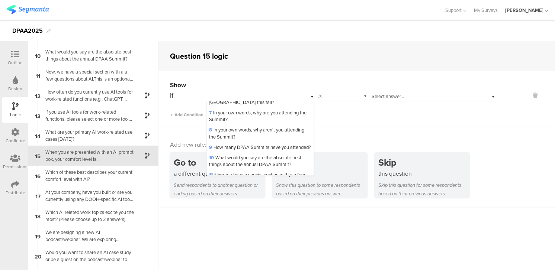
scroll to position [194, 0]
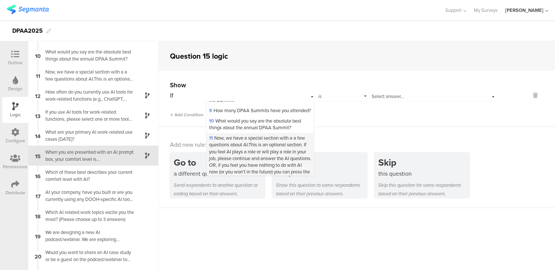
click at [276, 155] on span "11 Now, we have a special section with a a few questions about AI.This is an op…" at bounding box center [260, 159] width 102 height 48
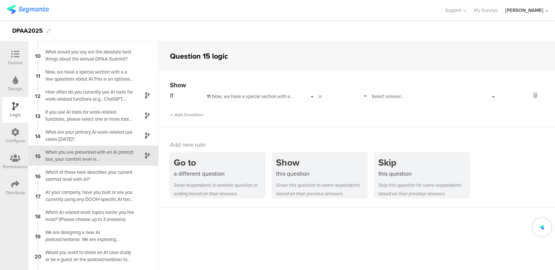
click at [391, 95] on span "Select answer..." at bounding box center [387, 96] width 32 height 7
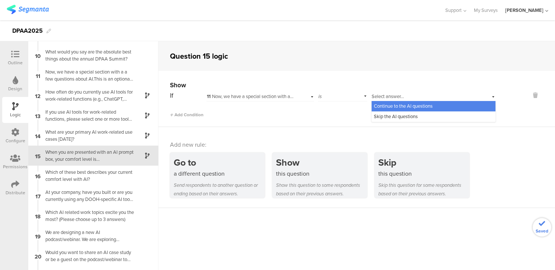
click at [390, 106] on span "Continue to the AI questions" at bounding box center [403, 106] width 59 height 7
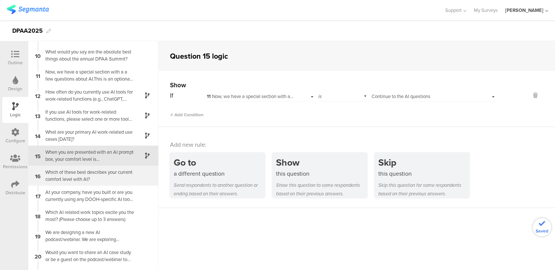
click at [92, 174] on div "Which of these best describes your current comfort level with AI?" at bounding box center [87, 176] width 93 height 14
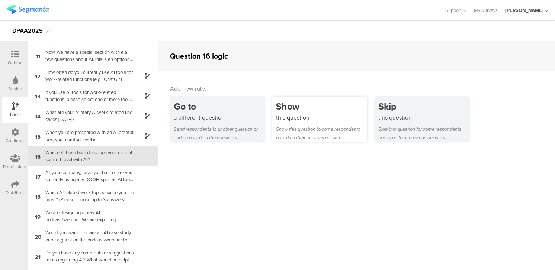
scroll to position [197, 0]
click at [308, 116] on div "this question" at bounding box center [321, 117] width 91 height 9
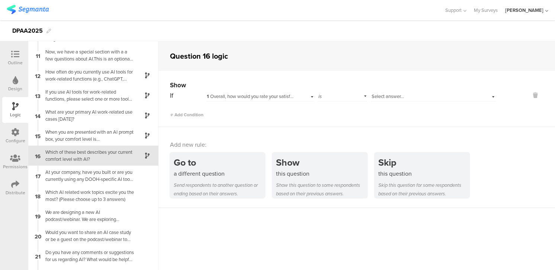
click at [304, 96] on div "1 Overall, how would you rate your satisfaction with the DPAA on a 5 point scal…" at bounding box center [259, 96] width 107 height 12
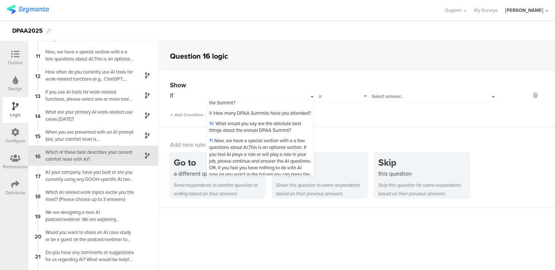
scroll to position [202, 0]
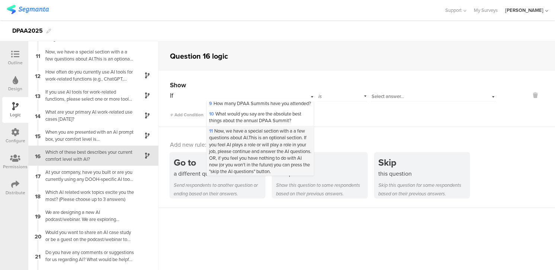
click at [278, 145] on span "11 Now, we have a special section with a a few questions about AI.This is an op…" at bounding box center [260, 152] width 102 height 48
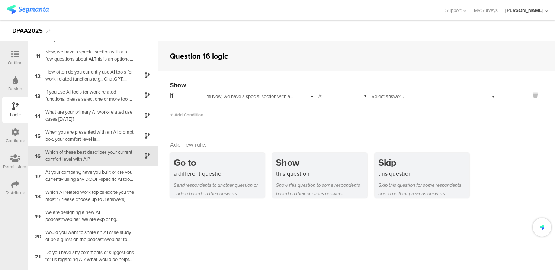
click at [381, 99] on span "Select answer..." at bounding box center [387, 96] width 32 height 7
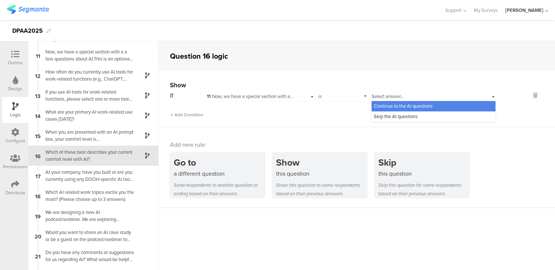
click at [387, 106] on span "Continue to the AI questions" at bounding box center [403, 106] width 59 height 7
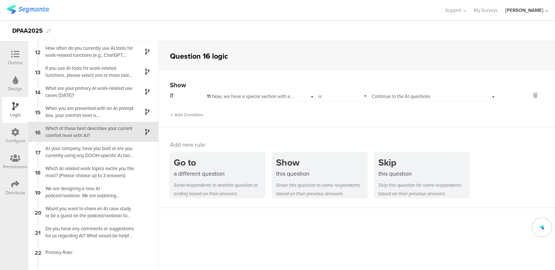
scroll to position [223, 0]
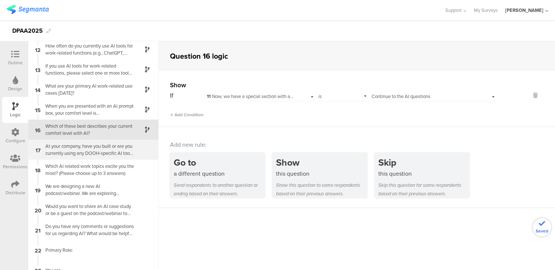
click at [108, 149] on div "At your company, have you built or are you currently using any DOOH-specific AI…" at bounding box center [87, 150] width 93 height 14
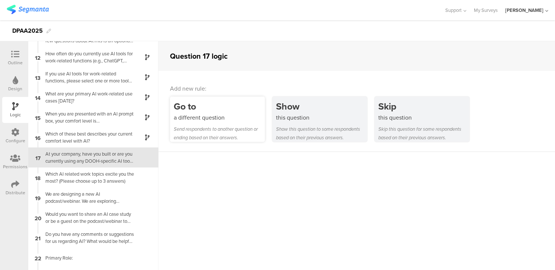
scroll to position [217, 0]
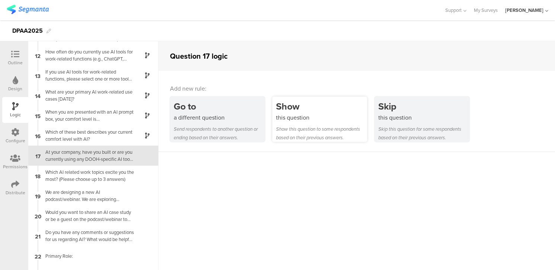
click at [318, 116] on div "this question" at bounding box center [321, 117] width 91 height 9
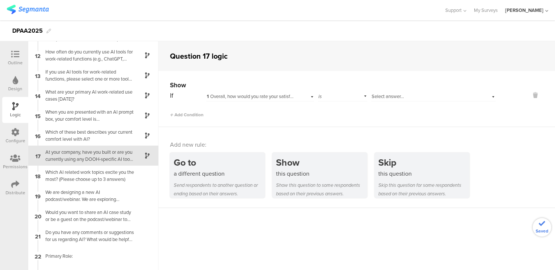
click at [394, 95] on span "Select answer..." at bounding box center [387, 96] width 32 height 7
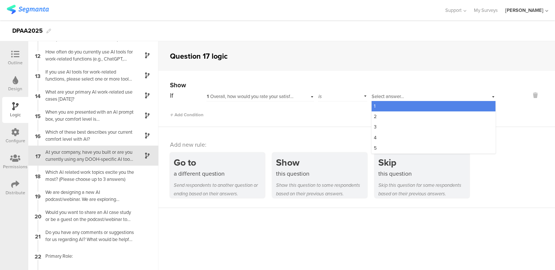
click at [309, 97] on div "1 Overall, how would you rate your satisfaction with the DPAA on a 5 point scal…" at bounding box center [259, 96] width 107 height 12
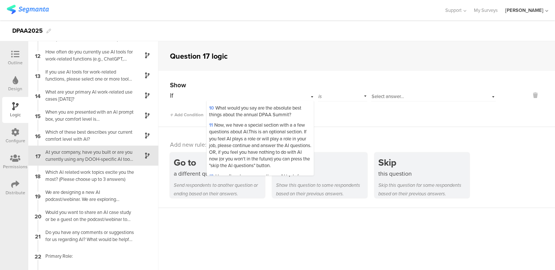
scroll to position [212, 0]
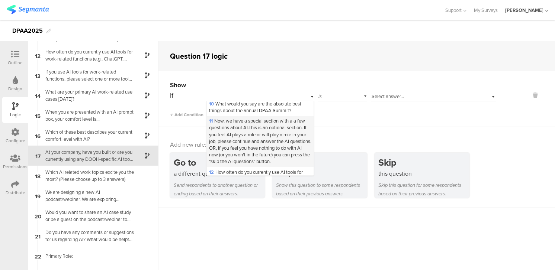
click at [261, 137] on span "11 Now, we have a special section with a a few questions about AI.This is an op…" at bounding box center [260, 141] width 102 height 48
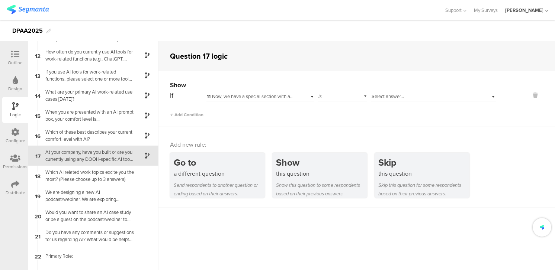
click at [389, 95] on span "Select answer..." at bounding box center [387, 96] width 32 height 7
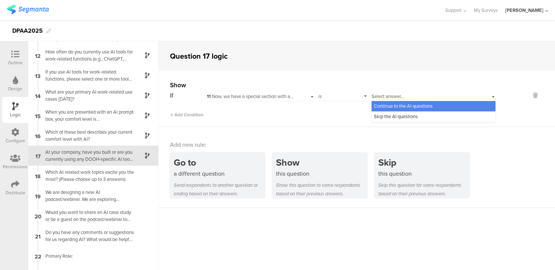
click at [385, 107] on span "Continue to the AI questions" at bounding box center [403, 106] width 59 height 7
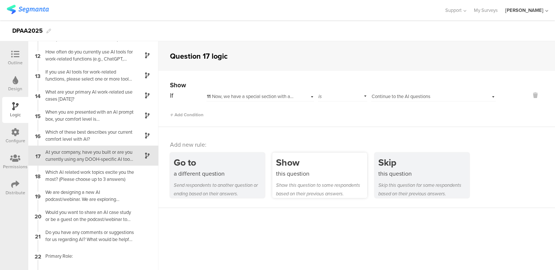
click at [290, 164] on div "Show" at bounding box center [321, 163] width 91 height 14
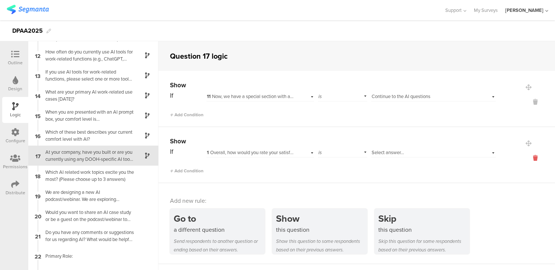
click at [533, 157] on icon at bounding box center [535, 158] width 18 height 9
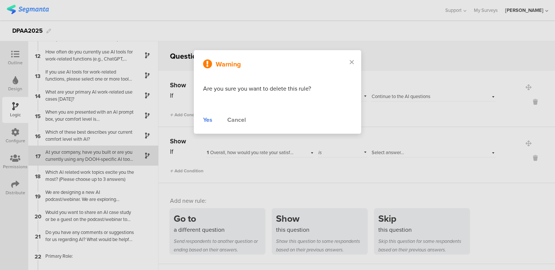
click at [207, 120] on div "Yes" at bounding box center [207, 120] width 9 height 9
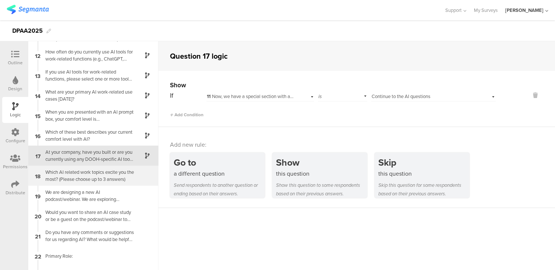
click at [97, 176] on div "Which AI related work topics excite you the most? (Please choose up to 3 answer…" at bounding box center [87, 176] width 93 height 14
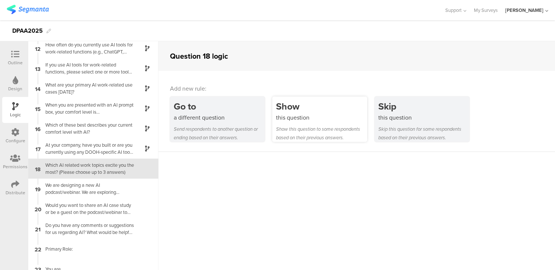
scroll to position [233, 0]
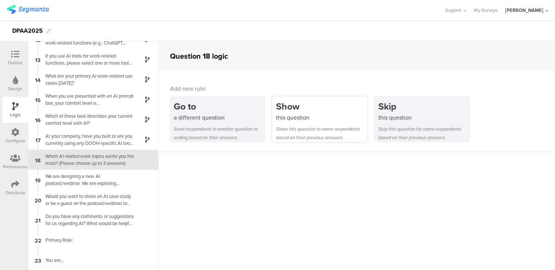
click at [304, 119] on div "this question" at bounding box center [321, 117] width 91 height 9
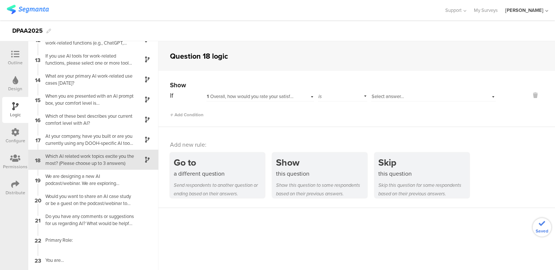
click at [299, 96] on div "1 Overall, how would you rate your satisfaction with the DPAA on a 5 point scal…" at bounding box center [259, 96] width 107 height 12
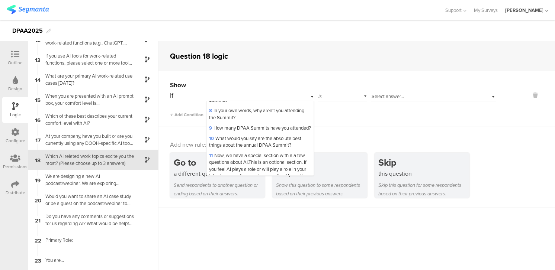
scroll to position [182, 0]
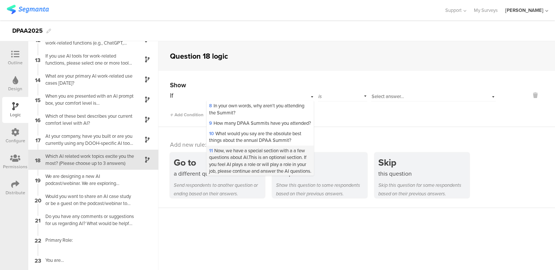
click at [267, 154] on span "11 Now, we have a special section with a a few questions about AI.This is an op…" at bounding box center [260, 171] width 102 height 48
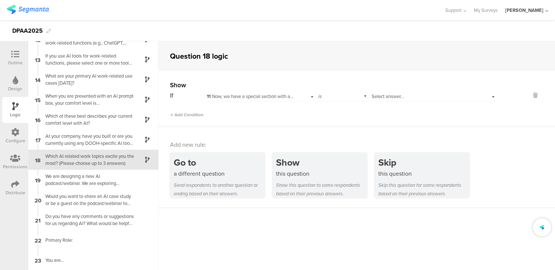
click at [384, 96] on span "Select answer..." at bounding box center [387, 96] width 32 height 7
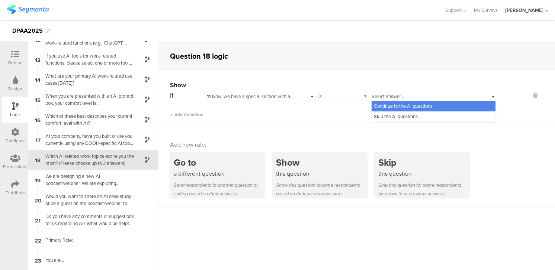
click at [385, 103] on span "Continue to the AI questions" at bounding box center [403, 106] width 59 height 7
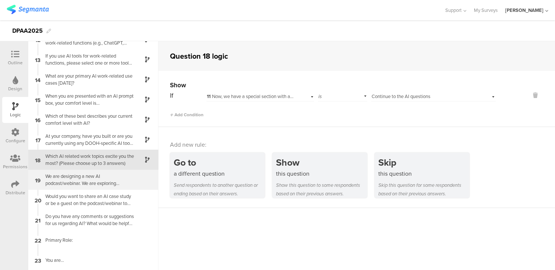
click at [90, 177] on div "We are designing a new AI podcast/webinar. We are exploring episodes to drop mo…" at bounding box center [87, 180] width 93 height 14
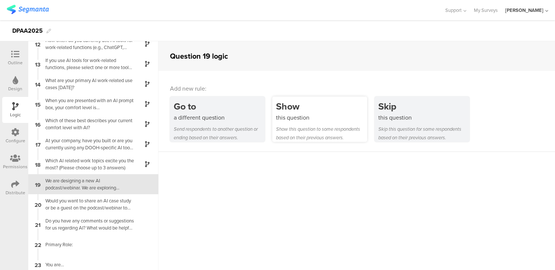
scroll to position [233, 0]
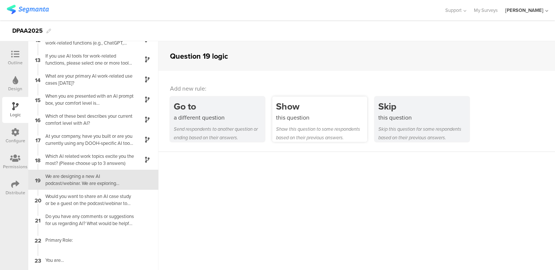
click at [293, 127] on div "Show this question to some respondents based on their previous answers." at bounding box center [321, 133] width 91 height 17
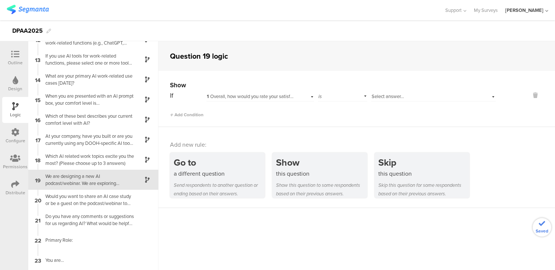
click at [286, 97] on span "1 Overall, how would you rate your satisfaction with the DPAA on a 5 point scal…" at bounding box center [321, 96] width 229 height 7
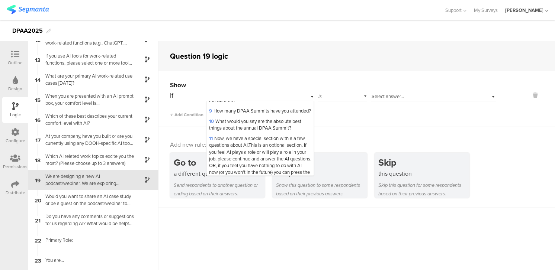
scroll to position [200, 0]
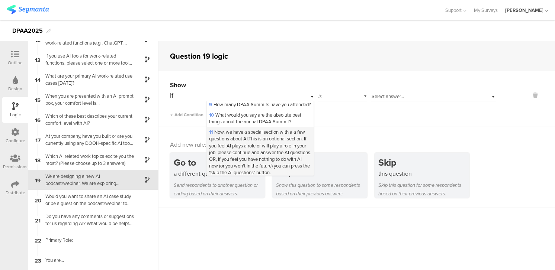
click at [269, 153] on span "11 Now, we have a special section with a a few questions about AI.This is an op…" at bounding box center [260, 153] width 102 height 48
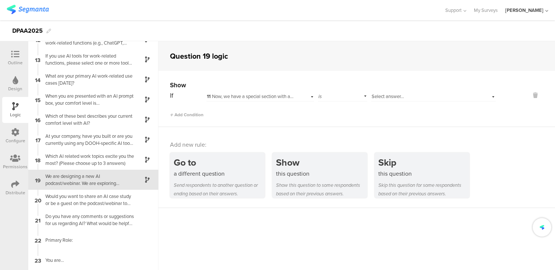
click at [394, 97] on span "Select answer..." at bounding box center [387, 96] width 32 height 7
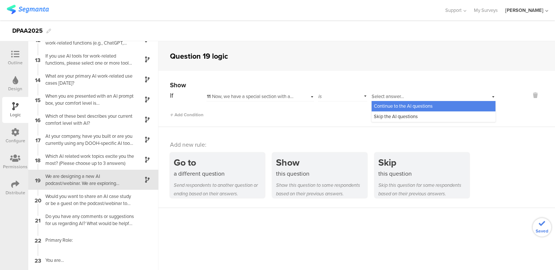
click at [394, 105] on span "Continue to the AI questions" at bounding box center [403, 106] width 59 height 7
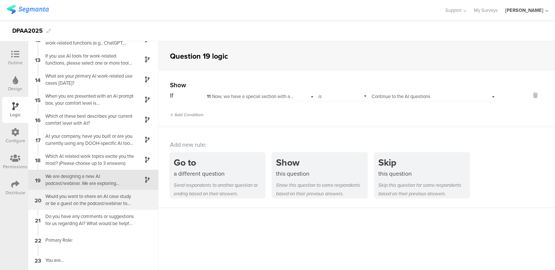
click at [93, 200] on div "Would you want to share an AI case study or be a guest on the podcast/webinar t…" at bounding box center [87, 200] width 93 height 14
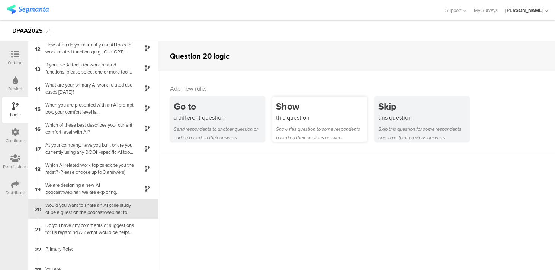
scroll to position [233, 0]
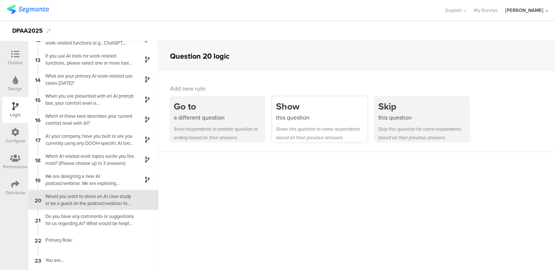
click at [299, 123] on div "Show this question Show this question to some respondents based on their previo…" at bounding box center [319, 119] width 95 height 45
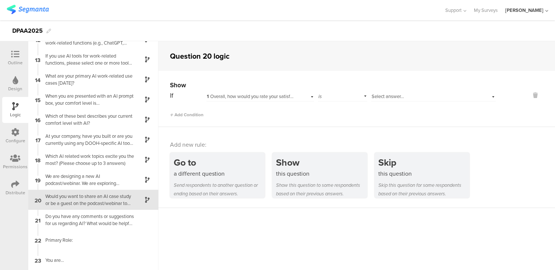
click at [308, 97] on div "1 Overall, how would you rate your satisfaction with the DPAA on a 5 point scal…" at bounding box center [259, 96] width 107 height 12
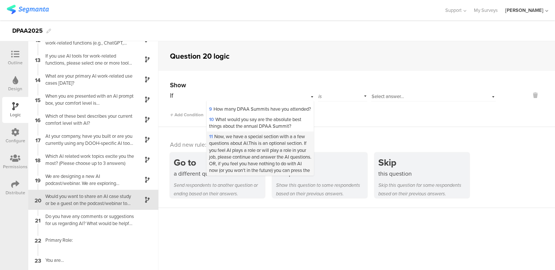
scroll to position [203, 0]
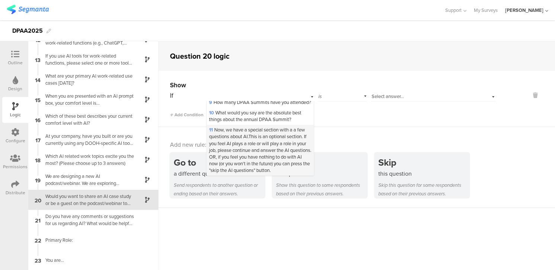
click at [254, 144] on span "11 Now, we have a special section with a a few questions about AI.This is an op…" at bounding box center [260, 150] width 102 height 48
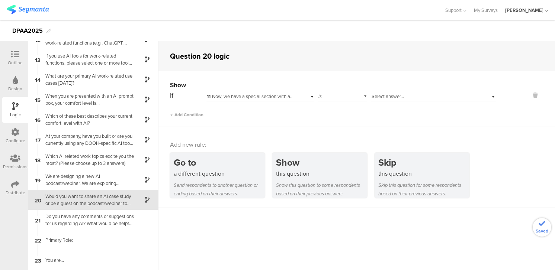
click at [388, 96] on span "Select answer..." at bounding box center [387, 96] width 32 height 7
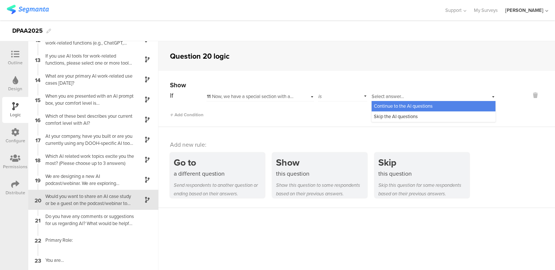
click at [392, 104] on span "Continue to the AI questions" at bounding box center [403, 106] width 59 height 7
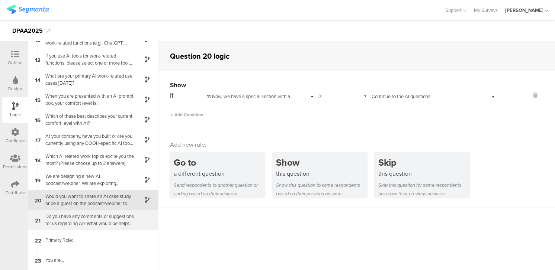
click at [97, 220] on div "Do you have any comments or suggestions for us regarding AI? What would be help…" at bounding box center [87, 220] width 93 height 14
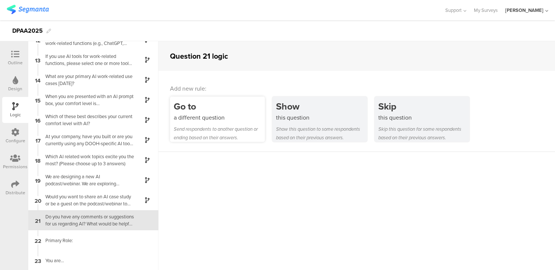
scroll to position [233, 0]
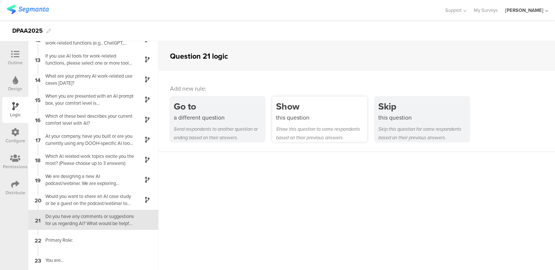
click at [303, 109] on div "Show" at bounding box center [321, 107] width 91 height 14
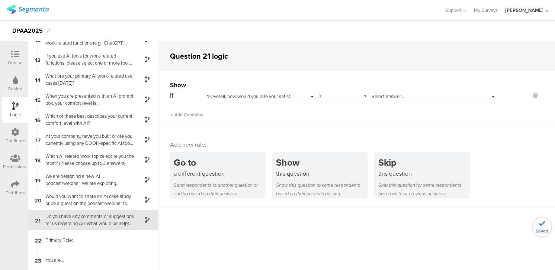
click at [287, 96] on span "1 Overall, how would you rate your satisfaction with the DPAA on a 5 point scal…" at bounding box center [321, 96] width 229 height 7
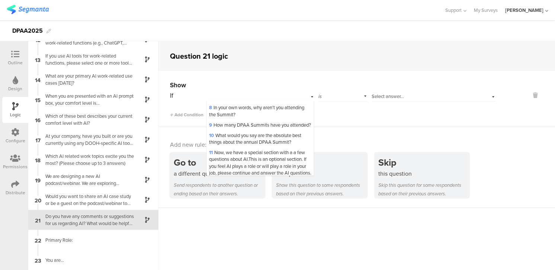
scroll to position [189, 0]
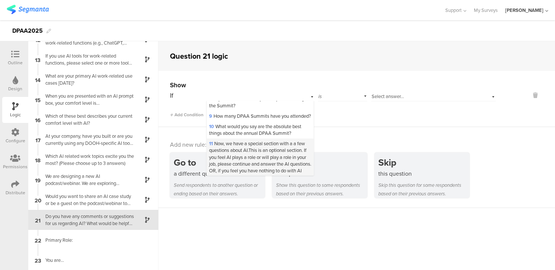
click at [252, 158] on span "11 Now, we have a special section with a a few questions about AI.This is an op…" at bounding box center [260, 164] width 102 height 48
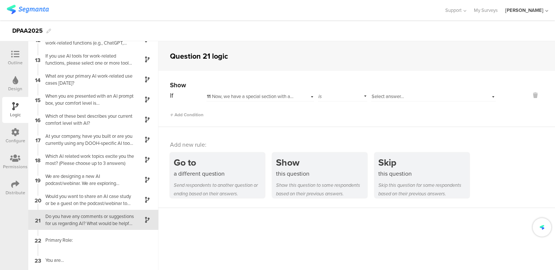
click at [377, 96] on span "Select answer..." at bounding box center [387, 96] width 32 height 7
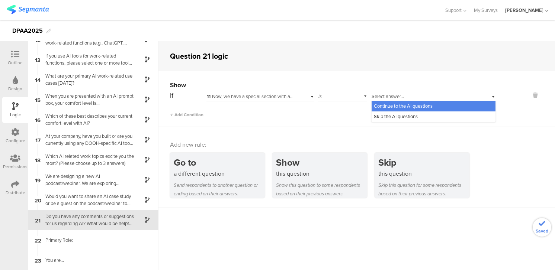
click at [385, 104] on span "Continue to the AI questions" at bounding box center [403, 106] width 59 height 7
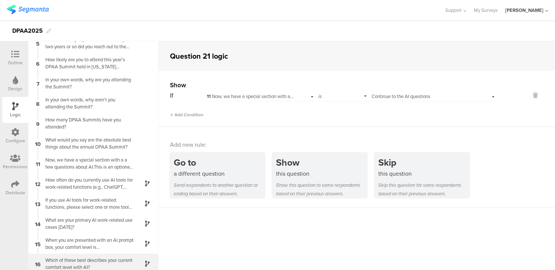
scroll to position [86, 0]
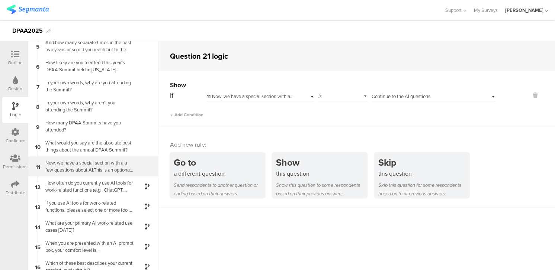
click at [86, 164] on div "Now, we have a special section with a a few questions about AI.This is an optio…" at bounding box center [87, 167] width 93 height 14
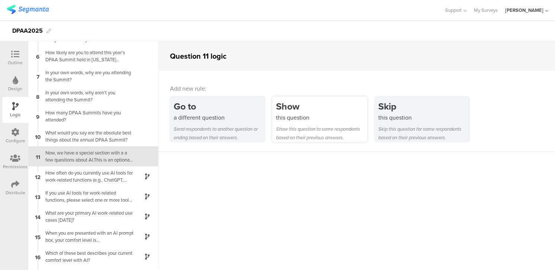
scroll to position [96, 0]
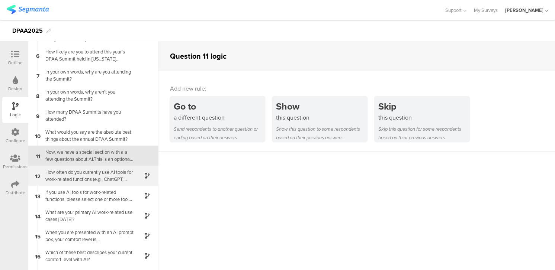
click at [108, 174] on div "How often do you currently use AI tools for work-related functions (e.g., ChatG…" at bounding box center [87, 176] width 93 height 14
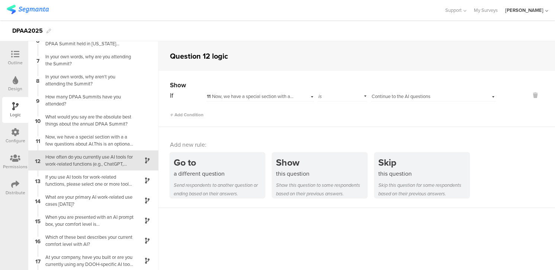
scroll to position [116, 0]
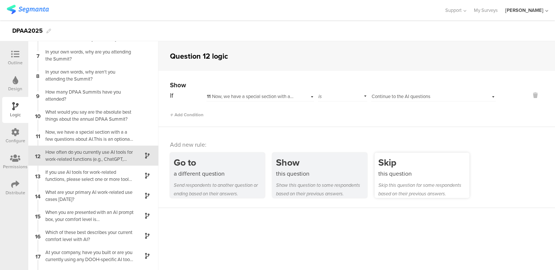
click at [413, 176] on div "this question" at bounding box center [423, 174] width 91 height 9
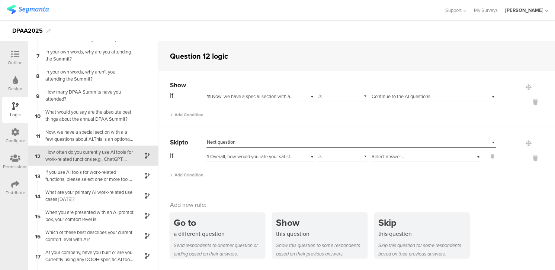
click at [297, 156] on div "1 Overall, how would you rate your satisfaction with the DPAA on a 5 point scal…" at bounding box center [259, 156] width 107 height 12
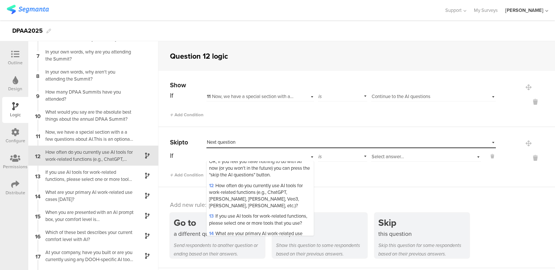
scroll to position [261, 0]
click at [255, 192] on span "12 How often do you currently use AI tools for work-related functions (e.g., Ch…" at bounding box center [256, 194] width 94 height 28
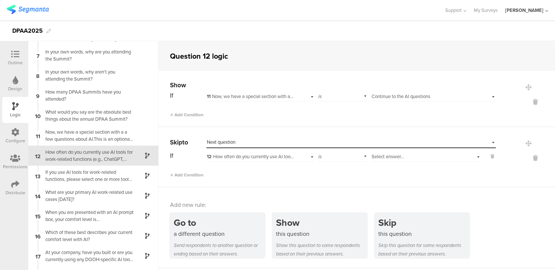
click at [396, 157] on span "Select answer..." at bounding box center [387, 156] width 32 height 7
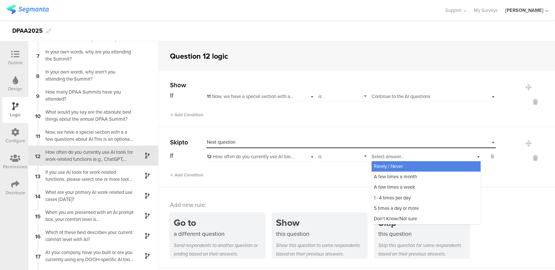
click at [312, 157] on div "12 How often do you currently use AI tools for work-related functions (e.g., Ch…" at bounding box center [259, 156] width 107 height 12
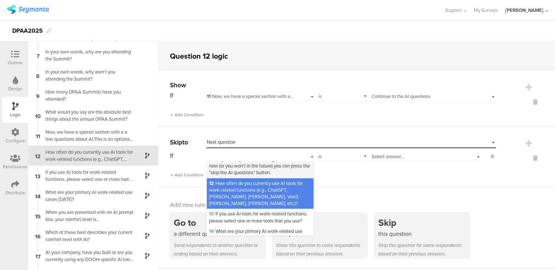
click at [283, 171] on span "11 Now, we have a special section with a a few questions about AI.This is an op…" at bounding box center [260, 153] width 102 height 48
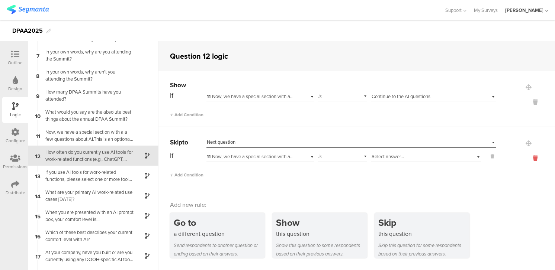
click at [536, 158] on icon at bounding box center [535, 158] width 18 height 9
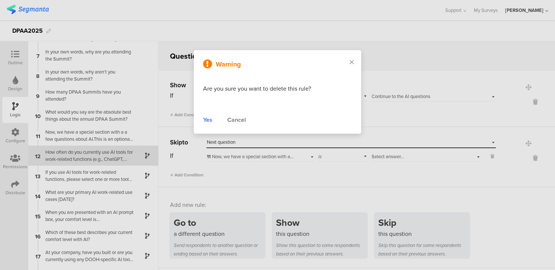
click at [207, 119] on div "Yes" at bounding box center [207, 120] width 9 height 9
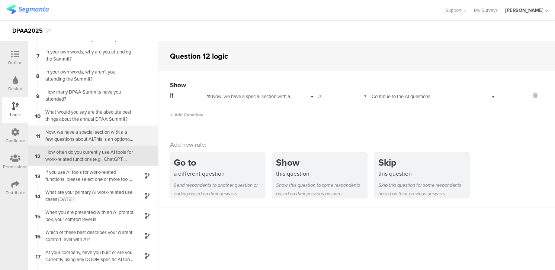
click at [121, 135] on div "Now, we have a special section with a a few questions about AI.This is an optio…" at bounding box center [87, 136] width 93 height 14
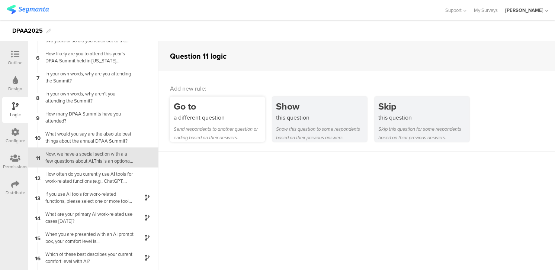
scroll to position [96, 0]
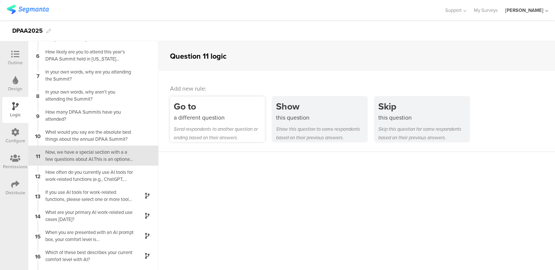
click at [207, 127] on div "Send respondents to another question or ending based on their answers." at bounding box center [219, 133] width 91 height 17
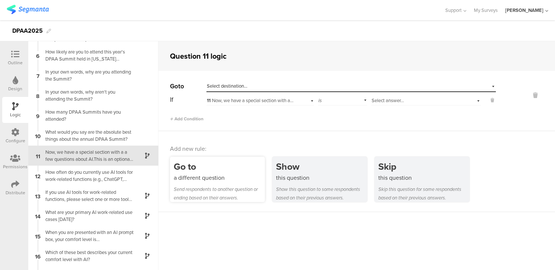
click at [201, 176] on div "a different question" at bounding box center [219, 178] width 91 height 9
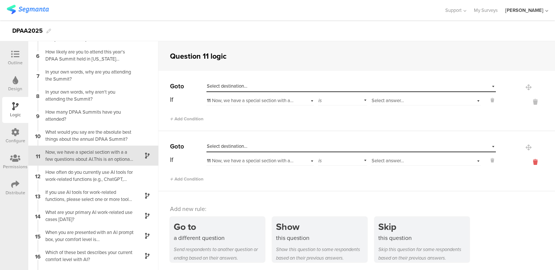
click at [534, 162] on icon at bounding box center [535, 162] width 18 height 9
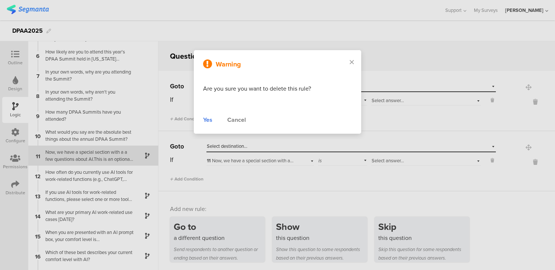
click at [213, 120] on div "Yes Cancel" at bounding box center [277, 120] width 149 height 9
click at [210, 120] on div "Yes" at bounding box center [207, 120] width 9 height 9
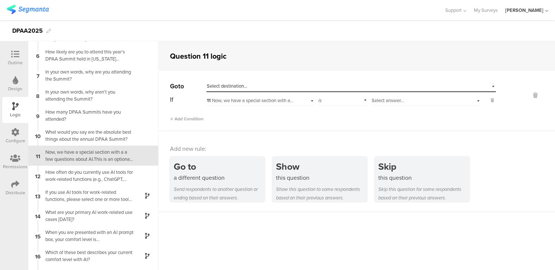
click at [234, 102] on span "11 Now, we have a special section with a a few questions about AI.This is an op…" at bounding box center [534, 100] width 654 height 7
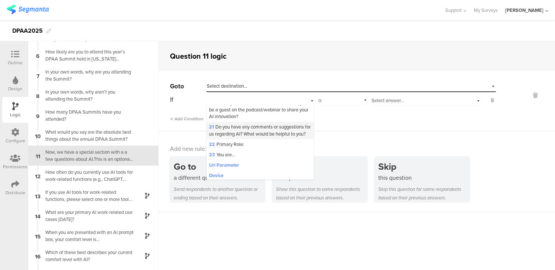
scroll to position [472, 0]
click at [225, 152] on span "23 You are..." at bounding box center [222, 152] width 26 height 7
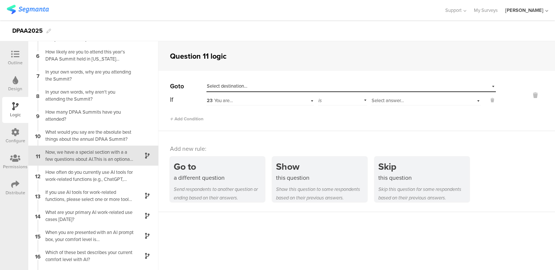
click at [238, 86] on span "Select destination..." at bounding box center [227, 86] width 41 height 7
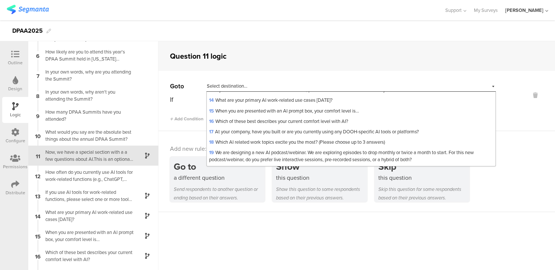
scroll to position [211, 0]
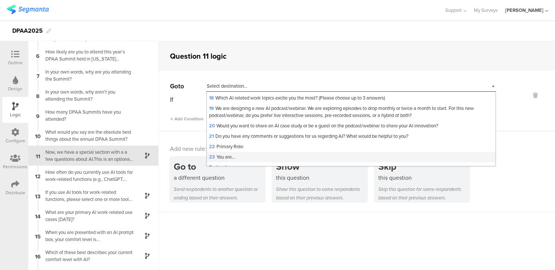
click at [230, 154] on span "23 You are..." at bounding box center [222, 157] width 26 height 7
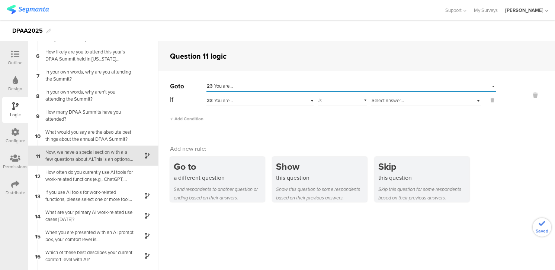
click at [313, 101] on div "23 You are..." at bounding box center [259, 100] width 107 height 12
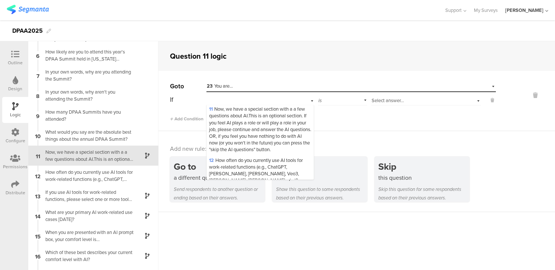
scroll to position [208, 0]
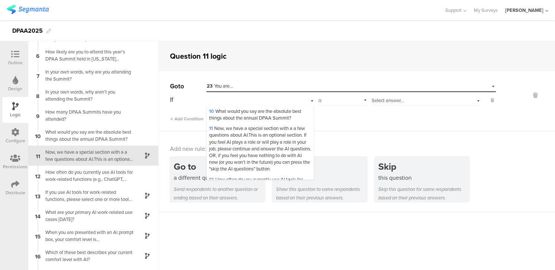
click at [258, 128] on span "11 Now, we have a special section with a a few questions about AI.This is an op…" at bounding box center [260, 149] width 102 height 48
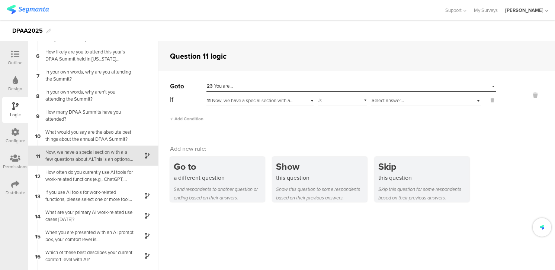
click at [437, 100] on div "Select answer..." at bounding box center [416, 100] width 90 height 7
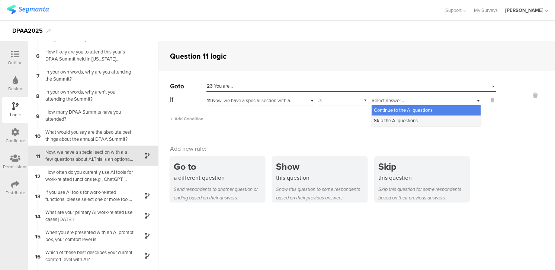
click at [408, 122] on span "Skip the AI questions" at bounding box center [396, 120] width 44 height 7
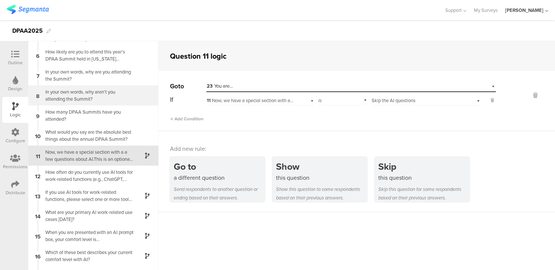
click at [83, 98] on div "In your own words, why aren't you attending the Summit?" at bounding box center [87, 95] width 93 height 14
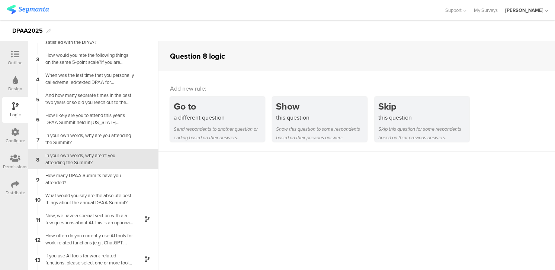
scroll to position [36, 0]
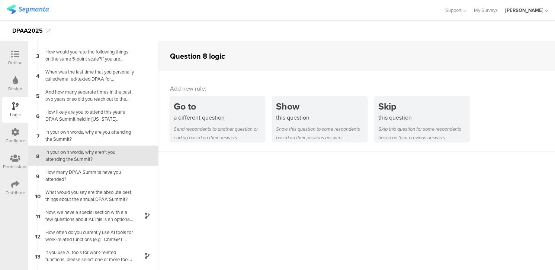
click at [16, 52] on icon at bounding box center [15, 54] width 8 height 8
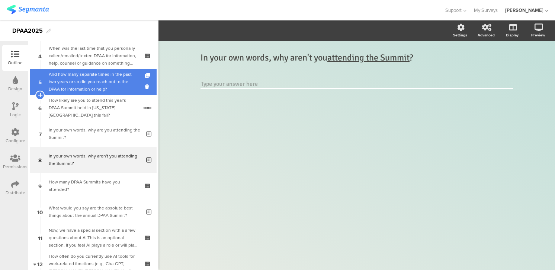
scroll to position [110, 0]
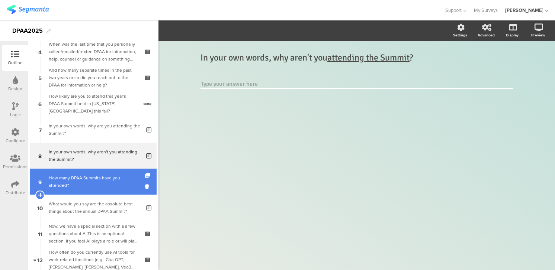
click at [91, 187] on div "How many DPAA Summits have you attended?" at bounding box center [93, 181] width 89 height 15
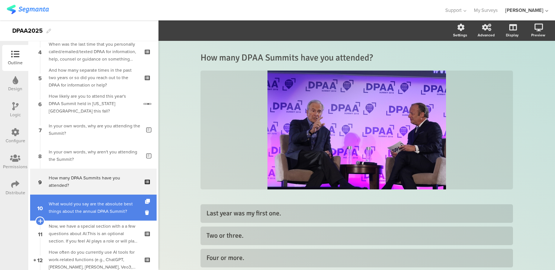
click at [109, 204] on div "What would you say are the absolute best things about the annual DPAA Summit?" at bounding box center [95, 207] width 92 height 15
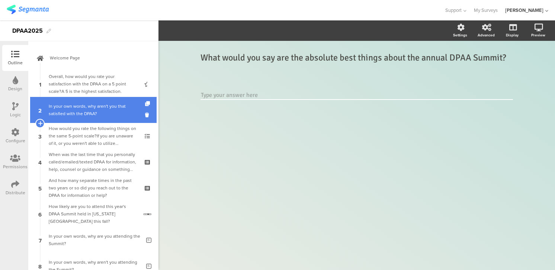
click at [64, 113] on div "In your own words, why aren't you that satisfied with the DPAA?" at bounding box center [95, 110] width 92 height 15
click at [124, 109] on div "In your own words, why aren't you that satisfied with the DPAA?" at bounding box center [95, 110] width 92 height 15
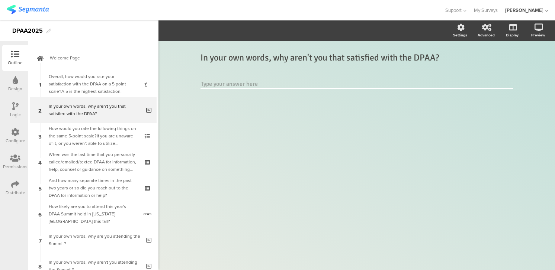
click at [15, 108] on icon at bounding box center [15, 106] width 6 height 8
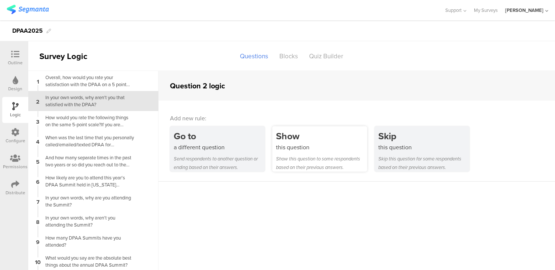
click at [306, 143] on div "Show" at bounding box center [321, 136] width 91 height 14
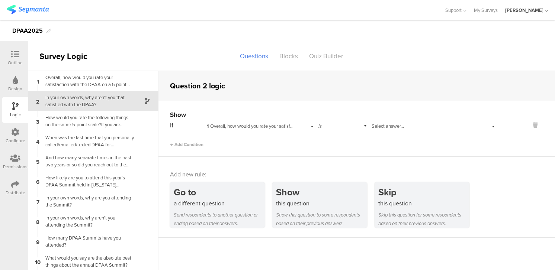
click at [366, 126] on div "is" at bounding box center [342, 126] width 49 height 12
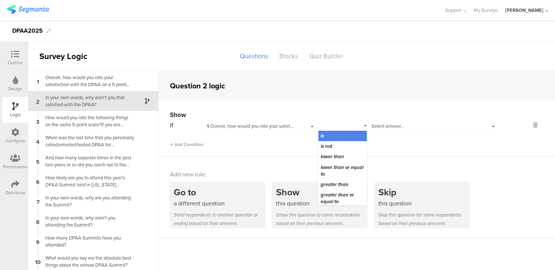
click at [366, 126] on div "is" at bounding box center [342, 126] width 49 height 12
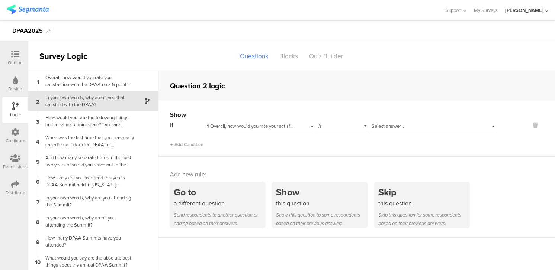
click at [392, 128] on span "Select answer..." at bounding box center [387, 126] width 32 height 7
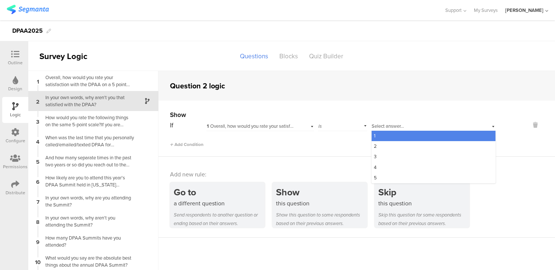
click at [379, 138] on div "1" at bounding box center [433, 136] width 124 height 10
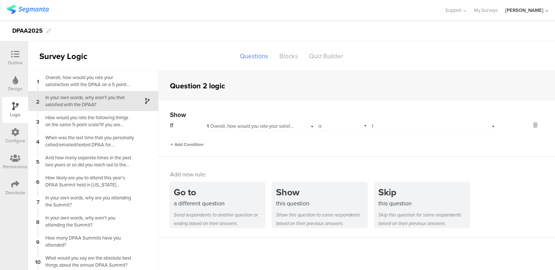
click at [183, 144] on span "Add Condition" at bounding box center [186, 144] width 33 height 7
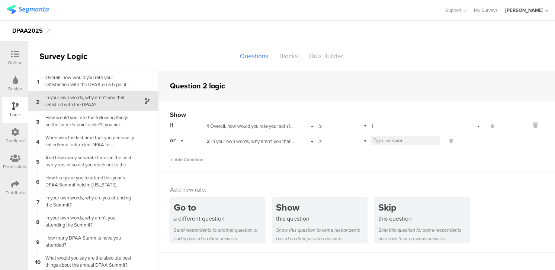
click at [313, 141] on div "2 In your own words, why aren't you that satisfied with the DPAA?" at bounding box center [259, 141] width 107 height 12
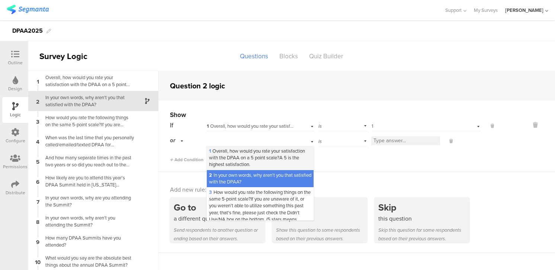
click at [265, 155] on span "1 Overall, how would you rate your satisfaction with the DPAA on a 5 point scal…" at bounding box center [257, 158] width 96 height 20
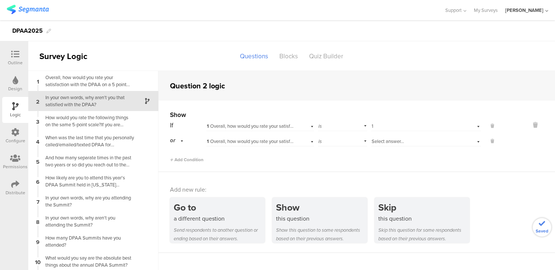
click at [404, 141] on span "Select answer..." at bounding box center [387, 141] width 32 height 7
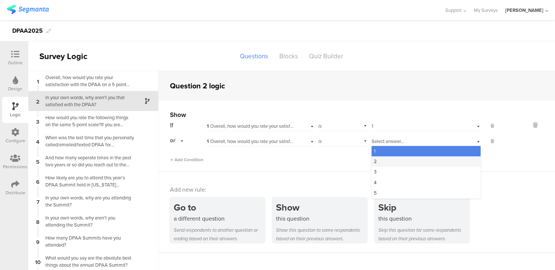
click at [382, 160] on div "2" at bounding box center [425, 162] width 109 height 10
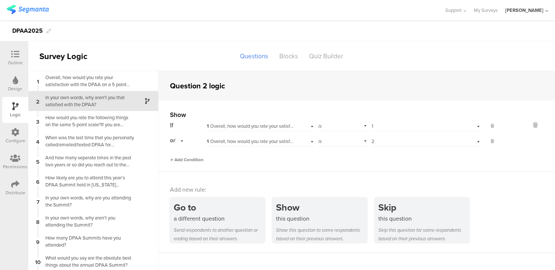
click at [189, 161] on span "Add Condition" at bounding box center [186, 160] width 33 height 7
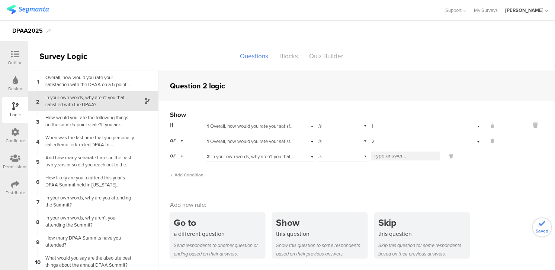
click at [273, 159] on span "2 In your own words, why aren't you that satisfied with the DPAA?" at bounding box center [275, 156] width 136 height 7
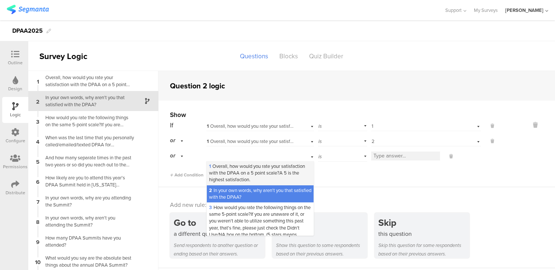
click at [234, 168] on span "1 Overall, how would you rate your satisfaction with the DPAA on a 5 point scal…" at bounding box center [257, 173] width 96 height 20
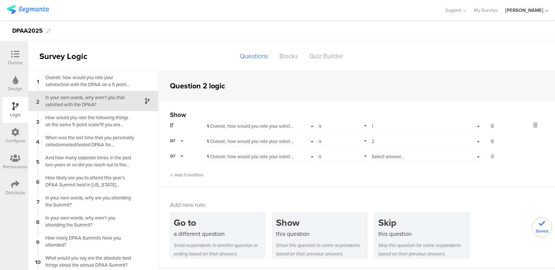
click at [364, 154] on div "is" at bounding box center [342, 156] width 49 height 12
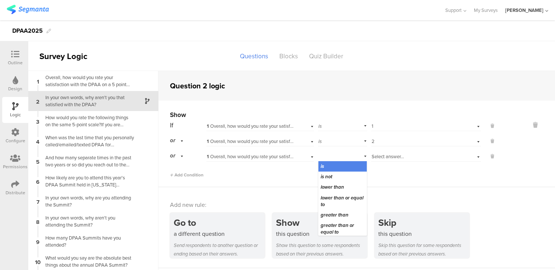
click at [388, 155] on span "Select answer..." at bounding box center [387, 156] width 32 height 7
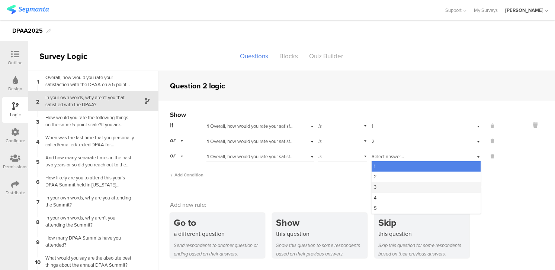
click at [379, 186] on div "3" at bounding box center [425, 187] width 109 height 10
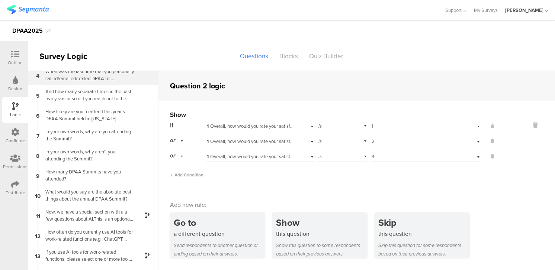
scroll to position [68, 0]
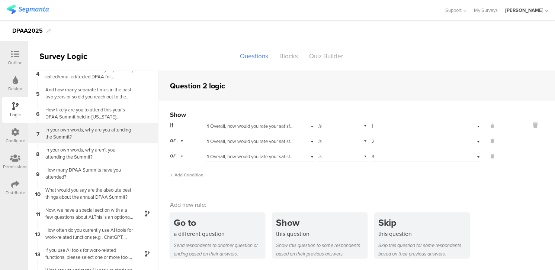
click at [65, 131] on div "In your own words, why are you attending the Summit?" at bounding box center [87, 133] width 93 height 14
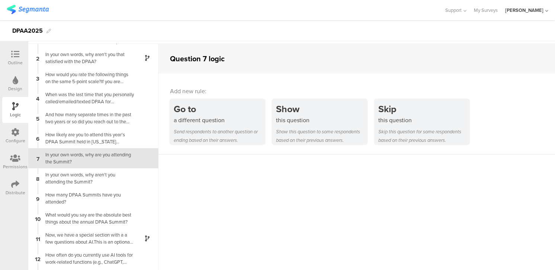
scroll to position [30, 0]
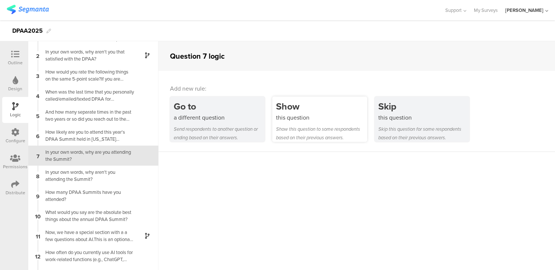
click at [299, 118] on div "this question" at bounding box center [321, 117] width 91 height 9
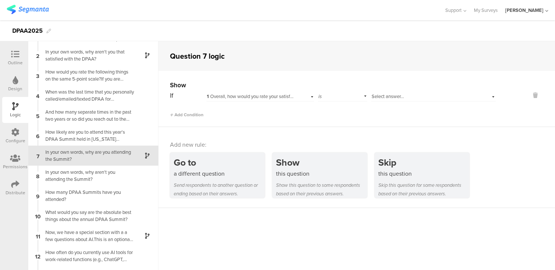
click at [312, 98] on div "1 Overall, how would you rate your satisfaction with the DPAA on a 5 point scal…" at bounding box center [259, 96] width 107 height 12
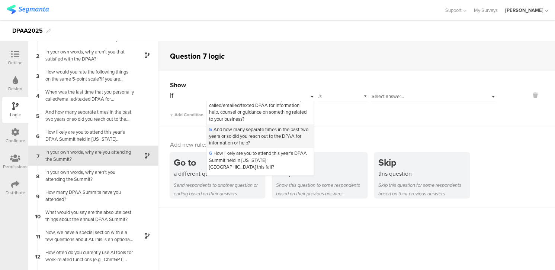
scroll to position [107, 0]
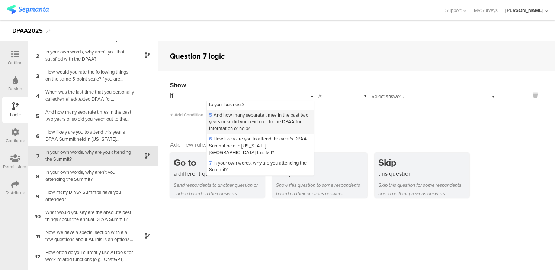
click at [265, 141] on span "6 How likely are you to attend this year's DPAA Summit held in [US_STATE][GEOGR…" at bounding box center [258, 145] width 98 height 20
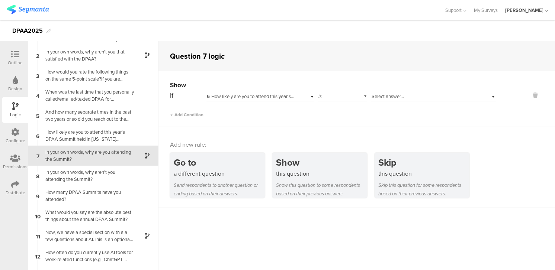
click at [391, 95] on span "Select answer..." at bounding box center [387, 96] width 32 height 7
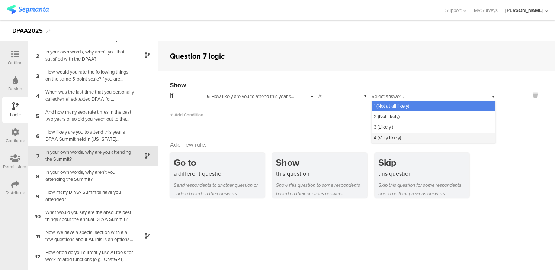
click at [390, 136] on span "4 (Very ﻿likely)" at bounding box center [387, 137] width 27 height 7
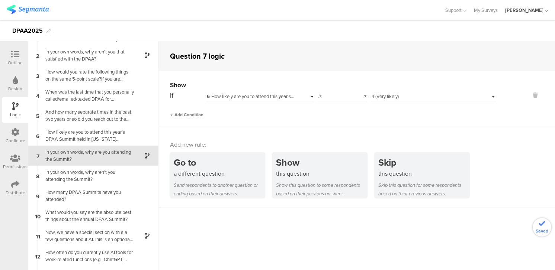
click at [198, 115] on span "Add Condition" at bounding box center [186, 115] width 33 height 7
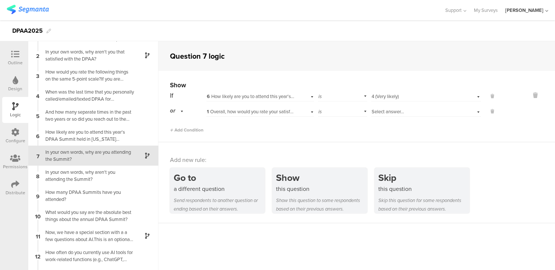
click at [312, 112] on div "1 Overall, how would you rate your satisfaction with the DPAA on a 5 point scal…" at bounding box center [259, 111] width 107 height 12
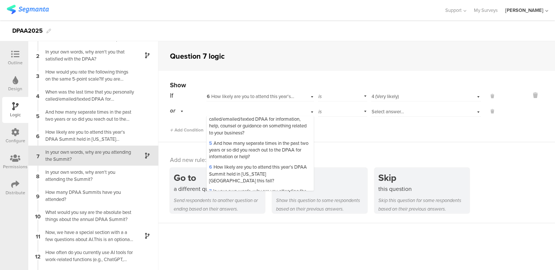
scroll to position [107, 0]
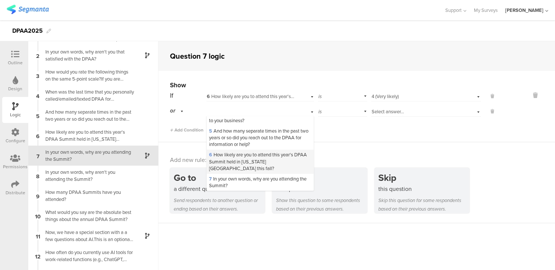
click at [242, 159] on span "6 How likely are you to attend this year's DPAA Summit held in [US_STATE][GEOGR…" at bounding box center [258, 161] width 98 height 20
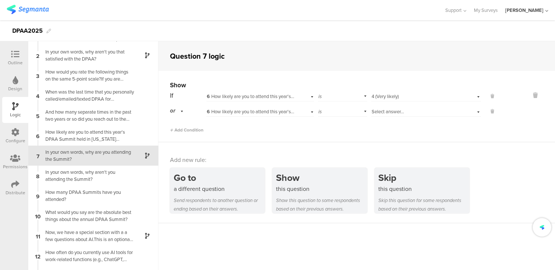
click at [390, 110] on span "Select answer..." at bounding box center [387, 111] width 32 height 7
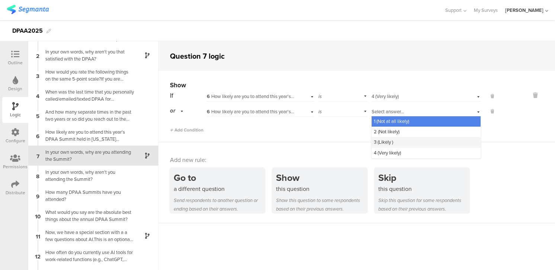
click at [388, 139] on span "3 (Likely )" at bounding box center [383, 142] width 19 height 7
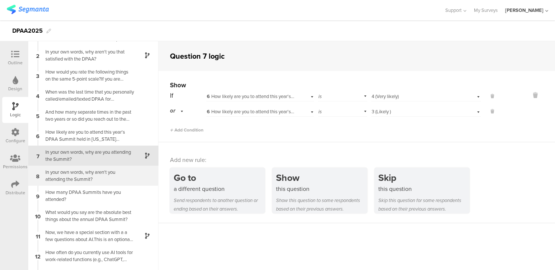
click at [92, 172] on div "In your own words, why aren't you attending the Summit?" at bounding box center [87, 176] width 93 height 14
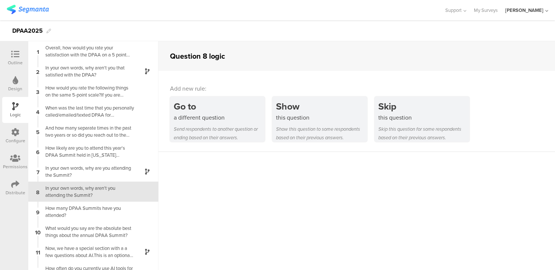
scroll to position [36, 0]
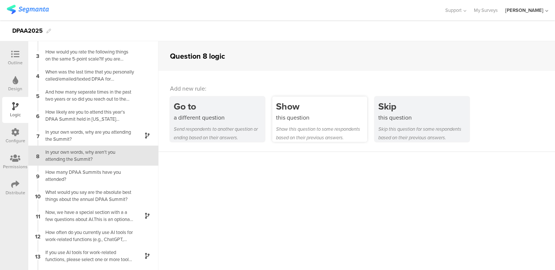
click at [317, 112] on div "Show" at bounding box center [321, 107] width 91 height 14
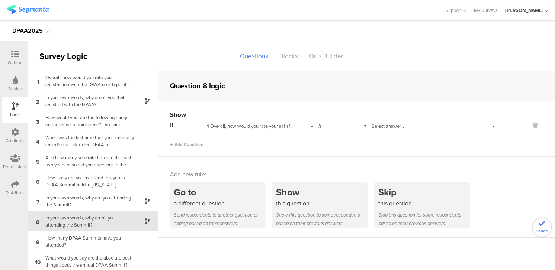
scroll to position [36, 0]
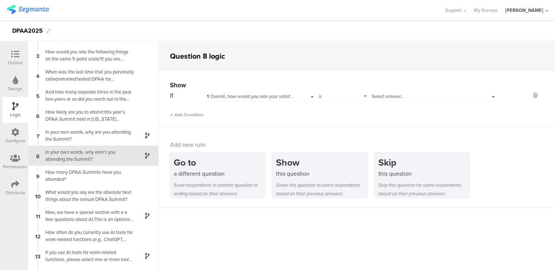
click at [312, 96] on div "1 Overall, how would you rate your satisfaction with the DPAA on a 5 point scal…" at bounding box center [259, 96] width 107 height 12
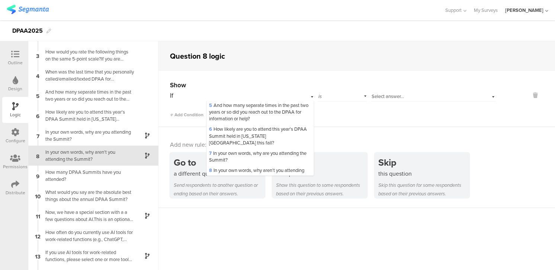
scroll to position [118, 0]
click at [284, 138] on span "6 How likely are you to attend this year's DPAA Summit held in [US_STATE][GEOGR…" at bounding box center [258, 135] width 98 height 20
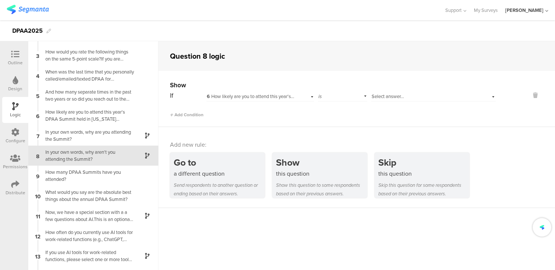
click at [396, 95] on span "Select answer..." at bounding box center [387, 96] width 32 height 7
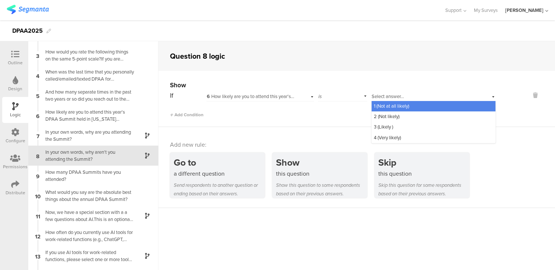
click at [395, 104] on span "1 (Not at all likely)" at bounding box center [391, 106] width 35 height 7
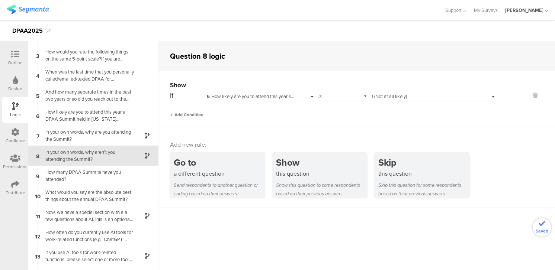
click at [191, 116] on span "Add Condition" at bounding box center [186, 115] width 33 height 7
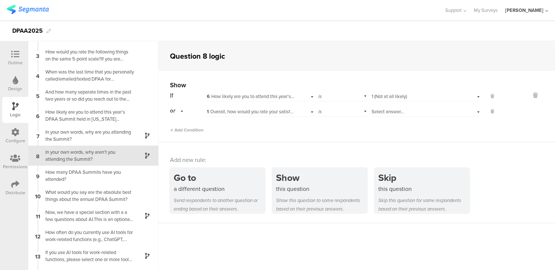
click at [312, 111] on div "1 Overall, how would you rate your satisfaction with the DPAA on a 5 point scal…" at bounding box center [259, 111] width 107 height 12
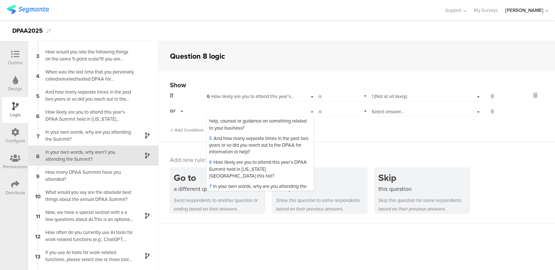
scroll to position [102, 0]
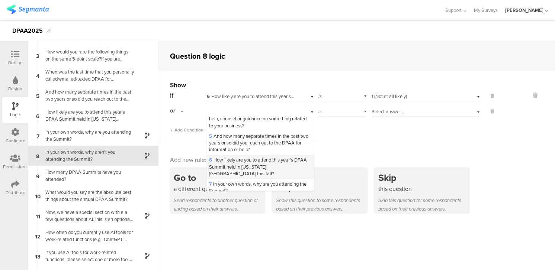
click at [259, 161] on span "6 How likely are you to attend this year's DPAA Summit held in [US_STATE][GEOGR…" at bounding box center [258, 167] width 98 height 20
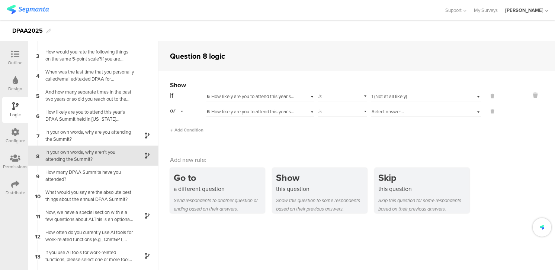
click at [387, 110] on span "Select answer..." at bounding box center [387, 111] width 32 height 7
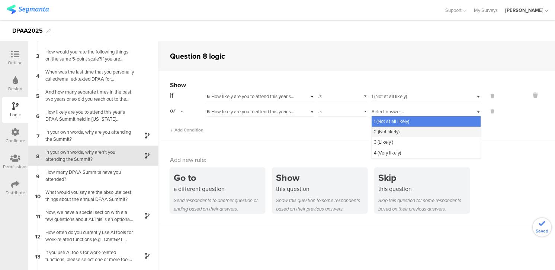
click at [389, 130] on span "2 (Not likely)" at bounding box center [387, 131] width 26 height 7
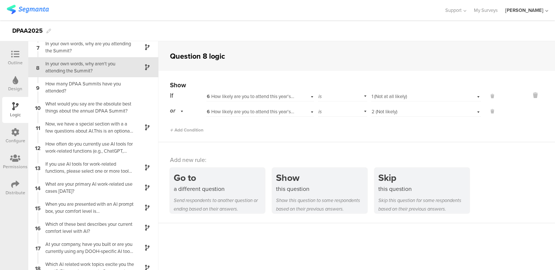
scroll to position [131, 0]
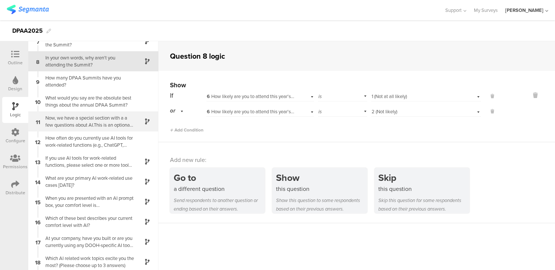
click at [99, 124] on div "Now, we have a special section with a a few questions about AI.This is an optio…" at bounding box center [87, 122] width 93 height 14
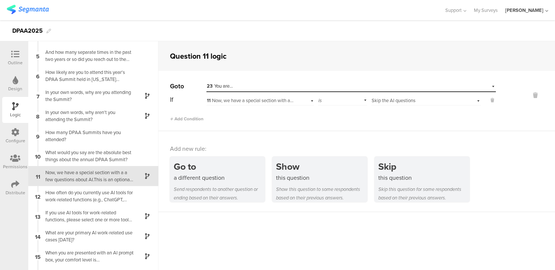
scroll to position [96, 0]
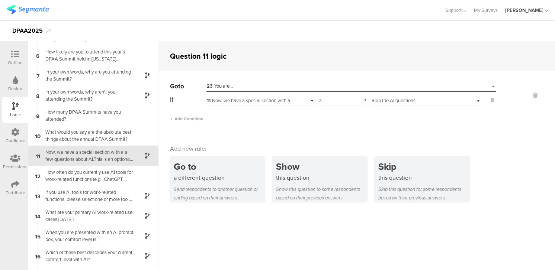
click at [17, 59] on div at bounding box center [15, 54] width 15 height 9
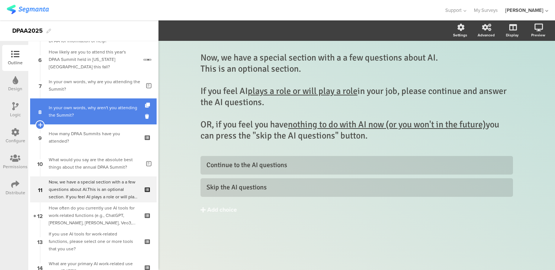
scroll to position [161, 0]
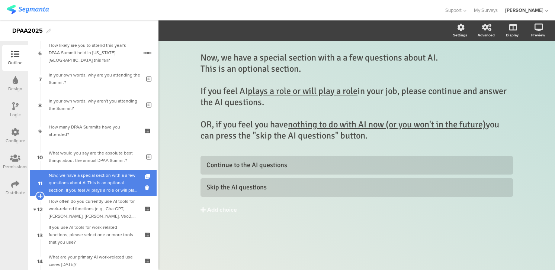
click at [81, 180] on div "Now, we have a special section with a a few questions about AI.This is an optio…" at bounding box center [93, 183] width 89 height 22
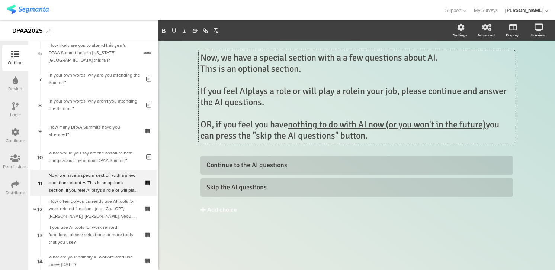
click at [201, 68] on div "Now, we have a special section with a a few questions about AI. This is an opti…" at bounding box center [357, 96] width 316 height 93
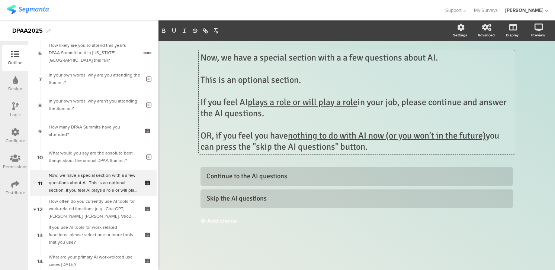
click at [215, 136] on p "OR, if you feel you have nothing to do with AI now (or you won't in the future)…" at bounding box center [356, 141] width 312 height 22
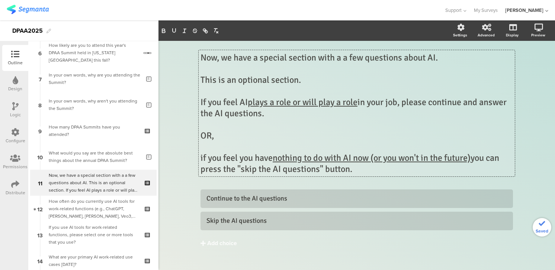
click at [203, 158] on p "if you feel you have nothing to do with AI now (or you won't in the future) you…" at bounding box center [356, 163] width 312 height 22
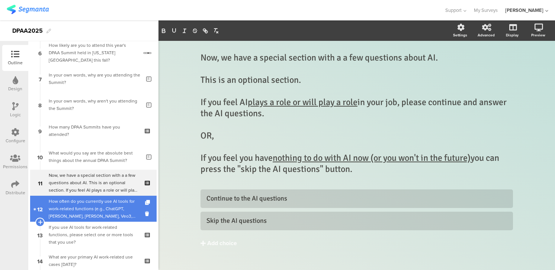
click at [98, 204] on div "How often do you currently use AI tools for work-related functions (e.g., ChatG…" at bounding box center [93, 209] width 89 height 22
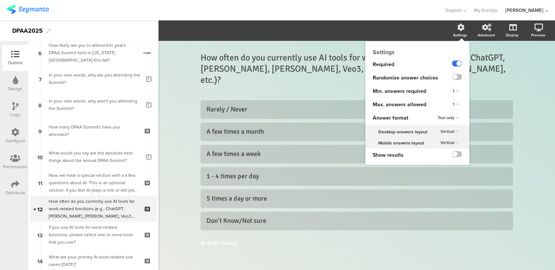
click at [454, 62] on label at bounding box center [457, 64] width 10 height 6
click at [0, 0] on input "checkbox" at bounding box center [0, 0] width 0 height 0
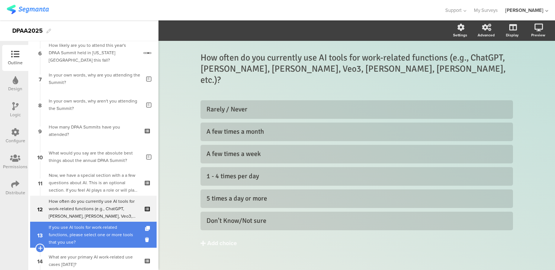
click at [86, 239] on div "If you use AI tools for work-related functions, please select one or more tools…" at bounding box center [93, 235] width 89 height 22
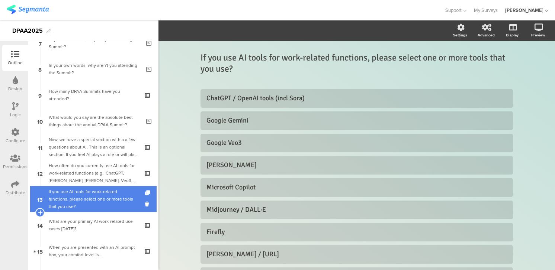
scroll to position [198, 0]
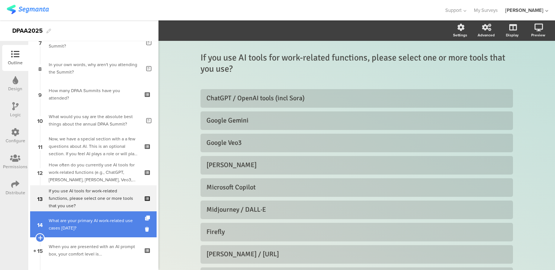
click at [109, 223] on div "What are your primary AI work-related use cases [DATE]?" at bounding box center [93, 224] width 89 height 15
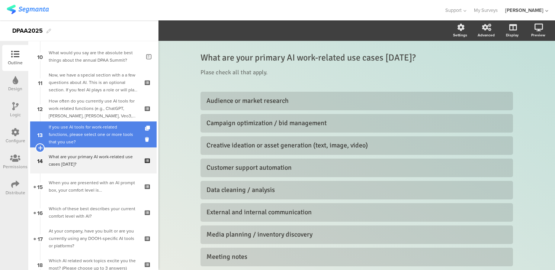
scroll to position [262, 0]
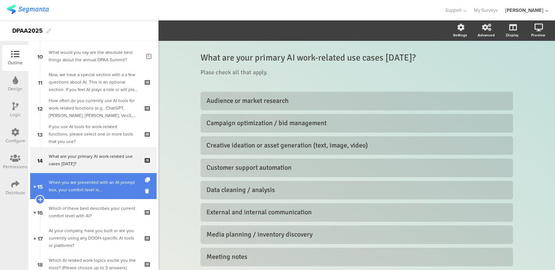
click at [90, 187] on div "When you are presented with an AI prompt box, your comfort level is…" at bounding box center [93, 186] width 89 height 15
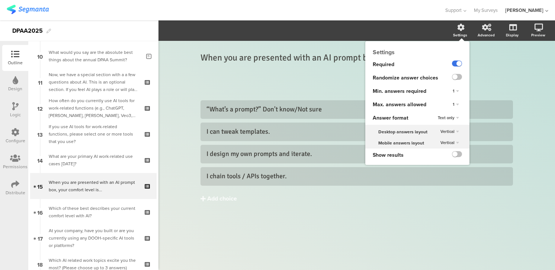
click at [454, 61] on label at bounding box center [457, 64] width 10 height 6
click at [0, 0] on input "checkbox" at bounding box center [0, 0] width 0 height 0
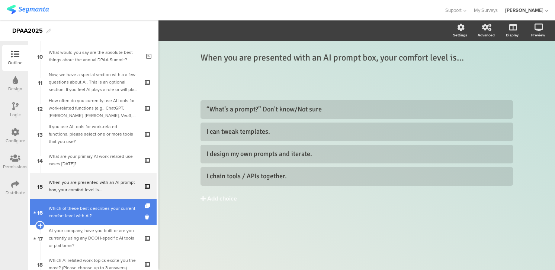
click at [93, 215] on div "Which of these best describes your current comfort level with AI?" at bounding box center [93, 212] width 89 height 15
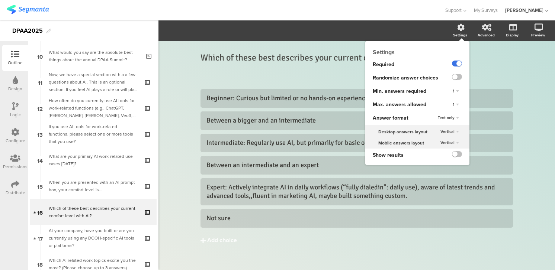
click at [454, 64] on label at bounding box center [457, 64] width 10 height 6
click at [0, 0] on input "checkbox" at bounding box center [0, 0] width 0 height 0
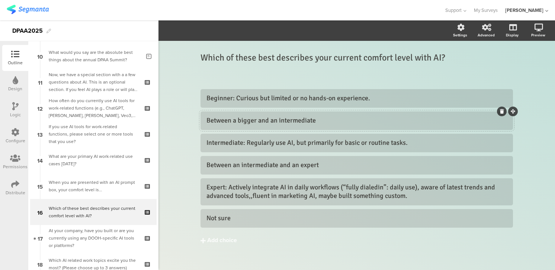
click at [255, 122] on div "Between a bigger and an intermediate" at bounding box center [356, 120] width 300 height 9
click at [242, 121] on div "Between a biginner and an intermediate" at bounding box center [356, 120] width 300 height 9
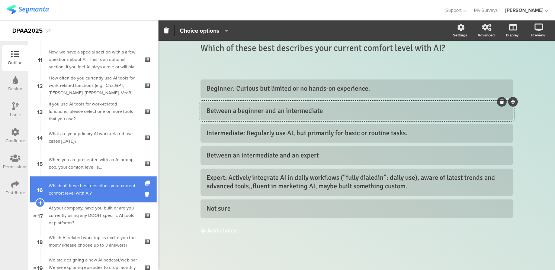
scroll to position [289, 0]
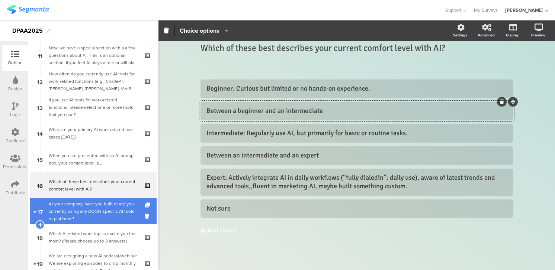
click at [70, 209] on div "At your company, have you built or are you currently using any DOOH-specific AI…" at bounding box center [93, 211] width 89 height 22
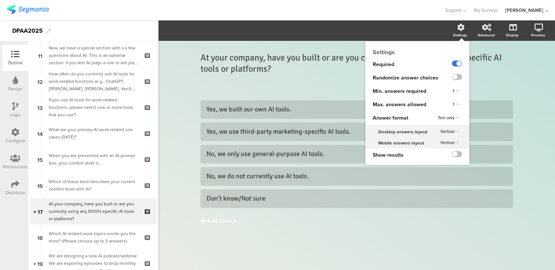
click at [455, 62] on label at bounding box center [457, 64] width 10 height 6
click at [0, 0] on input "checkbox" at bounding box center [0, 0] width 0 height 0
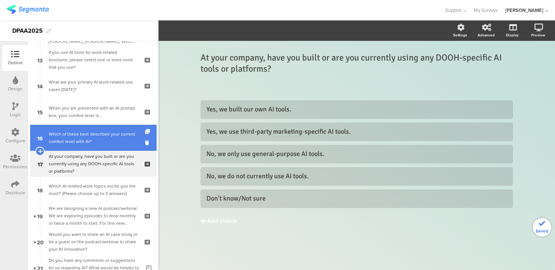
scroll to position [338, 0]
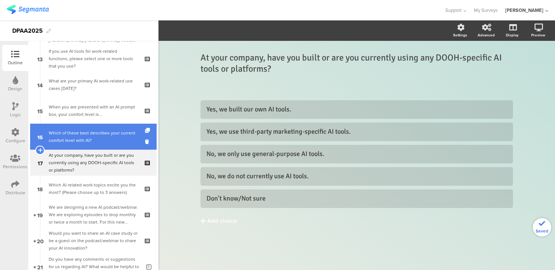
click at [90, 185] on div "Which AI related work topics excite you the most? (Please choose up to 3 answer…" at bounding box center [93, 188] width 89 height 15
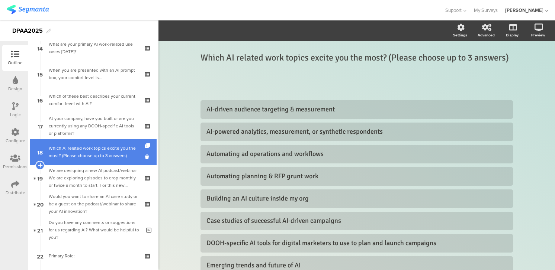
scroll to position [384, 0]
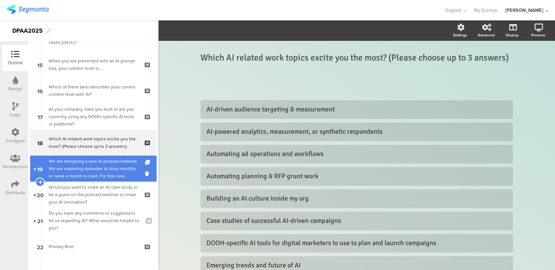
click at [68, 170] on div "We are designing a new AI podcast/webinar. We are exploring episodes to drop mo…" at bounding box center [93, 169] width 89 height 22
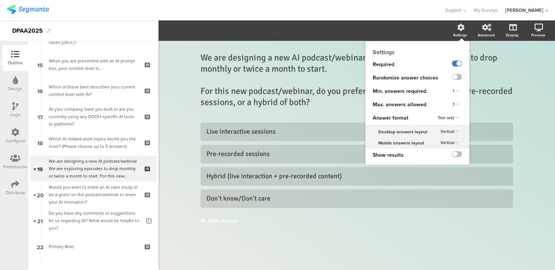
click at [454, 62] on label at bounding box center [457, 64] width 10 height 6
click at [0, 0] on input "checkbox" at bounding box center [0, 0] width 0 height 0
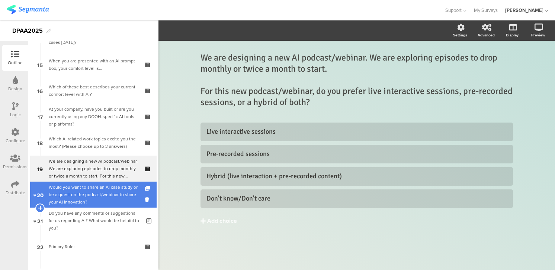
click at [94, 194] on div "Would you want to share an AI case study or be a guest on the podcast/webinar t…" at bounding box center [93, 195] width 89 height 22
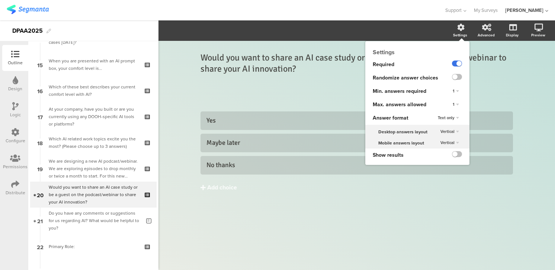
click at [453, 61] on label at bounding box center [457, 64] width 10 height 6
click at [0, 0] on input "checkbox" at bounding box center [0, 0] width 0 height 0
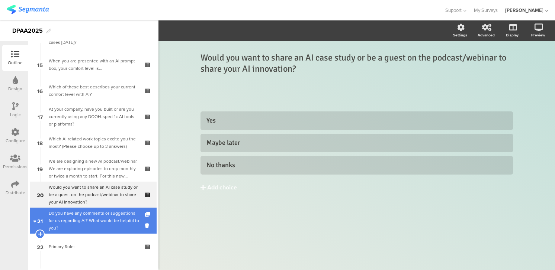
click at [59, 219] on div "Do you have any comments or suggestions for us regarding AI? What would be help…" at bounding box center [95, 221] width 92 height 22
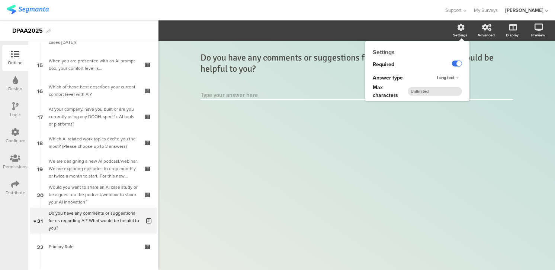
click at [453, 62] on label at bounding box center [457, 64] width 10 height 6
click at [0, 0] on input "checkbox" at bounding box center [0, 0] width 0 height 0
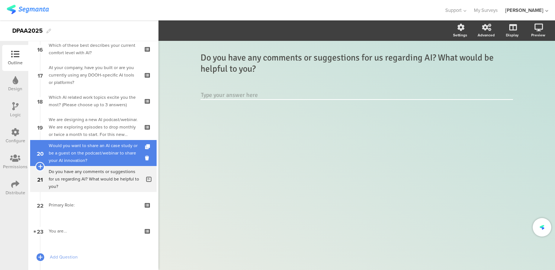
scroll to position [426, 0]
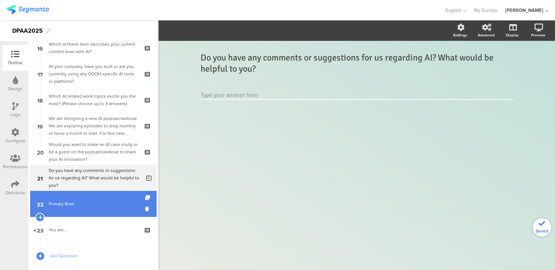
click at [94, 197] on link "22 Primary Role:" at bounding box center [93, 204] width 126 height 26
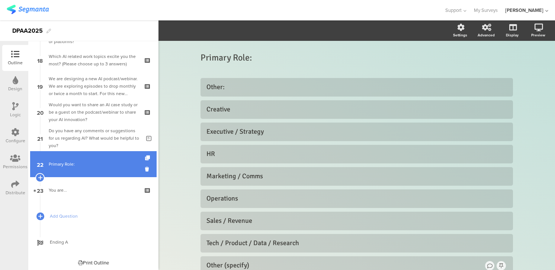
scroll to position [468, 0]
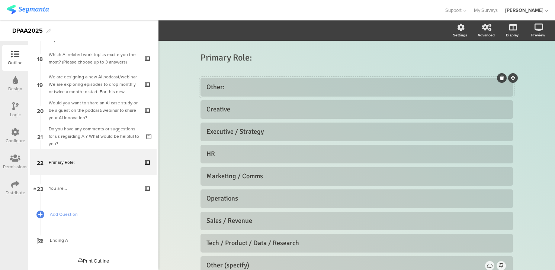
click at [500, 76] on icon at bounding box center [502, 78] width 4 height 4
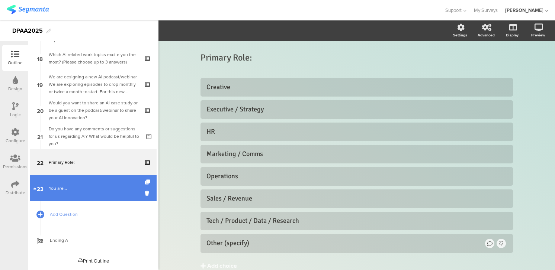
click at [62, 191] on div "You are..." at bounding box center [93, 188] width 89 height 7
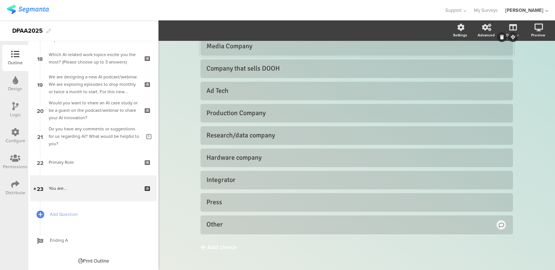
scroll to position [122, 0]
click at [231, 223] on div "Other" at bounding box center [350, 224] width 289 height 9
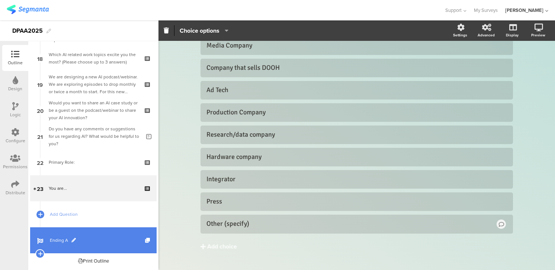
click at [71, 242] on span at bounding box center [73, 240] width 4 height 4
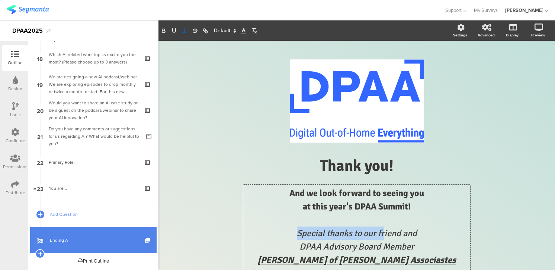
drag, startPoint x: 265, startPoint y: 232, endPoint x: 383, endPoint y: 235, distance: 118.3
click at [383, 235] on div "And we look forward to seeing you ﻿at this year's DPAA Summit! Special thanks t…" at bounding box center [356, 233] width 227 height 97
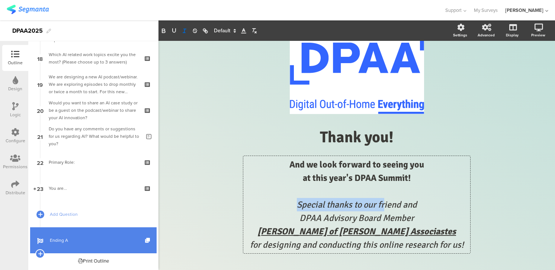
click at [287, 205] on p "Special thanks to our friend and" at bounding box center [356, 204] width 223 height 13
drag, startPoint x: 266, startPoint y: 232, endPoint x: 455, endPoint y: 227, distance: 189.3
click at [455, 227] on p "[PERSON_NAME] of [PERSON_NAME] Associastes" at bounding box center [356, 231] width 223 height 13
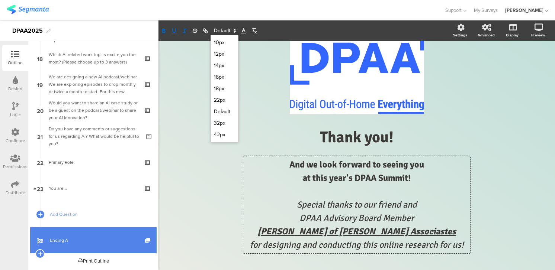
click at [234, 30] on polygon at bounding box center [234, 29] width 1 height 1
click at [221, 98] on span at bounding box center [224, 100] width 21 height 12
click at [228, 32] on span at bounding box center [224, 30] width 28 height 9
click at [223, 121] on span at bounding box center [224, 123] width 21 height 12
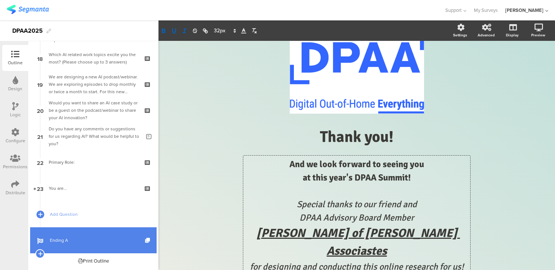
click at [263, 189] on p at bounding box center [356, 190] width 223 height 13
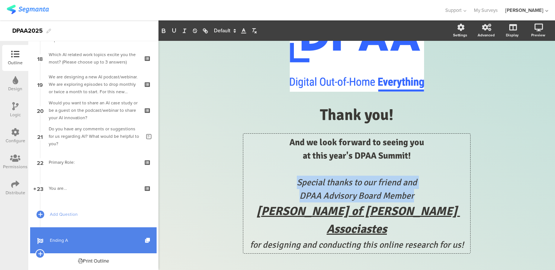
drag, startPoint x: 296, startPoint y: 181, endPoint x: 425, endPoint y: 196, distance: 129.8
click at [425, 196] on div "And we look forward to seeing you ﻿at this year's DPAA Summit! Special thanks t…" at bounding box center [356, 194] width 223 height 116
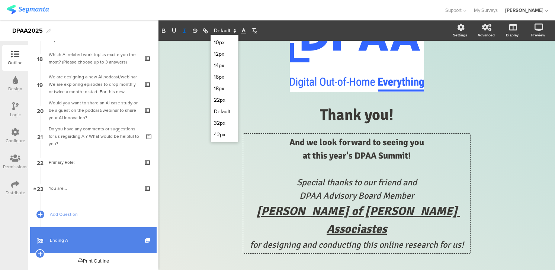
click at [228, 30] on span at bounding box center [224, 30] width 28 height 9
click at [221, 86] on span at bounding box center [224, 89] width 21 height 12
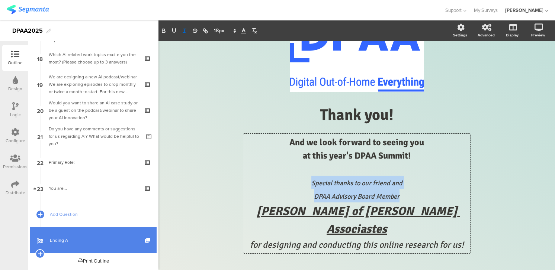
click at [321, 194] on em "DPAA Advisory Board Member" at bounding box center [357, 197] width 86 height 8
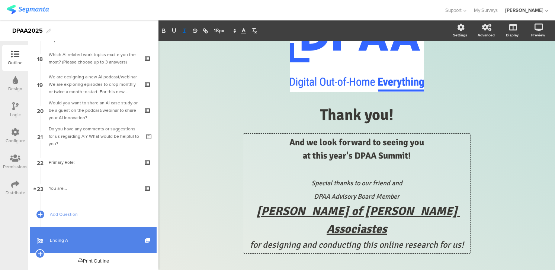
click at [315, 195] on em "DPAA Advisory Board Member" at bounding box center [357, 197] width 86 height 8
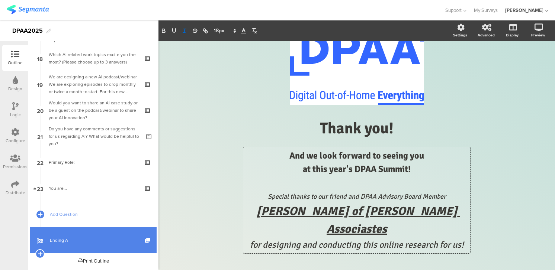
click at [355, 183] on p at bounding box center [356, 182] width 223 height 13
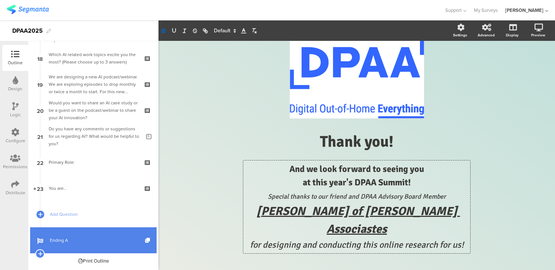
scroll to position [25, 0]
drag, startPoint x: 390, startPoint y: 231, endPoint x: 268, endPoint y: 212, distance: 124.2
click at [268, 212] on p "[PERSON_NAME] of [PERSON_NAME] Associastes" at bounding box center [356, 221] width 223 height 36
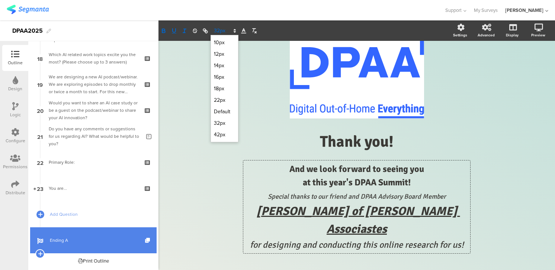
click at [220, 31] on span at bounding box center [224, 30] width 28 height 9
click at [222, 109] on span at bounding box center [224, 112] width 21 height 12
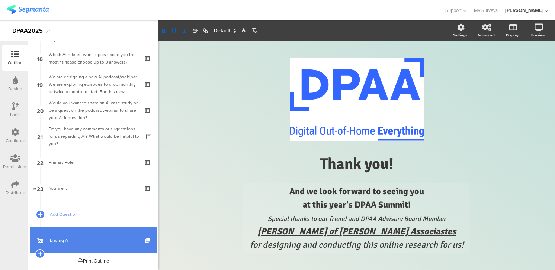
click at [218, 145] on div "/ Thank you! Thank you! And we look forward to seeing you ﻿at this year's DPAA …" at bounding box center [356, 154] width 297 height 216
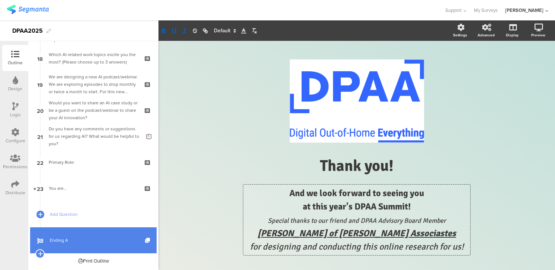
drag, startPoint x: 267, startPoint y: 232, endPoint x: 453, endPoint y: 231, distance: 186.3
click at [453, 231] on div "And we look forward to seeing you ﻿at this year's DPAA Summit! Special thanks t…" at bounding box center [356, 220] width 227 height 71
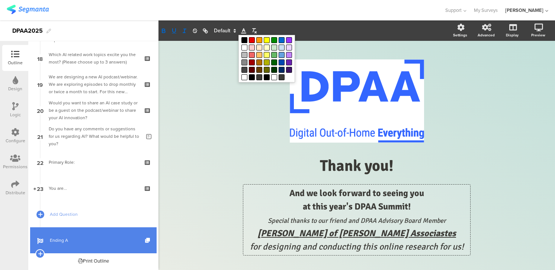
click at [243, 31] on icon at bounding box center [243, 31] width 7 height 7
click at [252, 39] on span at bounding box center [252, 40] width 6 height 6
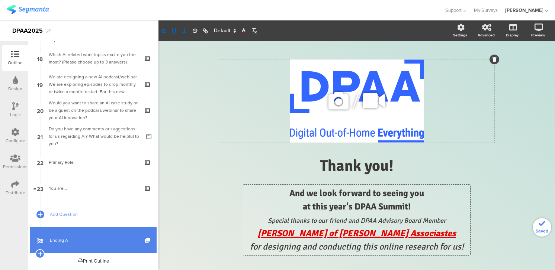
click at [229, 124] on div "/" at bounding box center [356, 100] width 275 height 83
click at [436, 235] on div "And we look forward to seeing you ﻿at this year's DPAA Summit! Special thanks t…" at bounding box center [356, 220] width 227 height 71
click at [164, 29] on icon "button" at bounding box center [163, 31] width 7 height 7
drag, startPoint x: 265, startPoint y: 233, endPoint x: 468, endPoint y: 236, distance: 202.7
click at [468, 236] on div "And we look forward to seeing you ﻿at this year's DPAA Summit! Special thanks t…" at bounding box center [356, 220] width 227 height 71
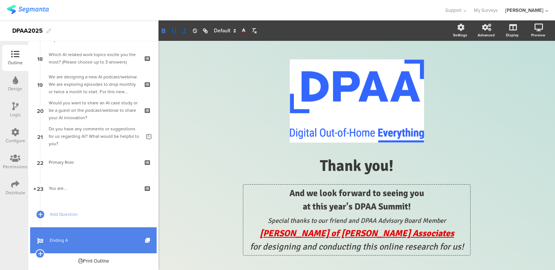
click at [164, 33] on icon "button" at bounding box center [163, 31] width 7 height 7
click at [178, 139] on div "/ Thank you! Thank you! And we look forward to seeing you ﻿at this year's DPAA …" at bounding box center [356, 156] width 396 height 231
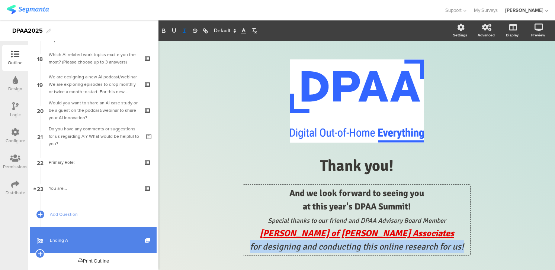
drag, startPoint x: 249, startPoint y: 247, endPoint x: 477, endPoint y: 249, distance: 227.2
click at [477, 249] on div "/ Thank you! Thank you! And we look forward to seeing you ﻿at this year's DPAA …" at bounding box center [356, 156] width 297 height 216
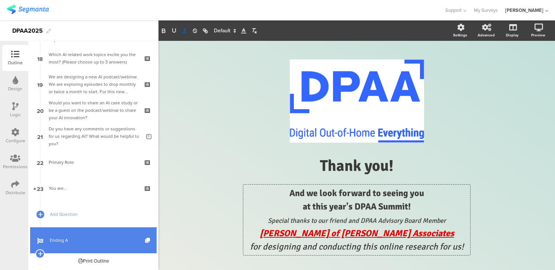
click at [218, 30] on span at bounding box center [224, 30] width 28 height 9
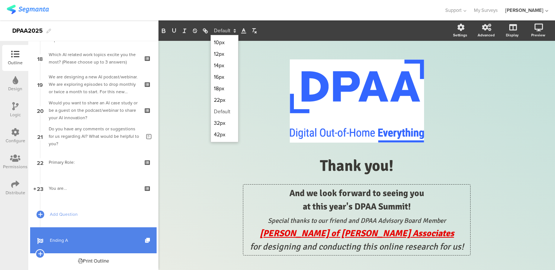
click at [223, 110] on span at bounding box center [224, 112] width 21 height 12
click at [223, 31] on span at bounding box center [224, 30] width 28 height 9
click at [221, 99] on span at bounding box center [224, 100] width 21 height 12
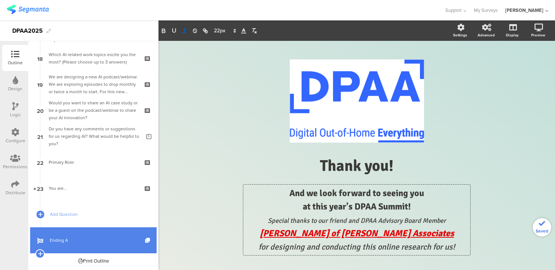
click at [204, 112] on div "/ Thank you! Thank you! And we look forward to seeing you ﻿at this year's DPAA …" at bounding box center [356, 153] width 312 height 224
click at [195, 73] on div "/ Thank you! Thank you! And we look forward to seeing you ﻿at this year's DPAA …" at bounding box center [356, 156] width 396 height 231
click at [16, 53] on icon at bounding box center [15, 54] width 8 height 8
click at [15, 58] on icon at bounding box center [15, 54] width 8 height 8
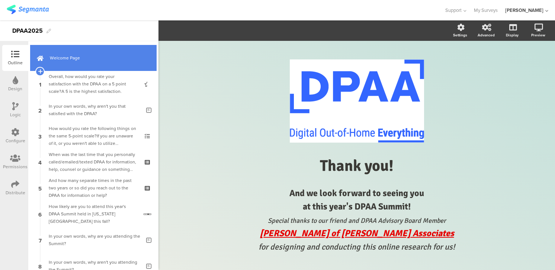
click at [72, 57] on span "Welcome Page" at bounding box center [97, 57] width 95 height 7
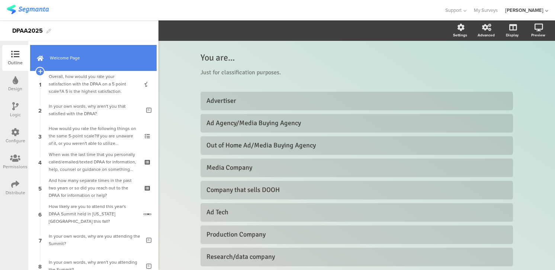
click at [77, 57] on span "Welcome Page" at bounding box center [97, 57] width 95 height 7
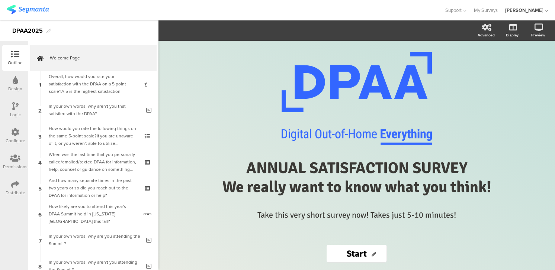
click at [36, 8] on img at bounding box center [28, 9] width 42 height 9
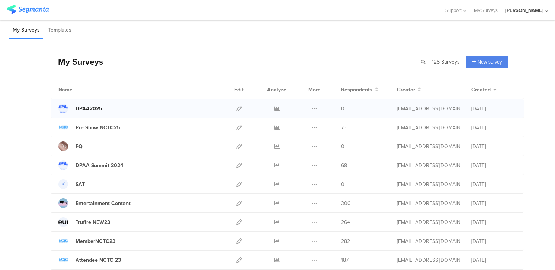
click at [97, 107] on div "DPAA2025" at bounding box center [88, 109] width 27 height 8
